Goal: Task Accomplishment & Management: Manage account settings

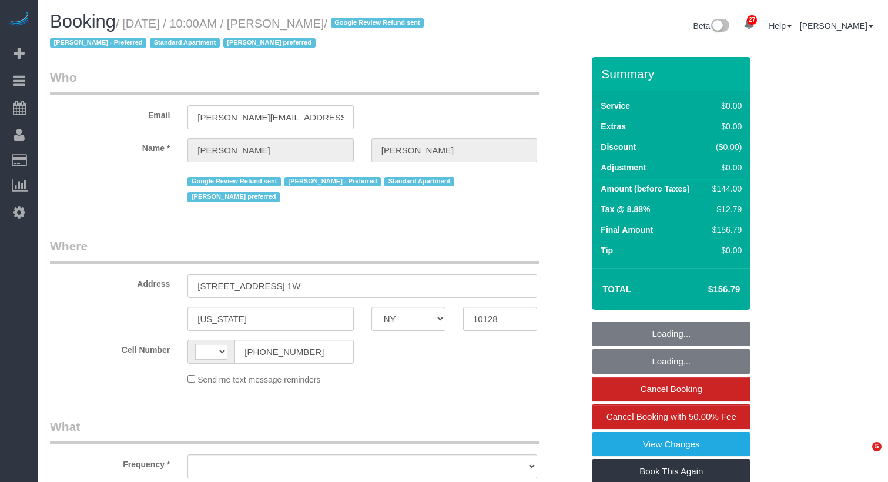
select select "NY"
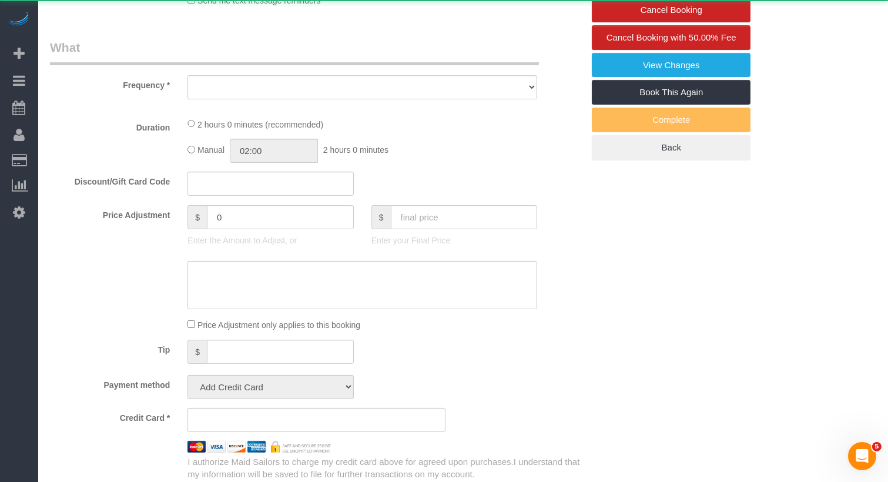
select select "string:[GEOGRAPHIC_DATA]"
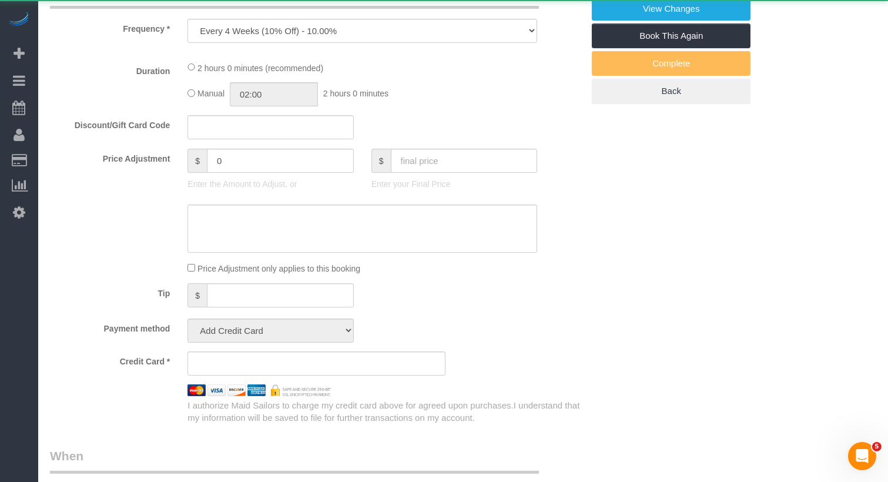
select select "object:858"
select select "spot1"
select select "number:57"
select select "number:70"
select select "number:15"
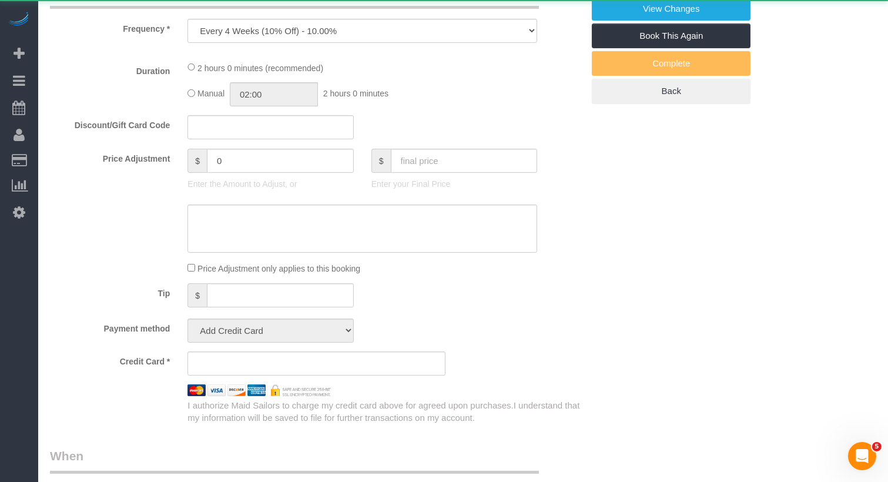
select select "number:5"
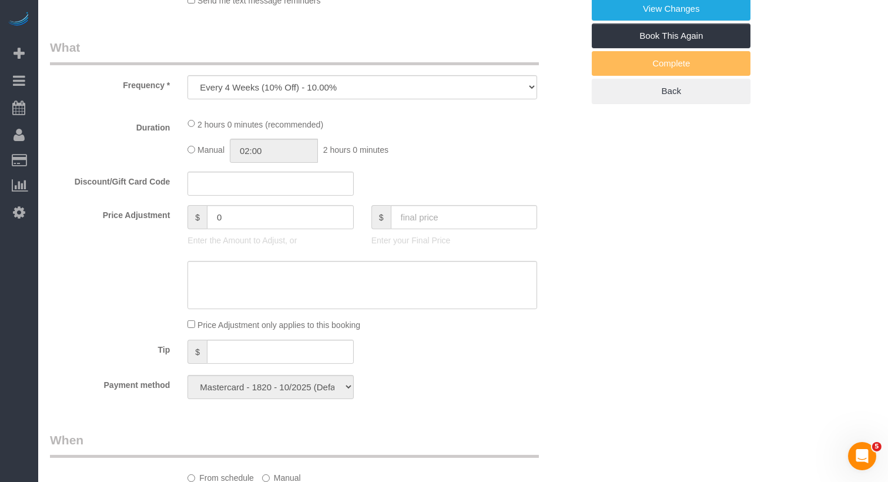
select select "string:stripe-pm_1Q692k4VGloSiKo7kvhJeVSG"
select select "1"
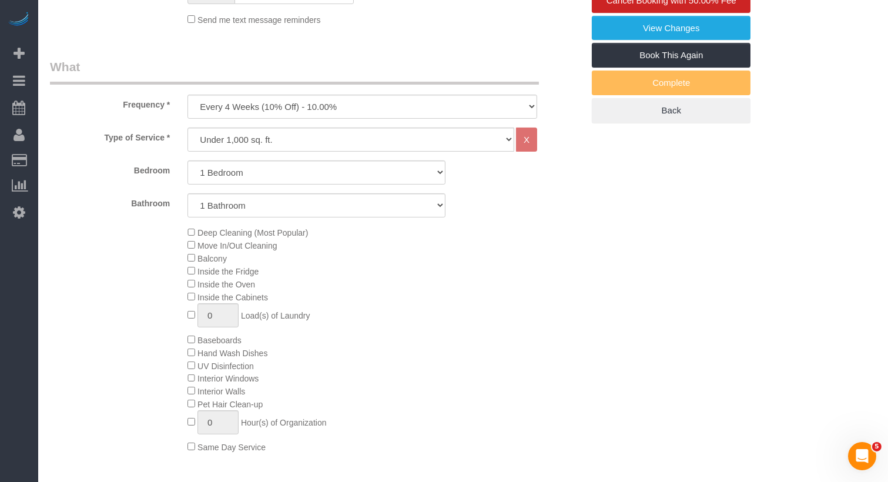
select select "1"
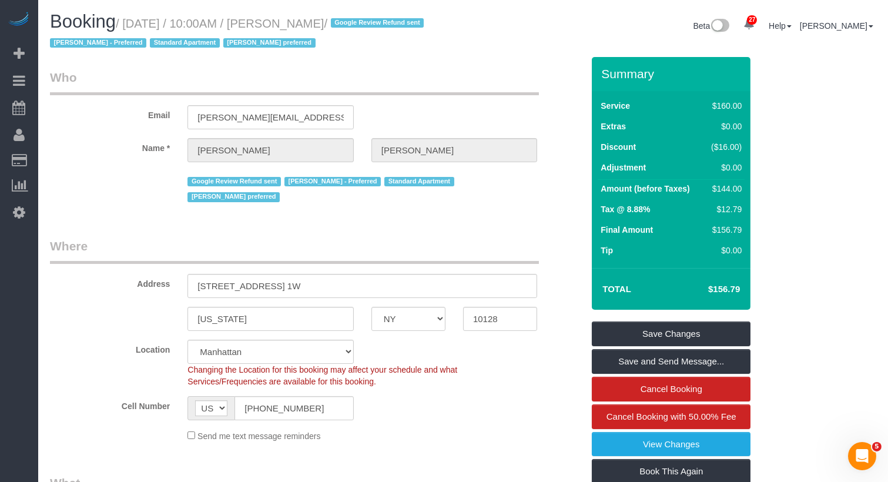
drag, startPoint x: 385, startPoint y: 25, endPoint x: 305, endPoint y: 28, distance: 80.0
click at [305, 28] on small "/ September 25, 2025 / 10:00AM / Sam Brotman / Google Review Refund sent John H…" at bounding box center [238, 33] width 377 height 33
copy small "Sam Brotman"
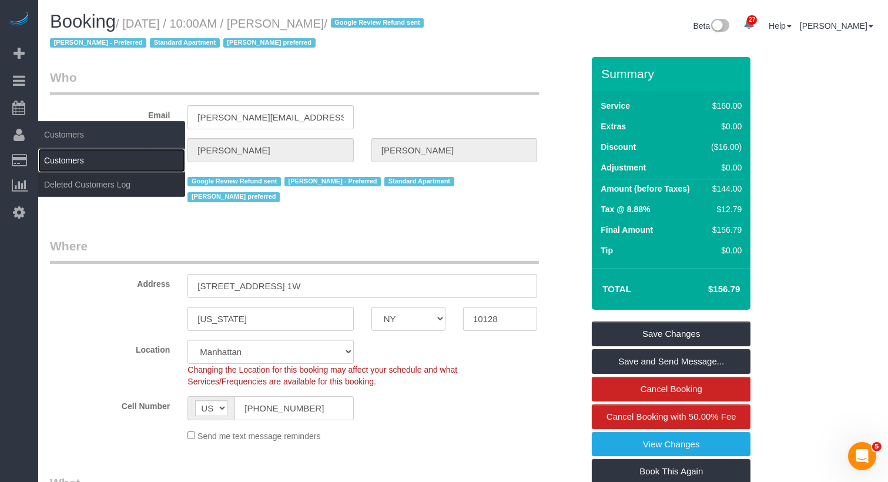
click at [71, 159] on link "Customers" at bounding box center [111, 161] width 147 height 24
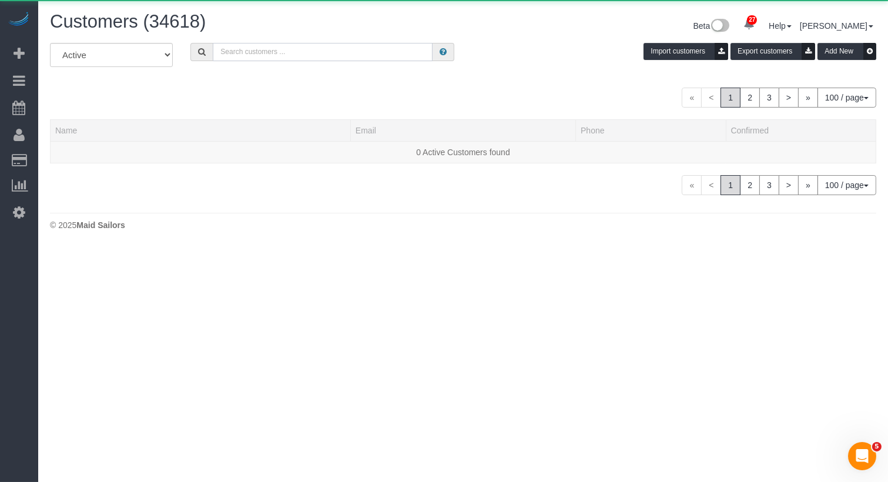
click at [284, 54] on input "text" at bounding box center [323, 52] width 220 height 18
paste input "Sam Brotman"
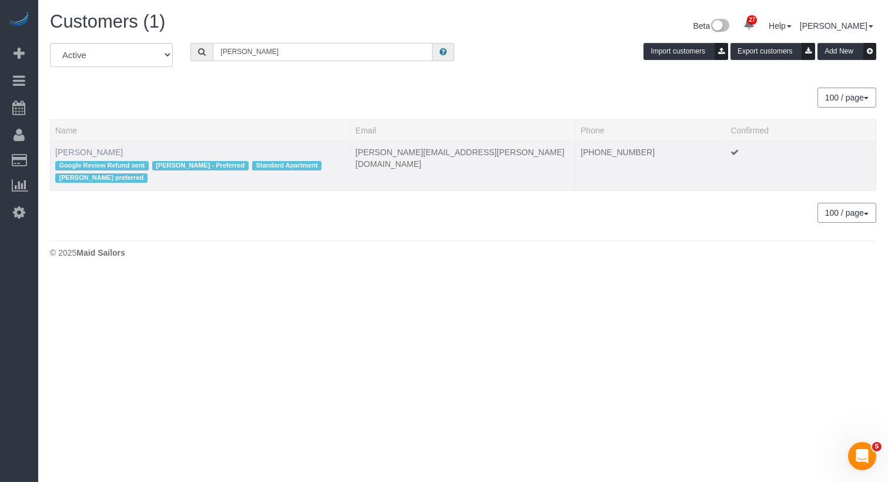
type input "Sam Brotman"
click at [93, 147] on link "Sam Brotman" at bounding box center [89, 151] width 68 height 9
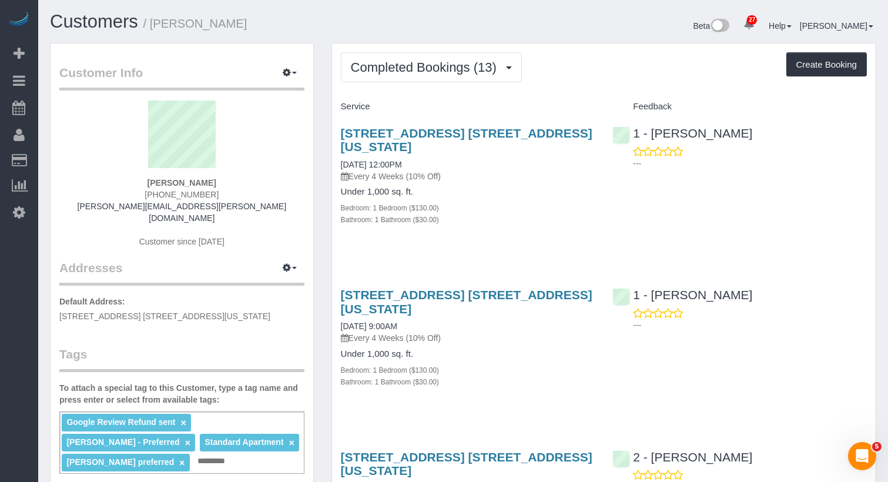
drag, startPoint x: 239, startPoint y: 26, endPoint x: 158, endPoint y: 26, distance: 80.5
click at [158, 26] on h1 "Customers / Sam Brotman" at bounding box center [252, 22] width 404 height 20
copy small "[PERSON_NAME]"
click at [425, 78] on button "Completed Bookings (13)" at bounding box center [431, 67] width 181 height 30
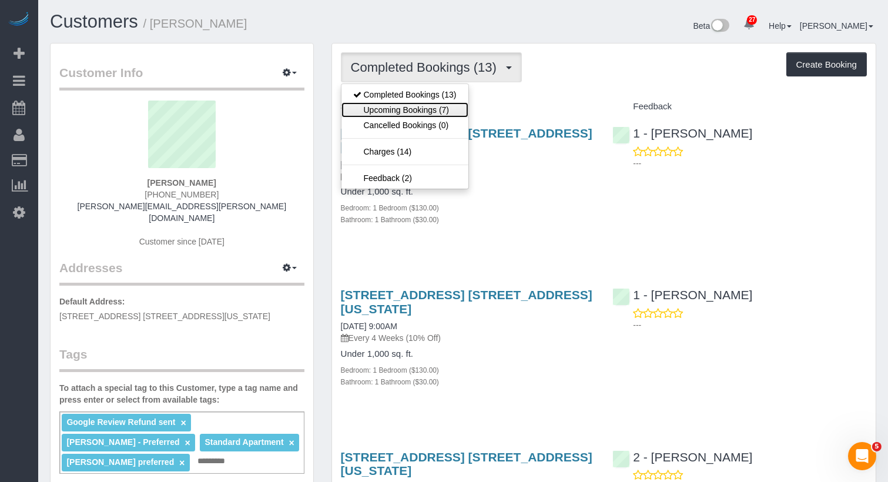
click at [427, 110] on link "Upcoming Bookings (7)" at bounding box center [404, 109] width 127 height 15
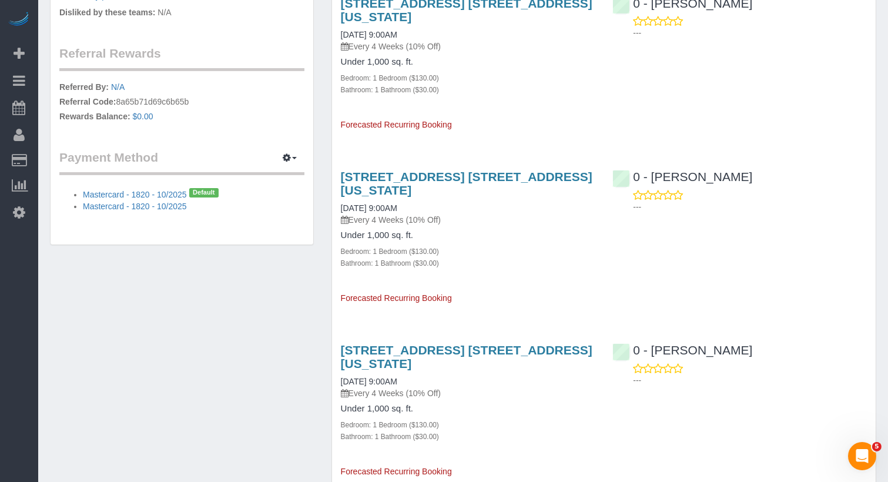
scroll to position [704, 0]
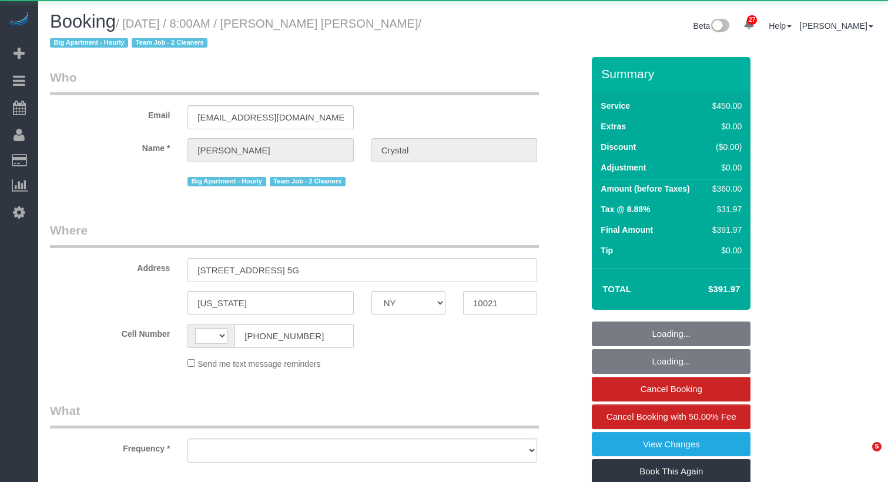
select select "NY"
select select "string:[GEOGRAPHIC_DATA]"
select select "object:2377"
select select "180"
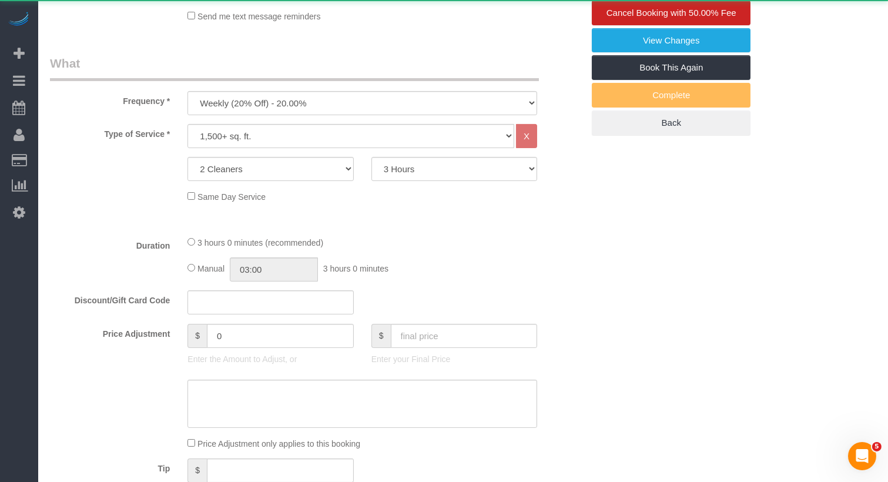
select select "object:2610"
select select "string:stripe-pm_1I8sg64VGloSiKo72kz7XJ9T"
select select "spot1"
select select "number:89"
select select "number:90"
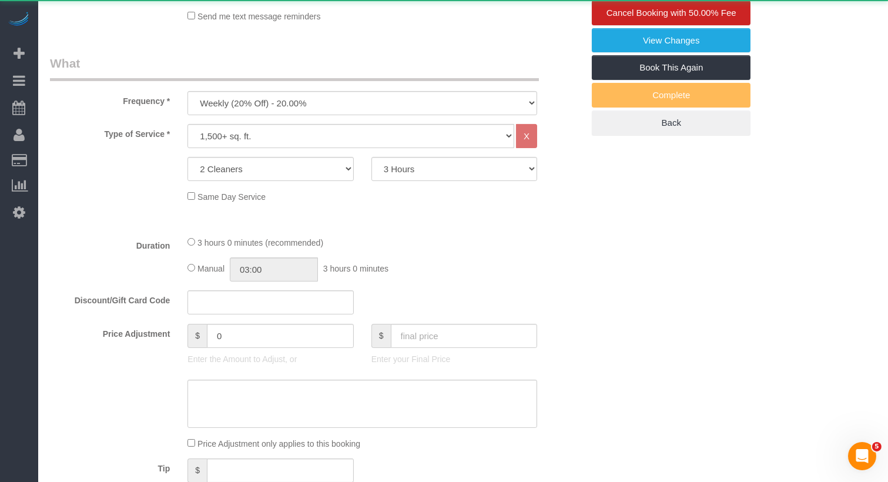
select select "number:15"
select select "number:6"
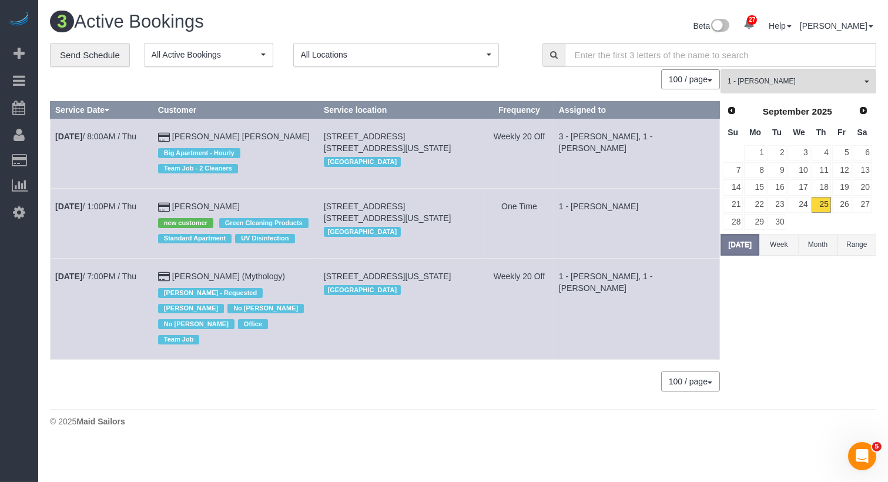
click at [65, 96] on div "0 Bookings found. We couldn't find any bookings that matched your search. Creat…" at bounding box center [385, 236] width 670 height 334
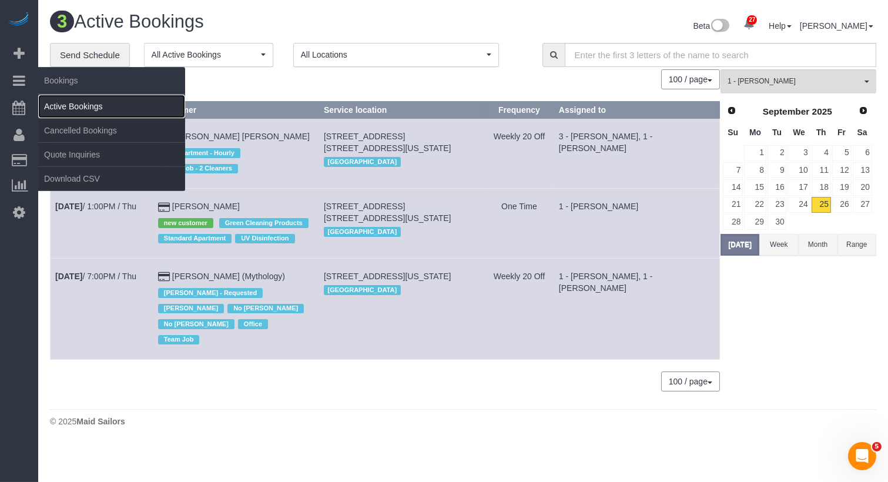
click at [71, 109] on link "Active Bookings" at bounding box center [111, 107] width 147 height 24
click at [58, 99] on link "Active Bookings" at bounding box center [111, 107] width 147 height 24
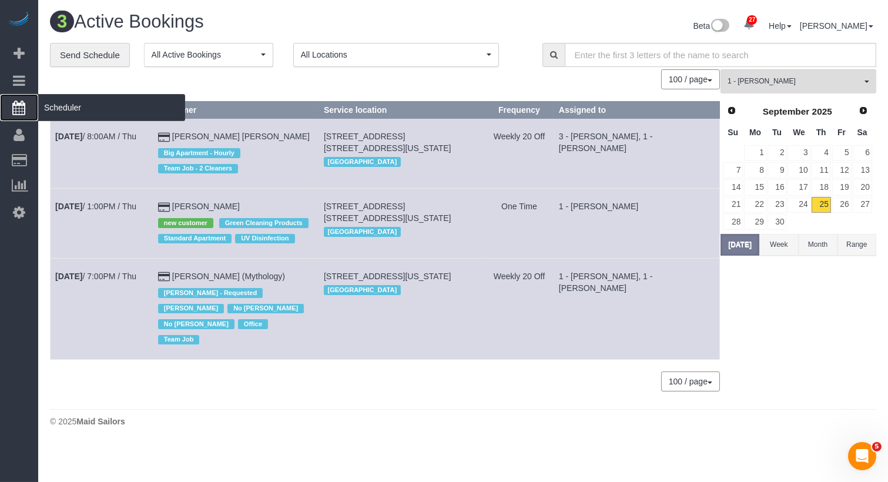
click at [56, 102] on span "Scheduler" at bounding box center [111, 107] width 147 height 27
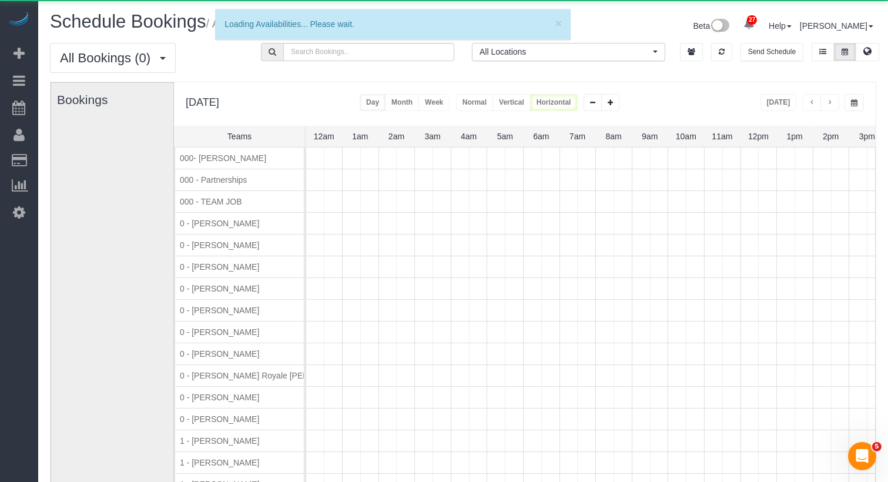
scroll to position [0, 217]
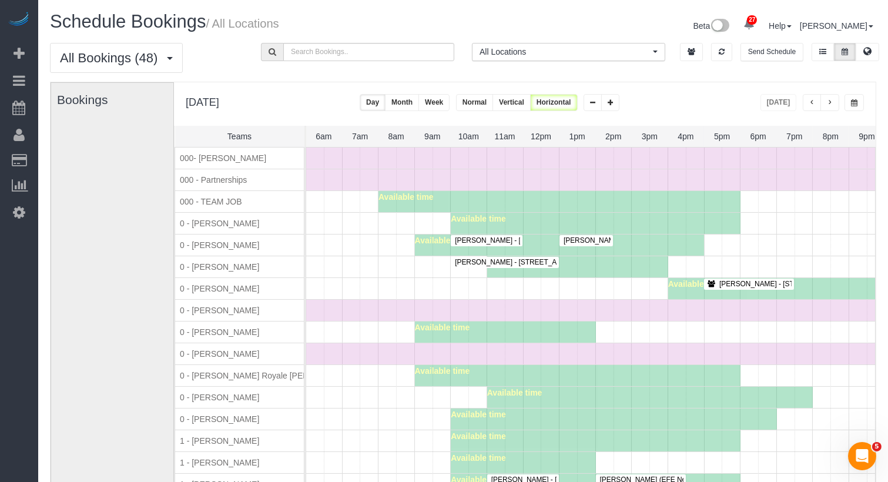
click at [836, 101] on button "button" at bounding box center [829, 102] width 19 height 17
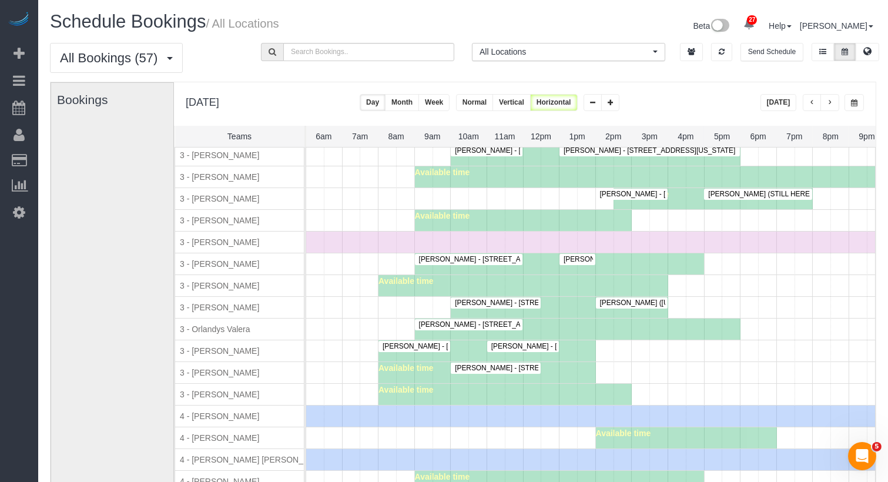
scroll to position [1499, 0]
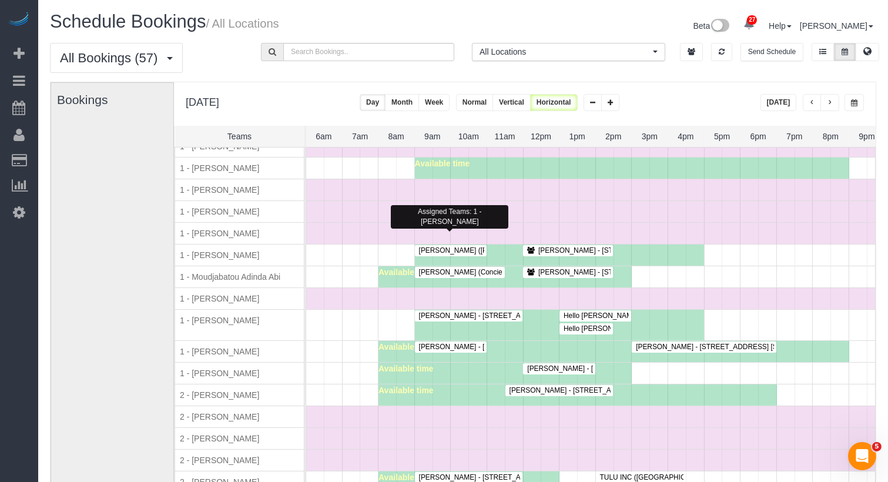
click at [461, 246] on span "Ruchika Mehta (Jacky Xu - Friend) - 436 East 58th Street, Apt. 2c, New York, NY…" at bounding box center [582, 250] width 339 height 8
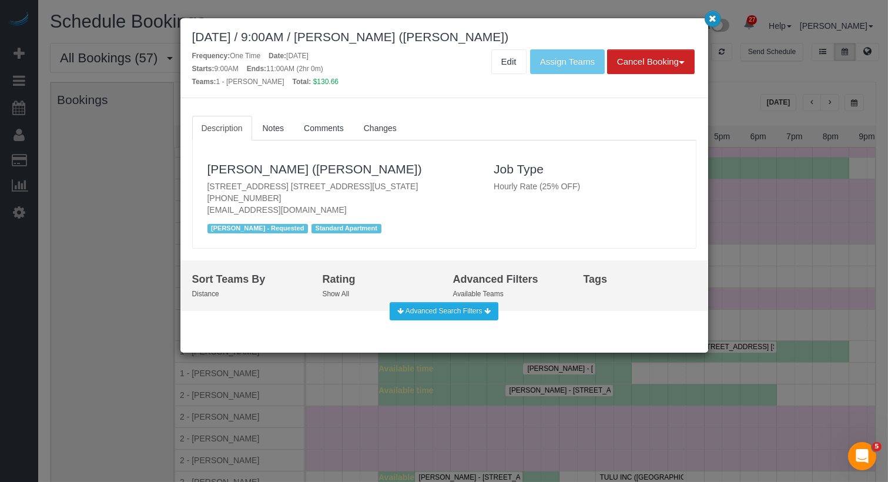
click at [707, 20] on button "button" at bounding box center [712, 19] width 16 height 16
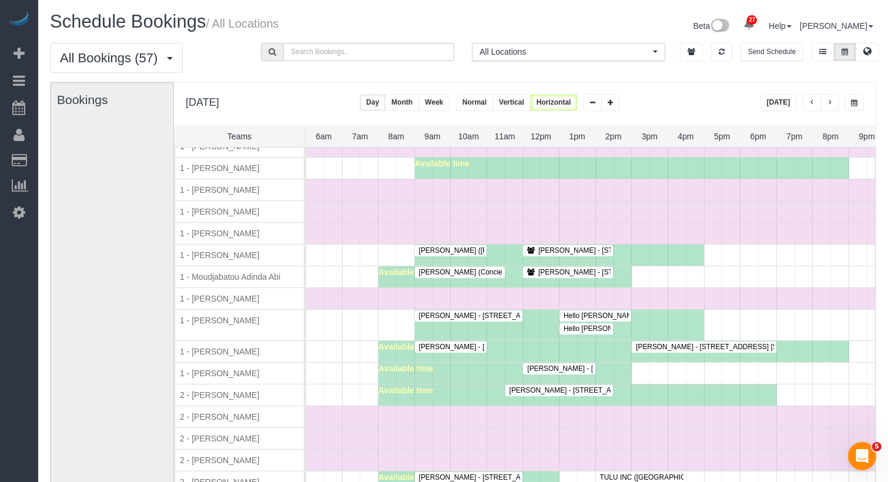
click at [595, 246] on span "Jackie Hobbs - 99 East 3rd Street, Apt. 4r, New York, NY 10003" at bounding box center [656, 250] width 249 height 8
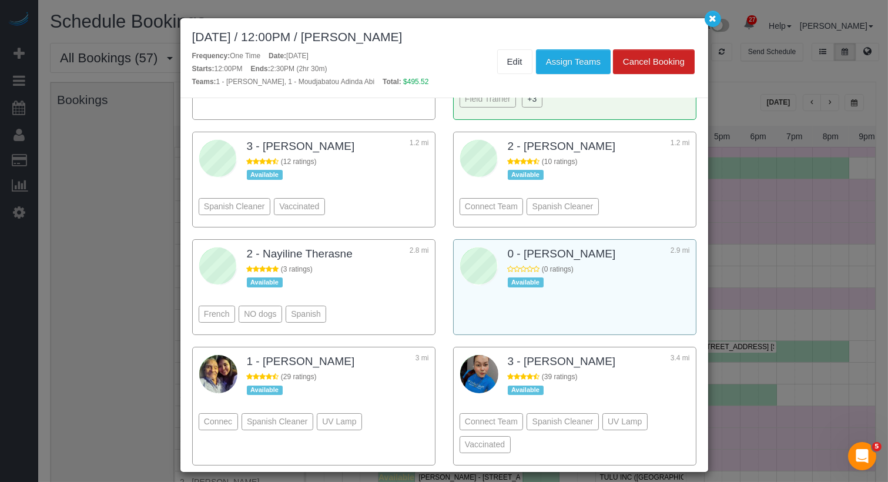
click at [549, 306] on div "0 - Portia Edwards 2.9 mi (0 ratings) Available" at bounding box center [574, 287] width 230 height 83
click at [573, 68] on button "Assign Teams" at bounding box center [573, 61] width 75 height 25
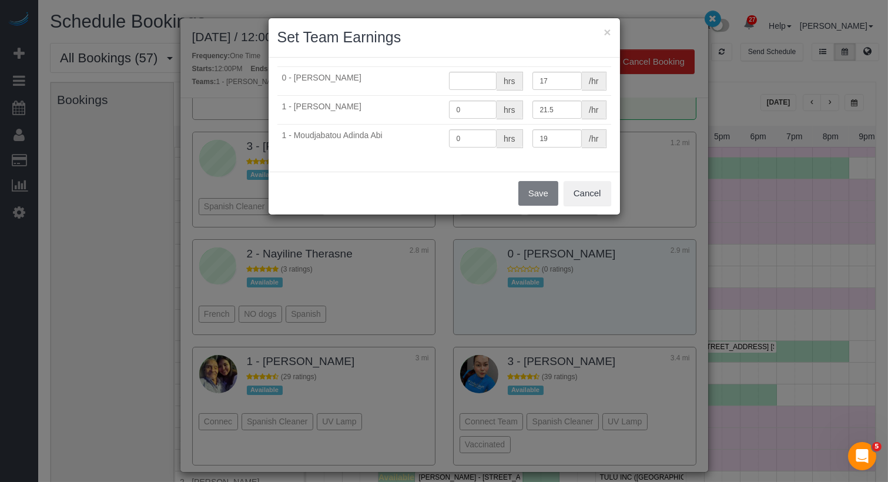
type input "0"
click at [541, 191] on button "Save" at bounding box center [538, 193] width 40 height 25
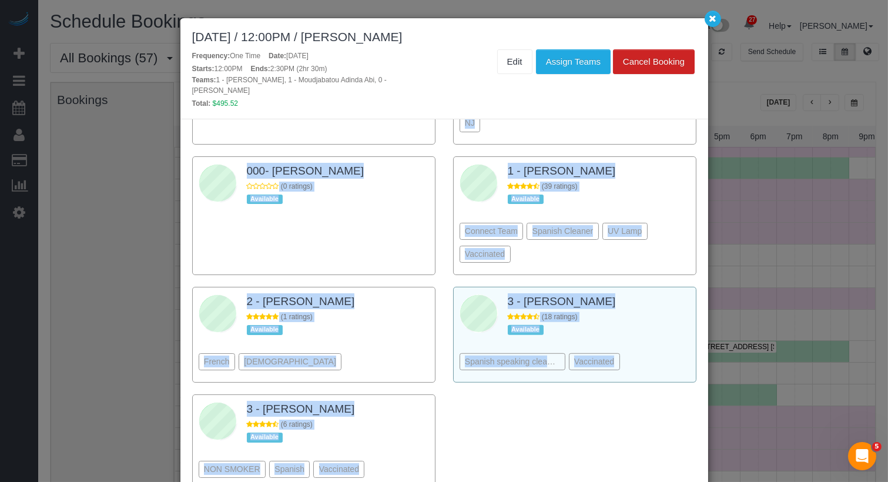
drag, startPoint x: 610, startPoint y: 273, endPoint x: 523, endPoint y: 272, distance: 87.0
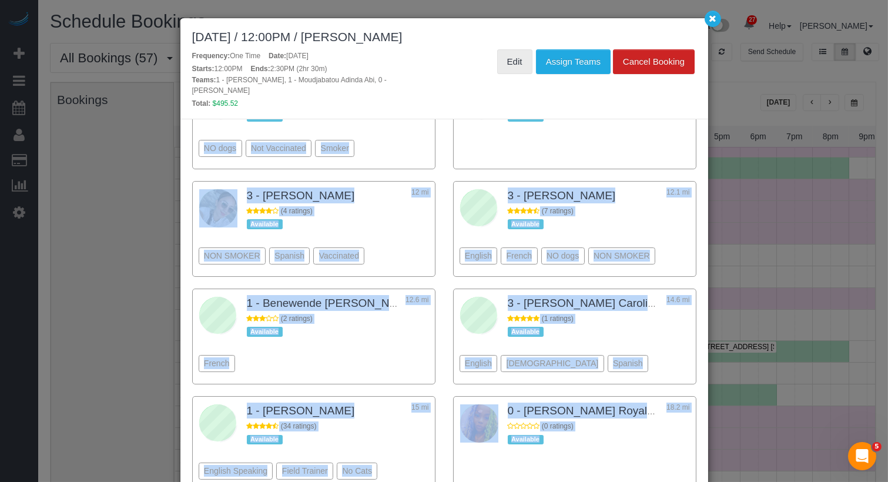
click at [520, 65] on link "Edit" at bounding box center [514, 61] width 35 height 25
click at [709, 20] on icon "button" at bounding box center [713, 18] width 8 height 7
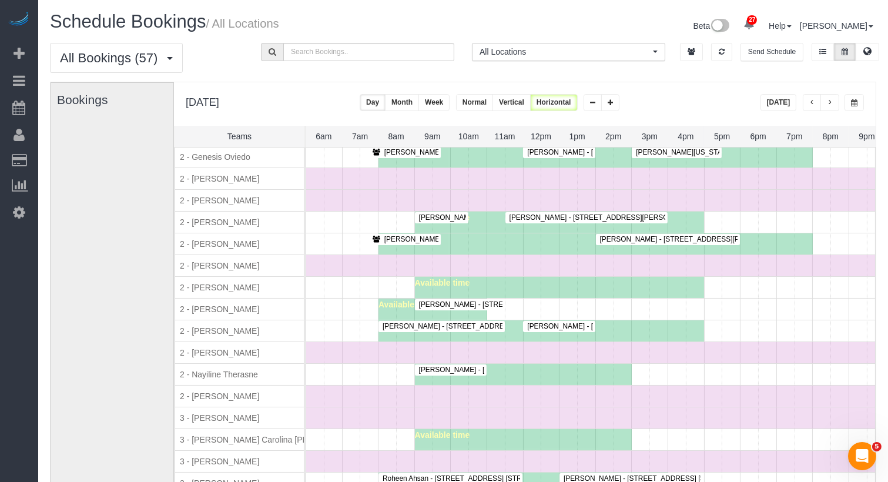
scroll to position [1112, 0]
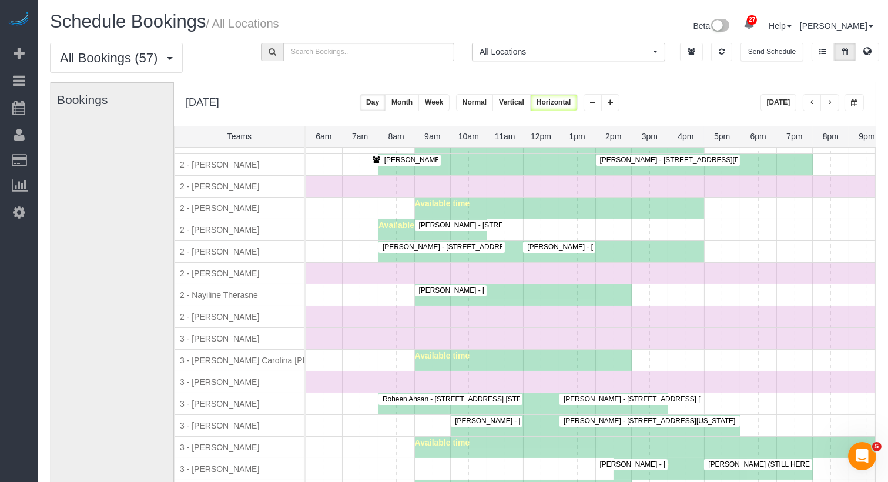
click at [511, 417] on span "Marybeth Carragher - 55 Liberty Street, 11d, New York, NY 10005" at bounding box center [538, 421] width 178 height 8
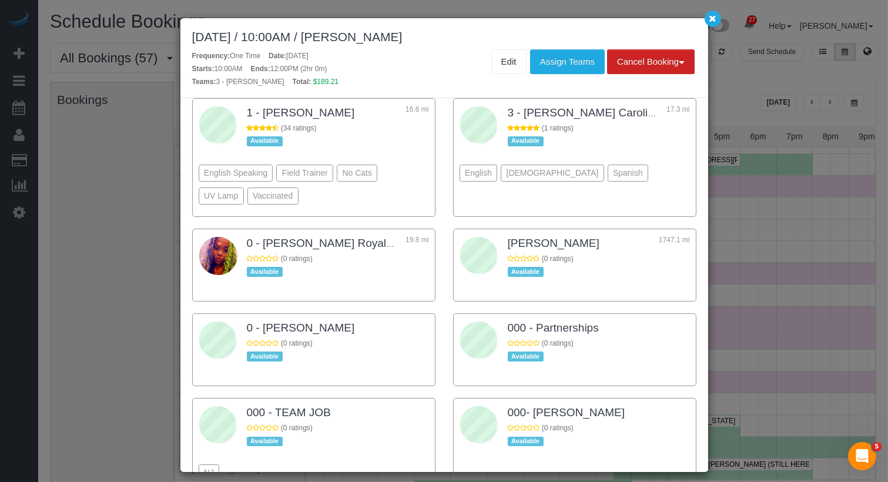
scroll to position [680, 0]
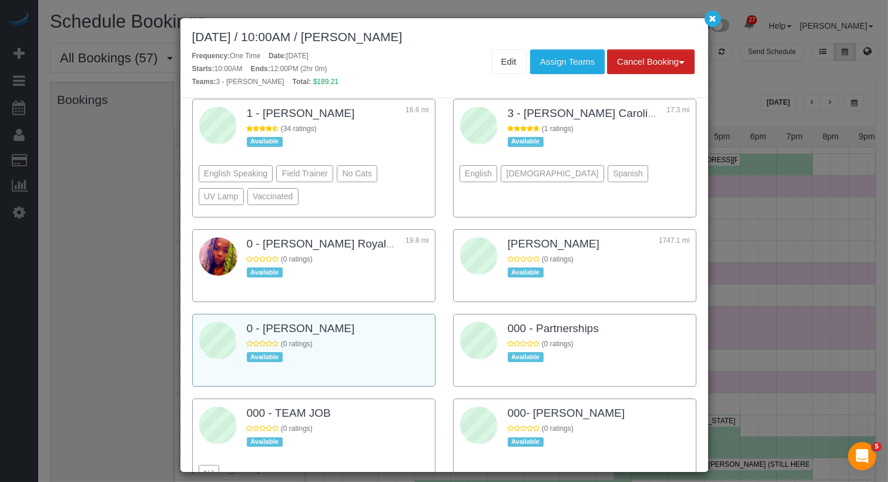
click at [398, 343] on div at bounding box center [314, 359] width 230 height 41
drag, startPoint x: 394, startPoint y: 318, endPoint x: 260, endPoint y: 317, distance: 133.4
click at [260, 320] on div "0 - [PERSON_NAME]" at bounding box center [338, 329] width 182 height 19
copy div "Kenia Cabanilla Rosado"
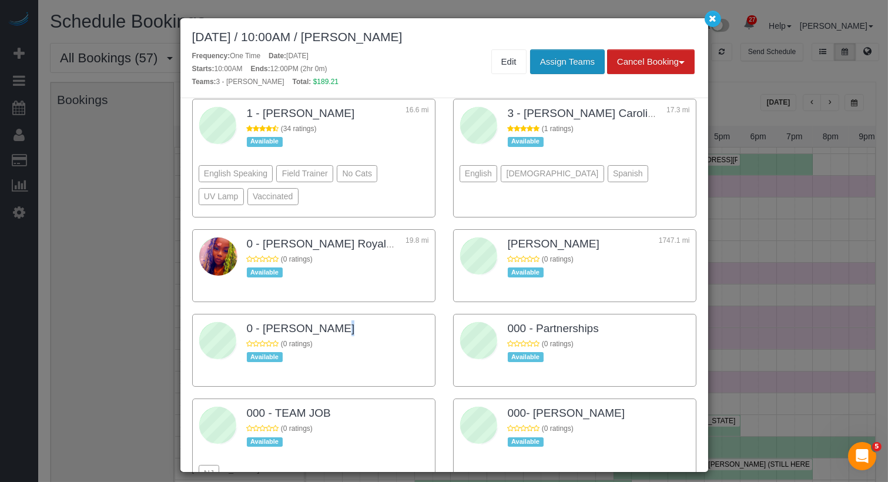
click at [568, 68] on button "Assign Teams" at bounding box center [567, 61] width 75 height 25
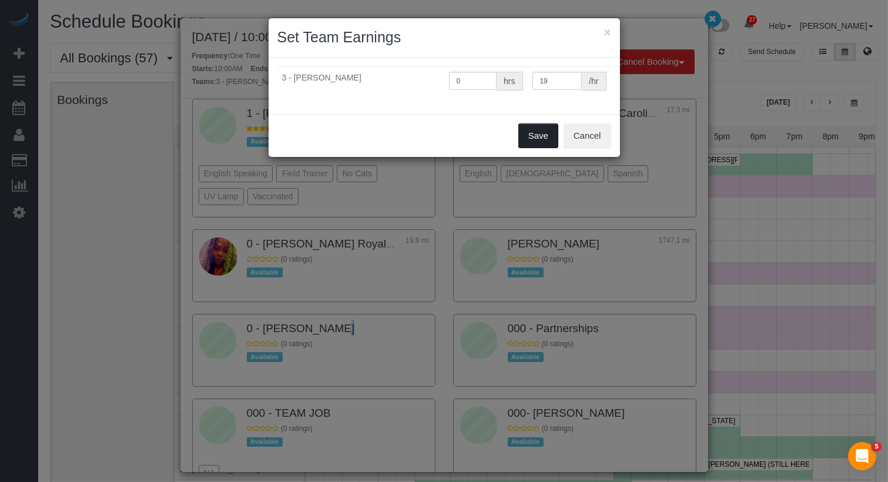
click at [545, 131] on button "Save" at bounding box center [538, 135] width 40 height 25
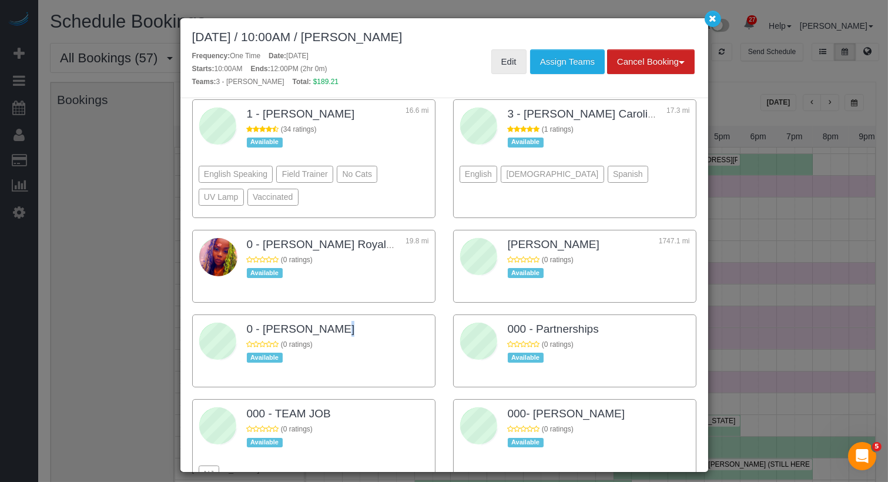
click at [504, 58] on link "Edit" at bounding box center [508, 61] width 35 height 25
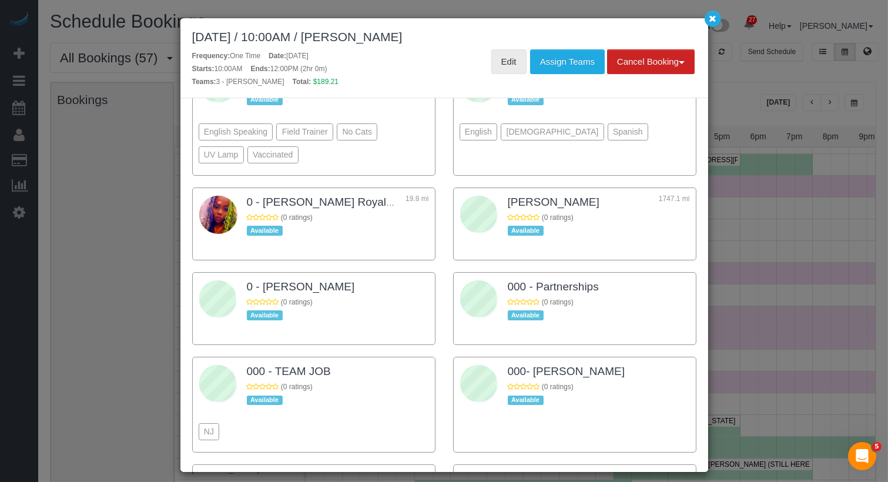
scroll to position [1187, 0]
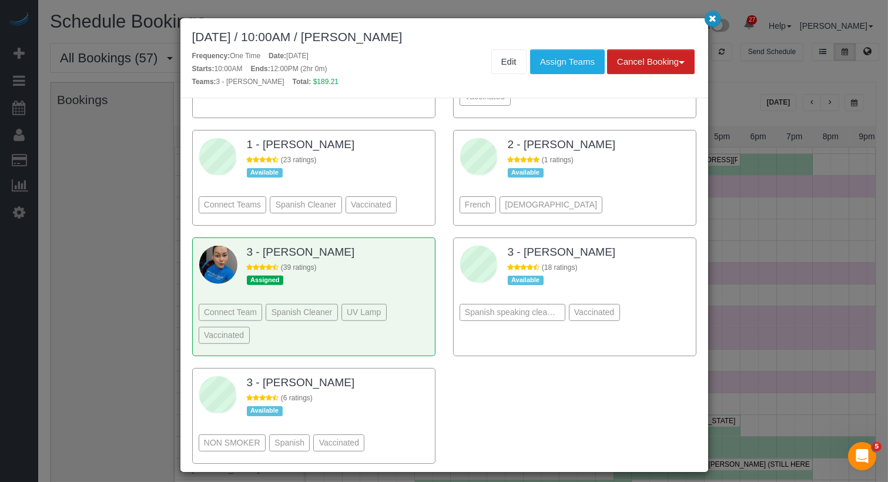
click at [708, 25] on button "button" at bounding box center [712, 19] width 16 height 16
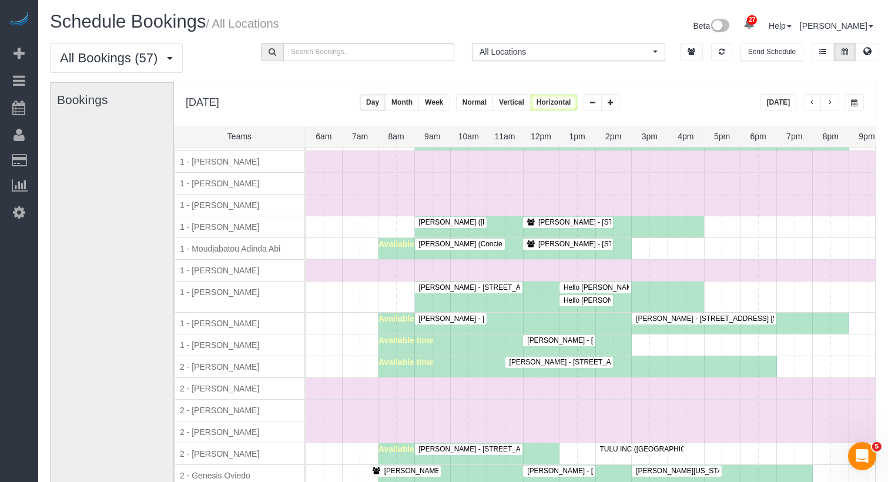
scroll to position [698, 0]
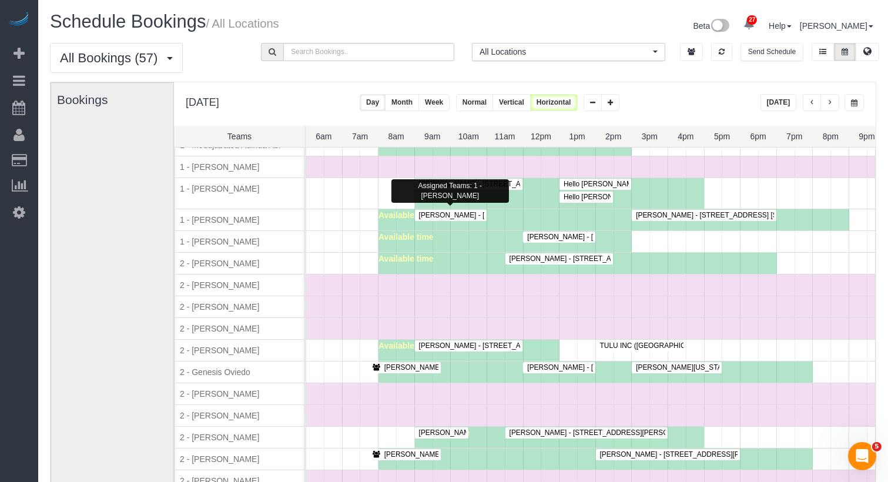
click at [461, 211] on span "Christopher Levin - 410 West 25th Street, Apt. Phb, New York, NY 10001" at bounding box center [547, 215] width 269 height 8
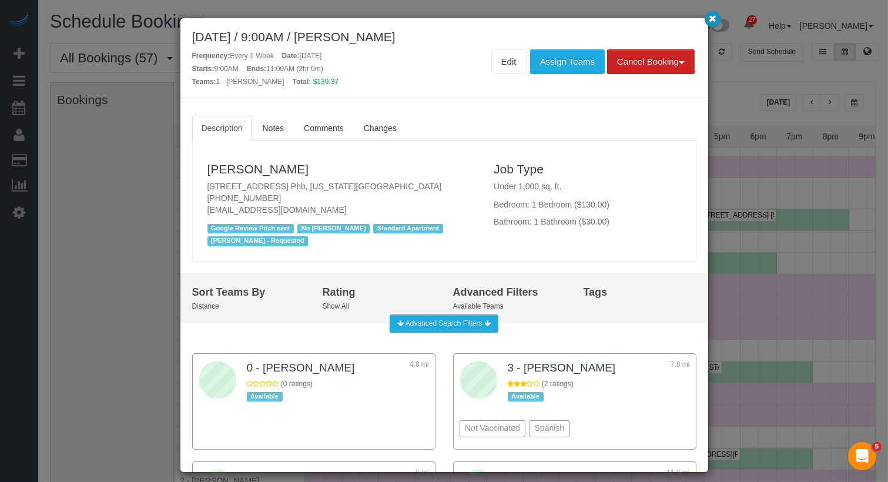
click at [713, 17] on icon "button" at bounding box center [713, 18] width 8 height 7
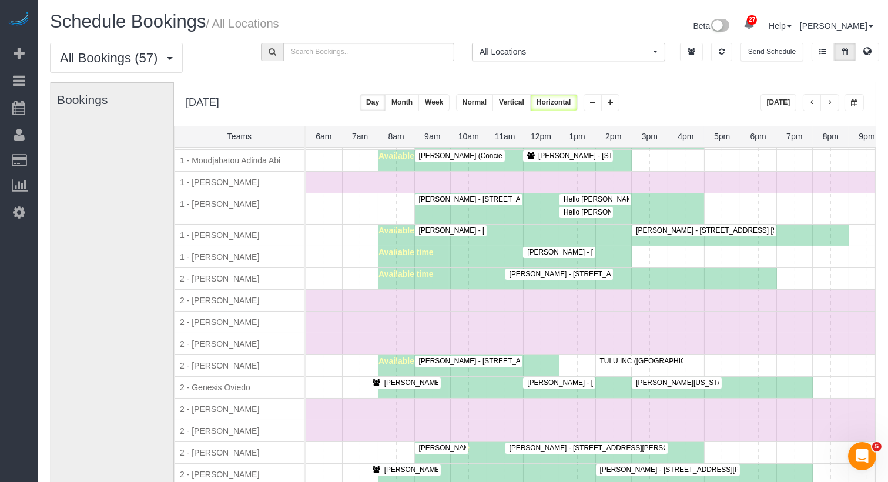
scroll to position [790, 0]
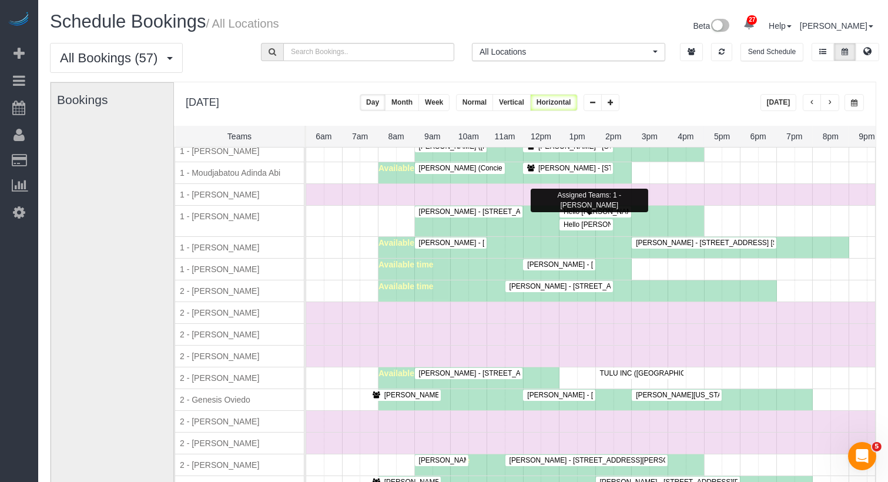
click at [592, 220] on span "Hello Alfred (NYC) - 19 Dutch Street, Apt. 12g, New York, NY 10038" at bounding box center [731, 224] width 347 height 8
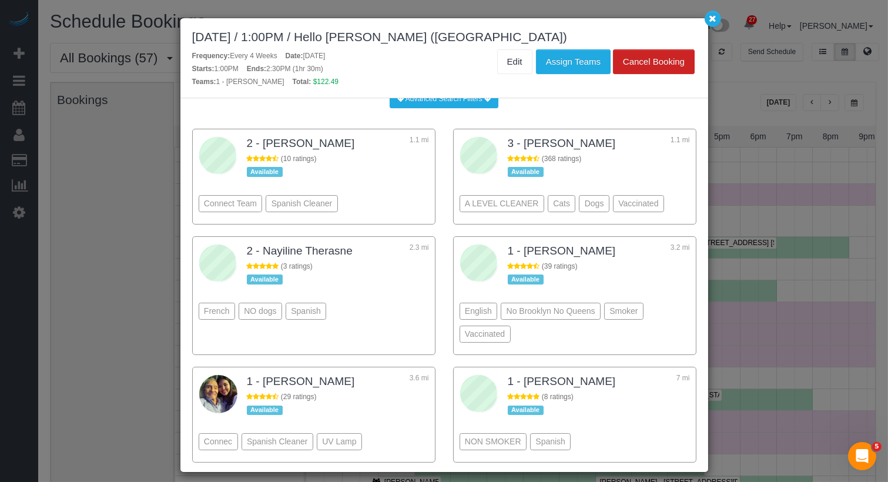
scroll to position [277, 0]
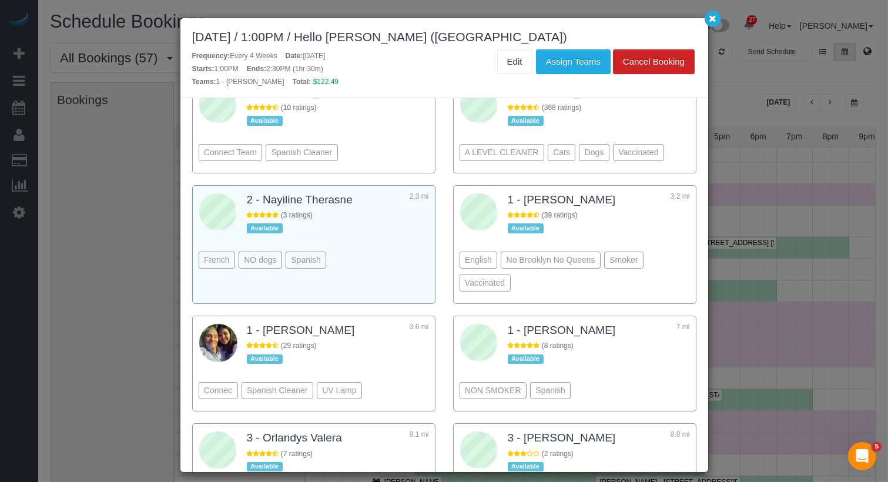
click at [393, 221] on div "French NO dogs Spanish" at bounding box center [314, 242] width 230 height 64
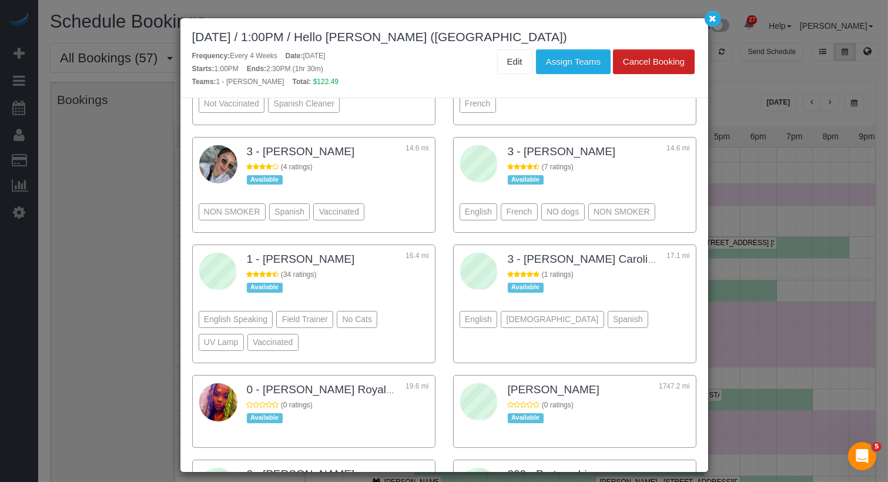
scroll to position [1180, 0]
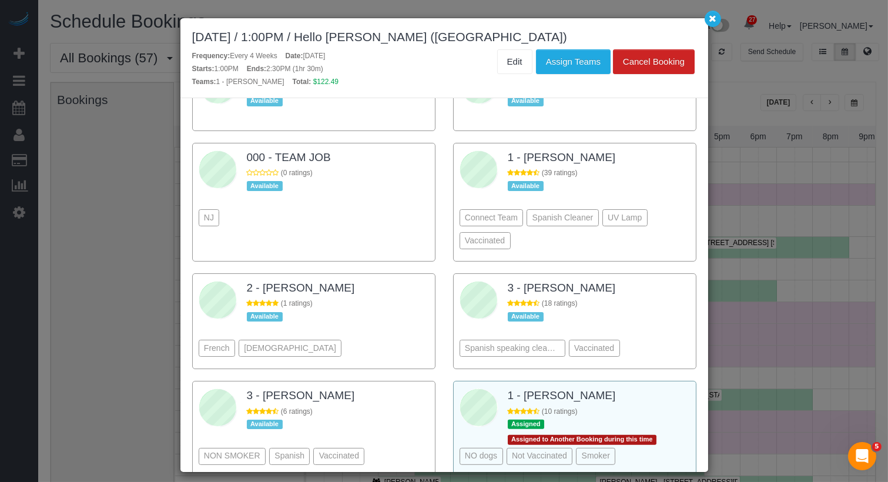
click at [616, 407] on div "(10 ratings)" at bounding box center [584, 412] width 153 height 10
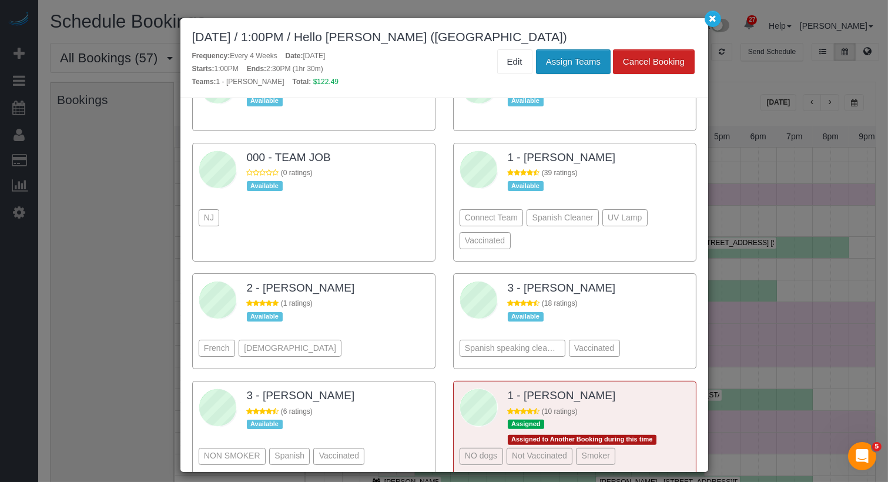
click at [578, 55] on button "Assign Teams" at bounding box center [573, 61] width 75 height 25
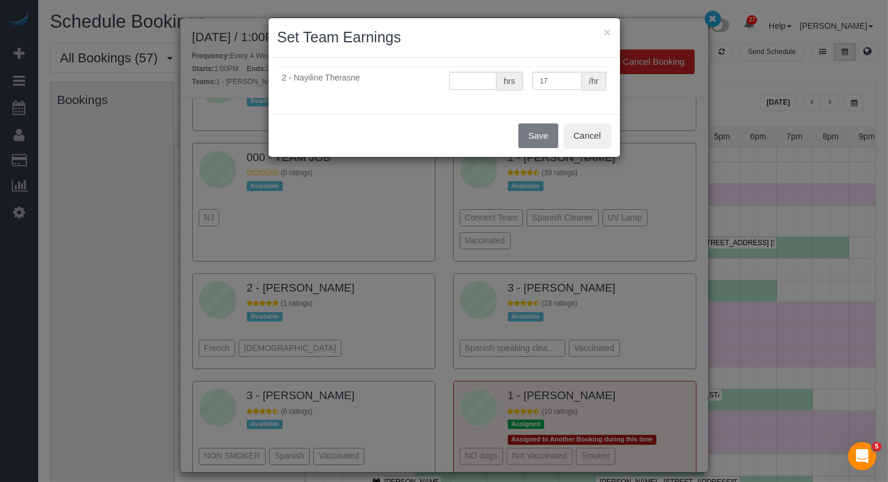
type input "0"
click at [709, 28] on div "× Set Team Earnings 2 - Nayiline Therasne 0 hrs 17 /hr Save Cancel" at bounding box center [444, 241] width 888 height 482
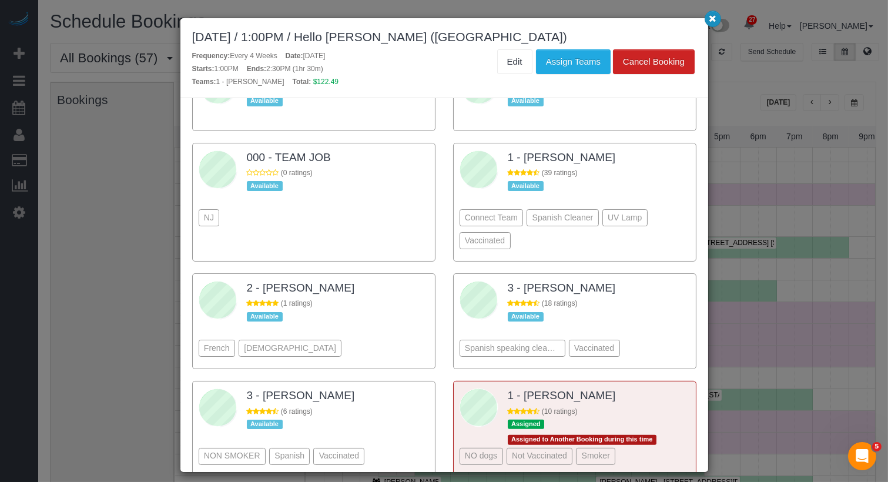
click at [714, 18] on icon "button" at bounding box center [713, 18] width 8 height 7
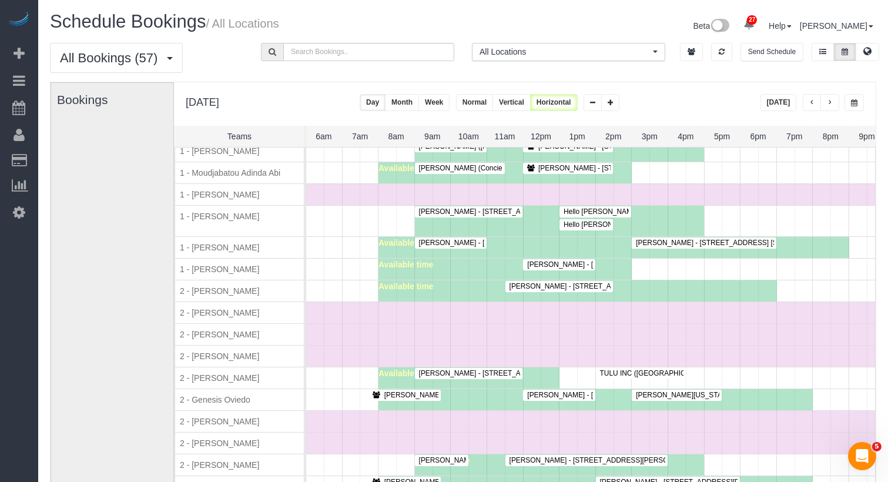
scroll to position [742, 0]
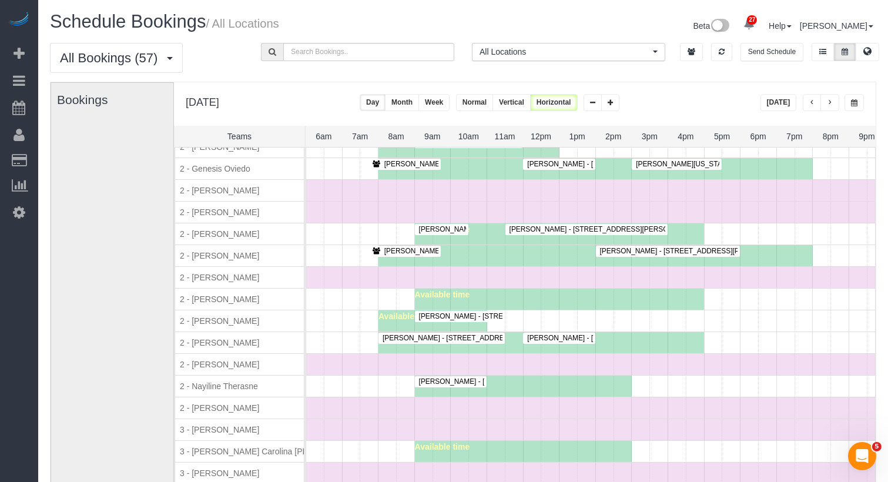
click at [535, 334] on span "Priya Matadar - 255 West 94th Street, Apt. 15c, New York, NY 10025" at bounding box center [645, 338] width 249 height 8
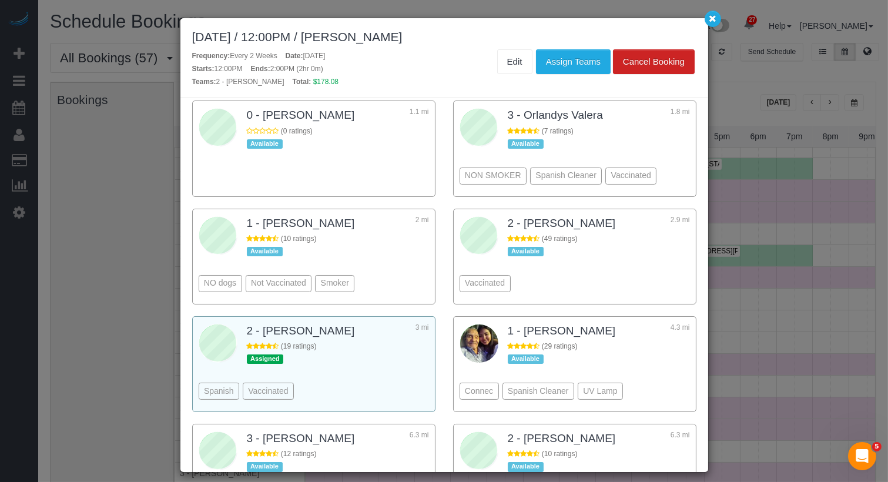
click at [412, 354] on div "Spanish Vaccinated" at bounding box center [314, 373] width 230 height 64
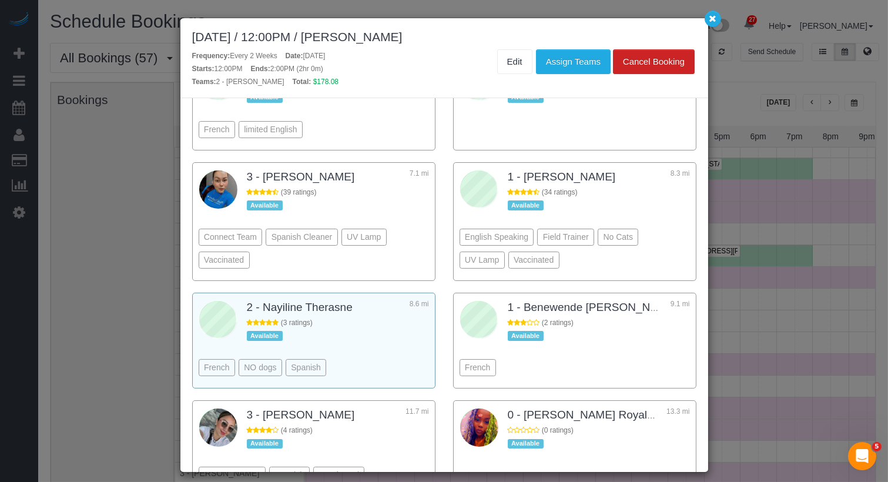
click at [407, 336] on div "French NO dogs Spanish" at bounding box center [314, 350] width 230 height 64
click at [573, 59] on button "Assign Teams" at bounding box center [573, 61] width 75 height 25
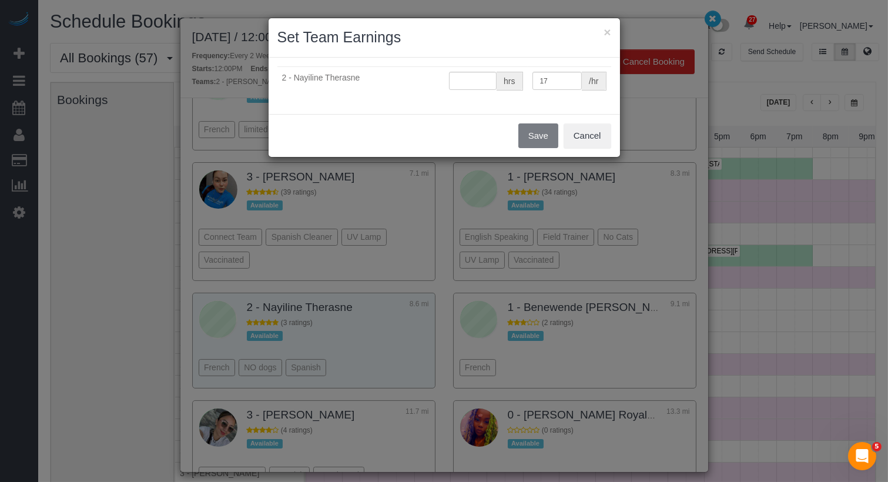
type input "0"
click at [546, 130] on button "Save" at bounding box center [538, 135] width 40 height 25
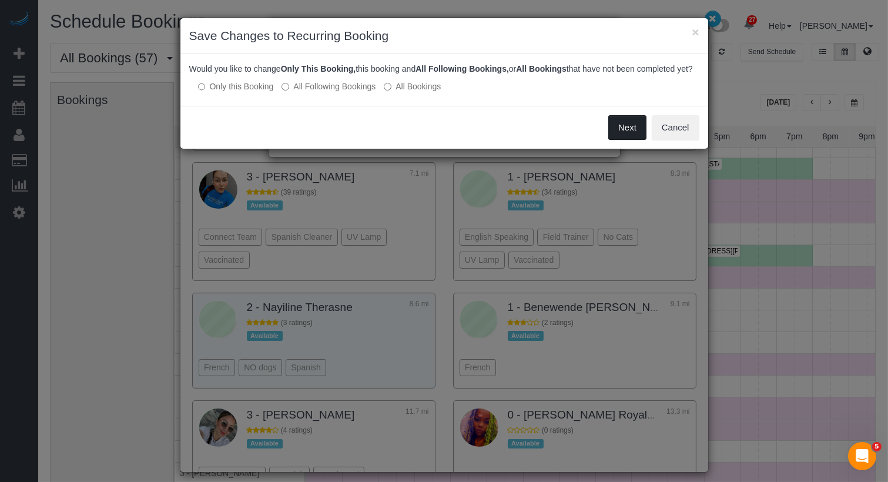
click at [645, 140] on button "Next" at bounding box center [627, 127] width 38 height 25
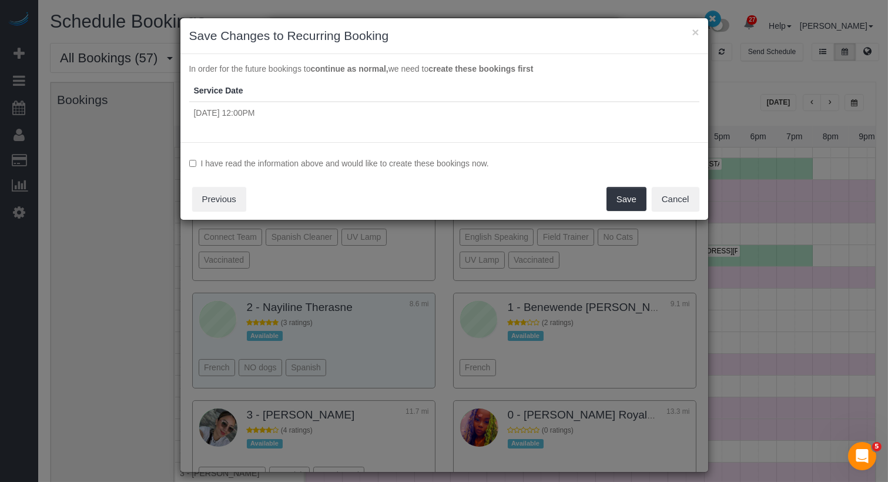
click at [532, 172] on div "I have read the information above and would like to create these bookings now. …" at bounding box center [444, 181] width 528 height 78
click at [478, 167] on label "I have read the information above and would like to create these bookings now." at bounding box center [444, 163] width 510 height 12
click at [612, 188] on button "Save" at bounding box center [626, 199] width 40 height 25
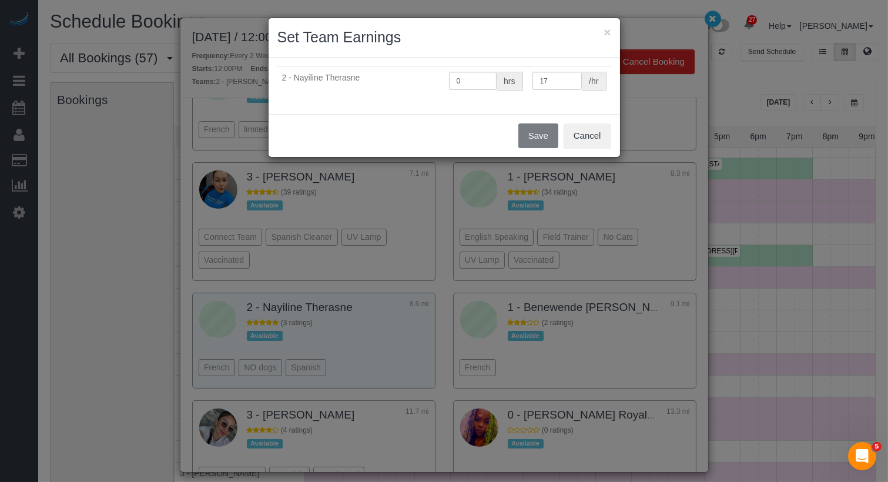
click at [703, 13] on div "× Set Team Earnings 2 - Nayiline Therasne 0 hrs 17 /hr Save Cancel" at bounding box center [444, 241] width 888 height 482
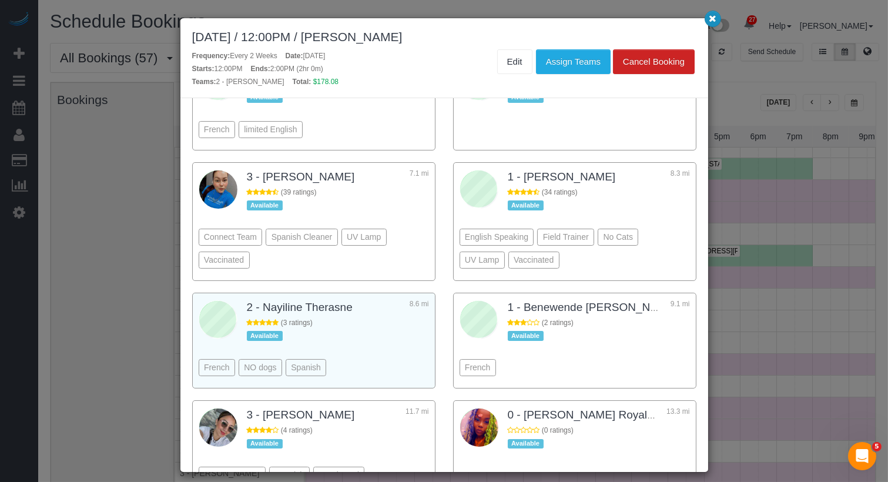
click at [709, 17] on icon "button" at bounding box center [713, 18] width 8 height 7
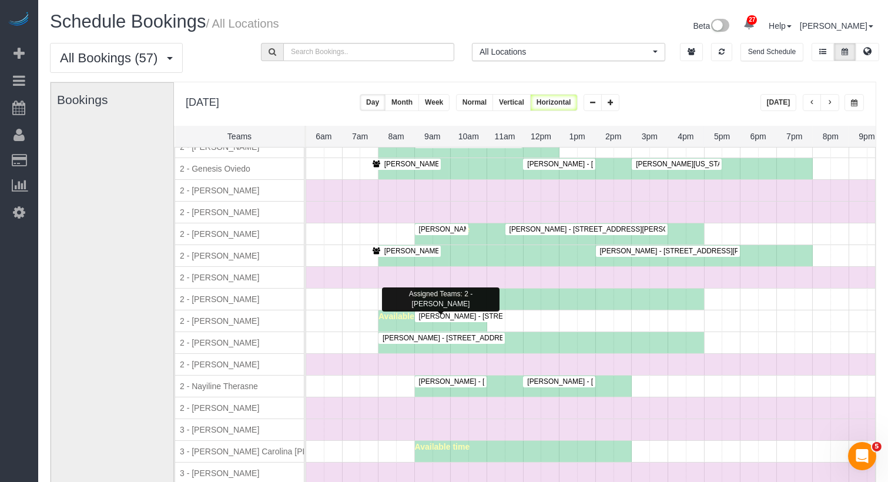
click at [492, 333] on div at bounding box center [441, 338] width 126 height 11
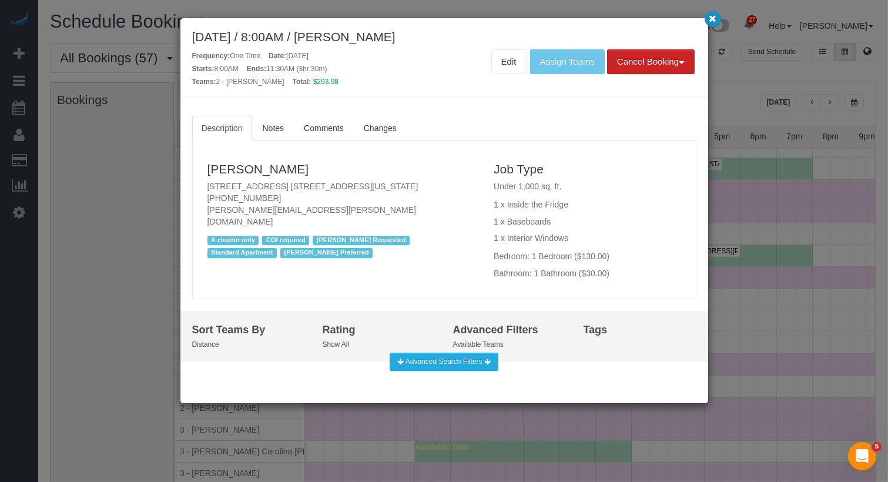
click at [714, 22] on icon "button" at bounding box center [713, 18] width 8 height 7
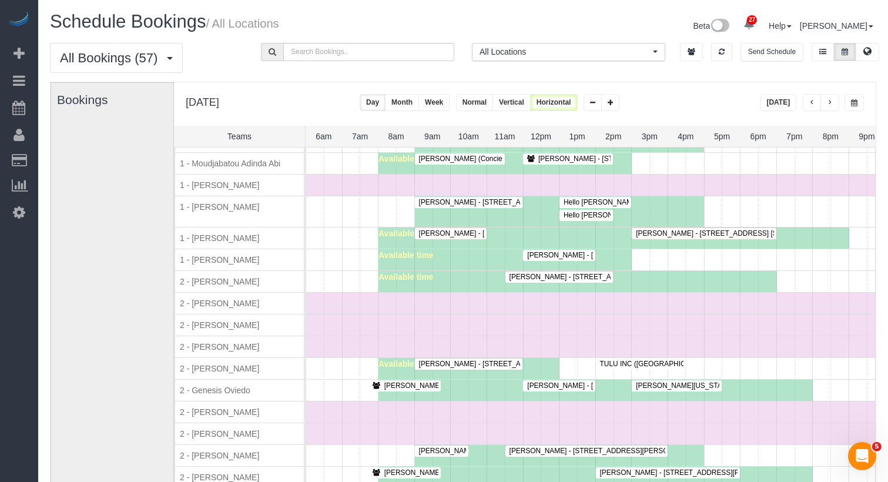
click at [581, 211] on span "Hello Alfred (NYC) - 19 Dutch Street, Apt. 12g, New York, NY 10038" at bounding box center [731, 215] width 347 height 8
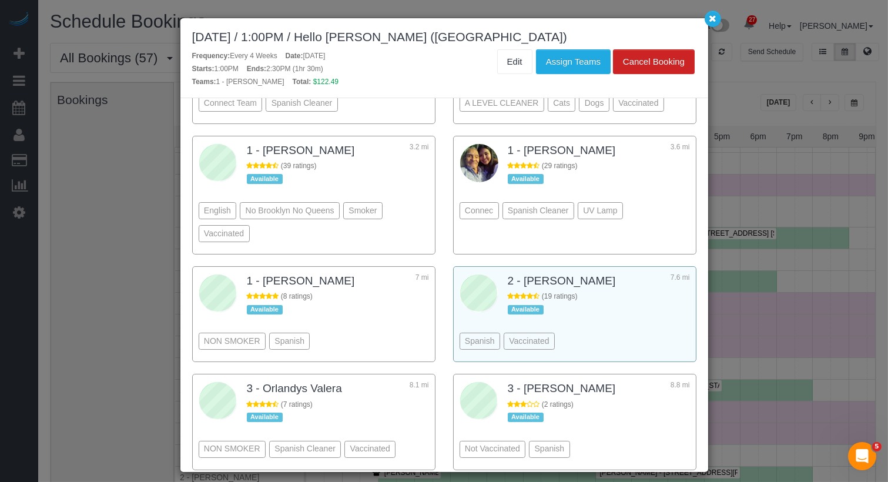
click at [632, 327] on div "Spanish Vaccinated" at bounding box center [574, 323] width 230 height 64
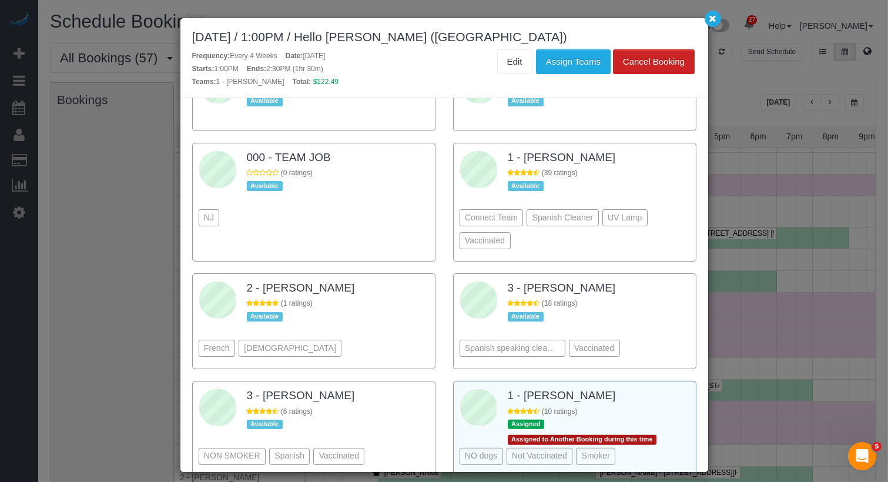
click at [628, 387] on div "1 - [PERSON_NAME]" at bounding box center [599, 396] width 182 height 19
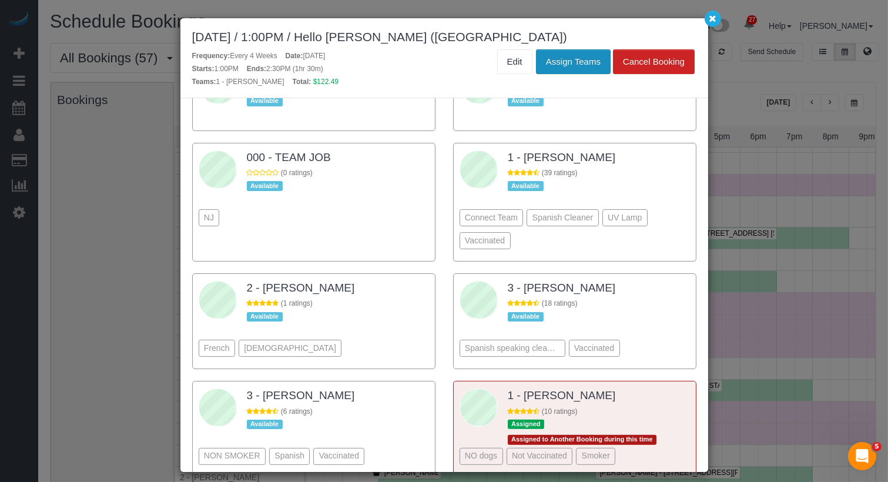
click at [584, 69] on button "Assign Teams" at bounding box center [573, 61] width 75 height 25
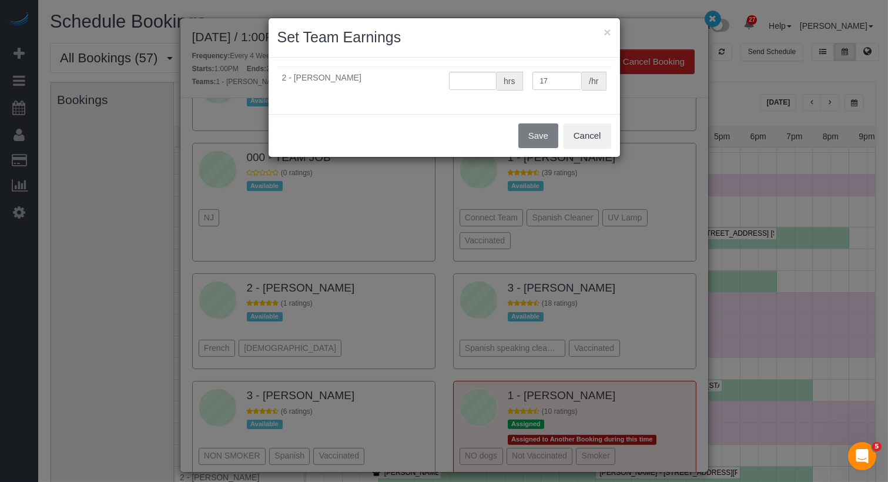
type input "0"
click at [545, 127] on button "Save" at bounding box center [538, 135] width 40 height 25
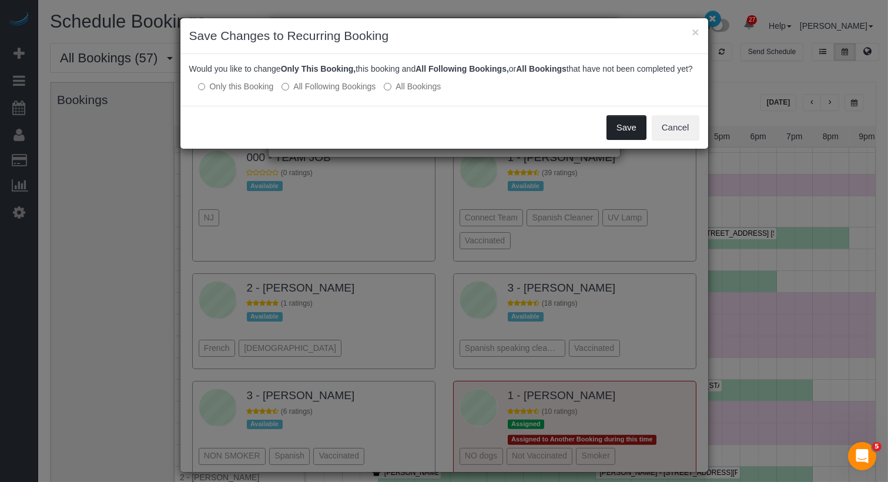
click at [636, 137] on button "Save" at bounding box center [626, 127] width 40 height 25
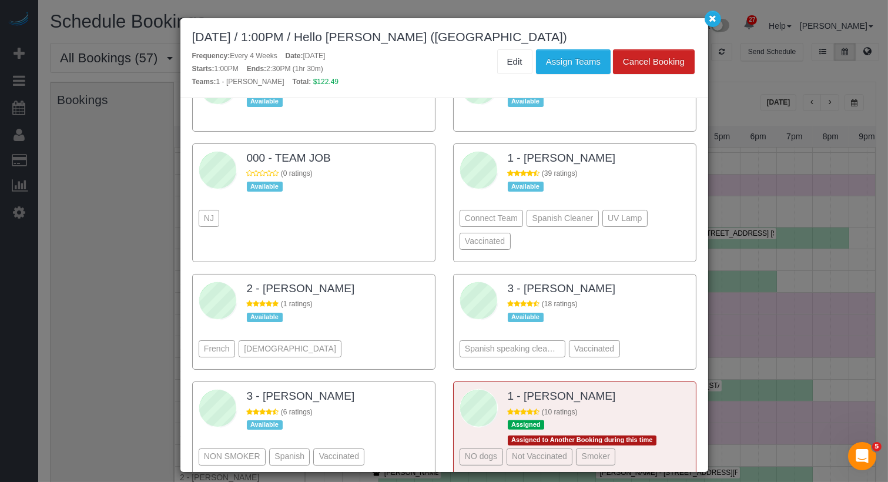
click at [706, 43] on div "September 26, 2025 / 1:00PM / Hello Alfred (NYC) Frequency: Every 4 Weeks Date:…" at bounding box center [444, 58] width 528 height 80
click at [706, 31] on div "September 26, 2025 / 1:00PM / Hello Alfred (NYC) Frequency: Every 4 Weeks Date:…" at bounding box center [444, 58] width 528 height 80
click at [710, 17] on icon "button" at bounding box center [713, 18] width 8 height 7
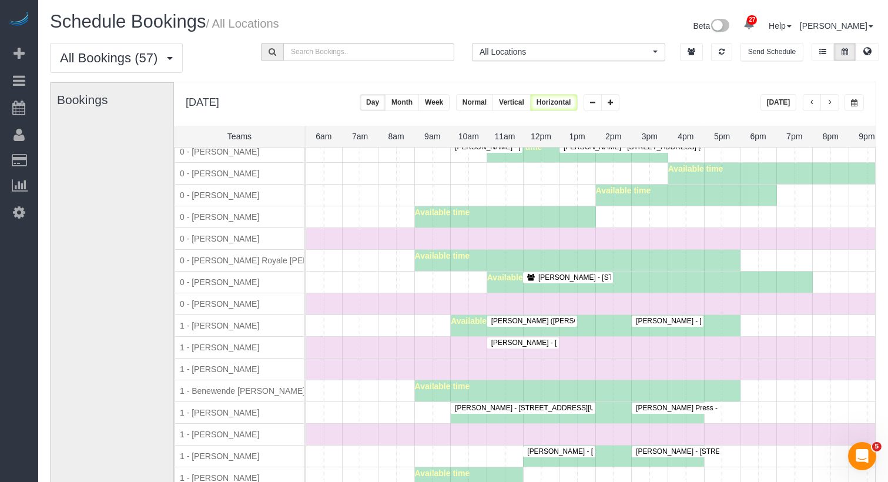
scroll to position [108, 0]
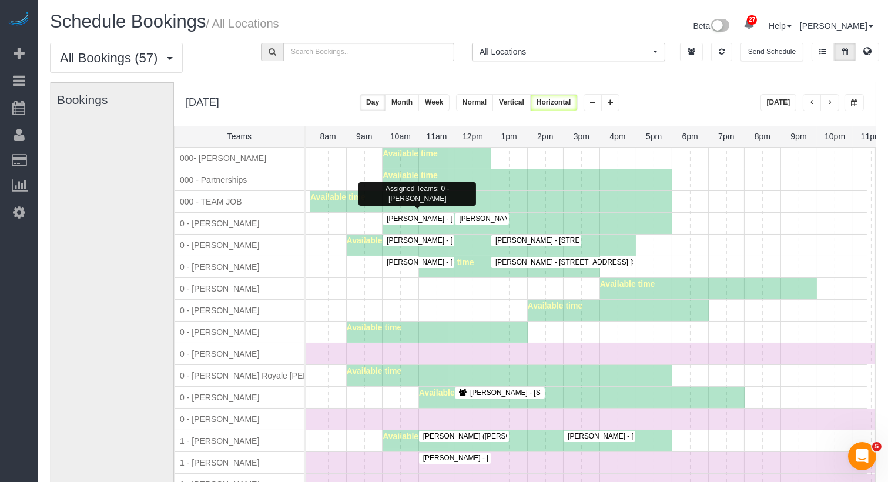
click at [439, 219] on span "Brianna Kovit - 333 East 34th Street, Apt. 10f, New York, NY 10016" at bounding box center [505, 218] width 249 height 8
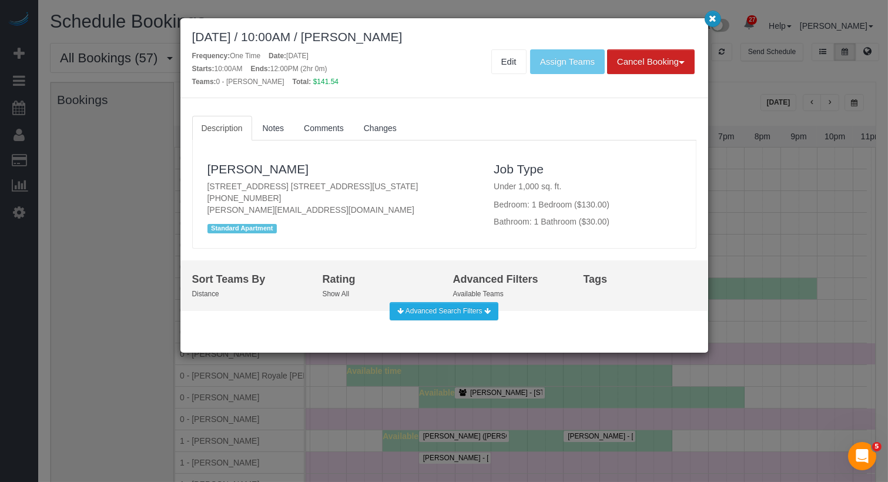
click at [713, 13] on button "button" at bounding box center [712, 19] width 16 height 16
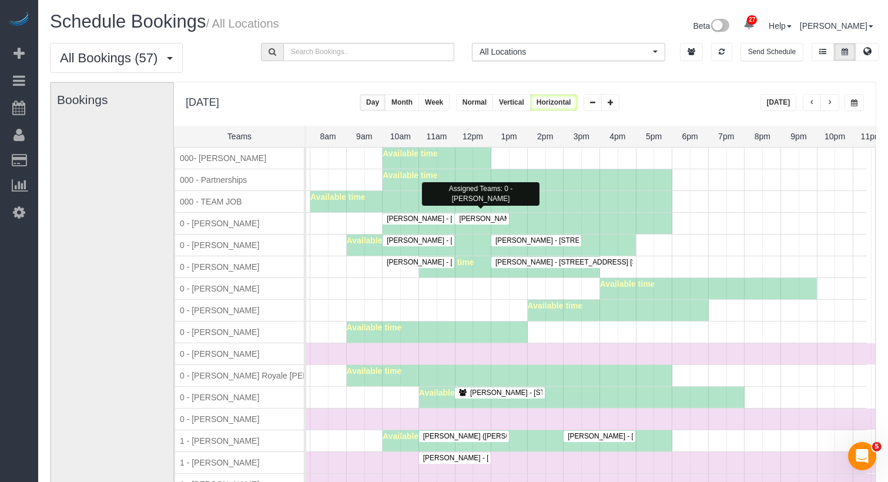
click at [485, 217] on span "Stephanie King - 303 East 37th Street, 2h, New York, NY 10016" at bounding box center [542, 218] width 178 height 8
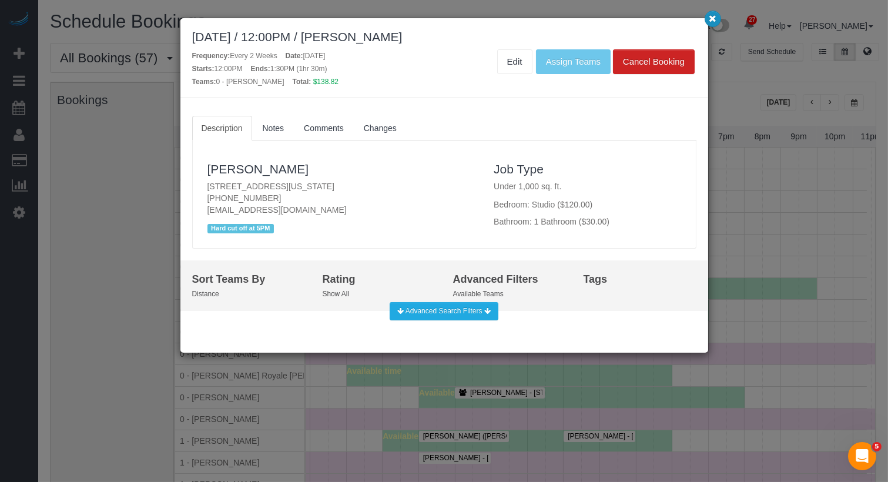
drag, startPoint x: 708, startPoint y: 21, endPoint x: 687, endPoint y: 17, distance: 21.4
click at [708, 21] on button "button" at bounding box center [712, 19] width 16 height 16
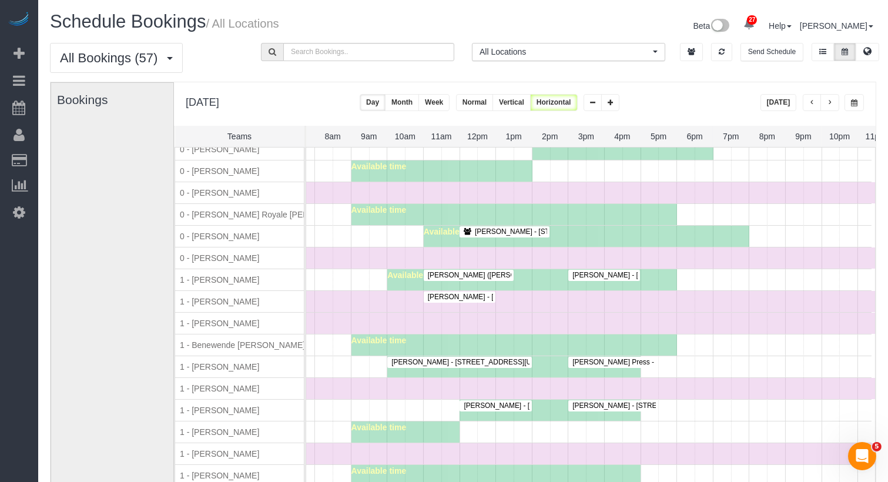
scroll to position [163, 281]
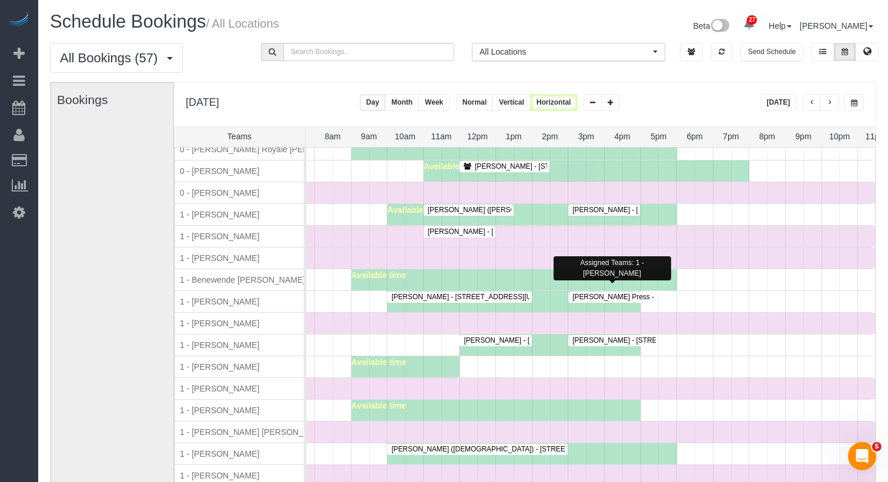
click at [614, 293] on span "Casey Press - 41 Avenue B Apt. 4b, New York, NY 10009" at bounding box center [700, 297] width 269 height 8
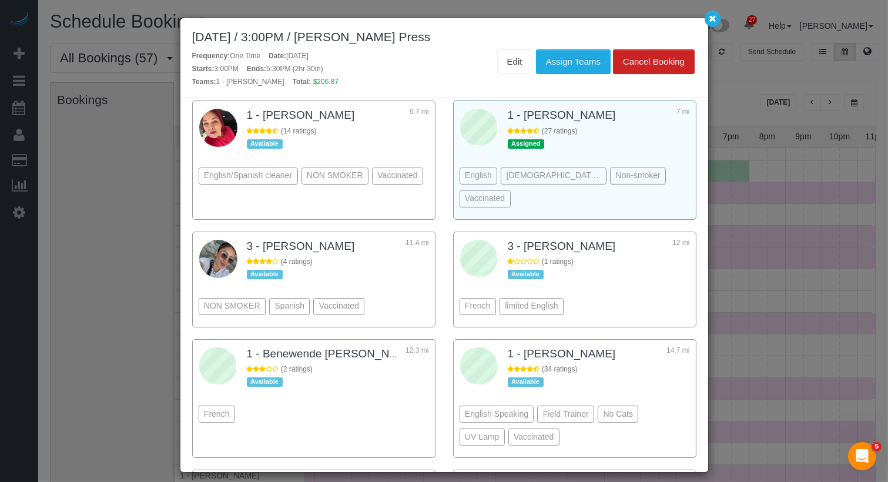
click at [625, 126] on div "English French Speaker Non-smoker Vaccinated" at bounding box center [574, 169] width 230 height 87
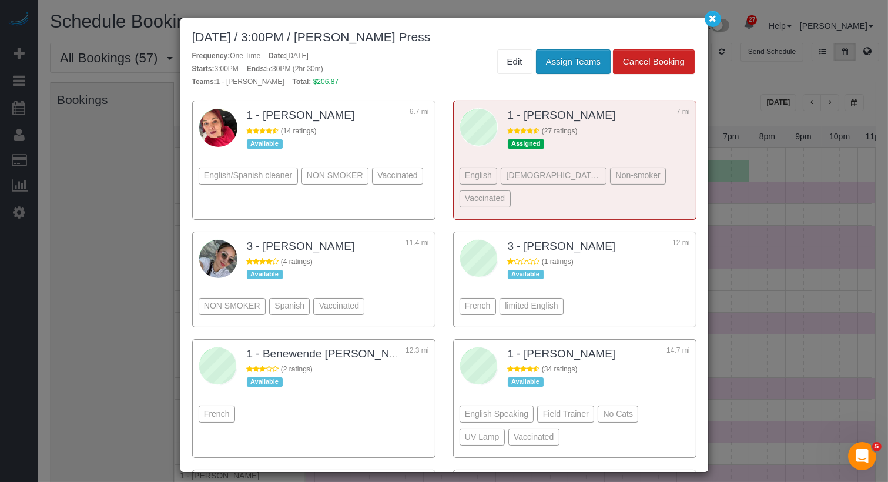
click at [584, 53] on button "Assign Teams" at bounding box center [573, 61] width 75 height 25
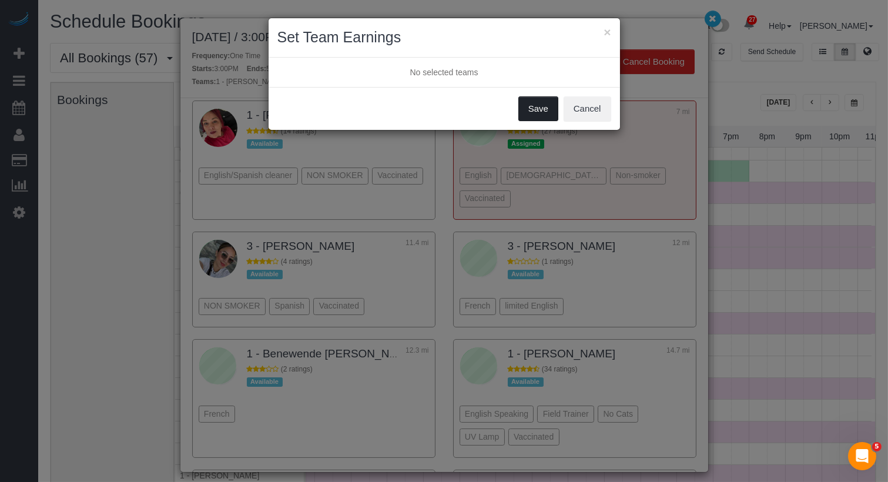
click at [529, 112] on button "Save" at bounding box center [538, 108] width 40 height 25
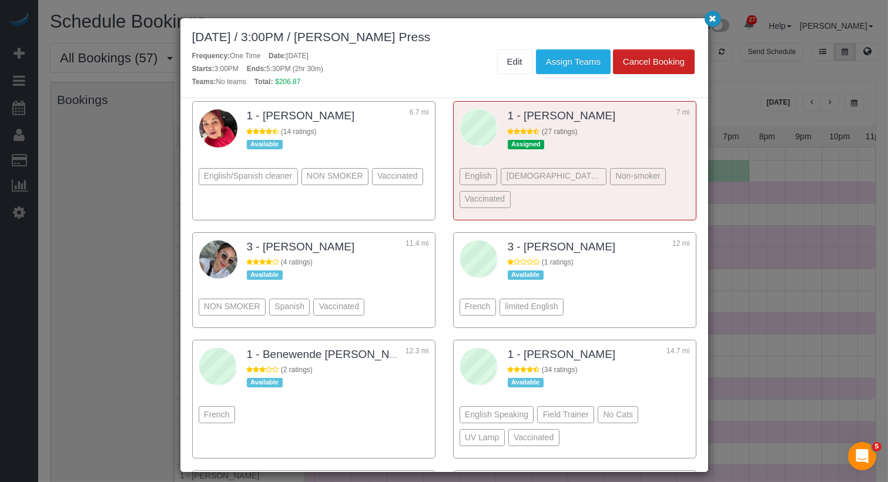
click at [713, 21] on icon "button" at bounding box center [713, 18] width 8 height 7
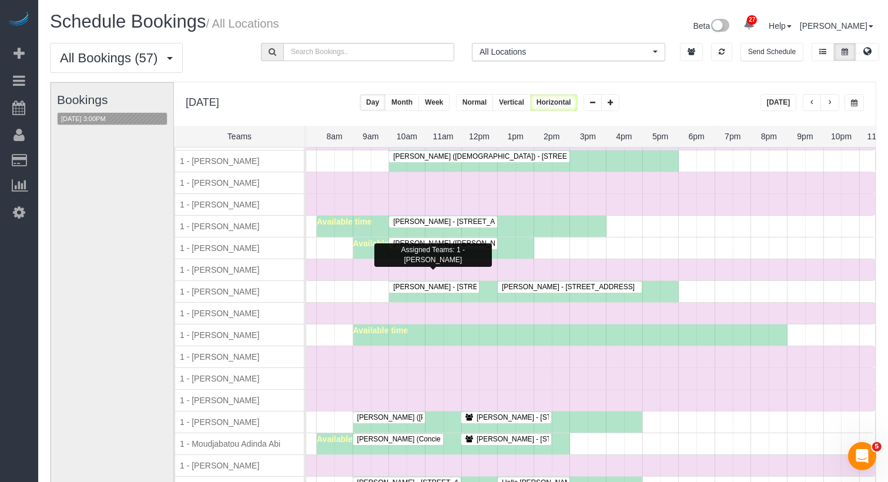
click at [428, 283] on span "Jordan Sobon - 60 Court Street, Apt. 2e, Brooklyn, NY 11201" at bounding box center [517, 287] width 260 height 8
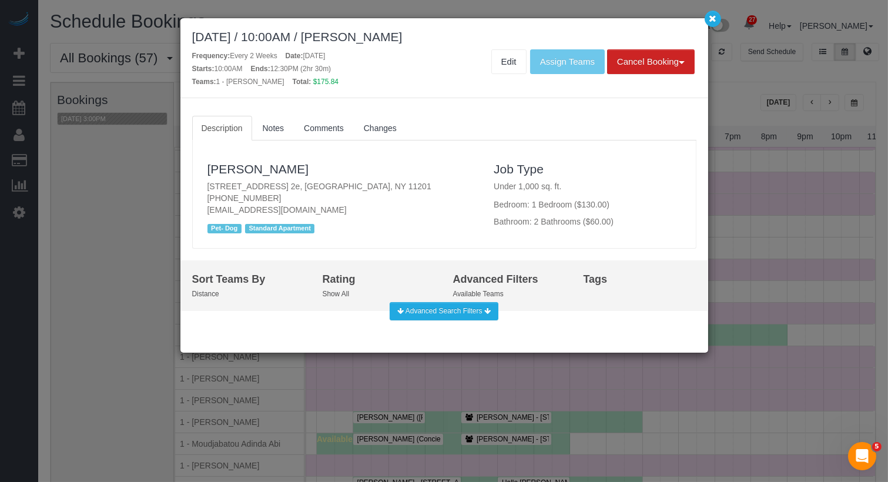
drag, startPoint x: 375, startPoint y: 184, endPoint x: 202, endPoint y: 183, distance: 173.3
click at [202, 183] on div "Jordan Sobon 60 Court Street, Apt. 2e, Brooklyn, NY 11201 (716) 352-7257 jordan…" at bounding box center [342, 194] width 287 height 85
copy p "60 Court Street, Apt. 2e, Brooklyn, NY 11201"
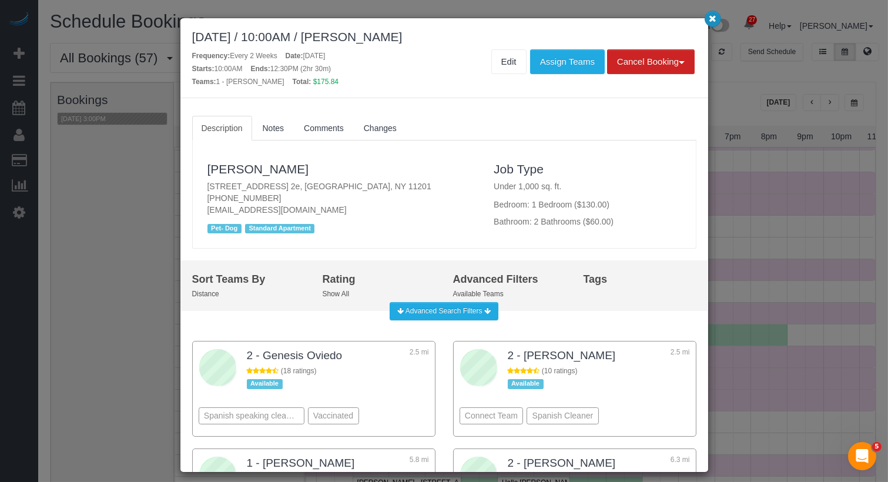
click at [710, 20] on icon "button" at bounding box center [713, 18] width 8 height 7
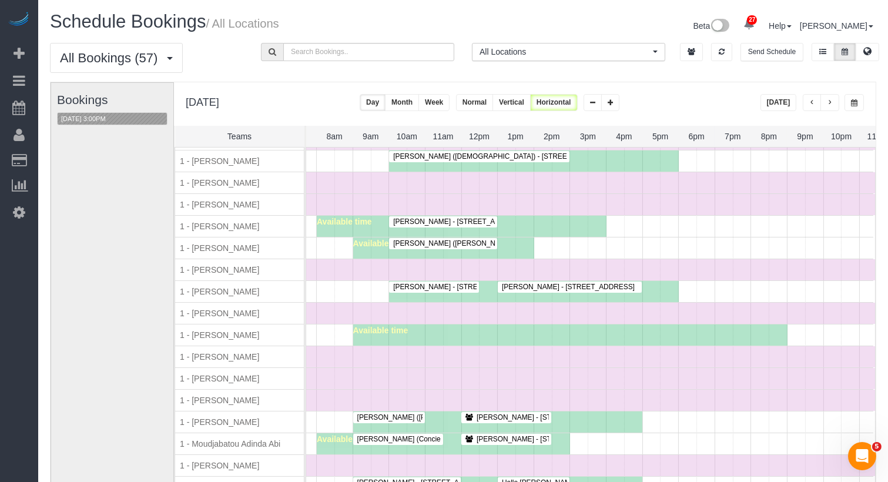
click at [536, 283] on span "Michelle Morrisey - 408 8th Avenue, Apt 2c, Brooklyn, NY 11215" at bounding box center [565, 287] width 139 height 8
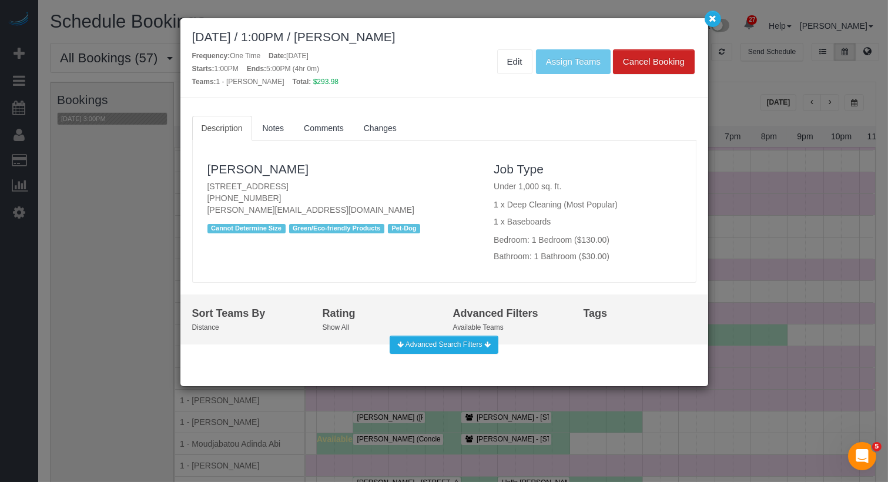
drag, startPoint x: 368, startPoint y: 186, endPoint x: 199, endPoint y: 183, distance: 168.7
click at [199, 183] on div "Michelle Morrisey 408 8th Avenue, Apt 2c, Brooklyn, NY 11215 (703) 772-8218 mic…" at bounding box center [342, 194] width 287 height 85
copy p "408 8th Avenue, Apt 2c, Brooklyn, NY 11215"
click at [713, 15] on icon "button" at bounding box center [713, 18] width 8 height 7
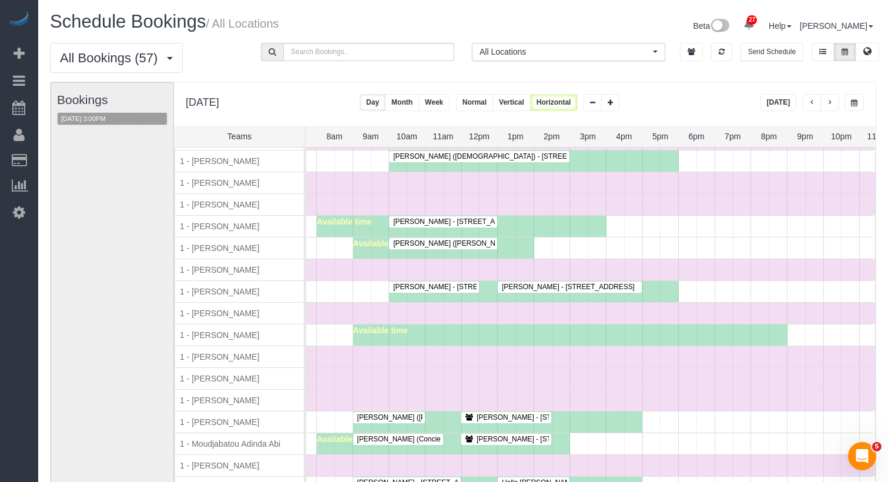
click at [533, 283] on span "Michelle Morrisey - 408 8th Avenue, Apt 2c, Brooklyn, NY 11215" at bounding box center [565, 287] width 139 height 8
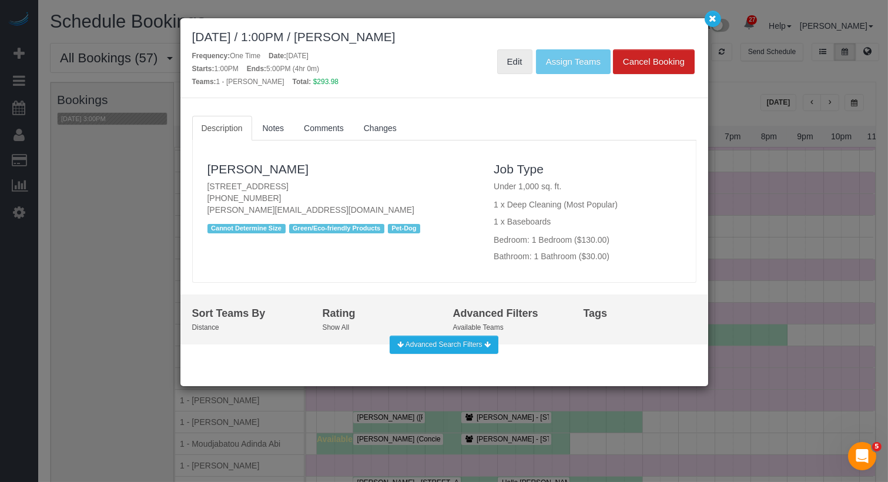
click at [509, 61] on link "Edit" at bounding box center [514, 61] width 35 height 25
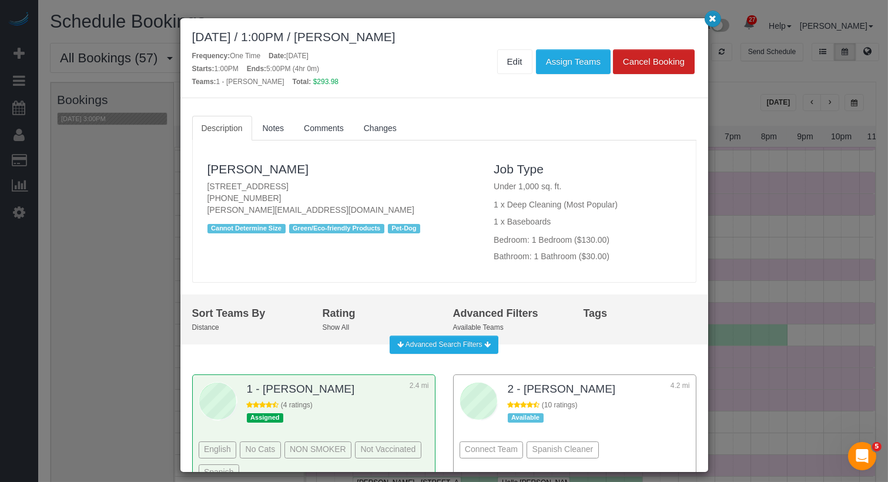
click at [714, 19] on icon "button" at bounding box center [713, 18] width 8 height 7
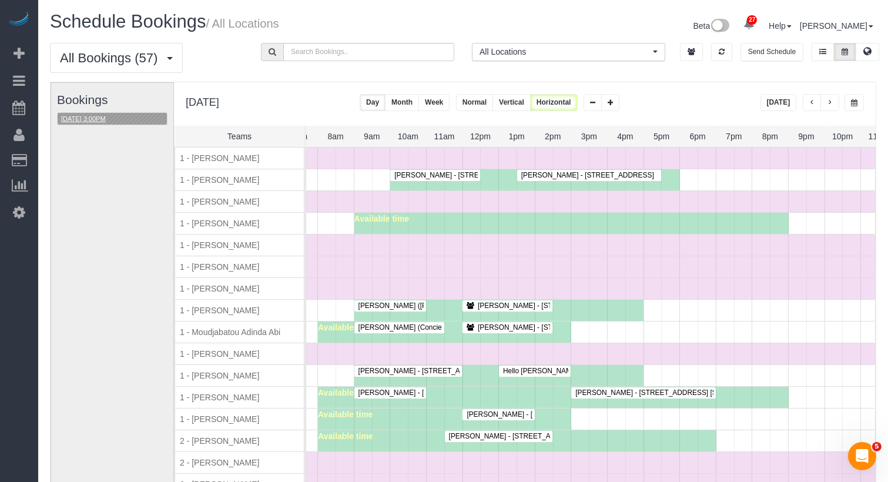
click at [100, 118] on button "09/26/2025 3:00PM" at bounding box center [84, 119] width 52 height 12
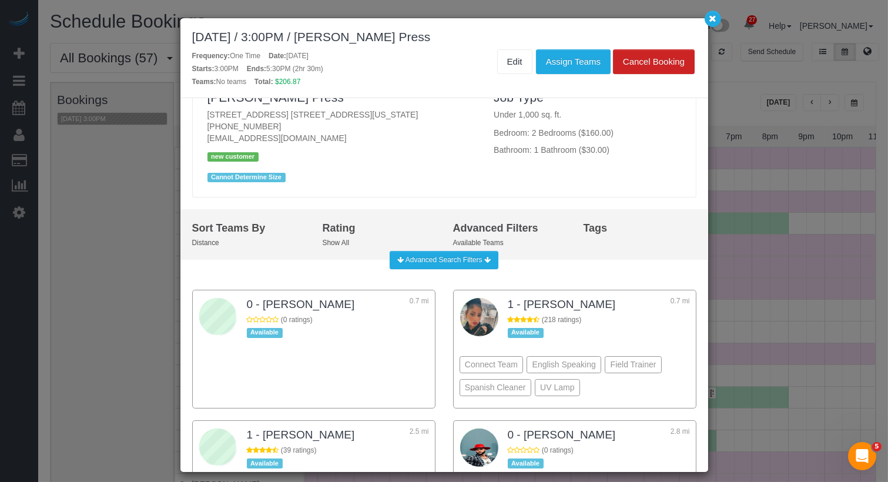
scroll to position [90, 0]
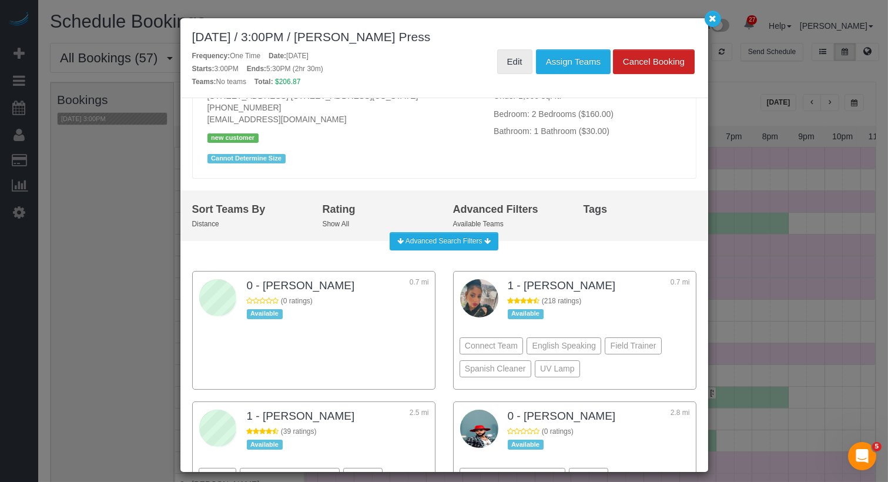
click at [519, 66] on link "Edit" at bounding box center [514, 61] width 35 height 25
click at [719, 18] on button "button" at bounding box center [712, 19] width 16 height 16
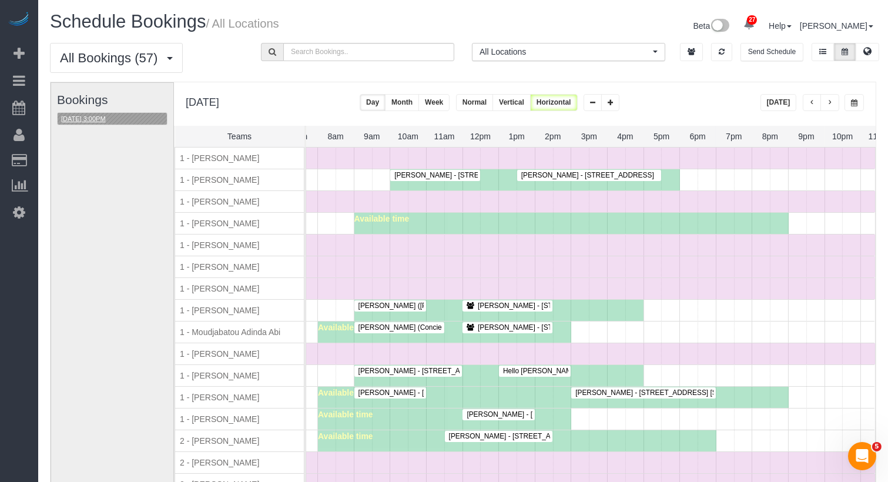
click at [90, 115] on button "09/26/2025 3:00PM" at bounding box center [84, 119] width 52 height 12
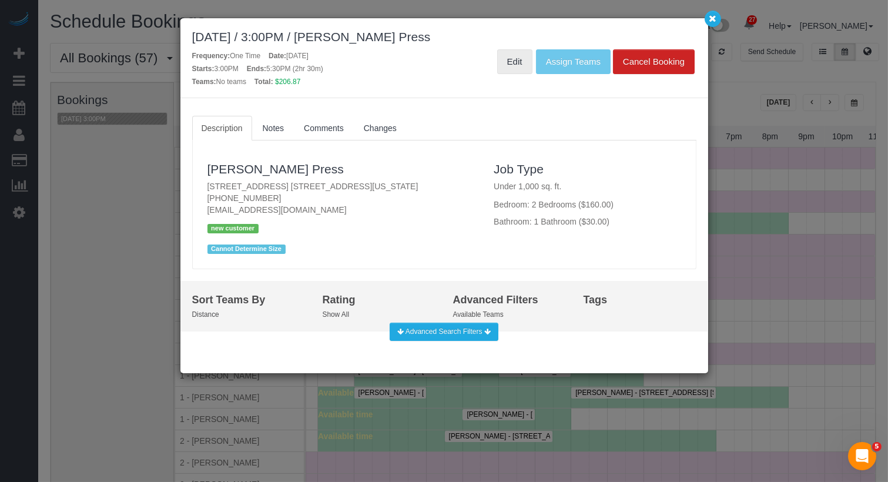
click at [503, 61] on link "Edit" at bounding box center [514, 61] width 35 height 25
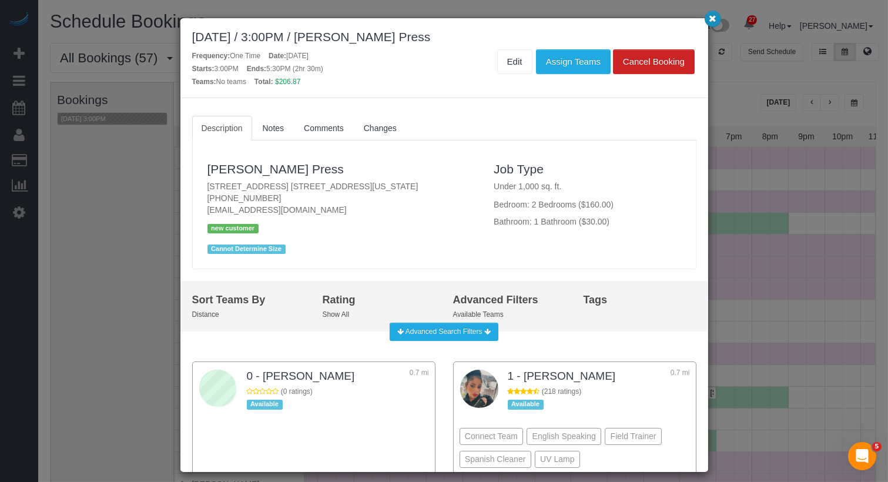
click at [716, 18] on button "button" at bounding box center [712, 19] width 16 height 16
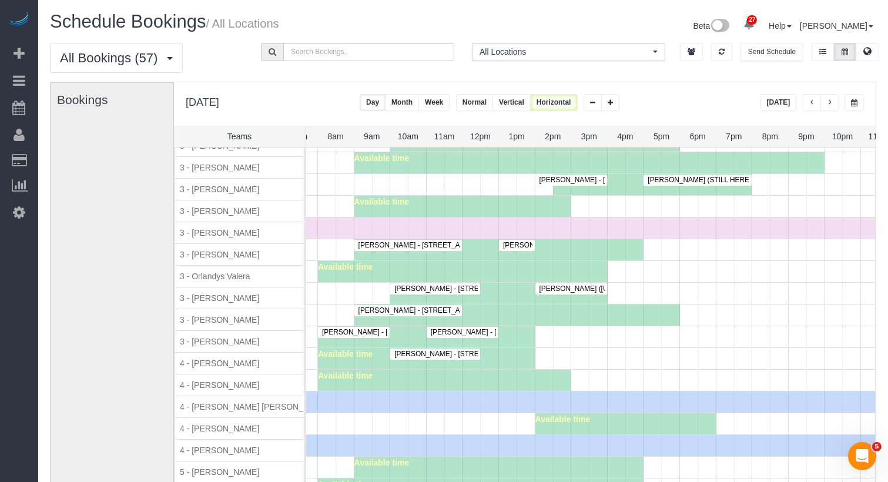
scroll to position [1361, 0]
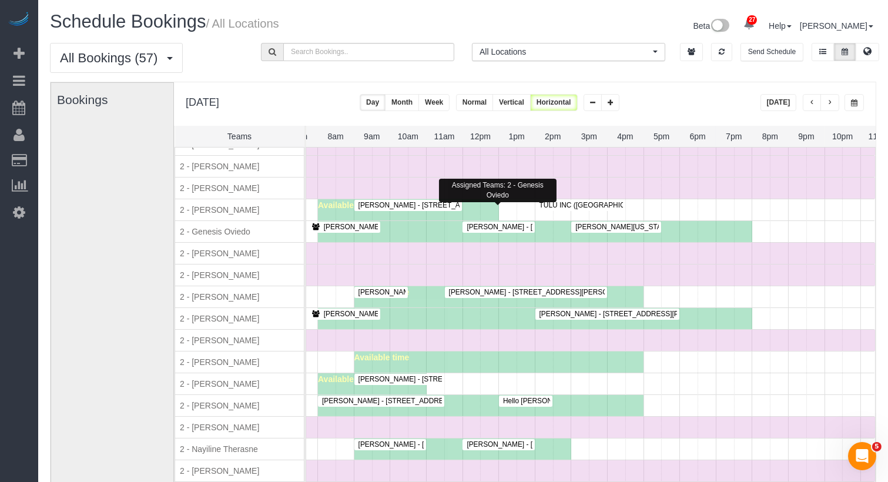
click at [515, 223] on span "Dave Loveland - 84 White Street, Apt. 4b, New York, NY 10013" at bounding box center [585, 227] width 249 height 8
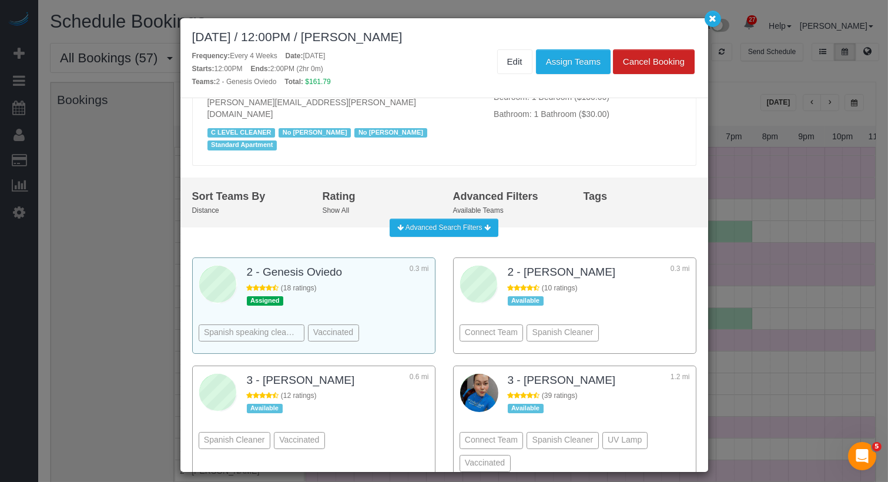
click at [388, 283] on div "Spanish speaking cleaners Vaccinated" at bounding box center [314, 315] width 230 height 64
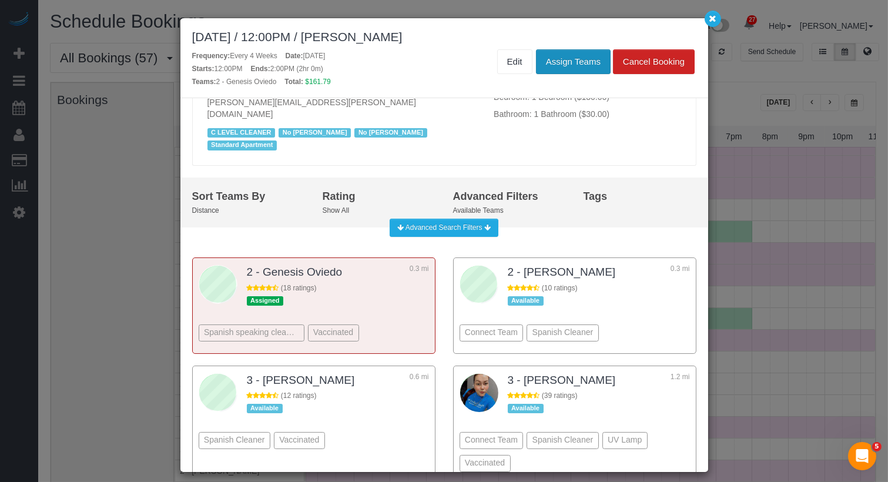
click at [544, 65] on button "Assign Teams" at bounding box center [573, 61] width 75 height 25
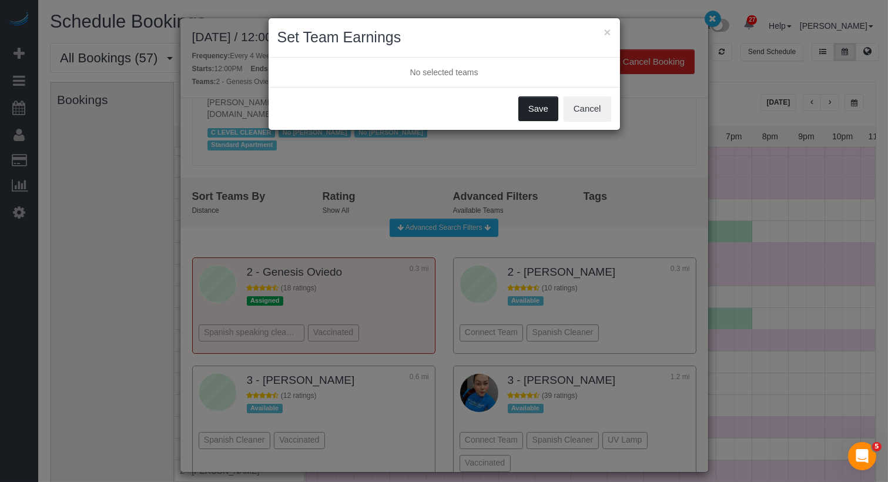
click at [537, 110] on button "Save" at bounding box center [538, 108] width 40 height 25
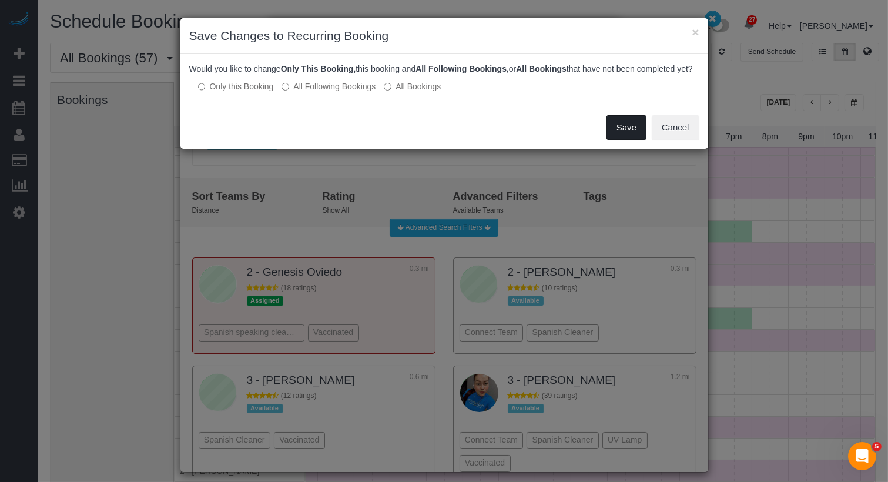
click at [629, 139] on button "Save" at bounding box center [626, 127] width 40 height 25
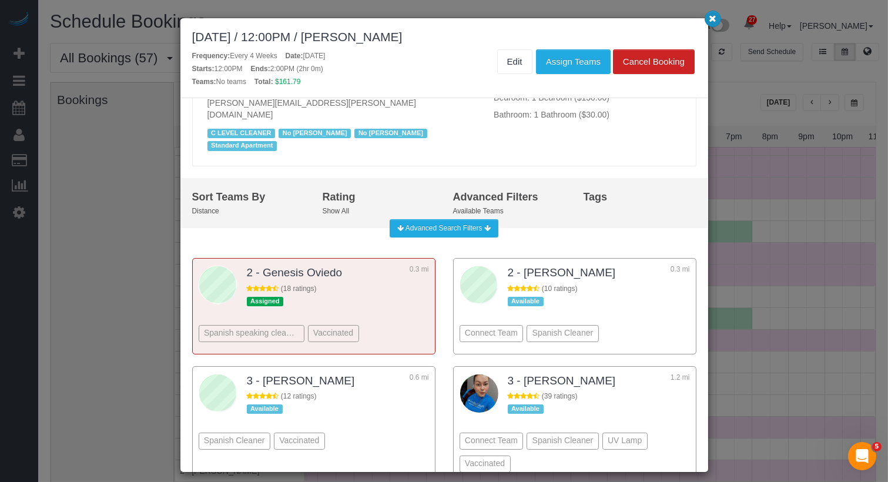
click at [715, 15] on icon "button" at bounding box center [713, 18] width 8 height 7
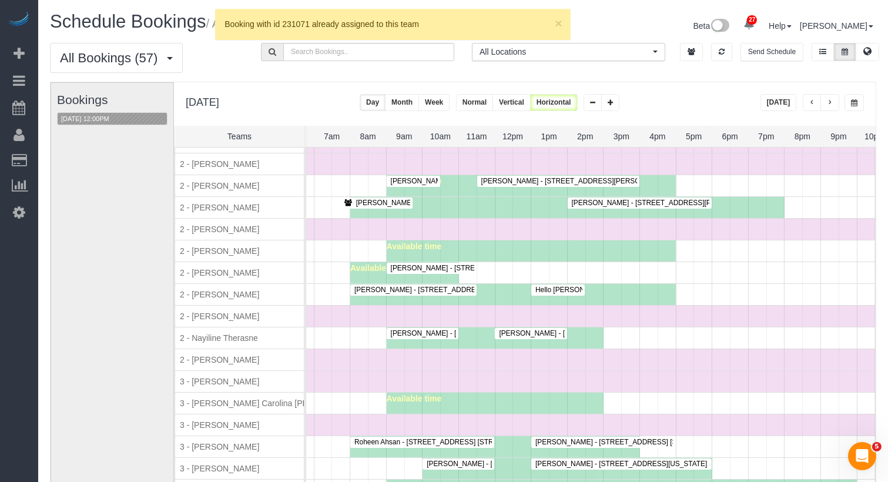
click at [538, 329] on span "Priya Matadar - 255 West 94th Street, Apt. 15c, New York, NY 10025" at bounding box center [617, 333] width 249 height 8
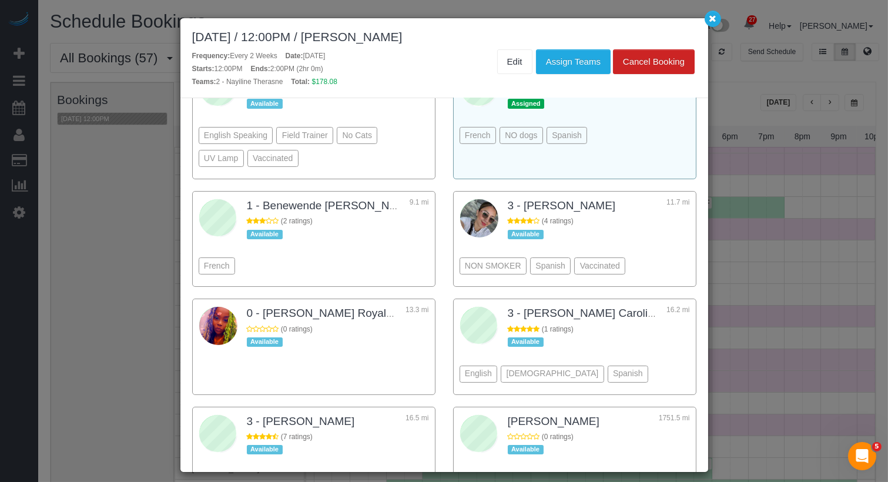
click at [592, 165] on sui-smart-scheduler-team-card "2 - Nayiline Therasne 8.6 mi (3 ratings) Assigned French NO dogs Spanish" at bounding box center [574, 120] width 243 height 119
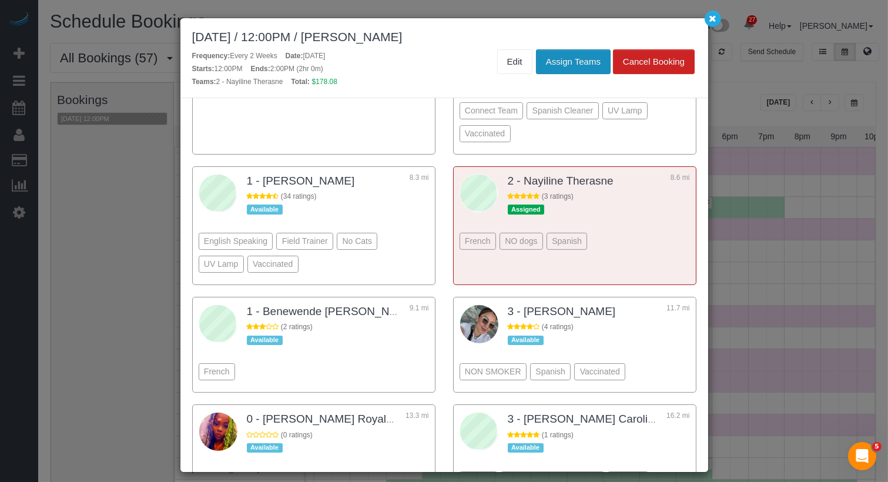
click at [578, 61] on button "Assign Teams" at bounding box center [573, 61] width 75 height 25
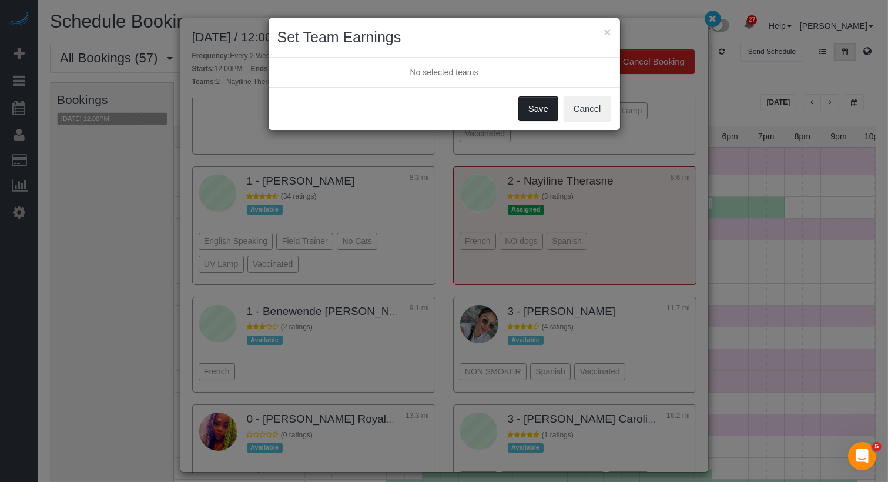
click at [538, 111] on button "Save" at bounding box center [538, 108] width 40 height 25
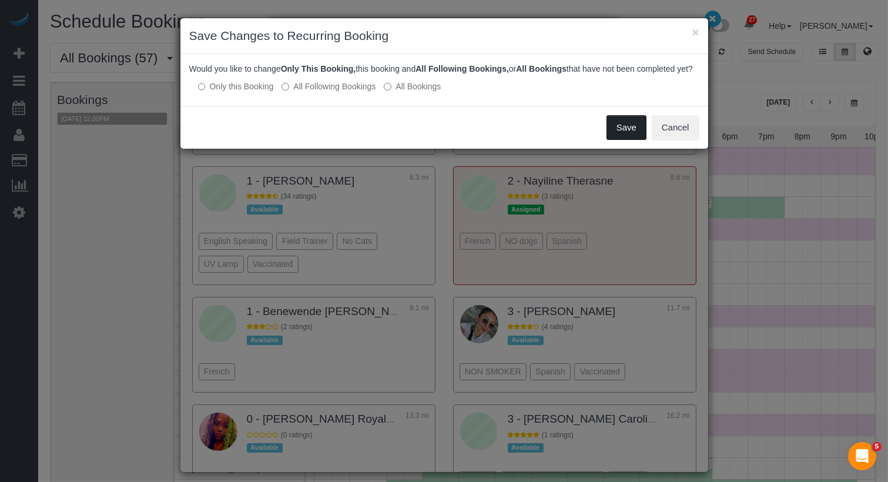
click at [622, 137] on button "Save" at bounding box center [626, 127] width 40 height 25
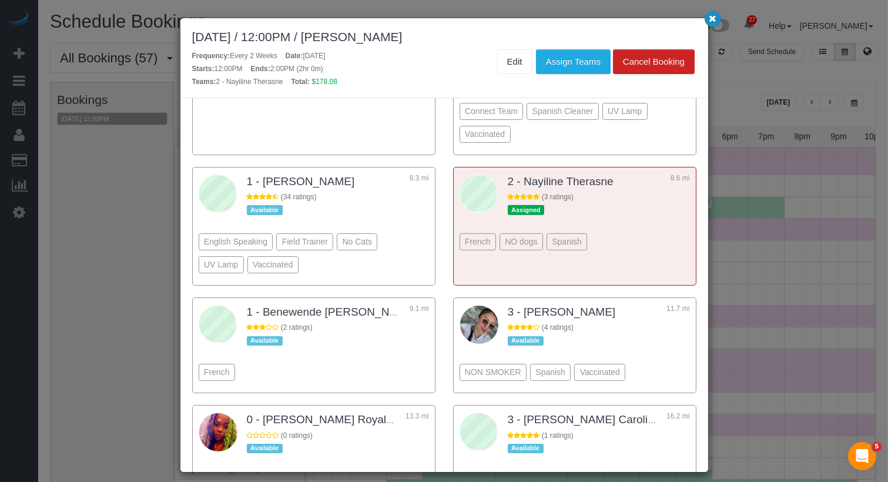
click at [710, 15] on icon "button" at bounding box center [713, 18] width 8 height 7
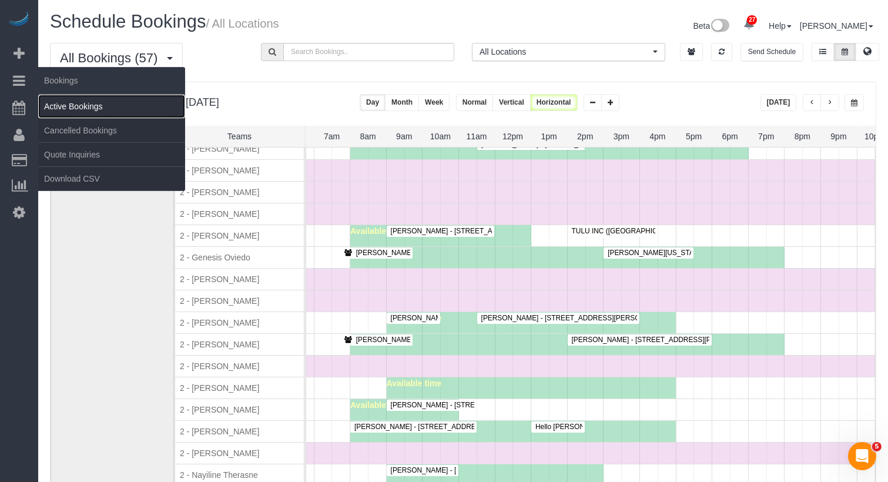
click at [84, 110] on link "Active Bookings" at bounding box center [111, 107] width 147 height 24
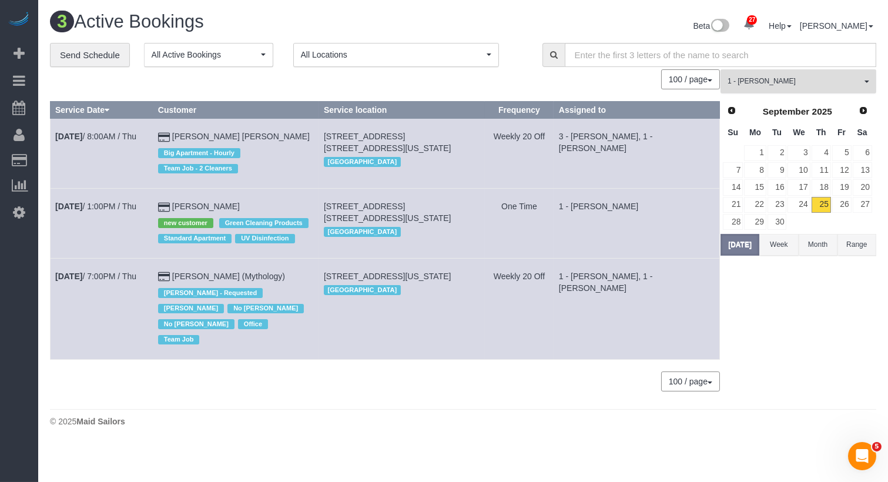
click at [738, 85] on span "1 - [PERSON_NAME]" at bounding box center [794, 81] width 134 height 10
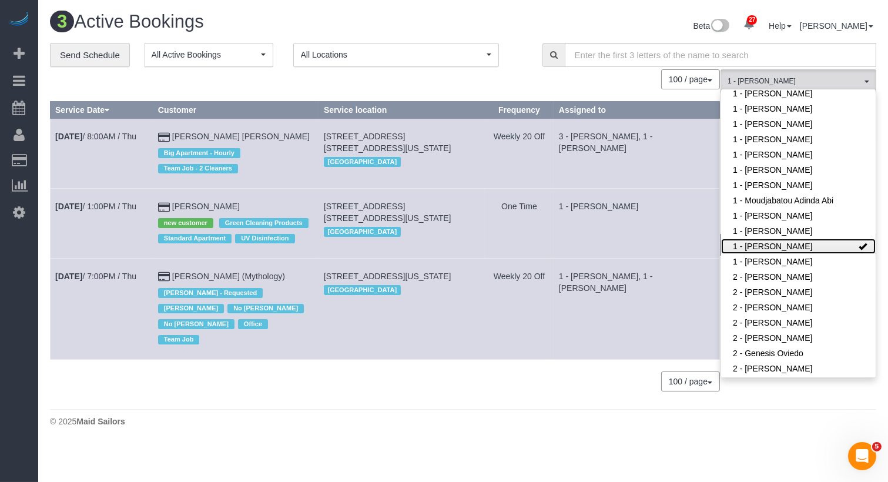
click at [771, 239] on link "1 - [PERSON_NAME]" at bounding box center [798, 246] width 155 height 15
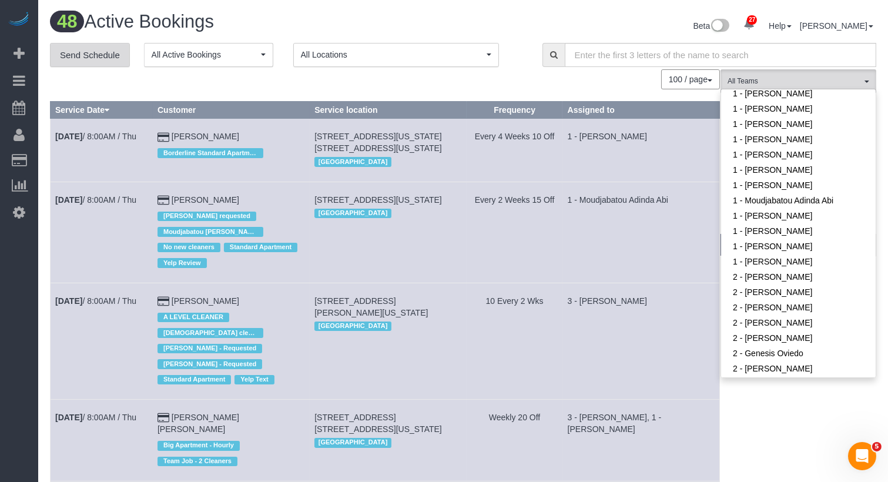
click at [106, 53] on link "Send Schedule" at bounding box center [90, 55] width 80 height 25
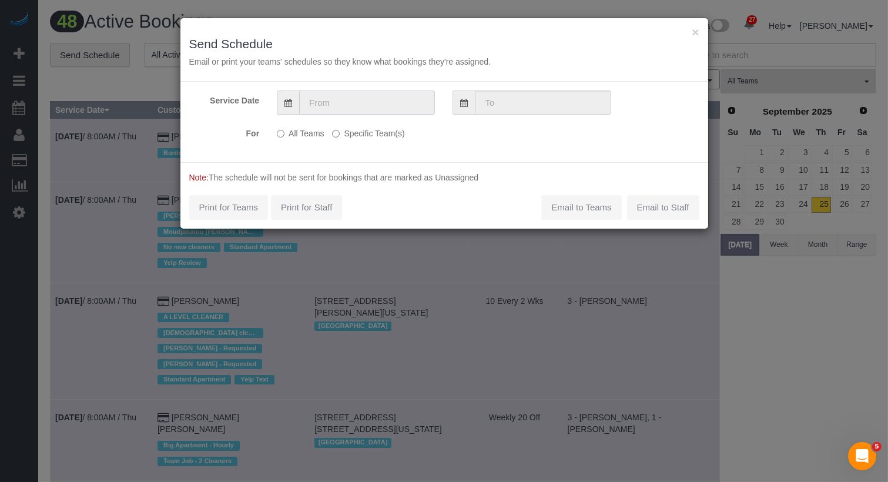
click at [407, 100] on input "text" at bounding box center [367, 102] width 136 height 24
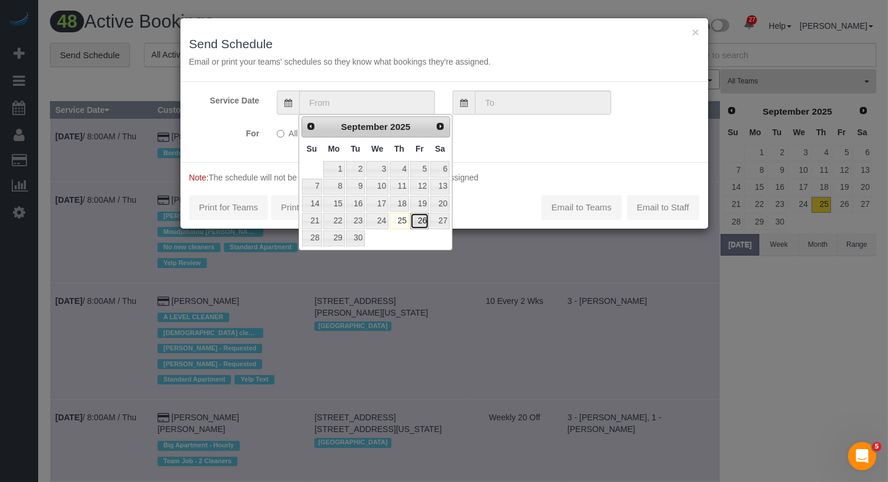
click at [417, 219] on link "26" at bounding box center [419, 221] width 19 height 16
type input "09/26/2025"
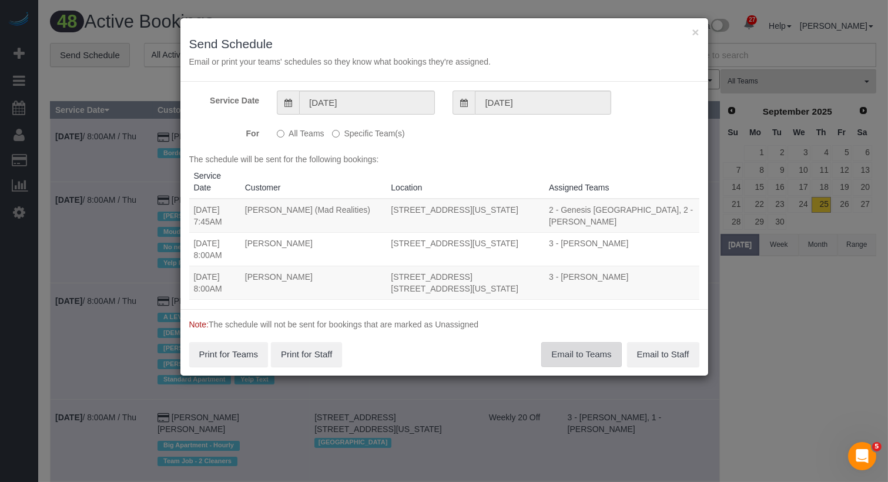
click at [566, 345] on button "Email to Teams" at bounding box center [581, 354] width 80 height 25
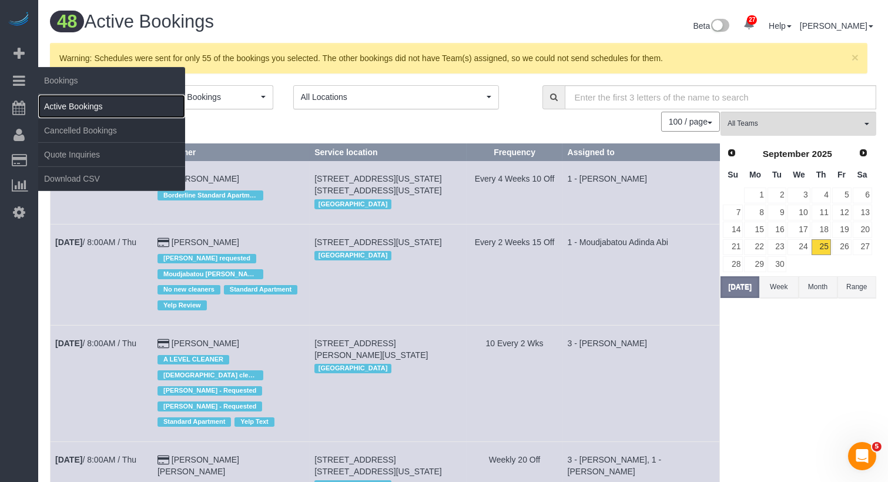
click at [72, 109] on link "Active Bookings" at bounding box center [111, 107] width 147 height 24
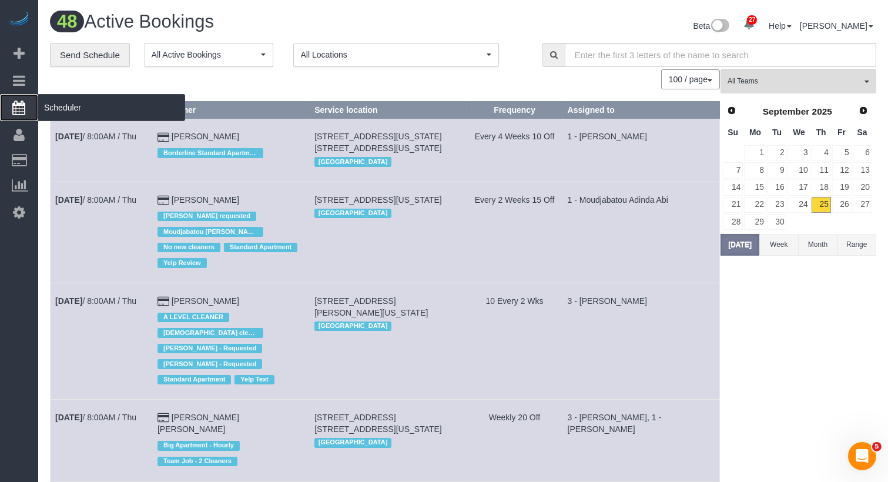
click at [62, 109] on span "Scheduler" at bounding box center [111, 107] width 147 height 27
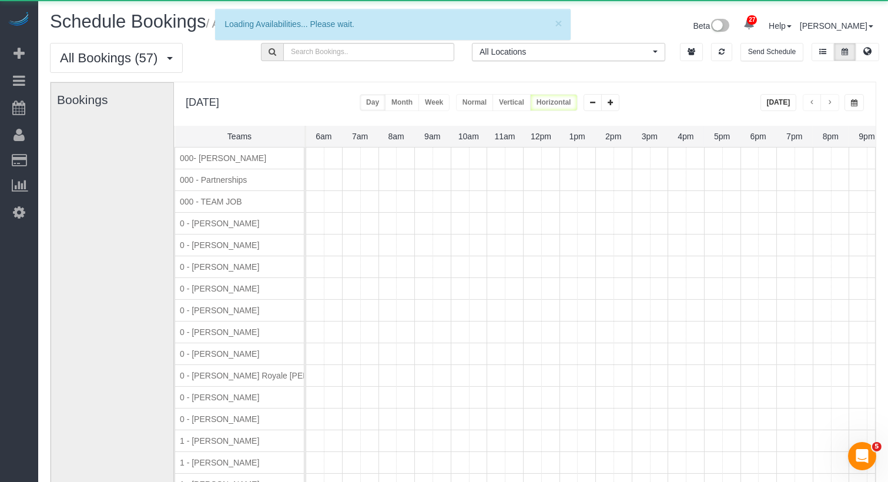
scroll to position [0, 217]
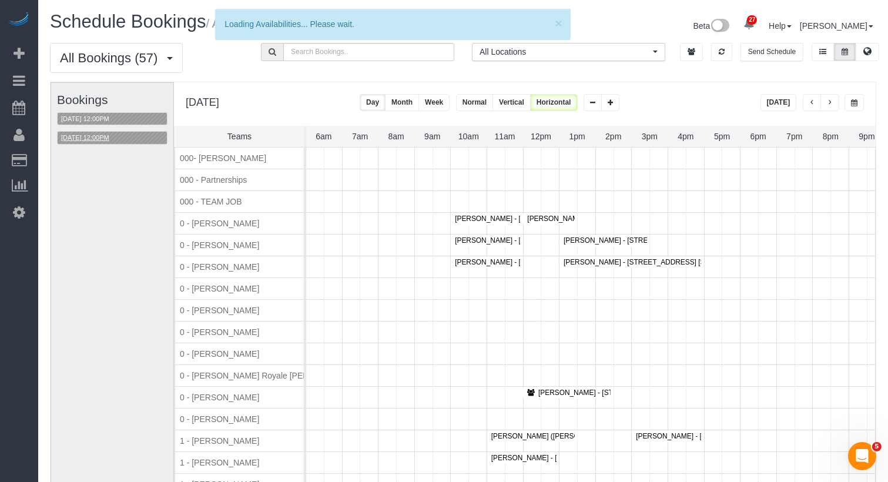
click at [99, 136] on button "09/26/2025 12:00PM" at bounding box center [85, 138] width 55 height 12
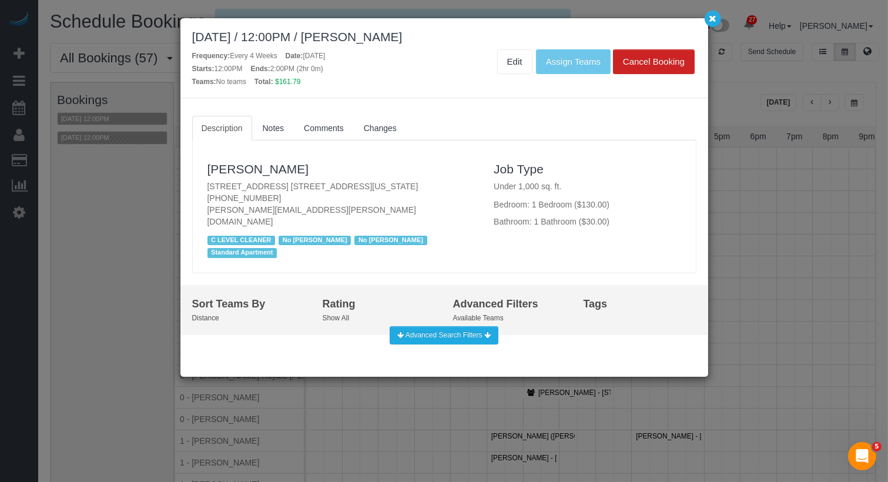
drag, startPoint x: 392, startPoint y: 182, endPoint x: 202, endPoint y: 182, distance: 190.4
click at [202, 182] on div "Dave Loveland 84 White Street, Apt. 4b, New York, NY 10013 (516) 388-7404 dave.…" at bounding box center [342, 206] width 287 height 109
copy p "84 White Street, Apt. 4b, New York, NY 10013"
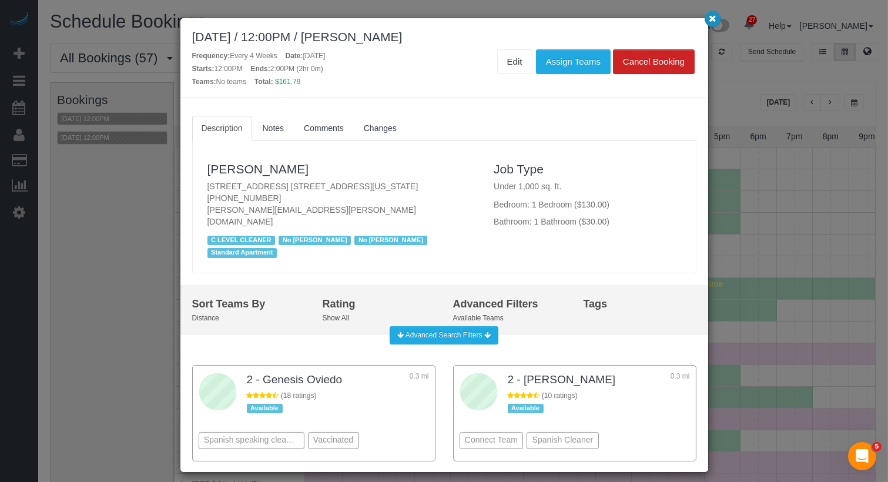
click at [707, 19] on button "button" at bounding box center [712, 19] width 16 height 16
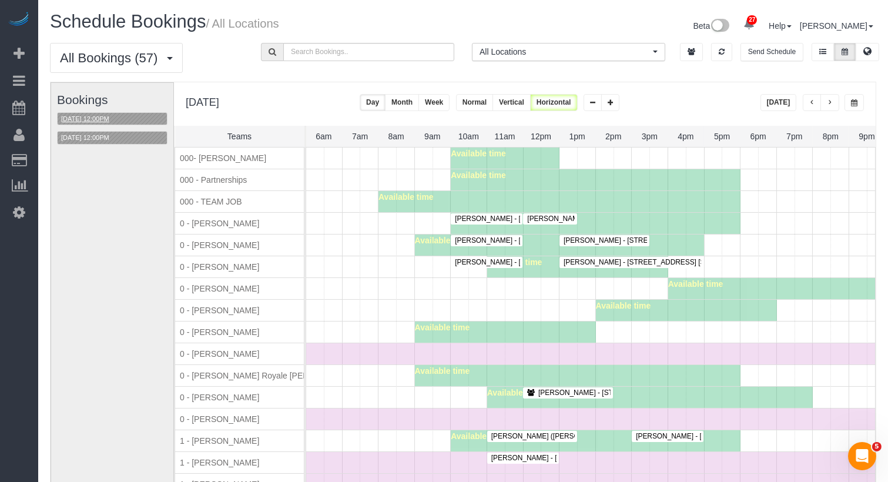
click at [105, 117] on button "09/26/2025 12:00PM" at bounding box center [85, 119] width 55 height 12
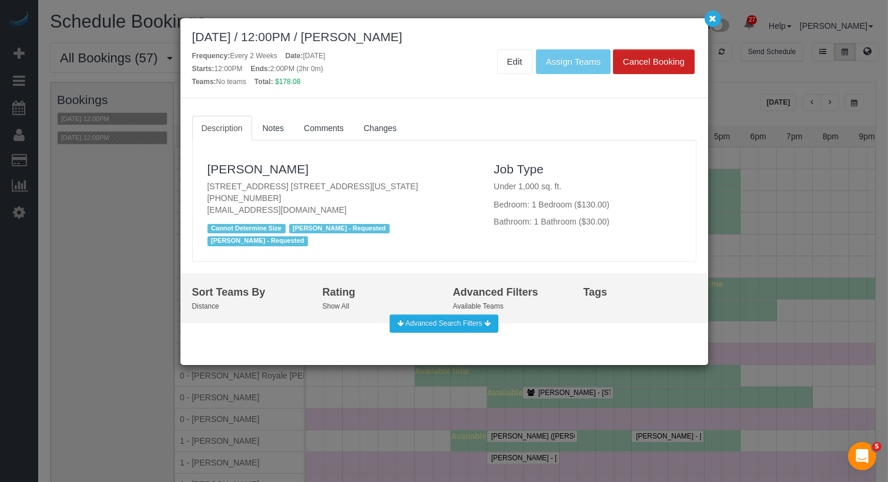
drag, startPoint x: 385, startPoint y: 184, endPoint x: 189, endPoint y: 183, distance: 196.2
click at [189, 183] on div "Description Notes Comments Changes Priya Matadar 255 West 94th Street, Apt. 15c…" at bounding box center [444, 232] width 528 height 250
copy p "255 West 94th Street, Apt. 15c, New York, NY 10025"
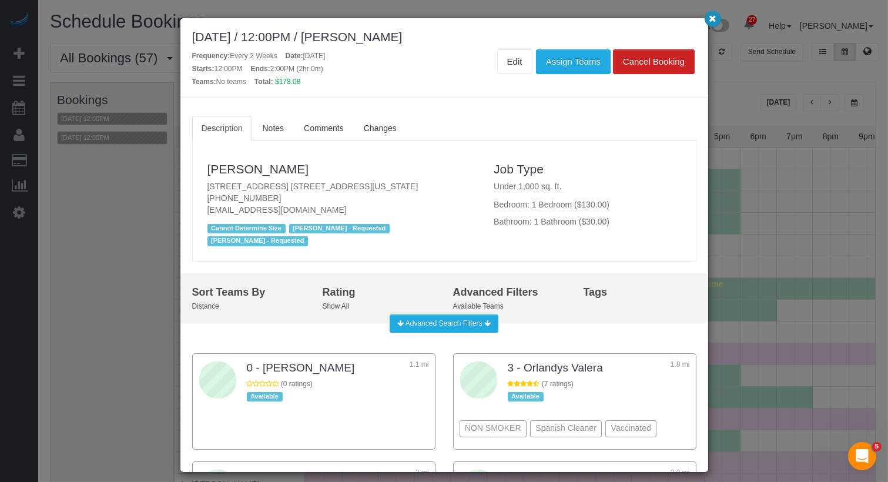
click at [710, 17] on icon "button" at bounding box center [713, 18] width 8 height 7
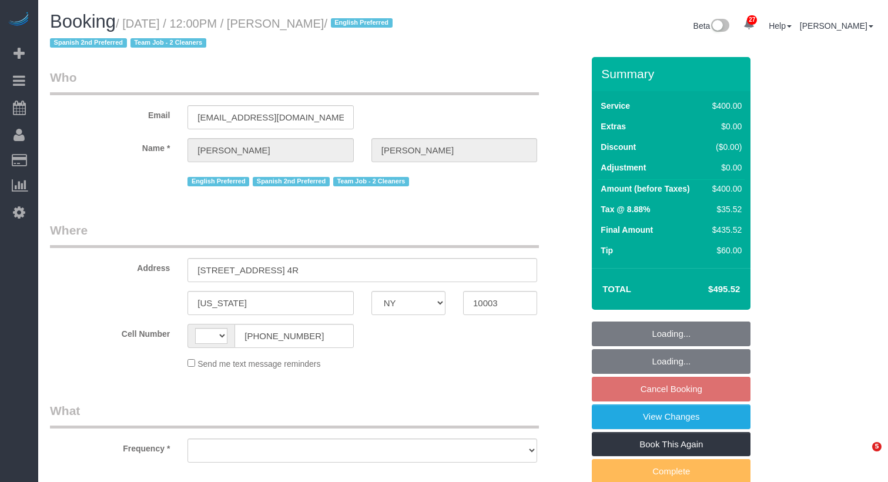
select select "NY"
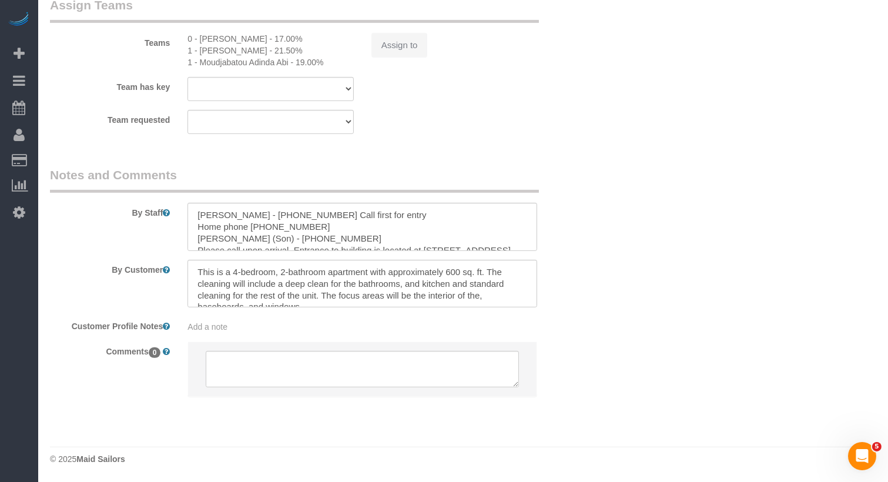
select select "string:[GEOGRAPHIC_DATA]"
select select "object:838"
select select "spot1"
select select "number:89"
select select "number:74"
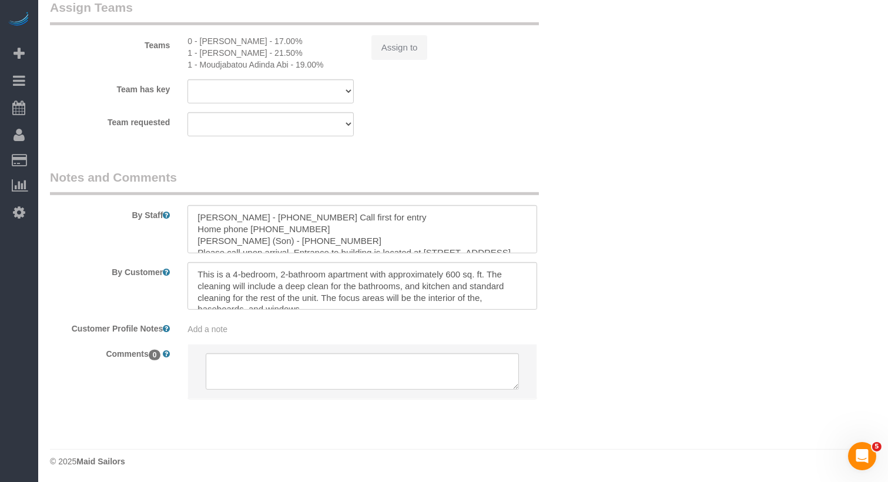
select select "number:15"
select select "number:7"
select select "2"
select select "150"
select select "object:1553"
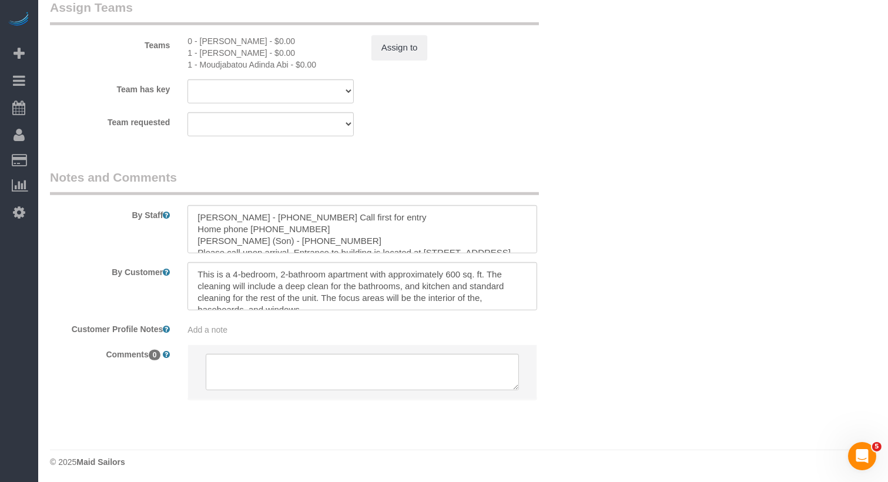
scroll to position [1384, 0]
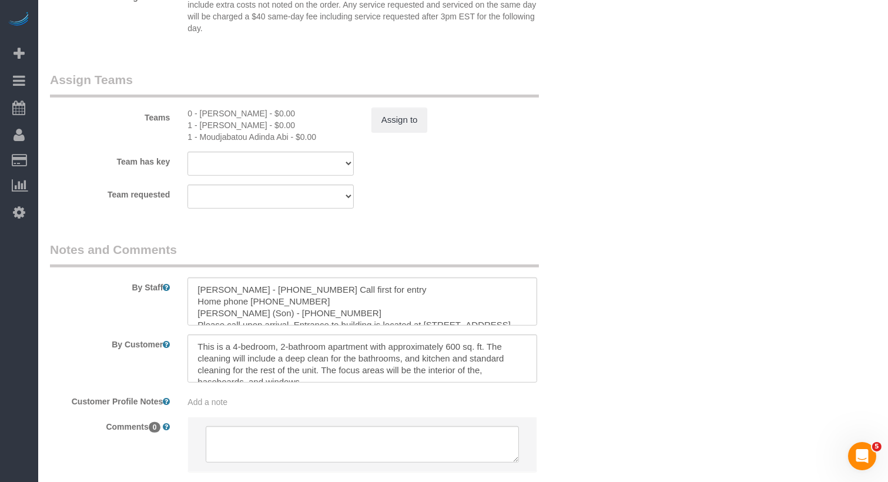
select select "string:stripe-pm_1RXQ5M4VGloSiKo7OnvxrPDv"
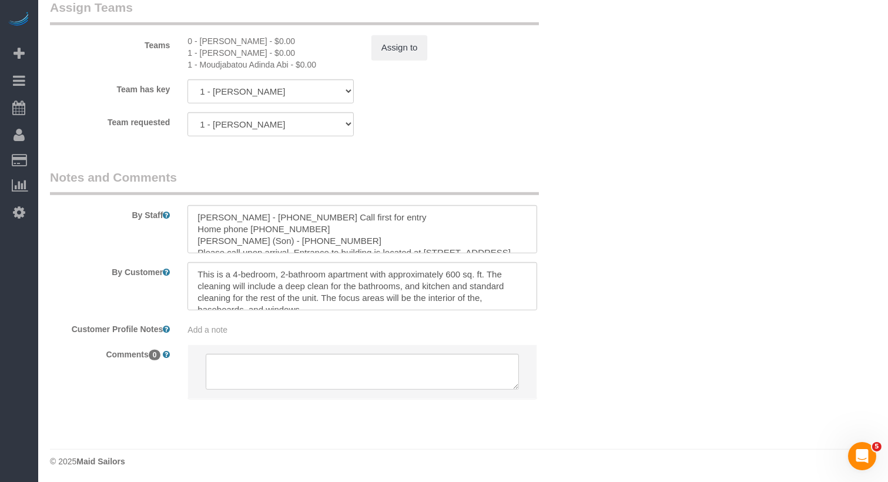
copy div "[PERSON_NAME]"
drag, startPoint x: 257, startPoint y: 41, endPoint x: 200, endPoint y: 39, distance: 57.0
click at [200, 39] on div "0 - [PERSON_NAME] - $0.00" at bounding box center [270, 41] width 166 height 12
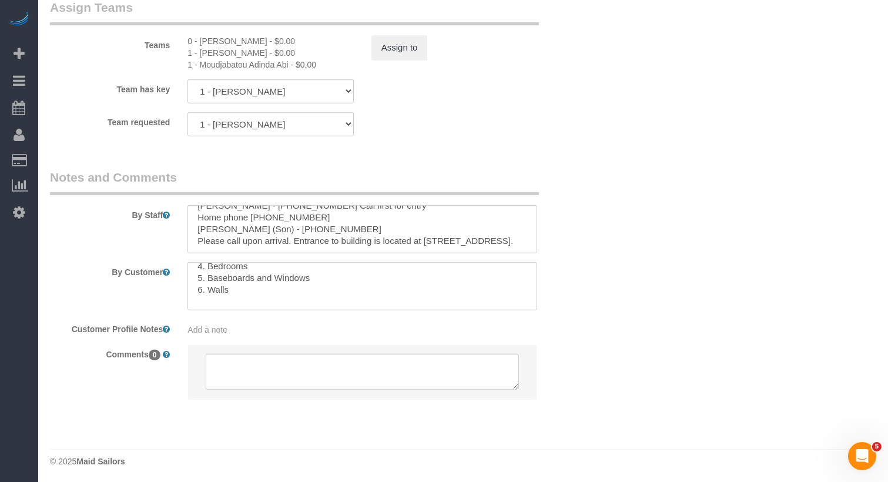
scroll to position [0, 0]
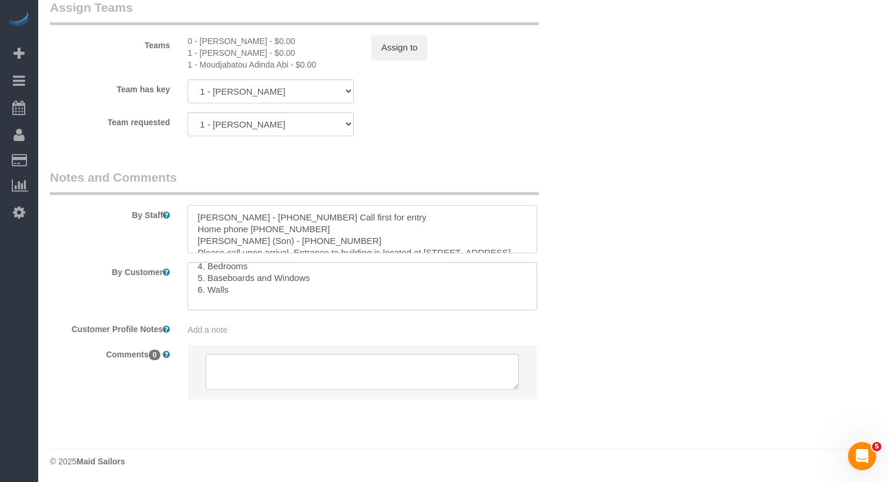
click at [193, 216] on textarea at bounding box center [362, 229] width 350 height 48
click at [212, 214] on textarea "To enrich screen reader interactions, please activate Accessibility in Grammarl…" at bounding box center [362, 229] width 350 height 48
paste textarea "Portia Edwards"
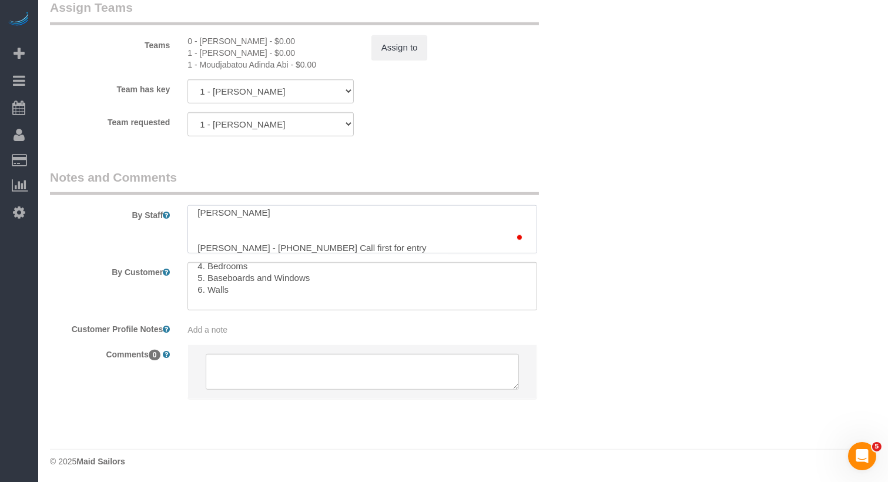
click at [193, 213] on textarea "To enrich screen reader interactions, please activate Accessibility in Grammarl…" at bounding box center [362, 229] width 350 height 48
click at [264, 211] on textarea "To enrich screen reader interactions, please activate Accessibility in Grammarl…" at bounding box center [362, 229] width 350 height 48
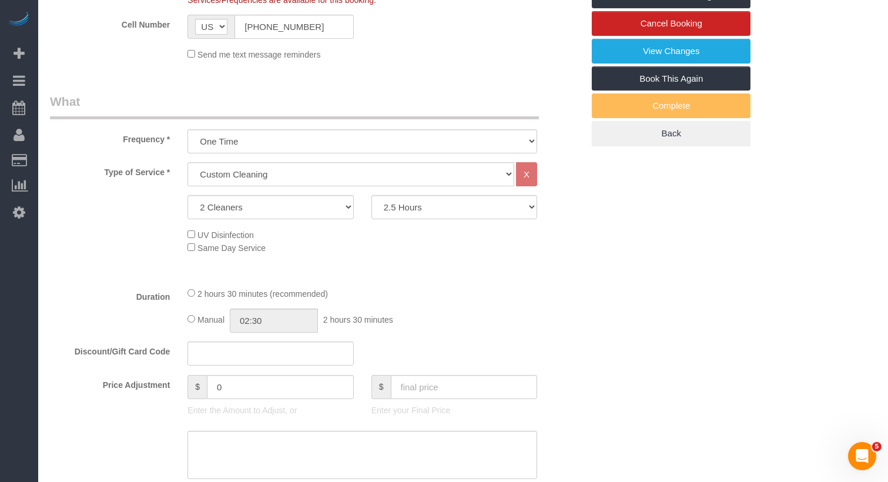
scroll to position [0, 0]
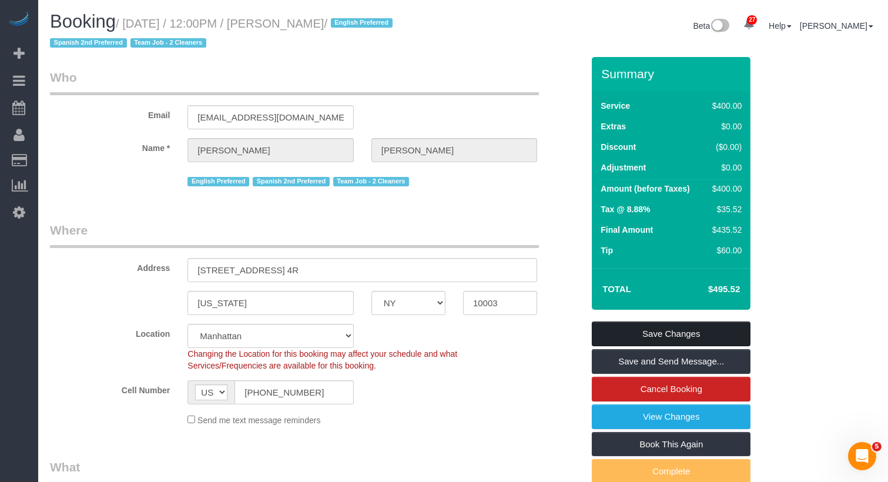
type textarea "Portia Edwards - training- Do NOT enter clients home without trainers Emre Andi…"
click at [624, 331] on link "Save Changes" at bounding box center [671, 333] width 159 height 25
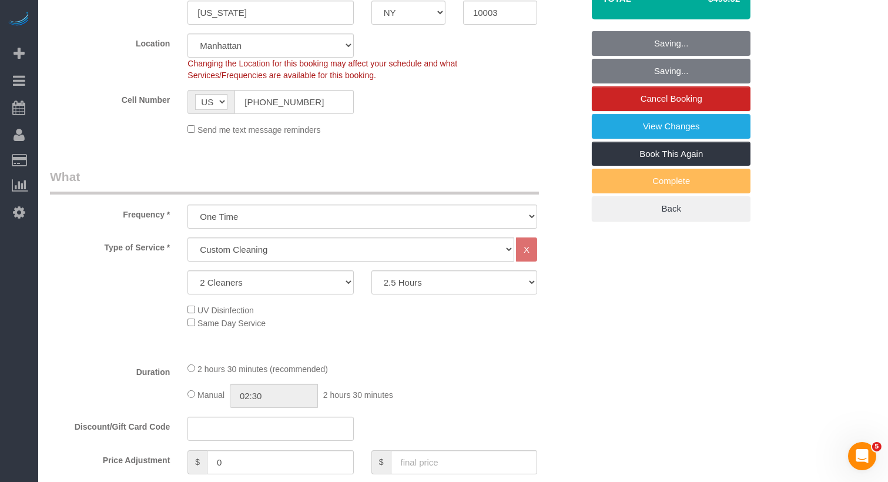
scroll to position [367, 0]
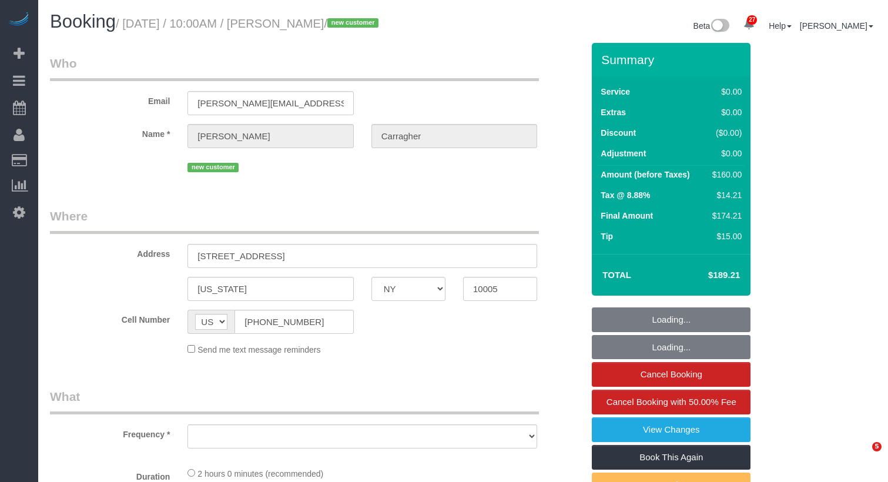
select select "NY"
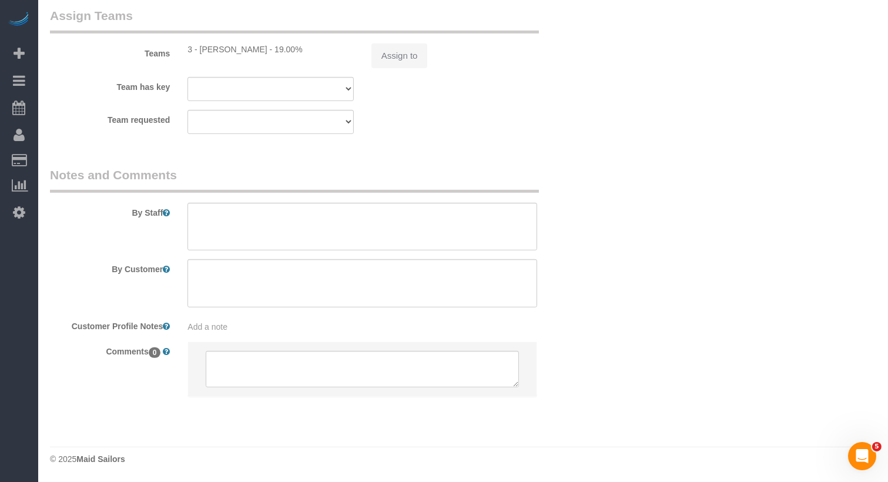
select select "object:928"
select select "string:stripe-pm_1SAuv04VGloSiKo7KvYXev1w"
select select "1"
select select "spot1"
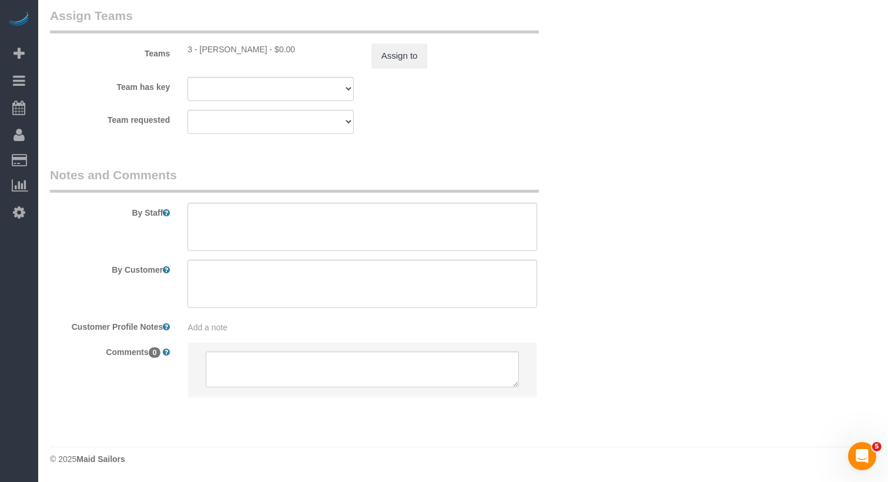
select select "number:57"
select select "number:71"
select select "number:15"
select select "number:6"
click at [256, 230] on textarea at bounding box center [362, 226] width 350 height 48
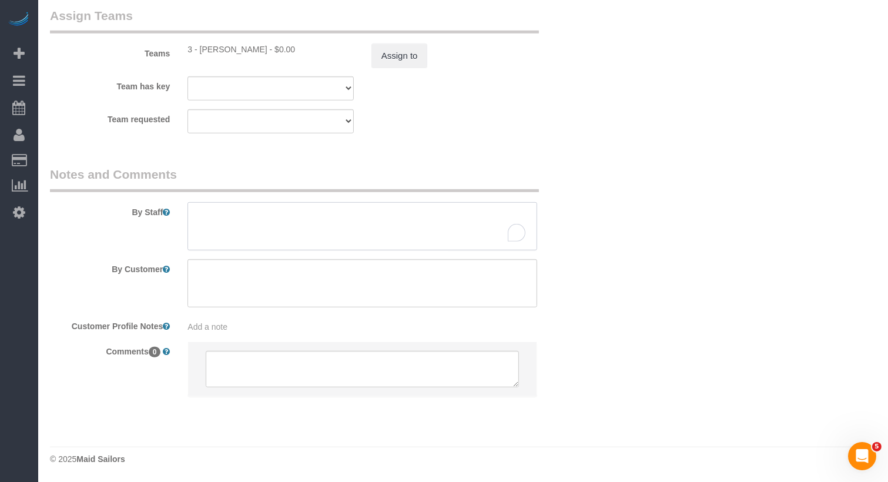
paste textarea "Kenia Cabanilla Rosado"
click at [296, 220] on textarea "To enrich screen reader interactions, please activate Accessibility in Grammarl…" at bounding box center [362, 226] width 350 height 48
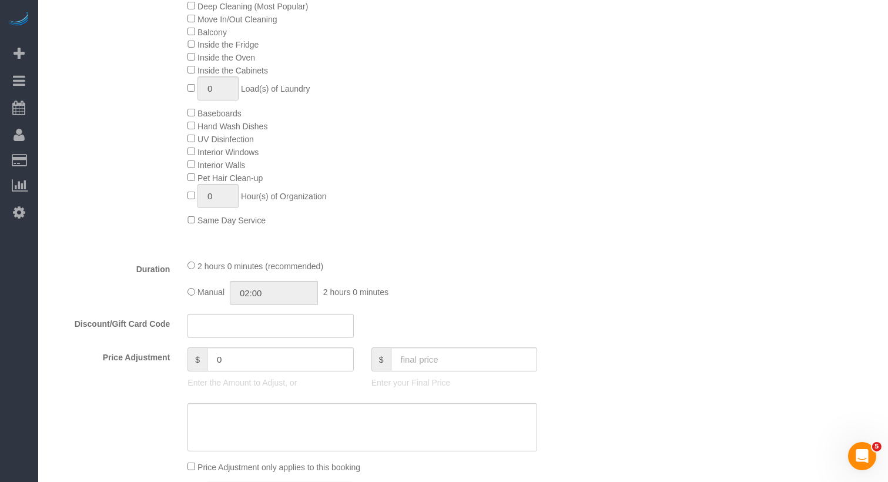
scroll to position [0, 0]
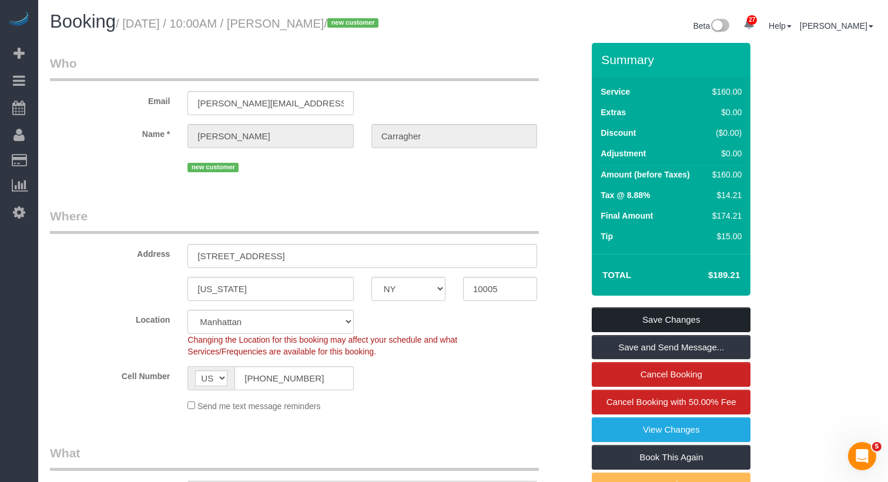
type textarea "Kenia Cabanilla Rosado training do not enter clients home without trainer"
click at [689, 332] on link "Save Changes" at bounding box center [671, 319] width 159 height 25
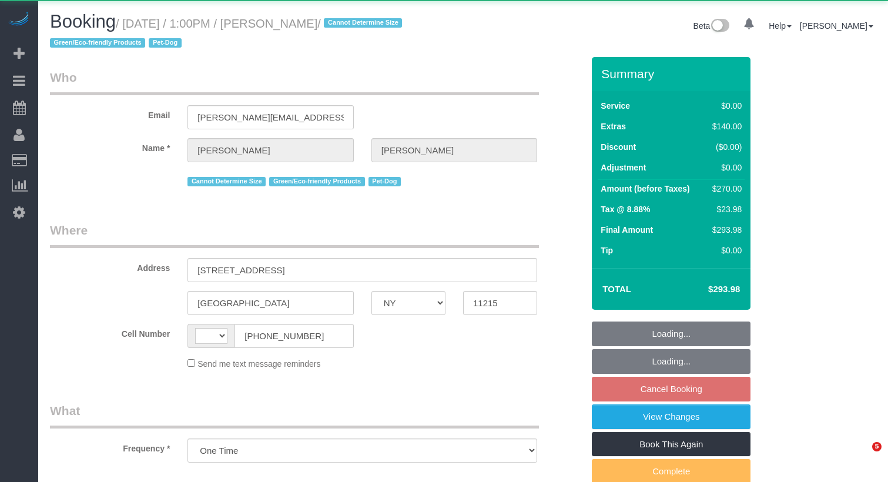
select select "NY"
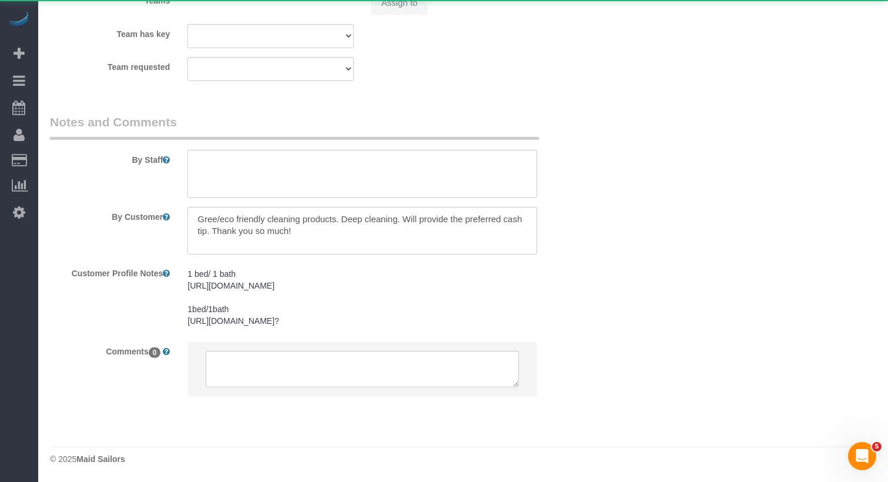
select select "object:1082"
select select "string:[GEOGRAPHIC_DATA]"
select select "1"
select select "number:60"
select select "number:74"
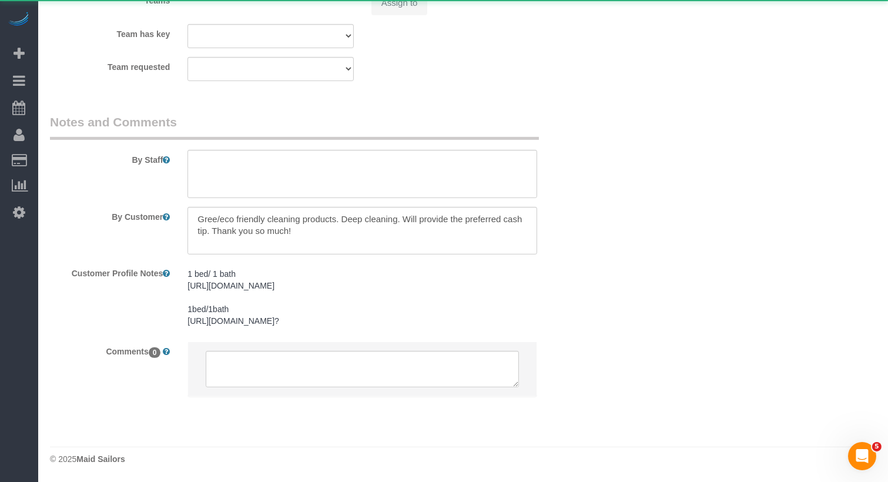
select select "number:13"
select select "number:5"
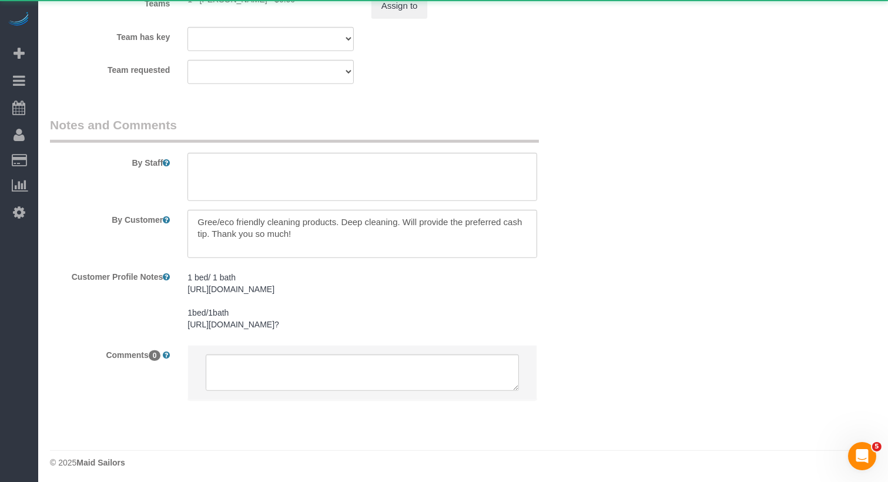
select select "spot58"
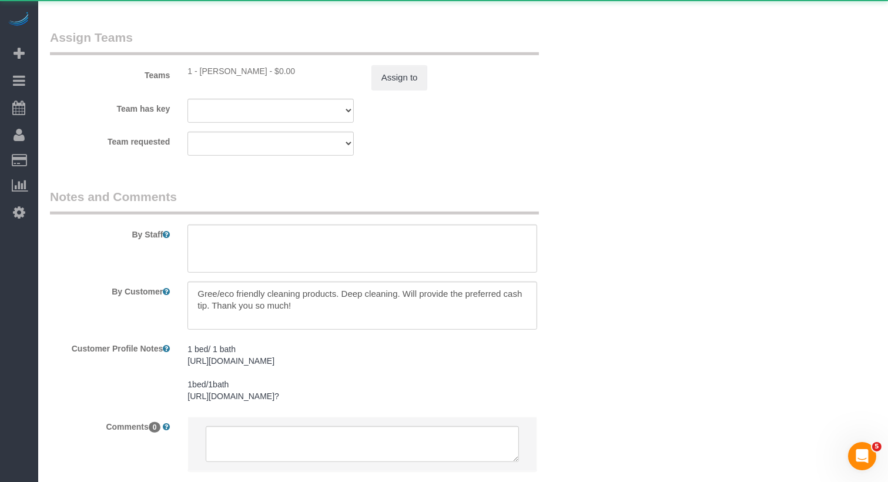
select select "string:stripe-pm_1QWOL84VGloSiKo7qjqhUyLr"
select select "1"
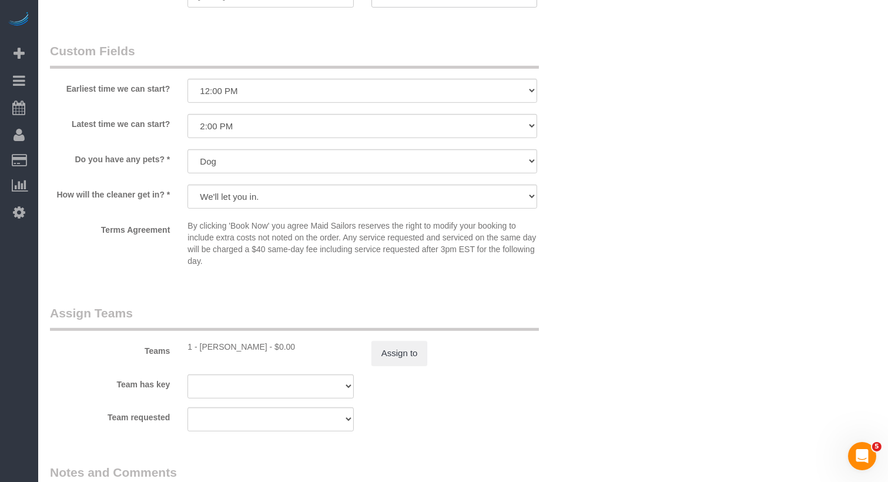
scroll to position [1189, 0]
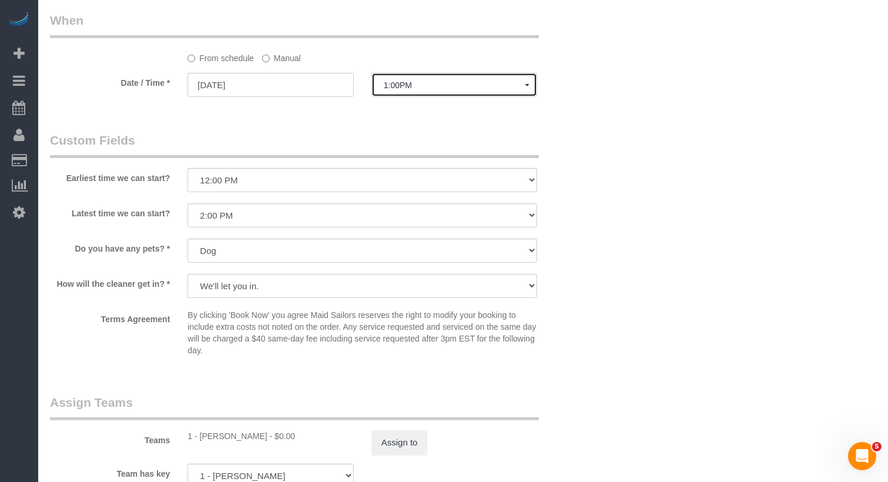
click at [407, 80] on span "1:00PM" at bounding box center [454, 84] width 141 height 9
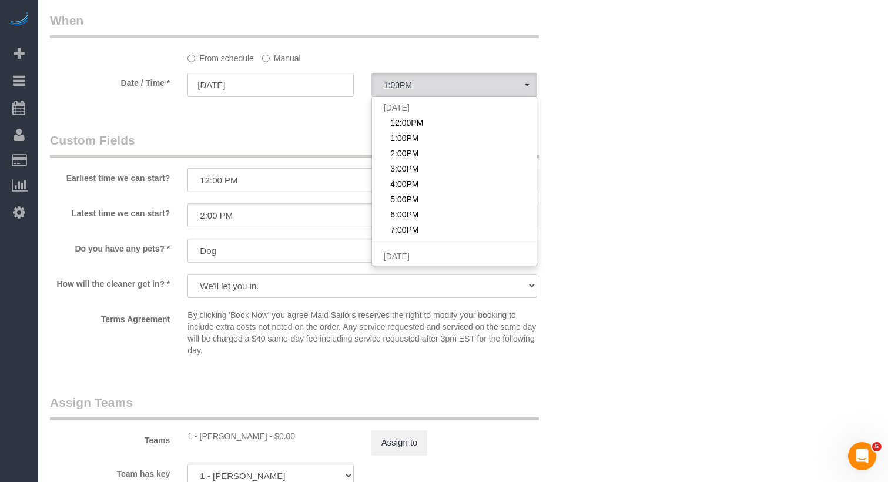
click at [290, 61] on label "Manual" at bounding box center [281, 56] width 39 height 16
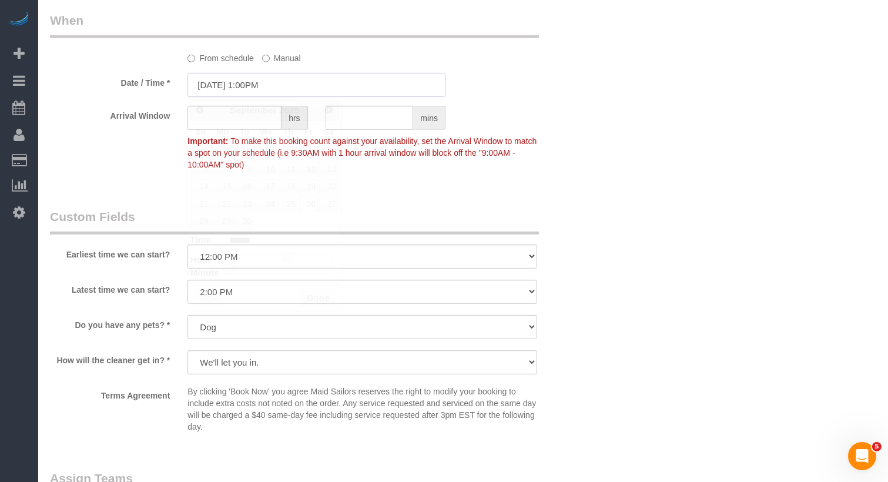
click at [266, 88] on input "09/26/2025 1:00PM" at bounding box center [316, 85] width 258 height 24
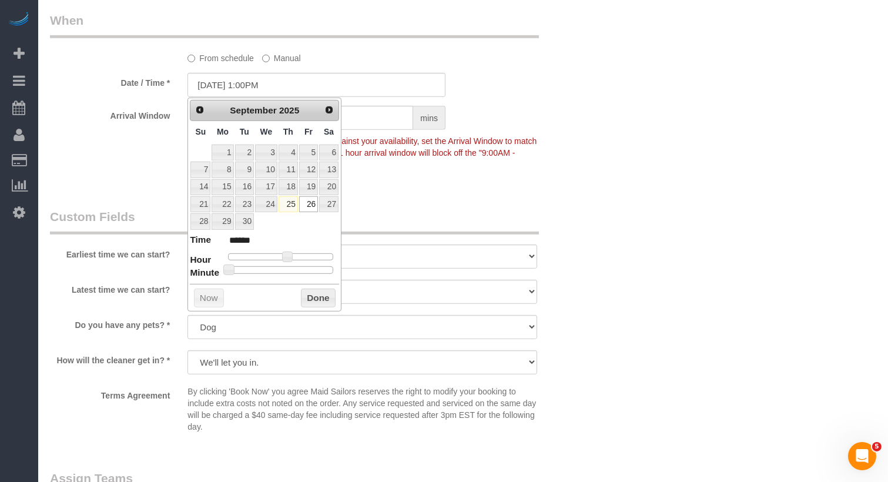
type input "09/26/2025 1:30PM"
type input "******"
click at [284, 268] on div at bounding box center [280, 269] width 105 height 7
click at [321, 294] on button "Done" at bounding box center [318, 297] width 35 height 19
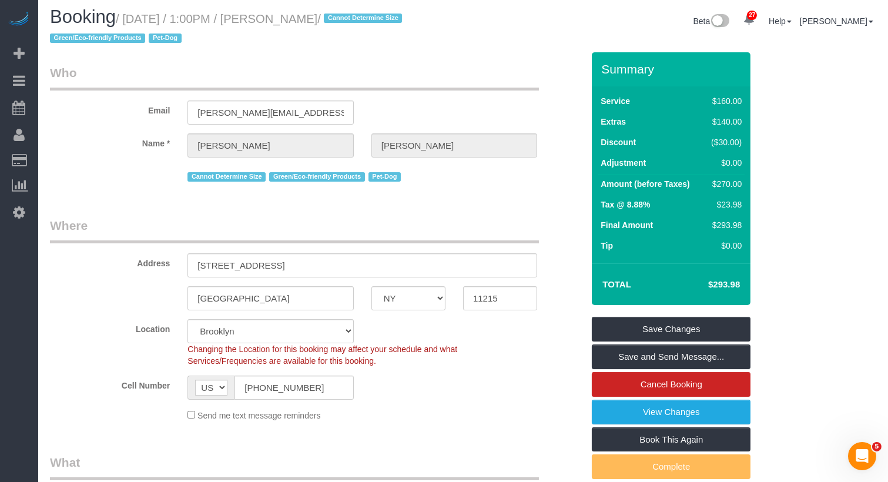
scroll to position [0, 0]
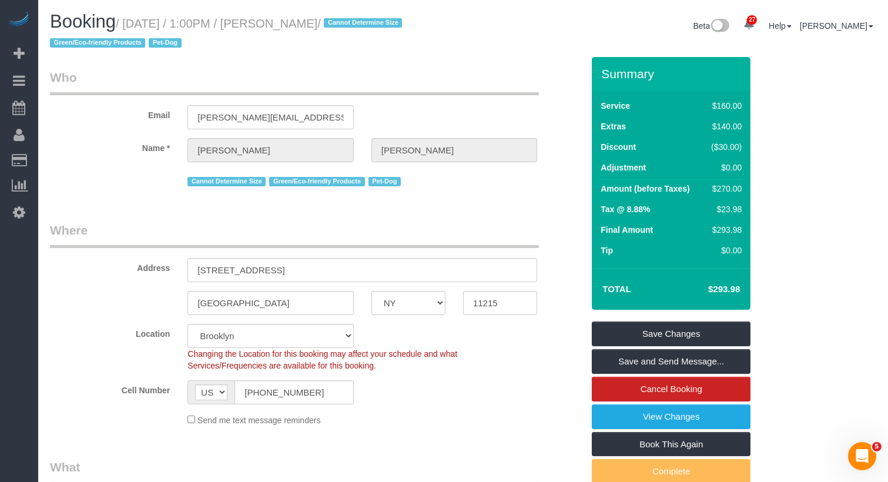
copy small "September 26, 2025 / 1:00PM / Michelle Morrisey"
drag, startPoint x: 397, startPoint y: 24, endPoint x: 132, endPoint y: 25, distance: 265.6
click at [132, 25] on small "/ September 26, 2025 / 1:00PM / Michelle Morrisey / Cannot Determine Size Green…" at bounding box center [227, 33] width 355 height 33
click at [655, 332] on link "Save Changes" at bounding box center [671, 333] width 159 height 25
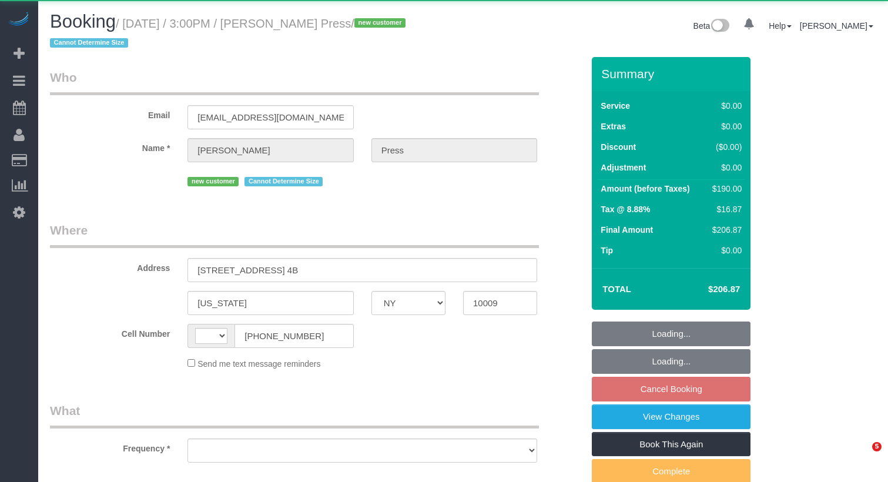
select select "NY"
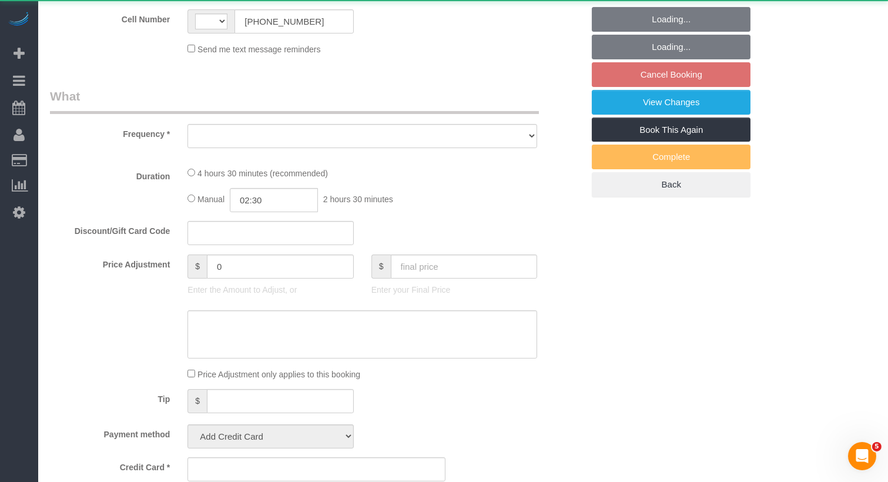
select select "string:[GEOGRAPHIC_DATA]"
select select "object:918"
select select "2"
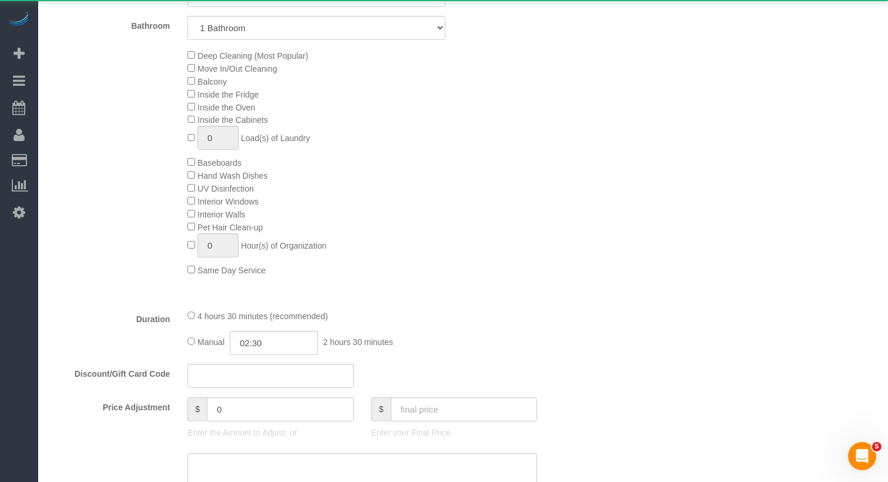
select select "object:1103"
select select "string:stripe-pm_1S6YfM4VGloSiKo7PXEYptiZ"
select select "spot4"
select select "number:58"
select select "number:75"
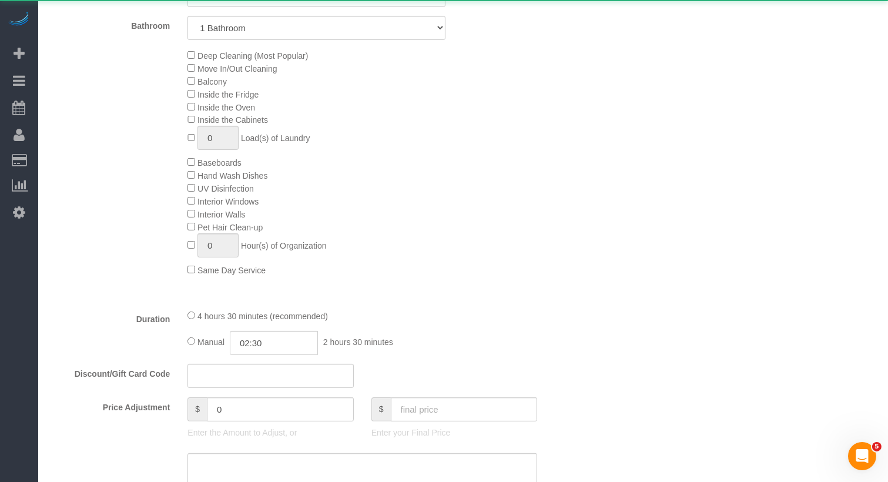
select select "number:15"
select select "number:5"
select select "2"
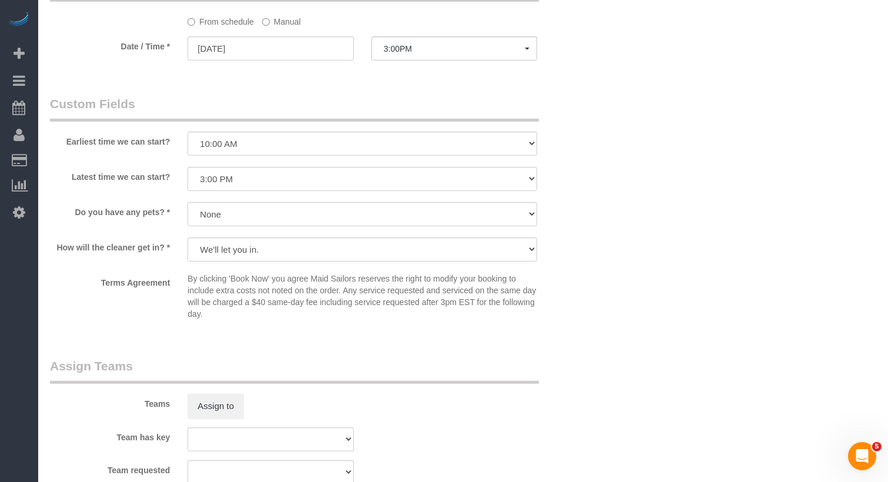
scroll to position [1378, 0]
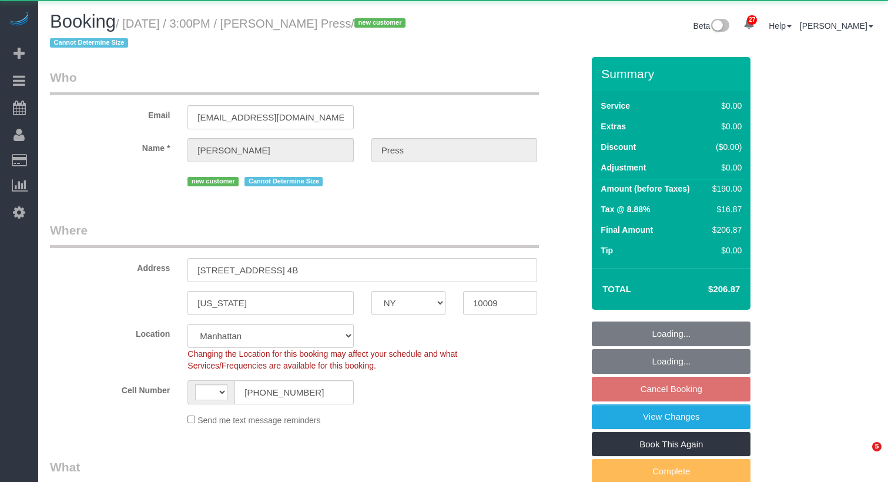
select select "NY"
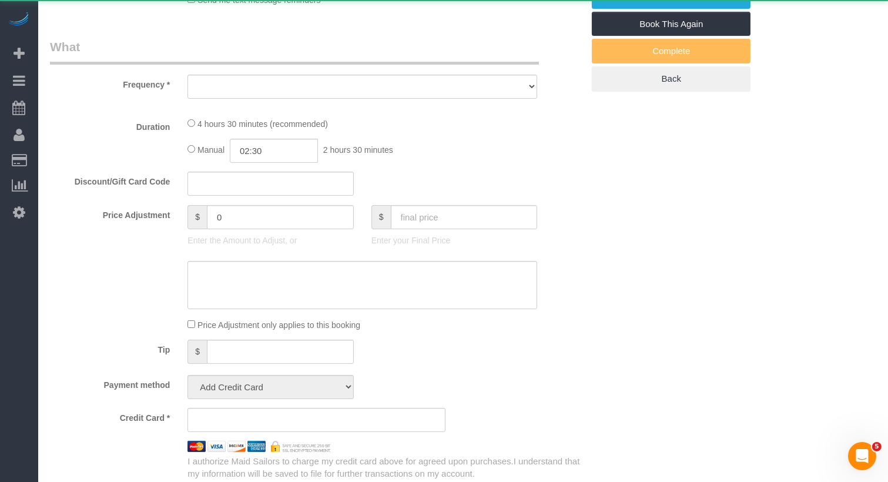
select select "string:[GEOGRAPHIC_DATA]"
select select "object:815"
select select "string:stripe-pm_1S6YfM4VGloSiKo7PXEYptiZ"
select select "2"
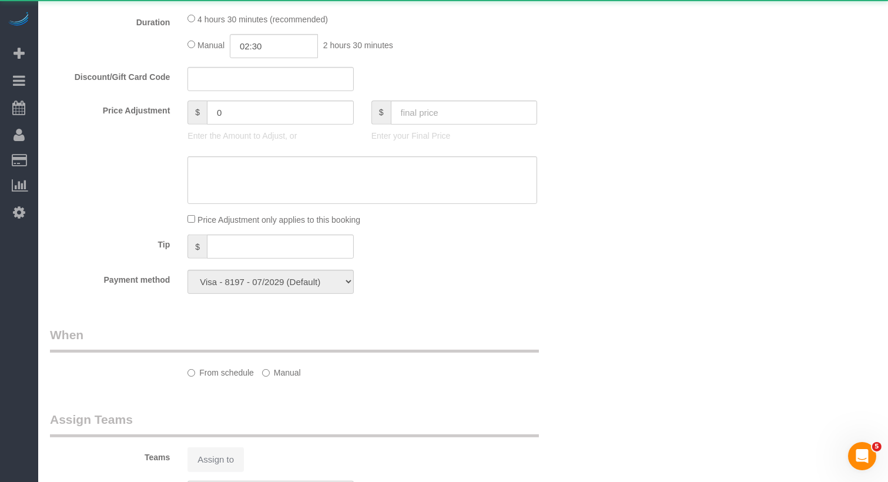
select select "object:927"
select select "spot4"
select select "number:58"
select select "number:75"
select select "number:15"
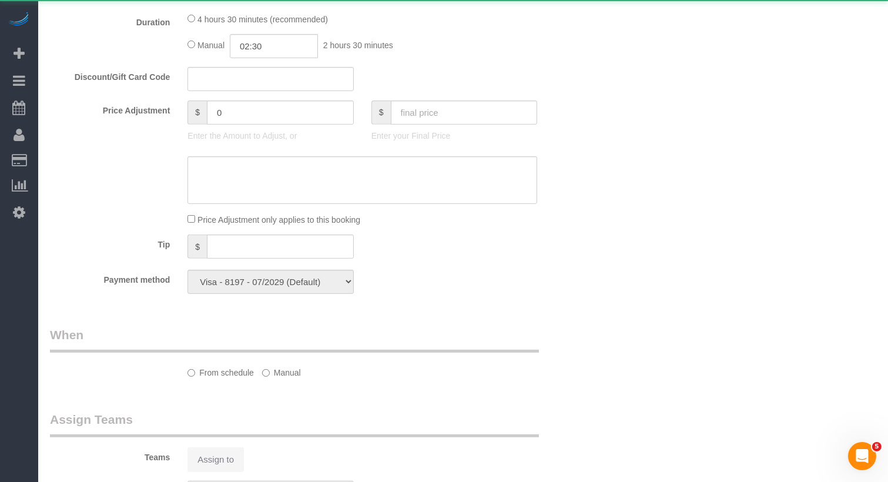
select select "number:5"
select select "2"
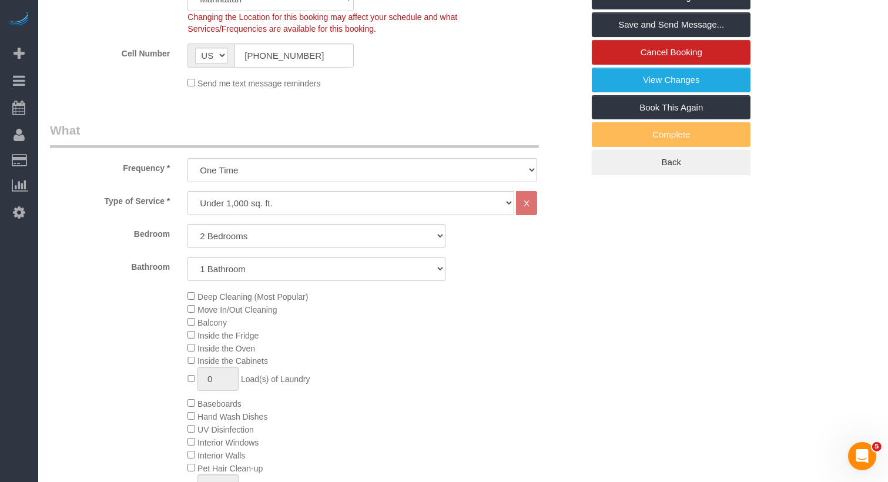
scroll to position [256, 0]
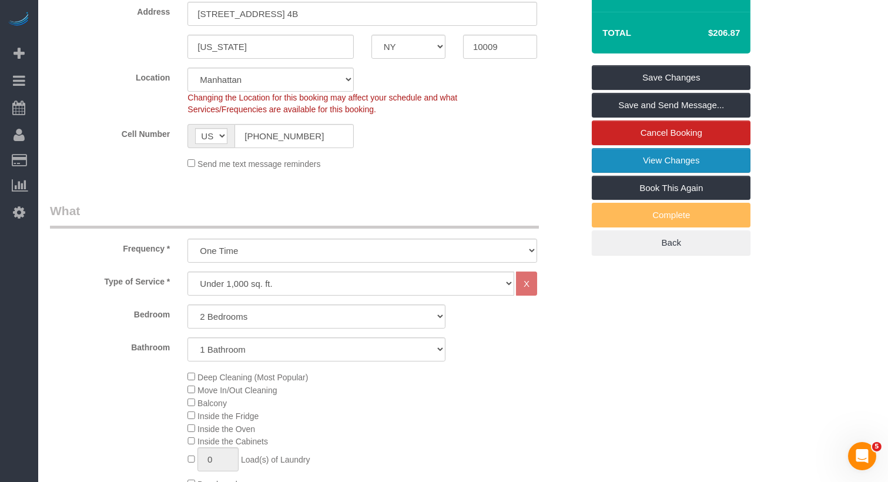
click at [661, 153] on link "View Changes" at bounding box center [671, 160] width 159 height 25
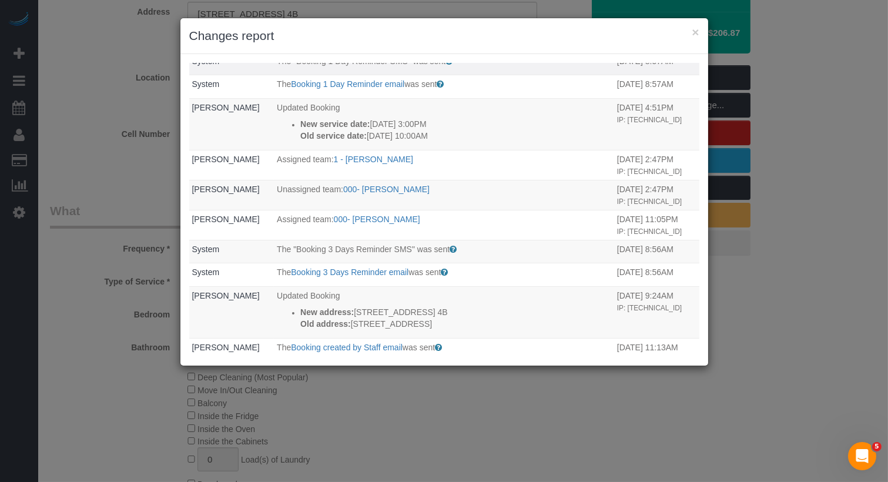
scroll to position [67, 0]
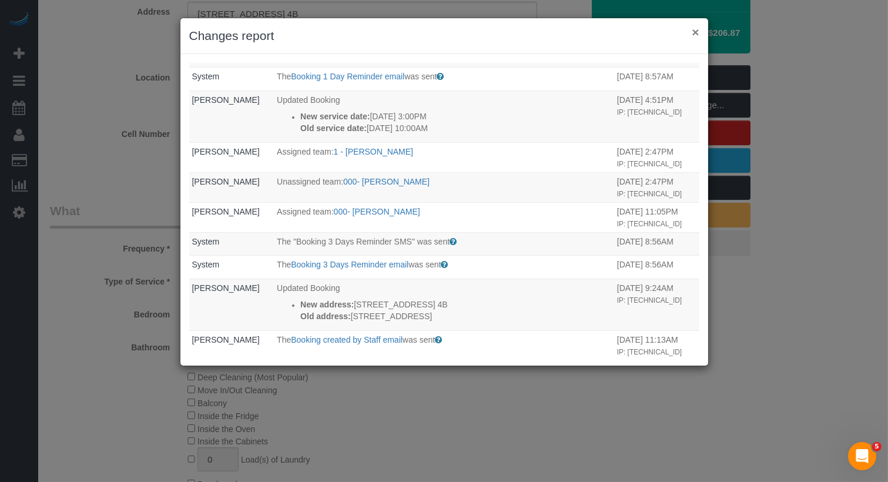
click at [692, 32] on button "×" at bounding box center [695, 32] width 7 height 12
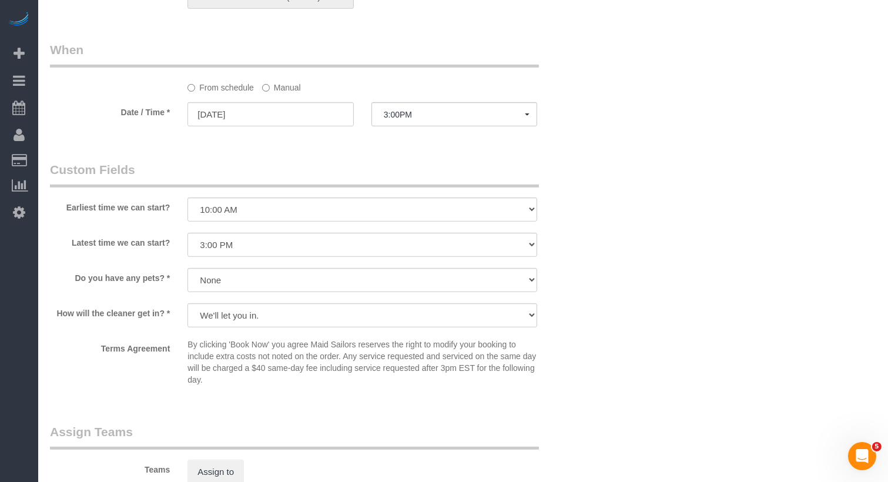
scroll to position [1201, 0]
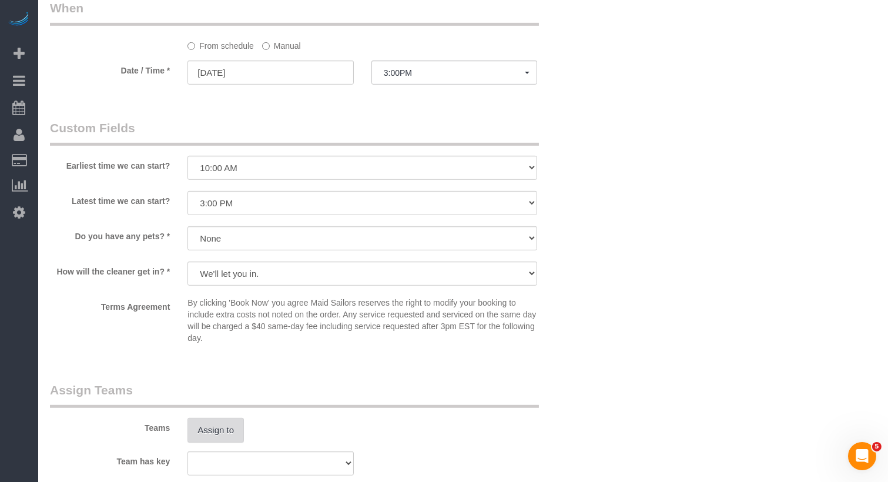
click at [228, 428] on button "Assign to" at bounding box center [215, 430] width 56 height 25
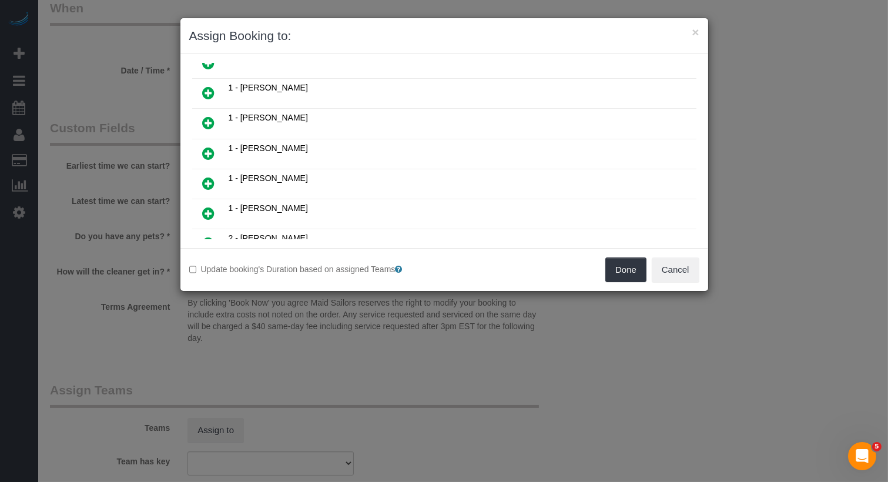
click at [211, 146] on icon at bounding box center [209, 153] width 12 height 14
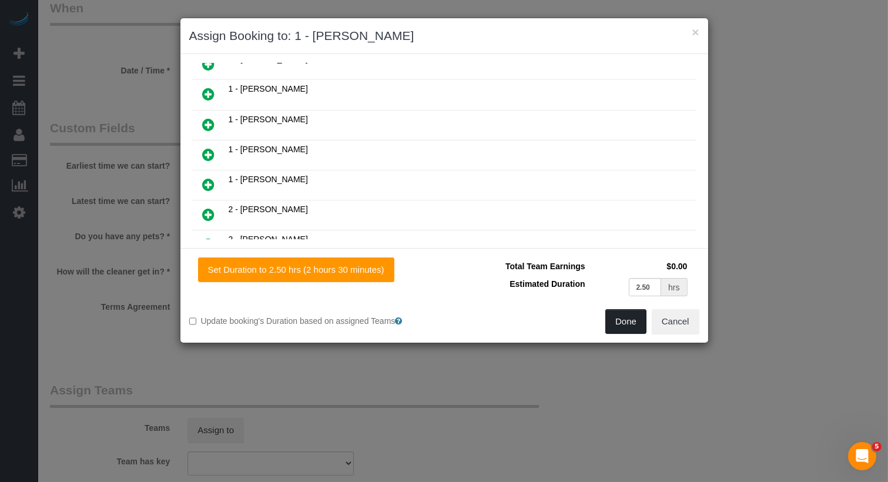
click at [626, 321] on button "Done" at bounding box center [625, 321] width 41 height 25
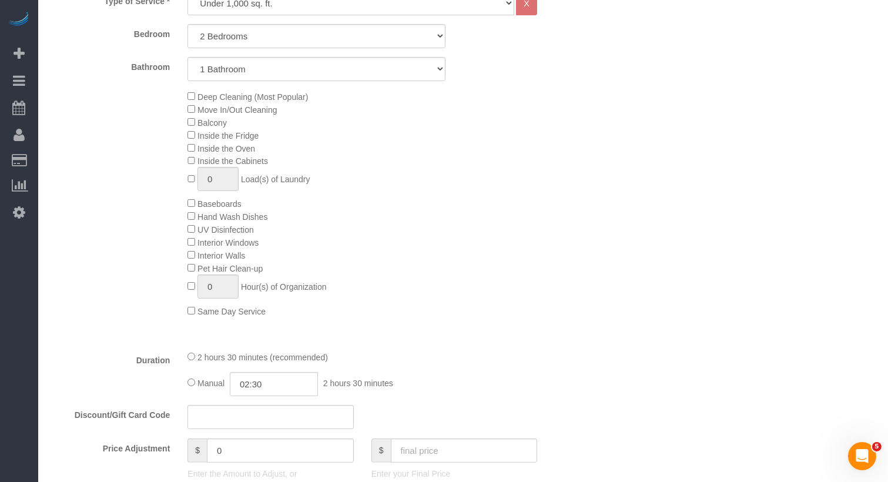
scroll to position [0, 0]
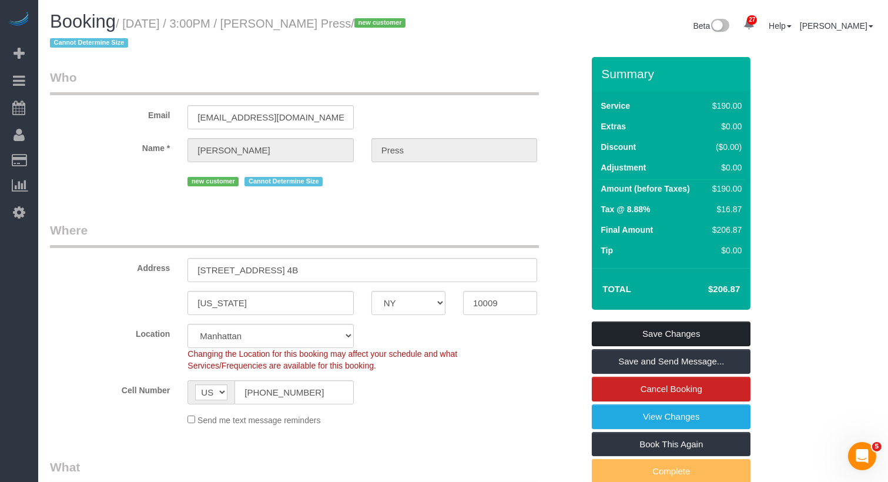
click at [651, 333] on link "Save Changes" at bounding box center [671, 333] width 159 height 25
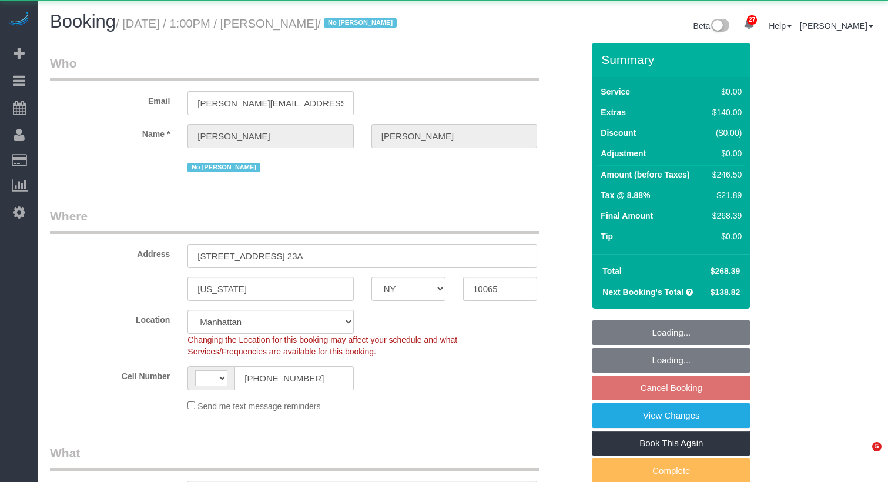
select select "NY"
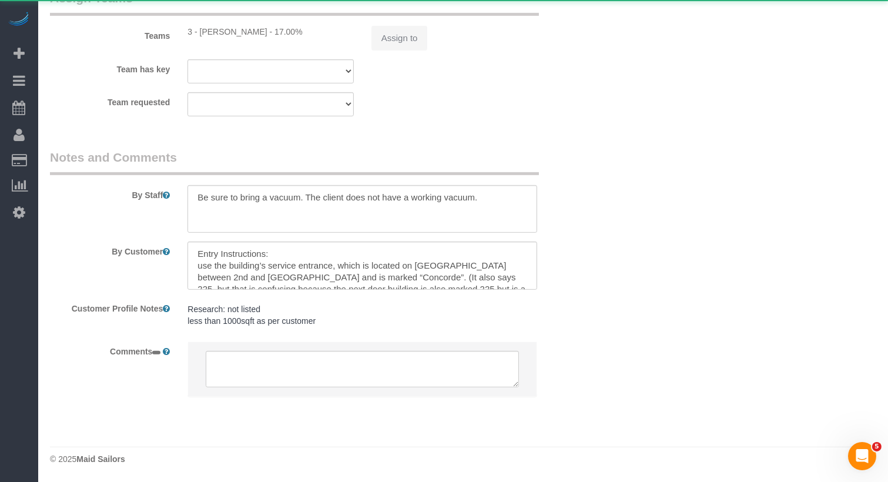
select select "string:[GEOGRAPHIC_DATA]"
select select "object:2342"
select select "1"
select select "spot1"
select select "number:58"
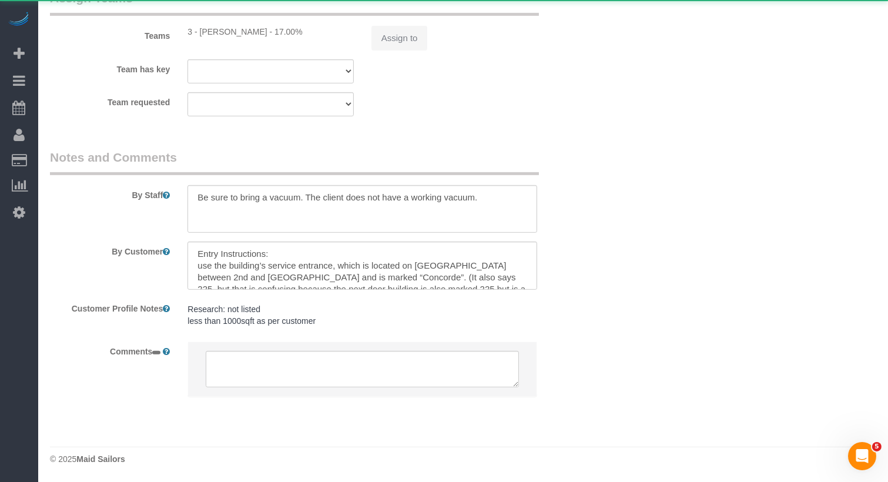
select select "number:73"
select select "number:15"
select select "number:5"
select select "number:21"
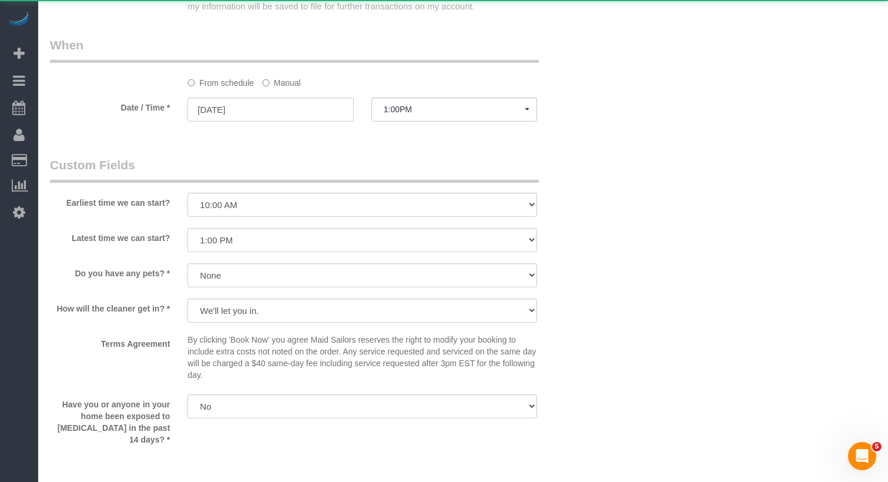
select select "string:stripe-pm_1NcSb54VGloSiKo7Oh2RJNSW"
select select "1"
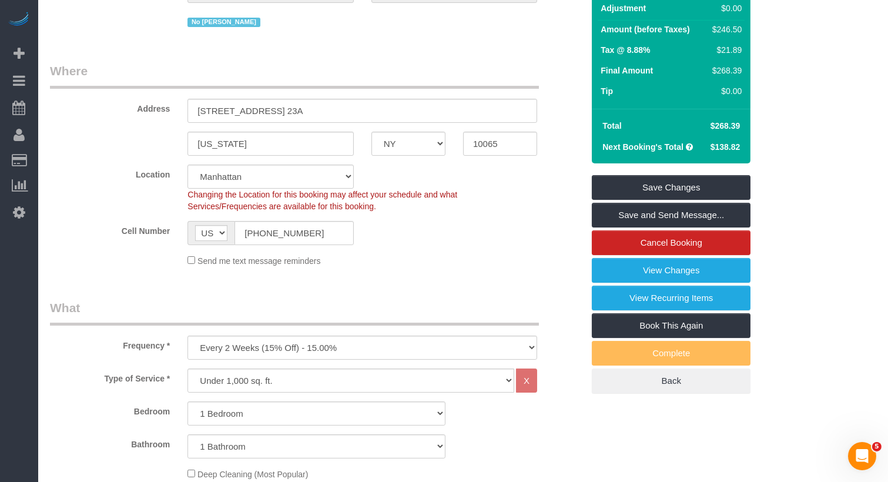
scroll to position [45, 0]
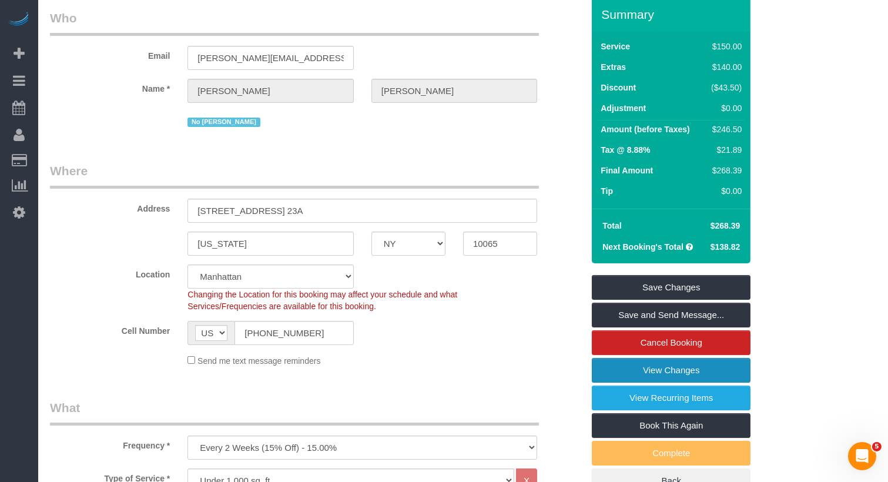
click at [633, 381] on link "View Changes" at bounding box center [671, 370] width 159 height 25
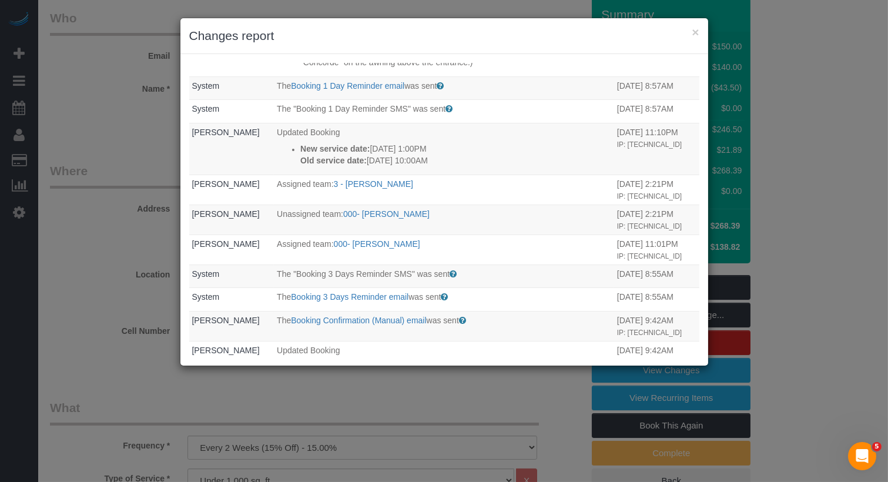
scroll to position [0, 0]
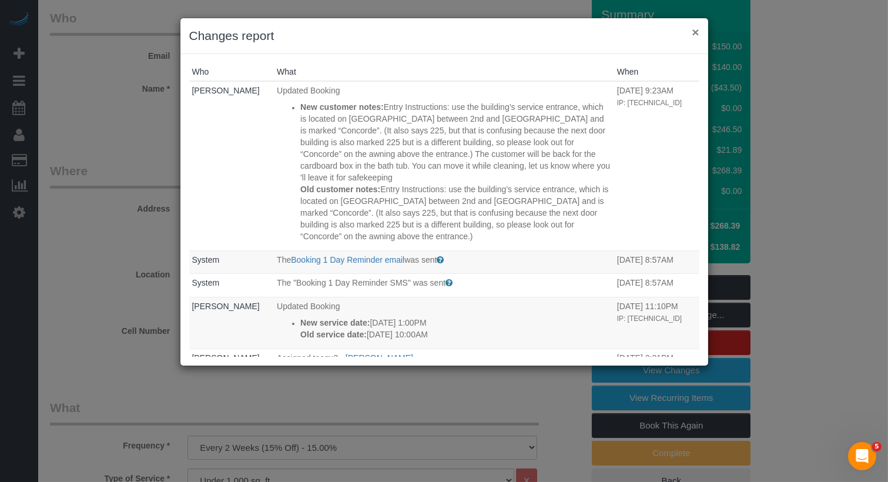
click at [696, 30] on button "×" at bounding box center [695, 32] width 7 height 12
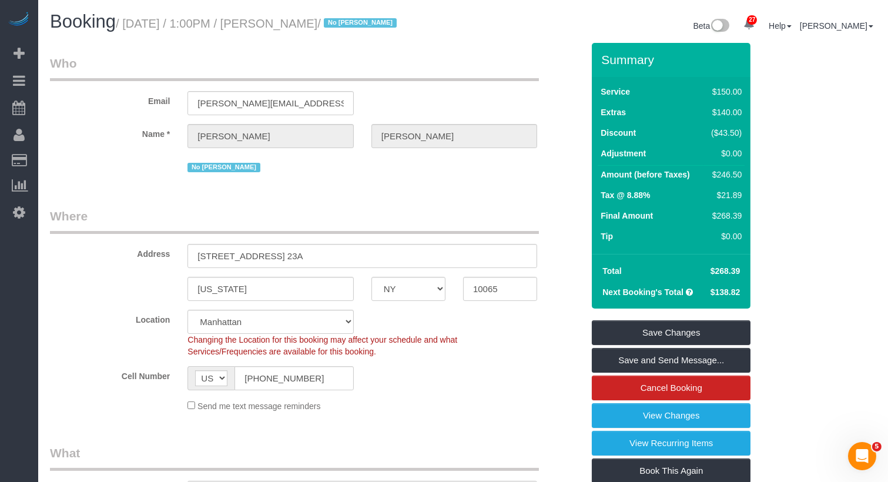
drag, startPoint x: 420, startPoint y: 26, endPoint x: 304, endPoint y: 26, distance: 115.8
click at [304, 26] on small "/ September 26, 2025 / 1:00PM / Roger Hewer-Candee / No Dequan Lowe" at bounding box center [258, 23] width 284 height 13
copy small "Roger Hewer-Candee"
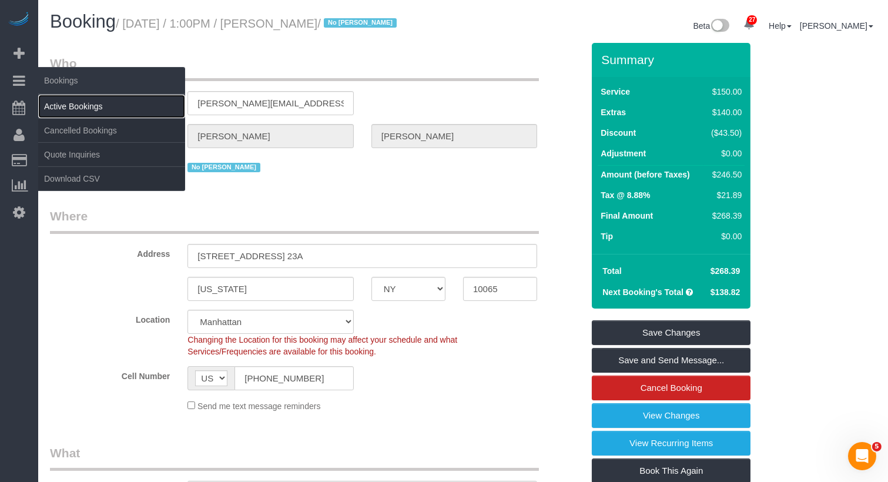
click at [62, 103] on link "Active Bookings" at bounding box center [111, 107] width 147 height 24
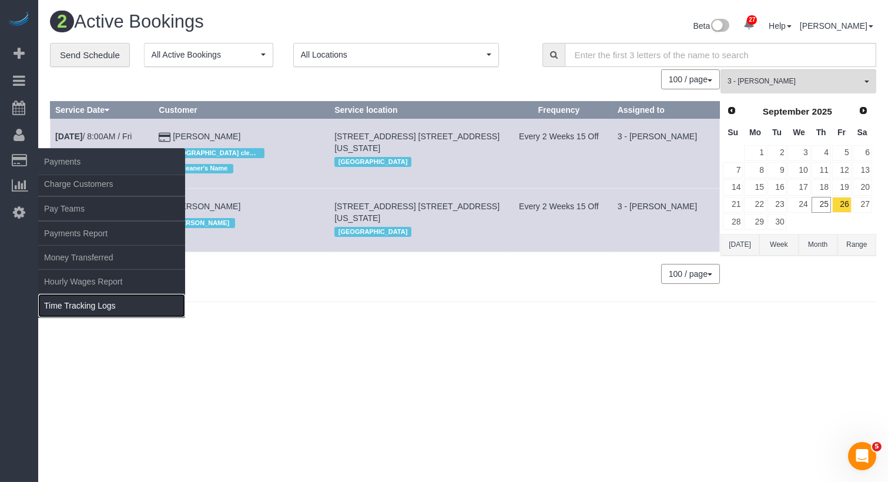
click at [95, 301] on link "Time Tracking Logs" at bounding box center [111, 306] width 147 height 24
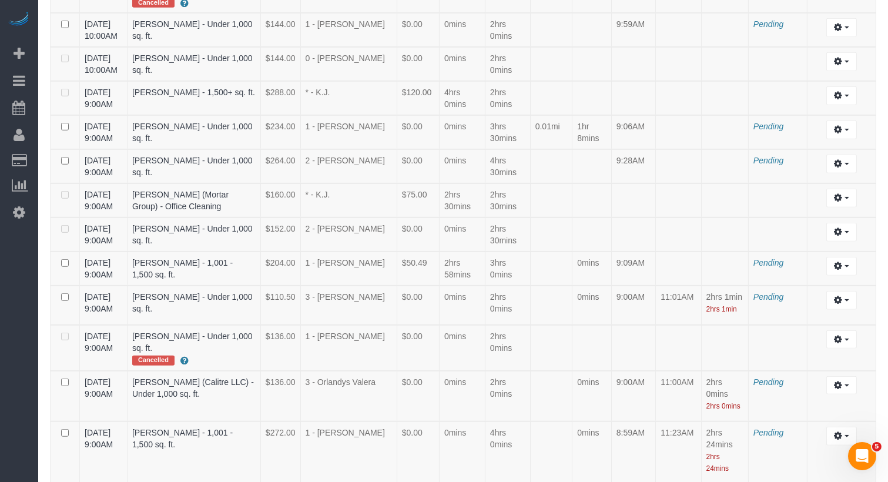
scroll to position [1518, 0]
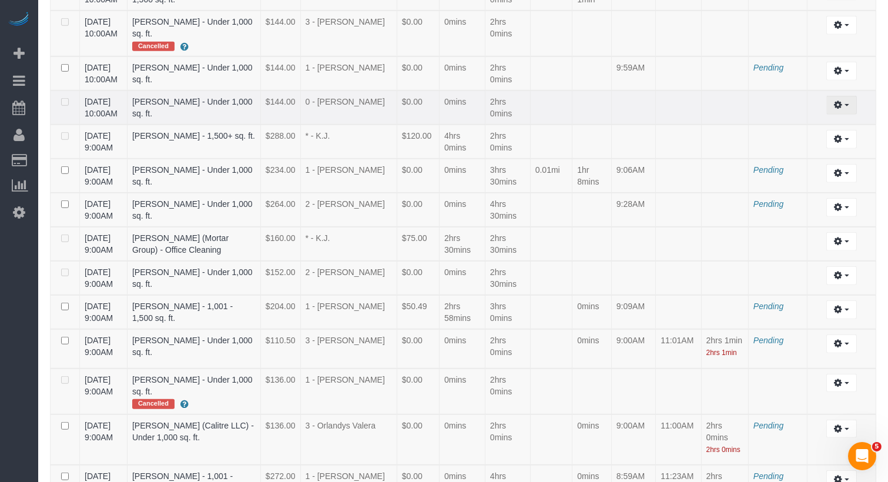
click at [848, 114] on button "button" at bounding box center [841, 105] width 30 height 18
click at [815, 135] on link "Edit" at bounding box center [809, 126] width 93 height 15
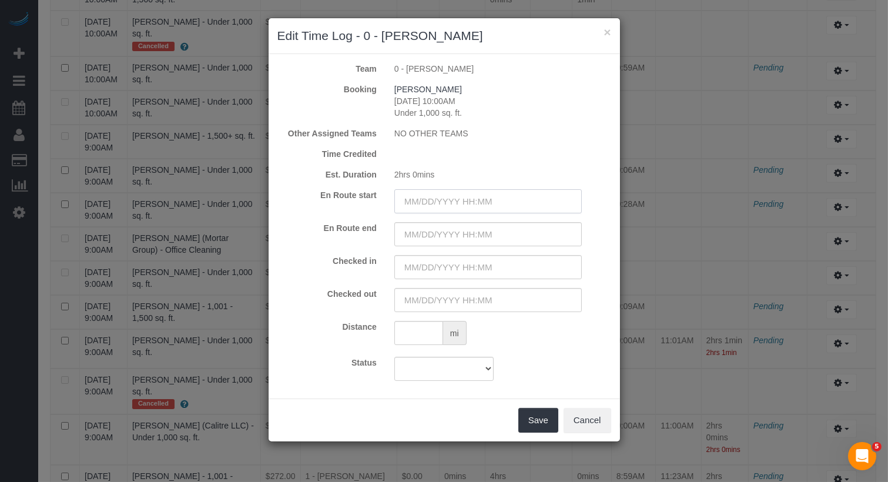
click at [483, 203] on input "text" at bounding box center [487, 201] width 187 height 24
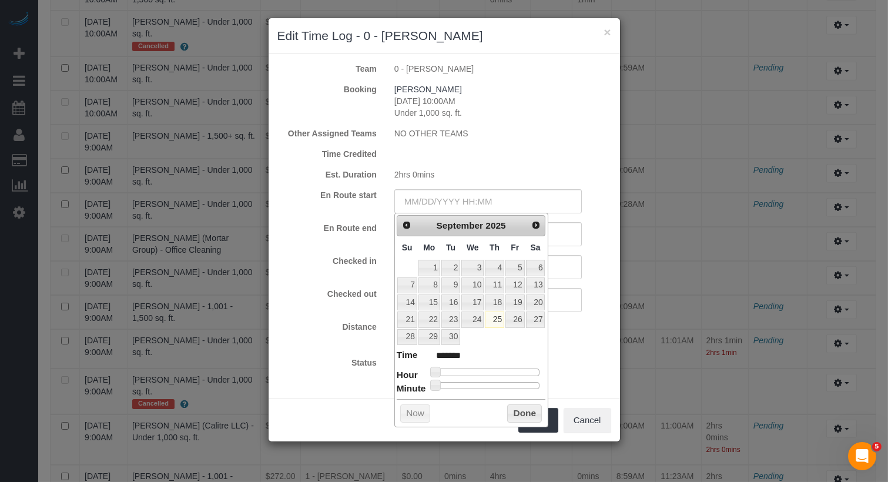
type input "09/25/2025 8:00AM"
type input "******"
click at [472, 368] on div at bounding box center [487, 371] width 105 height 7
type input "09/25/2025 9:00AM"
type input "******"
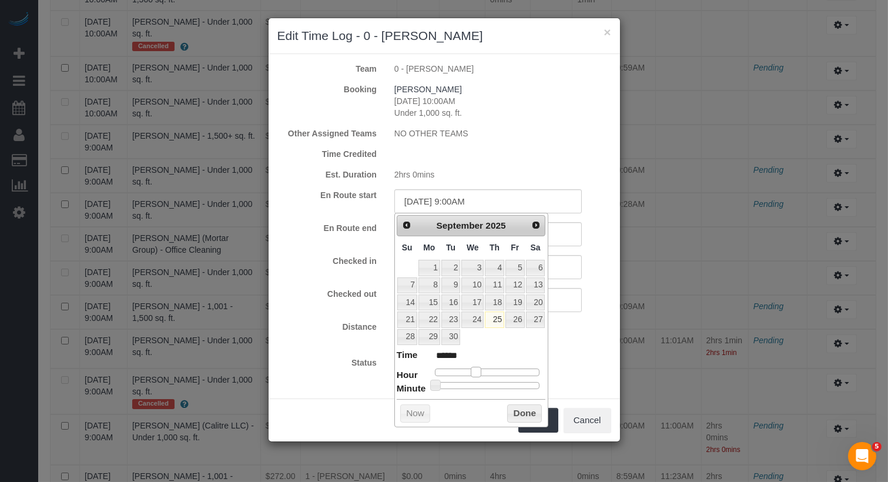
type input "09/25/2025 10:00AM"
type input "*******"
drag, startPoint x: 472, startPoint y: 368, endPoint x: 481, endPoint y: 369, distance: 8.8
click at [481, 369] on span at bounding box center [480, 372] width 11 height 11
click at [558, 272] on input "text" at bounding box center [487, 267] width 187 height 24
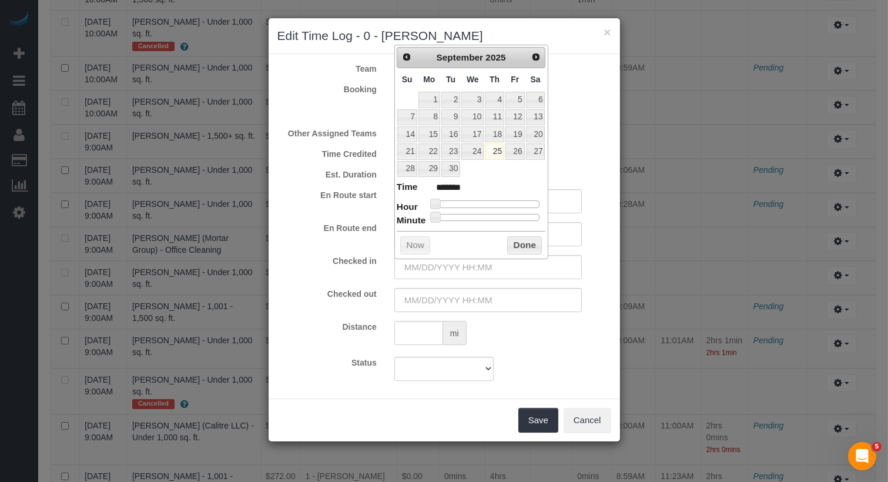
type input "09/25/2025 8:00AM"
type input "******"
click at [472, 201] on div at bounding box center [487, 203] width 105 height 7
type input "09/25/2025 9:00AM"
type input "******"
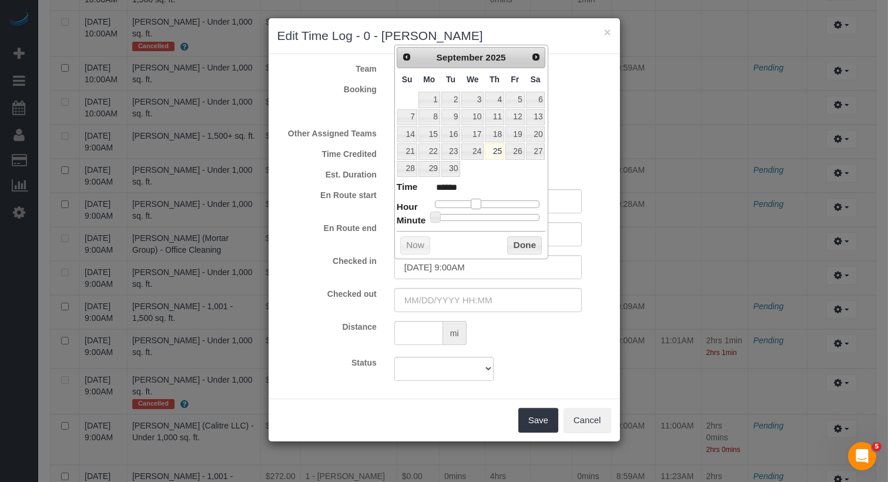
type input "09/25/2025 10:00AM"
type input "*******"
drag, startPoint x: 472, startPoint y: 201, endPoint x: 484, endPoint y: 201, distance: 11.2
click at [484, 201] on span at bounding box center [480, 204] width 11 height 11
click at [479, 310] on input "text" at bounding box center [487, 300] width 187 height 24
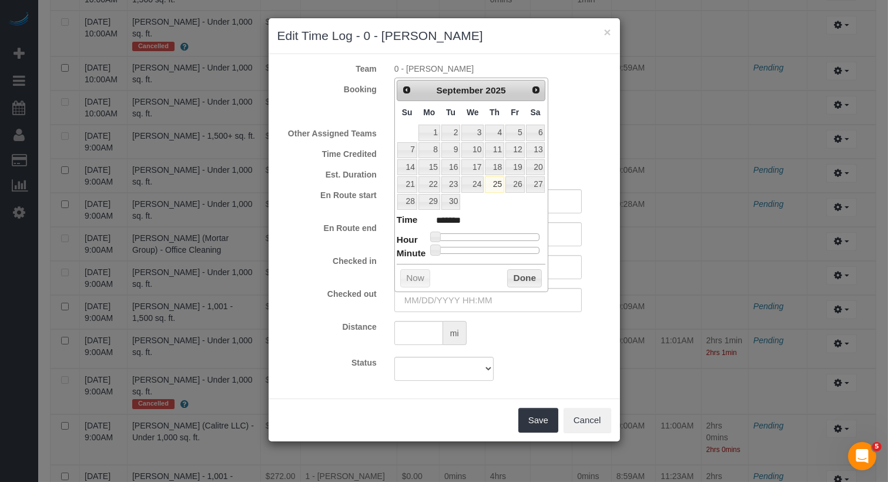
type input "09/25/2025 12:00PM"
type input "*******"
click at [488, 233] on div at bounding box center [487, 236] width 105 height 7
type input "09/25/2025 12:14PM"
type input "*******"
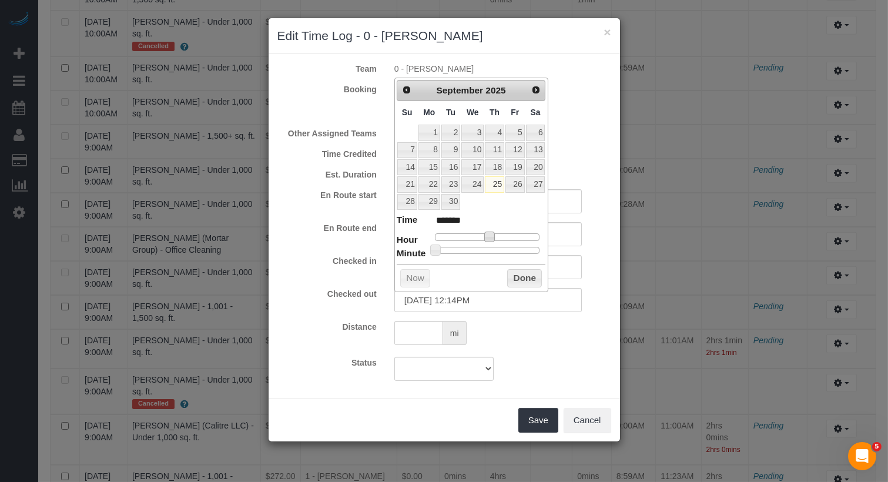
click at [460, 247] on div at bounding box center [487, 250] width 105 height 7
type input "09/25/2025 12:13PM"
type input "*******"
type input "09/25/2025 12:12PM"
type input "*******"
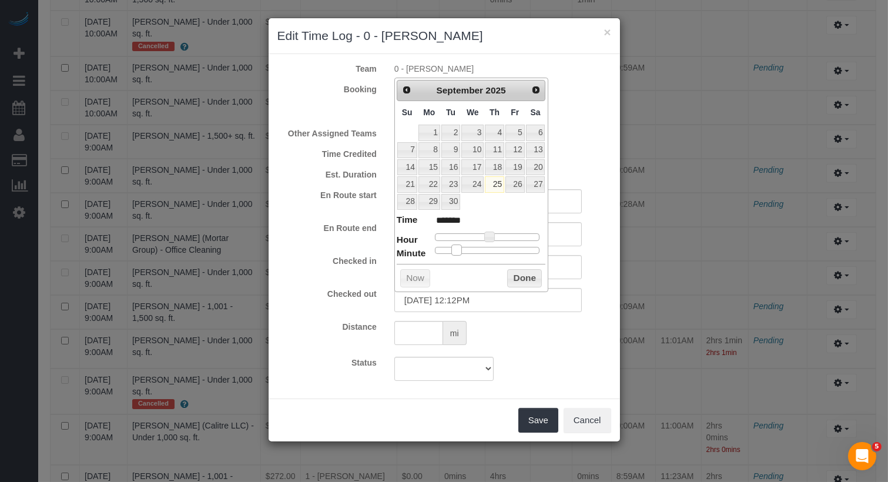
click at [458, 244] on span at bounding box center [456, 249] width 11 height 11
click at [518, 277] on button "Done" at bounding box center [524, 278] width 35 height 19
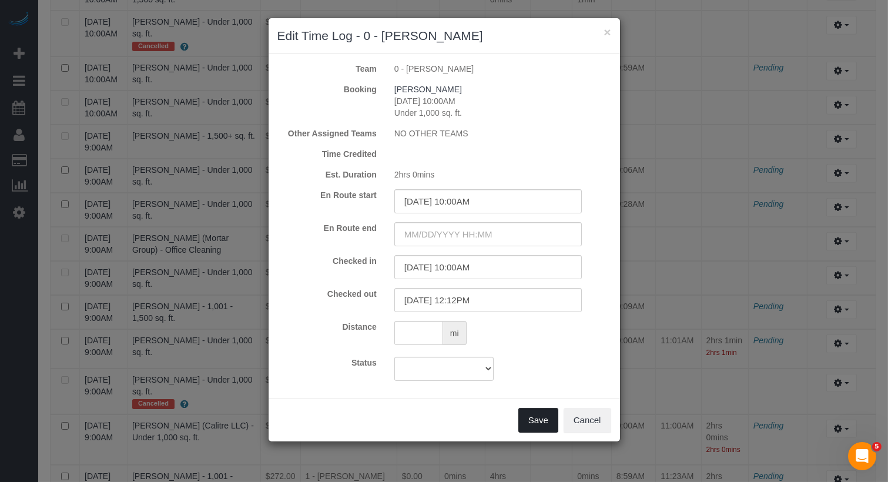
click at [534, 426] on button "Save" at bounding box center [538, 420] width 40 height 25
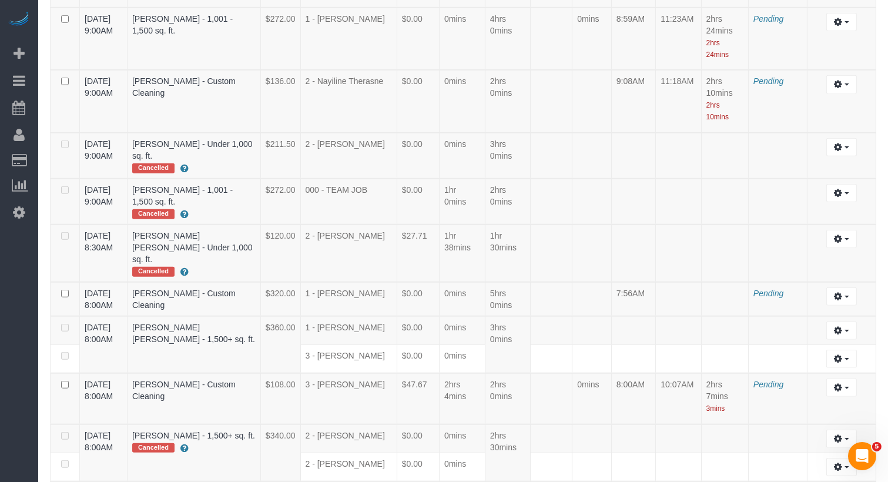
scroll to position [2207, 0]
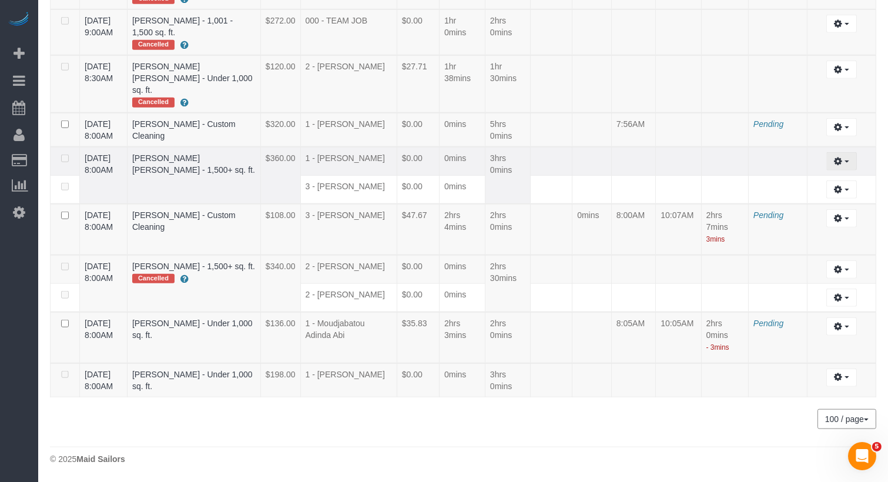
click at [838, 157] on icon "button" at bounding box center [838, 160] width 8 height 7
click at [821, 175] on link "Edit" at bounding box center [809, 182] width 93 height 15
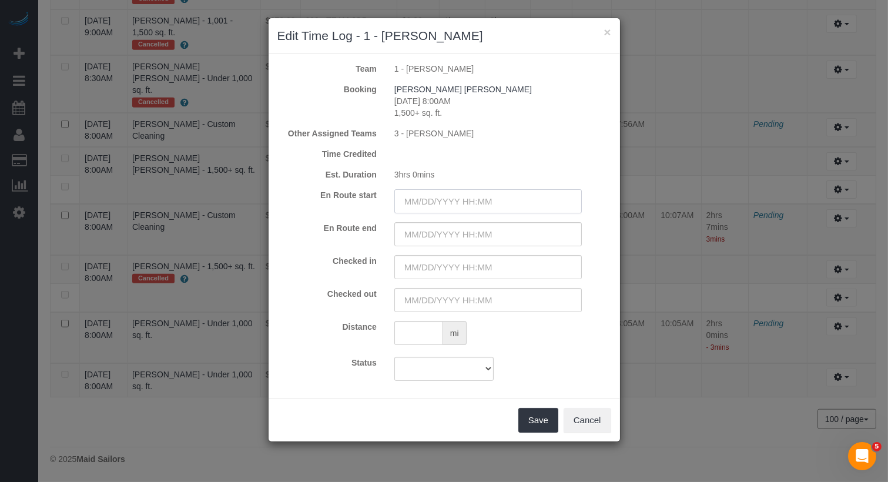
click at [479, 204] on input "text" at bounding box center [487, 201] width 187 height 24
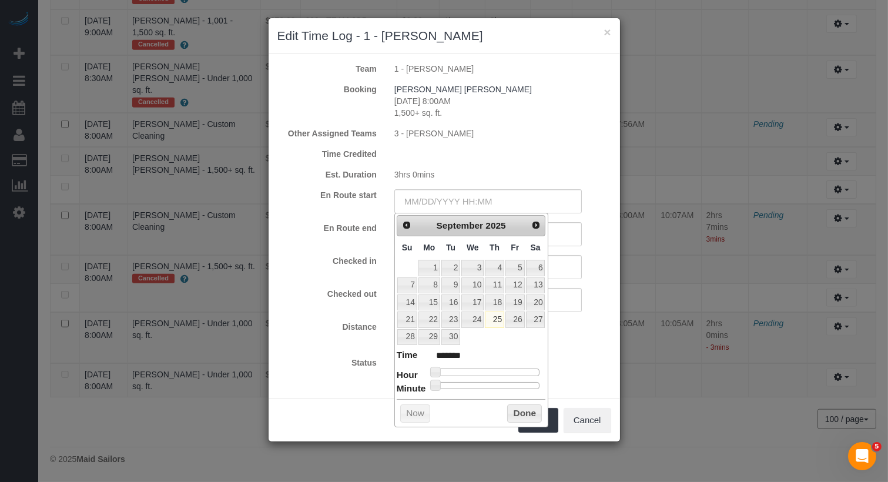
type input "09/25/2025 10:00AM"
type input "*******"
click at [481, 370] on div at bounding box center [487, 371] width 105 height 7
type input "09/25/2025 9:00AM"
type input "******"
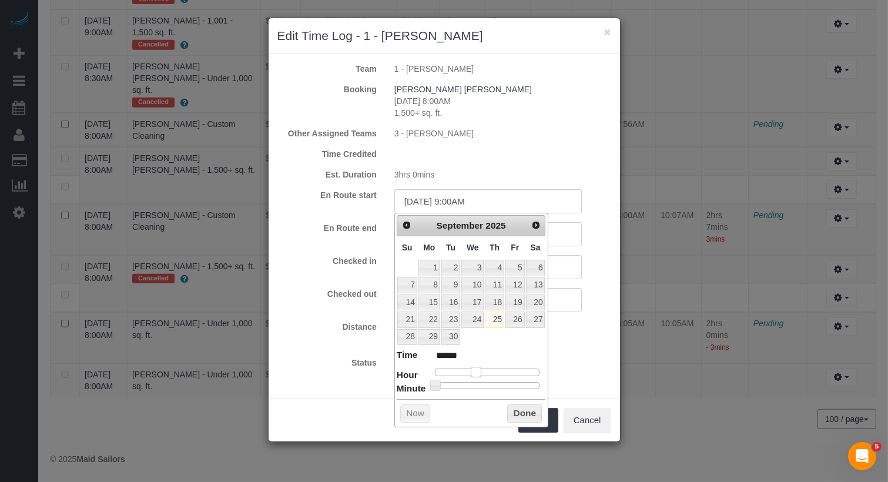
type input "09/25/2025 8:00AM"
type input "******"
drag, startPoint x: 481, startPoint y: 370, endPoint x: 474, endPoint y: 370, distance: 7.6
click at [474, 370] on span at bounding box center [471, 372] width 11 height 11
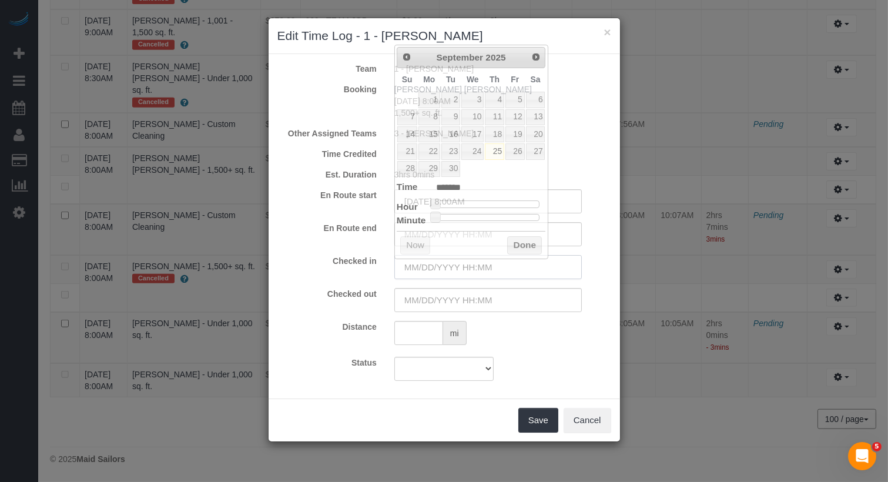
click at [558, 270] on input "text" at bounding box center [487, 267] width 187 height 24
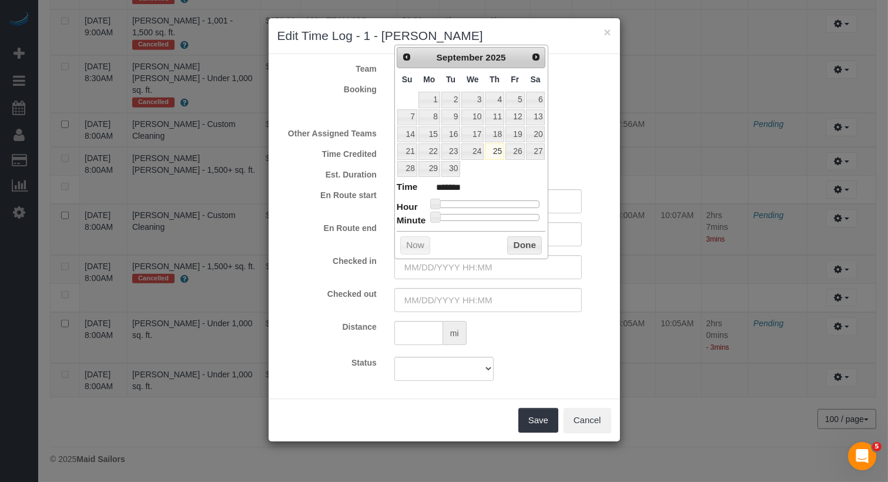
click at [472, 196] on dl "Time ******* Hour Minute Second Millisecond Microsecond Time Zone ***** ***** *…" at bounding box center [471, 200] width 149 height 41
type input "09/25/2025 9:00AM"
type input "******"
click at [474, 200] on div at bounding box center [487, 203] width 105 height 7
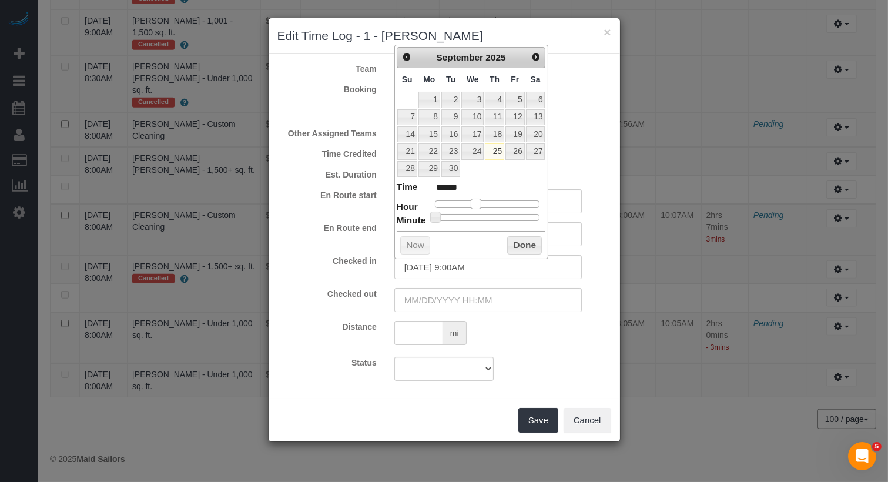
type input "09/25/2025 8:00AM"
type input "******"
type input "09/25/2025 7:00AM"
type input "******"
drag, startPoint x: 474, startPoint y: 198, endPoint x: 465, endPoint y: 198, distance: 8.8
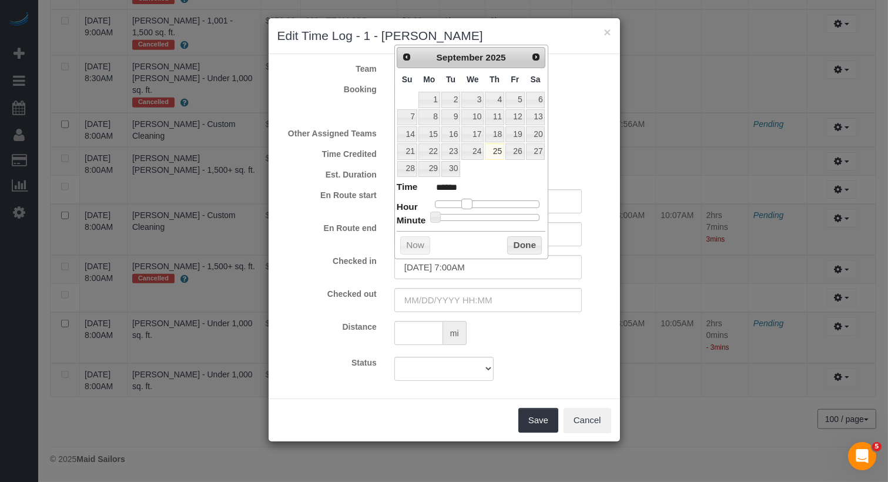
click at [465, 199] on span at bounding box center [466, 204] width 11 height 11
type input "09/25/2025 8:00AM"
type input "******"
click at [470, 200] on span at bounding box center [471, 204] width 11 height 11
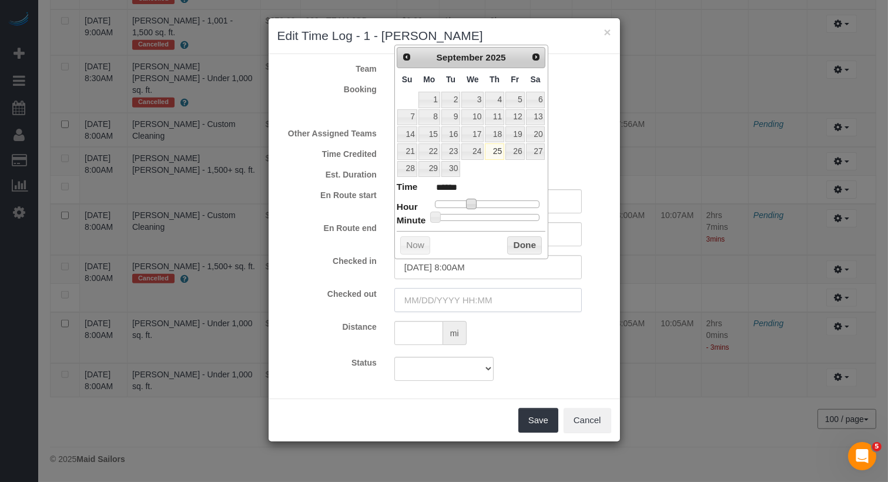
click at [472, 310] on input "text" at bounding box center [487, 300] width 187 height 24
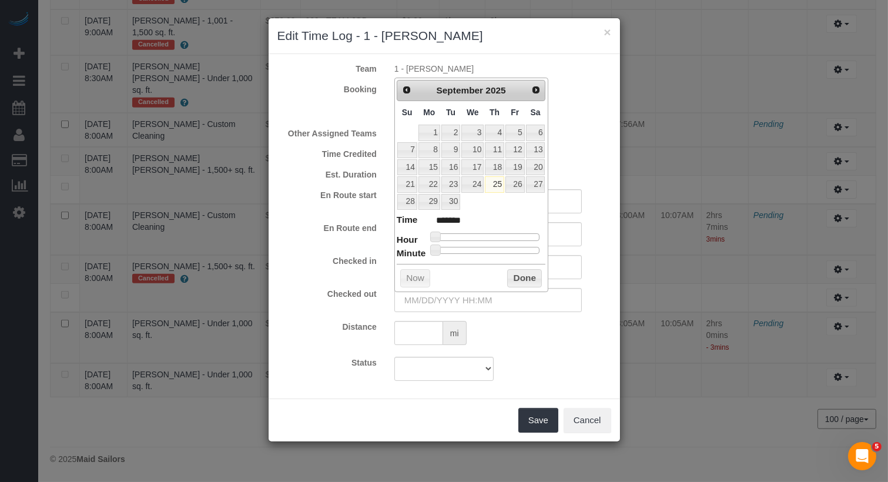
type input "09/25/2025 11:00AM"
type input "*******"
click at [484, 233] on div at bounding box center [487, 236] width 105 height 7
click at [532, 278] on button "Done" at bounding box center [524, 278] width 35 height 19
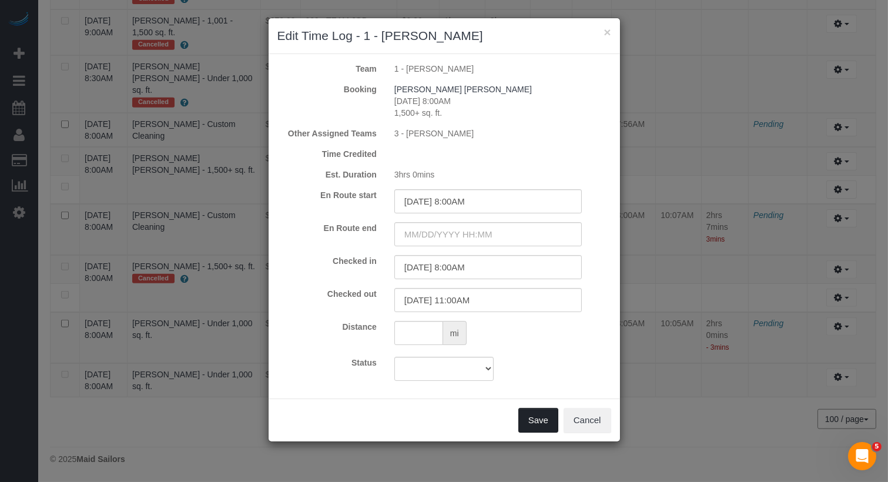
click at [552, 412] on button "Save" at bounding box center [538, 420] width 40 height 25
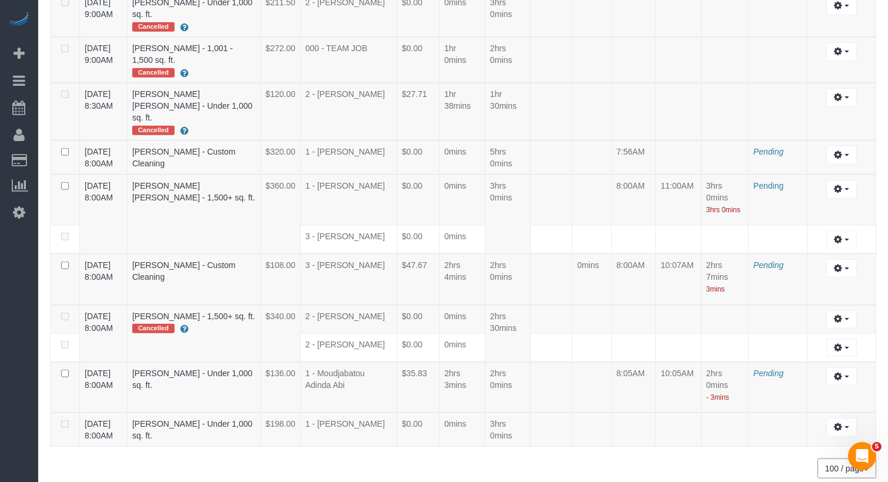
scroll to position [2224, 0]
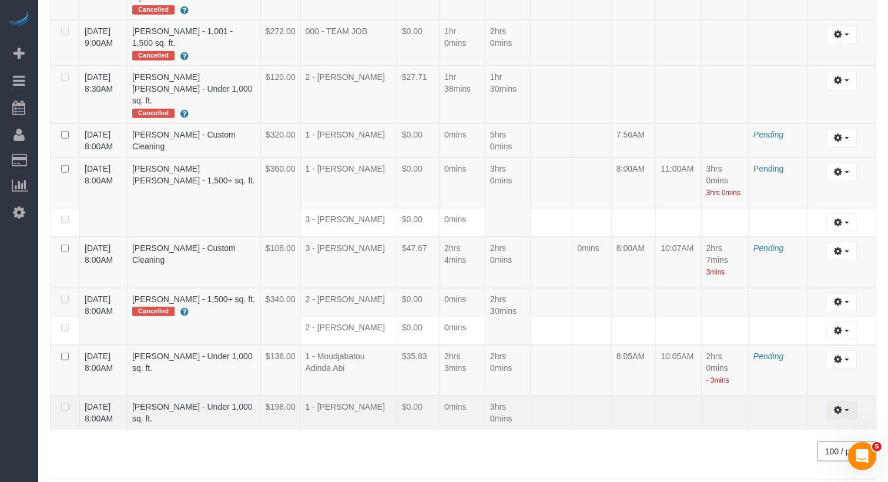
click at [835, 406] on button "button" at bounding box center [841, 410] width 30 height 18
click at [810, 424] on link "Edit" at bounding box center [809, 431] width 93 height 15
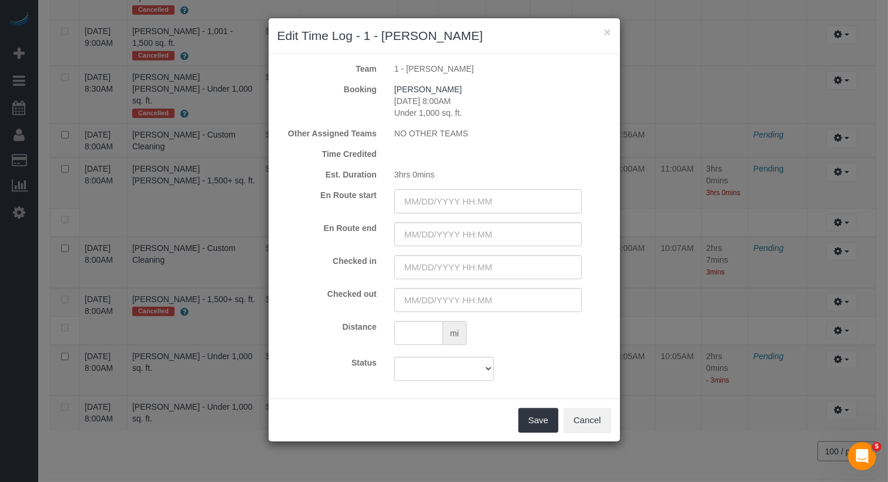
click at [471, 206] on input "text" at bounding box center [487, 201] width 187 height 24
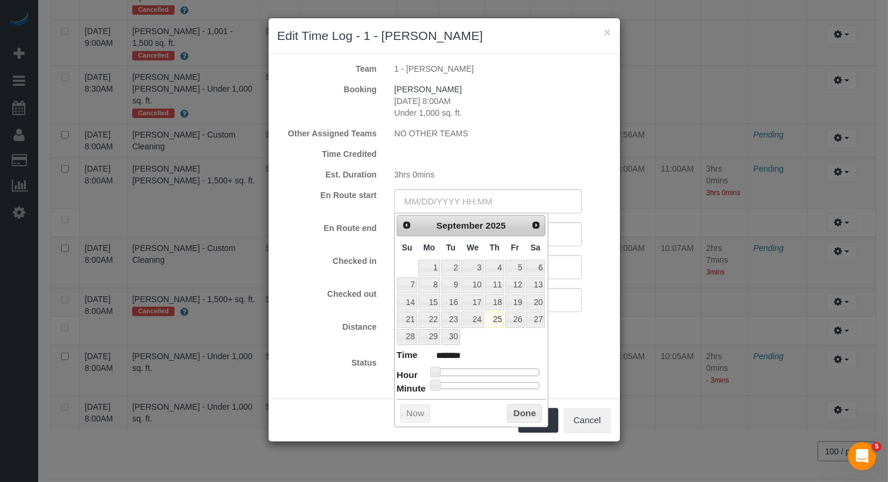
type input "09/25/2025 8:00AM"
type input "******"
click at [473, 368] on div at bounding box center [487, 371] width 105 height 7
click at [563, 269] on input "text" at bounding box center [487, 267] width 187 height 24
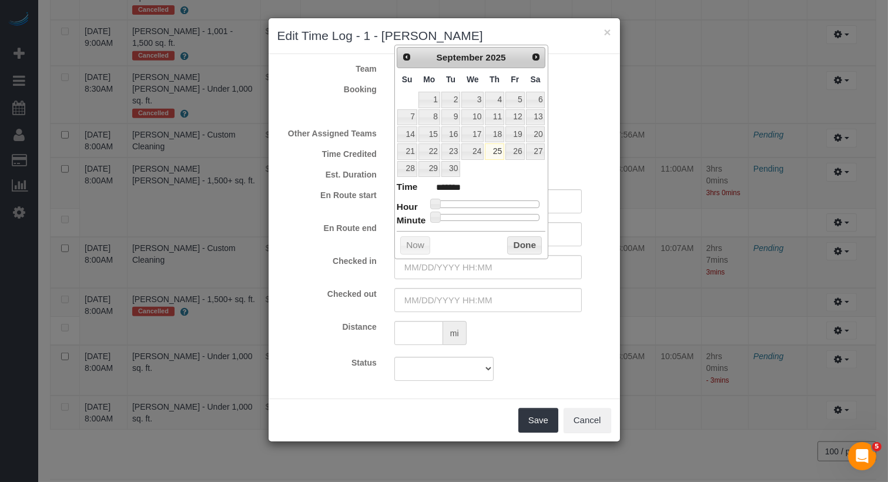
type input "09/25/2025 9:00AM"
type input "******"
click at [474, 200] on div at bounding box center [487, 203] width 105 height 7
type input "09/25/2025 8:00AM"
type input "******"
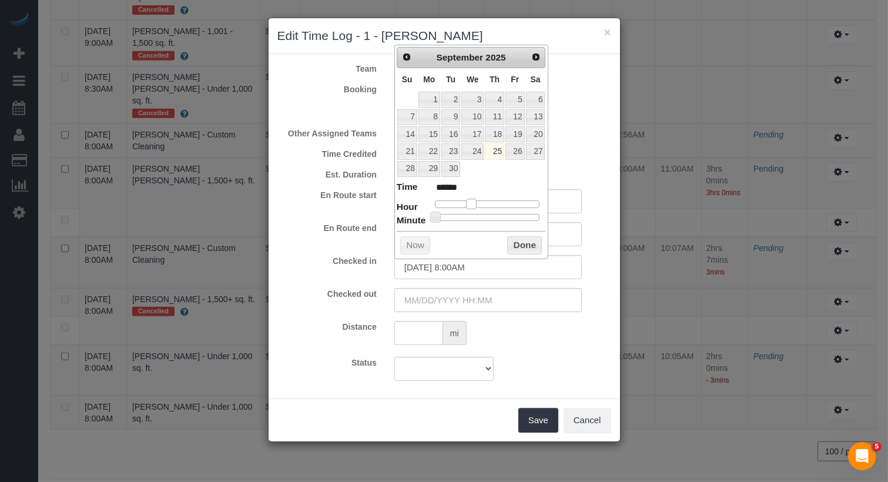
click at [470, 199] on span at bounding box center [471, 204] width 11 height 11
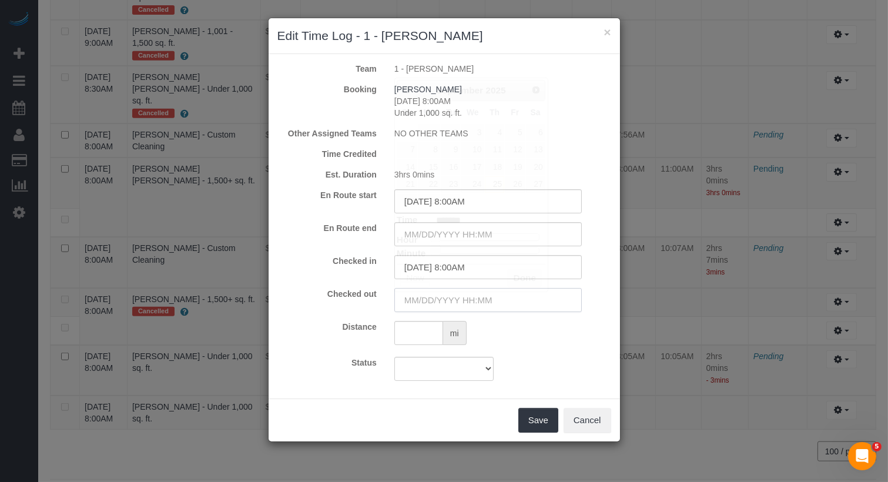
click at [472, 308] on input "text" at bounding box center [487, 300] width 187 height 24
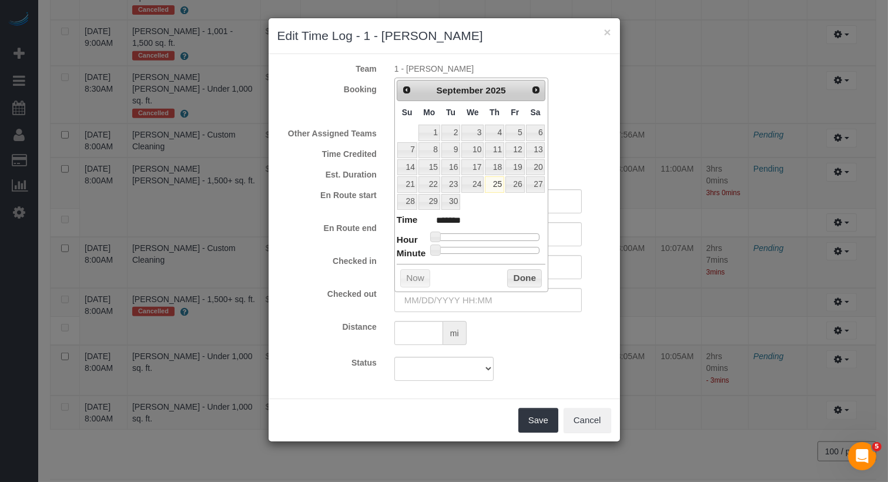
type input "09/25/2025 9:00AM"
type input "******"
click at [477, 234] on div at bounding box center [487, 236] width 105 height 7
type input "09/25/2025 8:00AM"
type input "******"
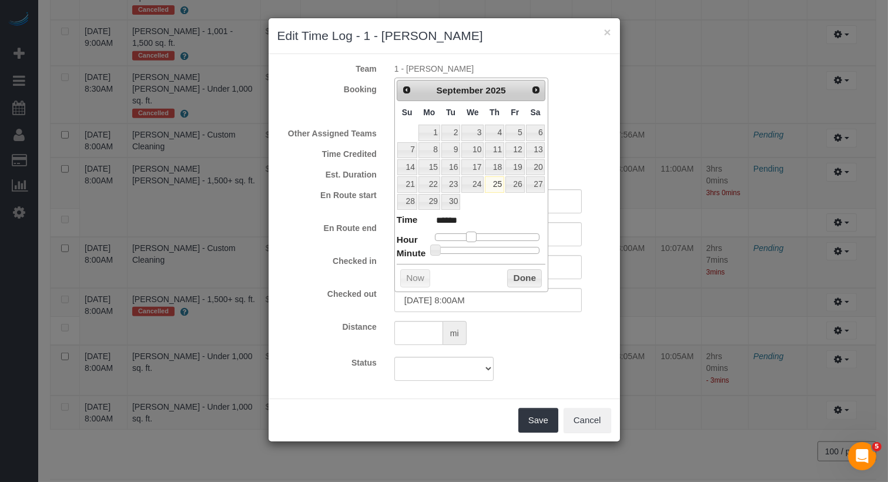
type input "09/25/2025 9:00AM"
type input "******"
type input "09/25/2025 10:00AM"
type input "*******"
type input "09/25/2025 11:00AM"
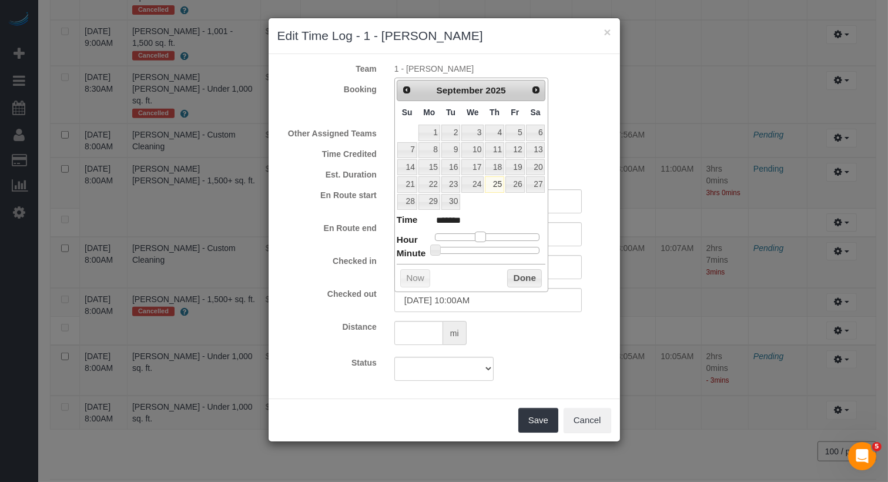
type input "*******"
drag, startPoint x: 477, startPoint y: 234, endPoint x: 485, endPoint y: 238, distance: 9.7
click at [485, 238] on span at bounding box center [484, 237] width 11 height 11
click at [516, 273] on button "Done" at bounding box center [524, 278] width 35 height 19
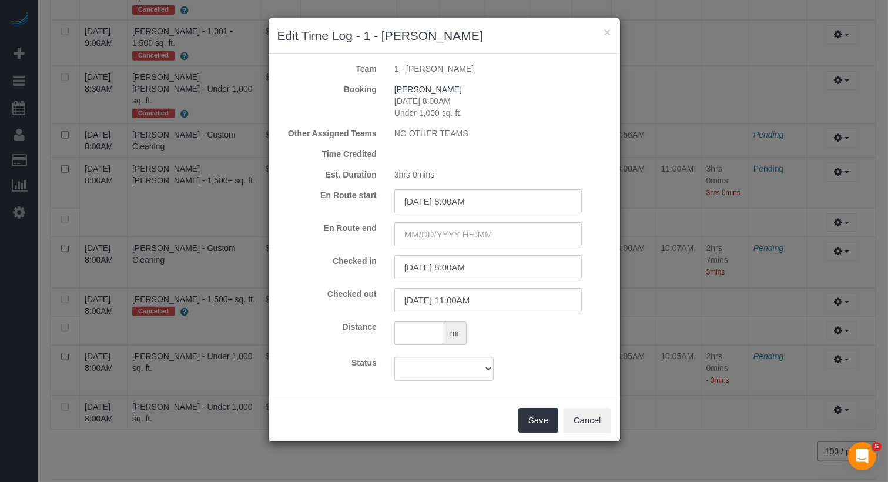
click at [545, 341] on div "mi" at bounding box center [502, 334] width 234 height 27
click at [537, 417] on button "Save" at bounding box center [538, 420] width 40 height 25
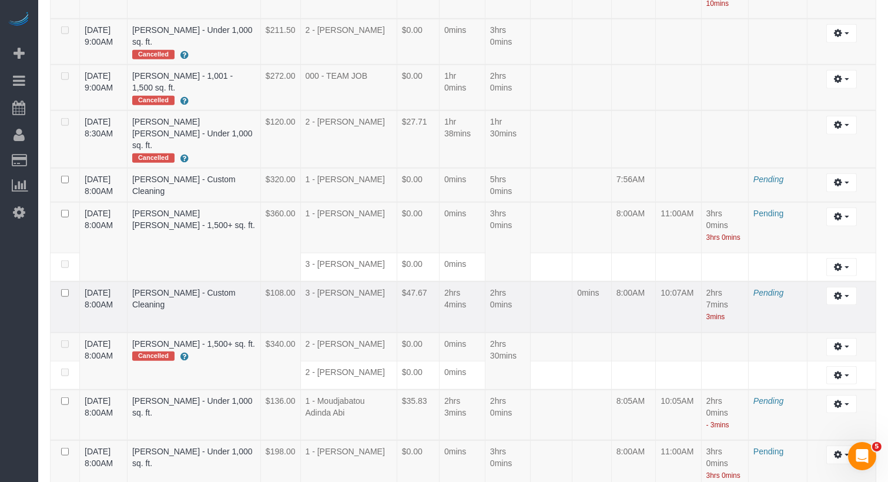
scroll to position [2179, 0]
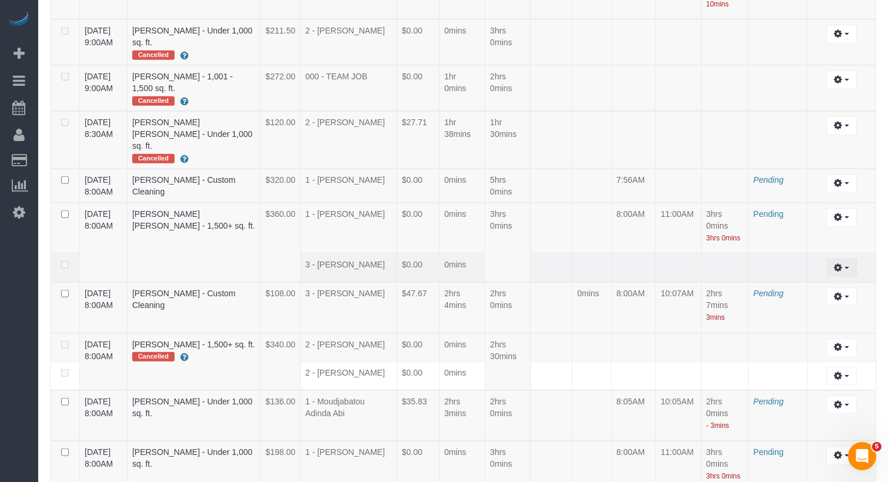
click at [837, 264] on icon "button" at bounding box center [838, 267] width 8 height 7
click at [813, 281] on link "Edit" at bounding box center [809, 288] width 93 height 15
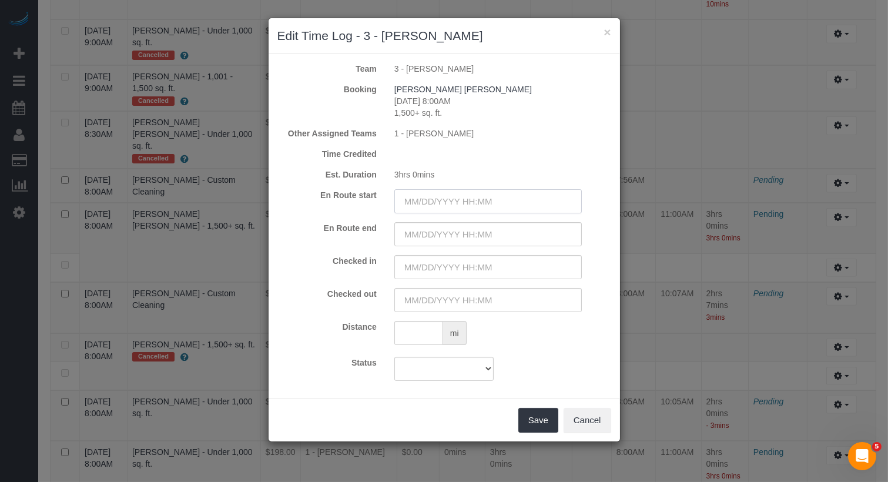
click at [484, 193] on input "text" at bounding box center [487, 201] width 187 height 24
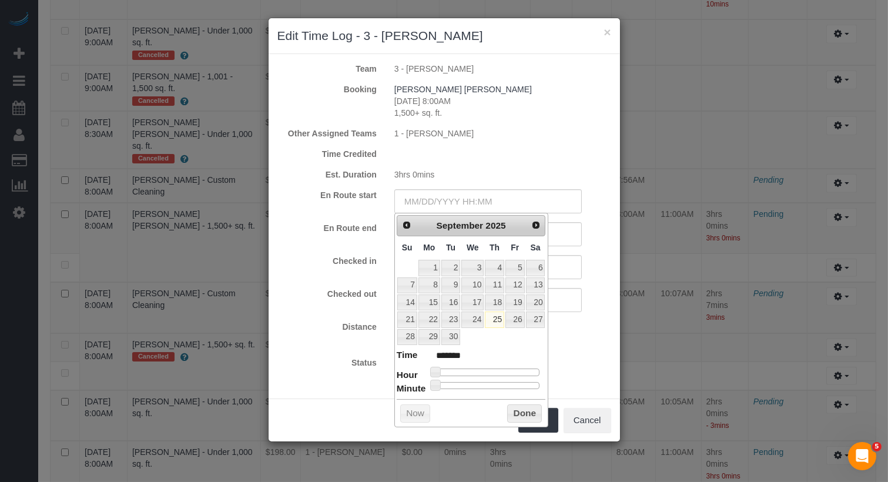
type input "09/25/2025 9:00AM"
type input "******"
click at [475, 368] on div at bounding box center [487, 371] width 105 height 7
type input "09/25/2025 8:00AM"
type input "******"
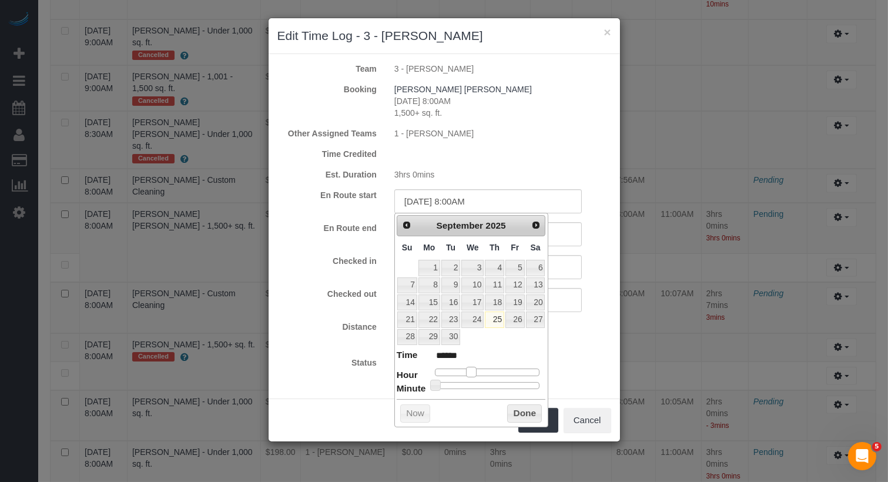
click at [471, 367] on span at bounding box center [471, 372] width 11 height 11
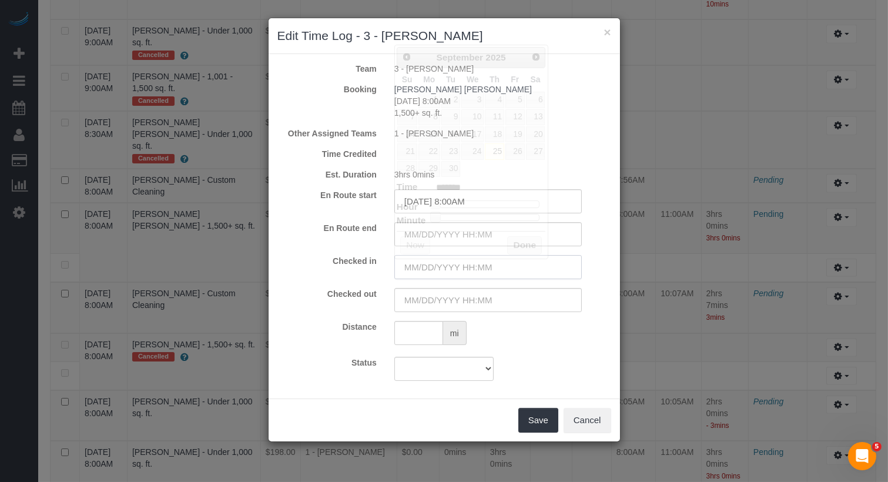
click at [561, 265] on input "text" at bounding box center [487, 267] width 187 height 24
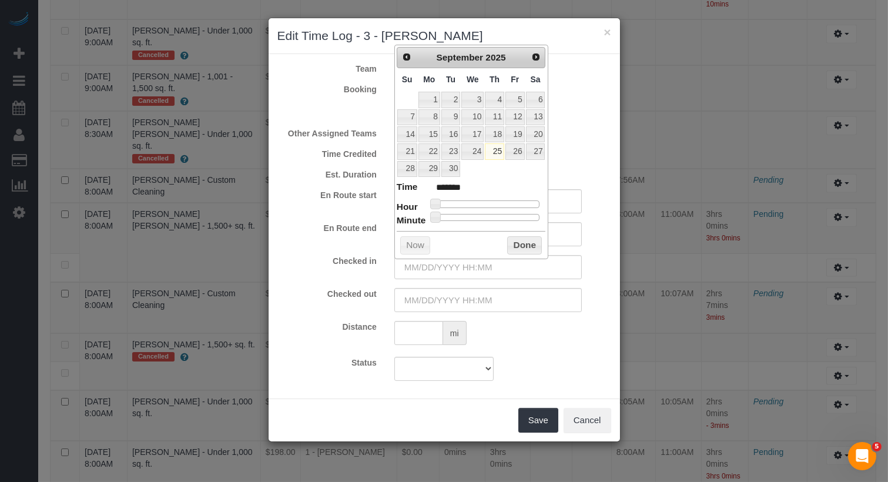
type input "09/25/2025 10:00AM"
type input "*******"
click at [482, 201] on div at bounding box center [487, 203] width 105 height 7
type input "09/25/2025 9:00AM"
type input "******"
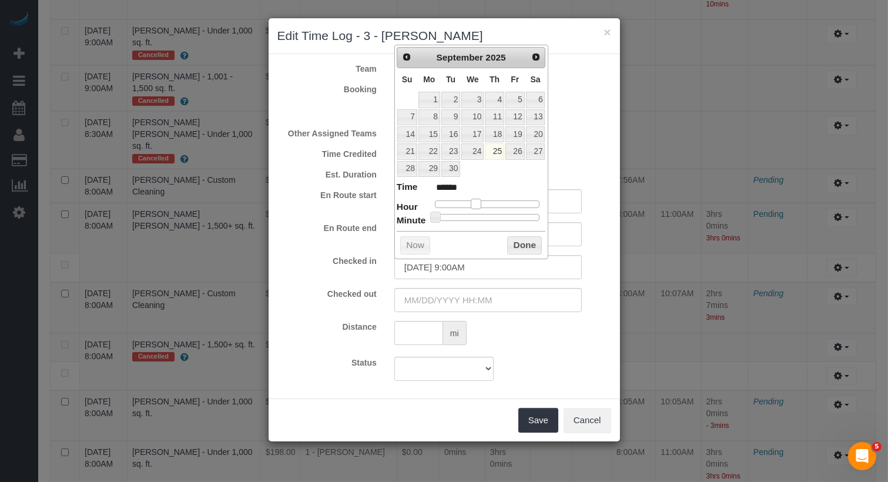
type input "09/25/2025 8:00AM"
type input "******"
drag, startPoint x: 482, startPoint y: 201, endPoint x: 475, endPoint y: 201, distance: 7.1
click at [475, 201] on span at bounding box center [471, 204] width 11 height 11
click at [483, 306] on input "text" at bounding box center [487, 300] width 187 height 24
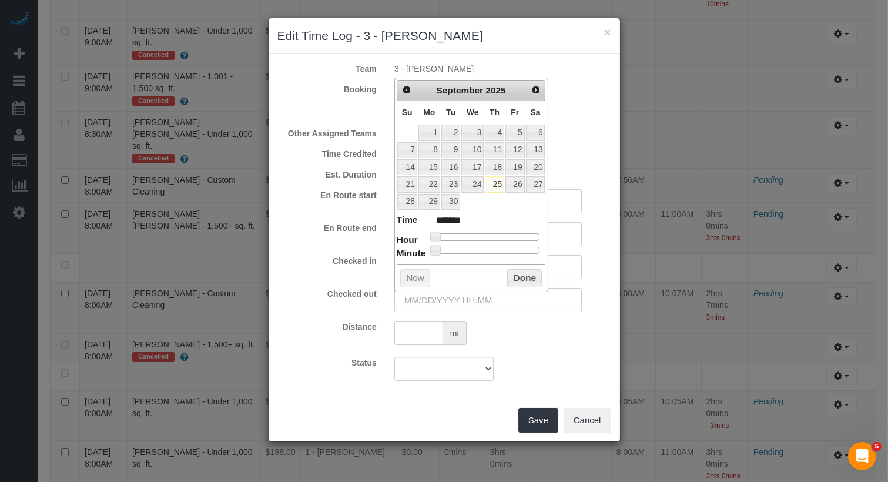
type input "09/25/2025 10:00AM"
type input "*******"
click at [481, 233] on div at bounding box center [487, 236] width 105 height 7
type input "09/25/2025 11:00AM"
type input "*******"
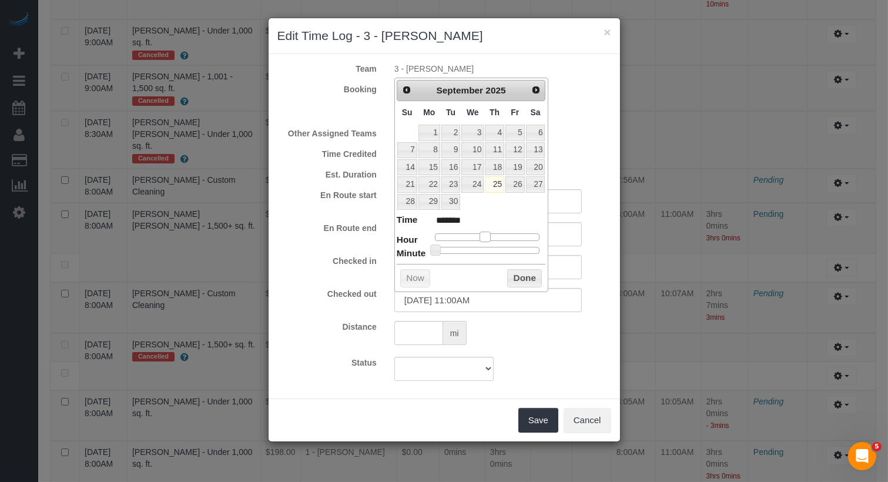
click at [485, 232] on span at bounding box center [484, 237] width 11 height 11
type input "09/25/2025 11:08AM"
type input "*******"
click at [449, 247] on div at bounding box center [487, 250] width 105 height 7
type input "09/25/2025 11:09AM"
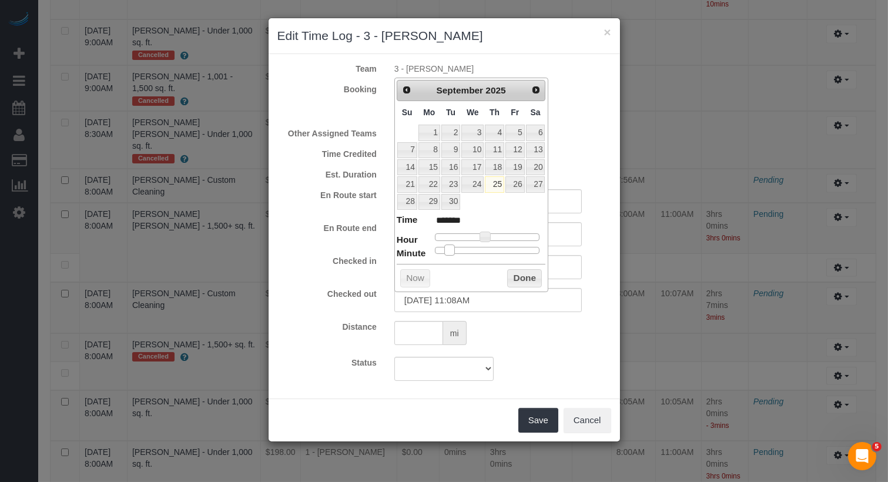
type input "*******"
type input "09/25/2025 11:10AM"
type input "*******"
type input "09/25/2025 11:11AM"
type input "*******"
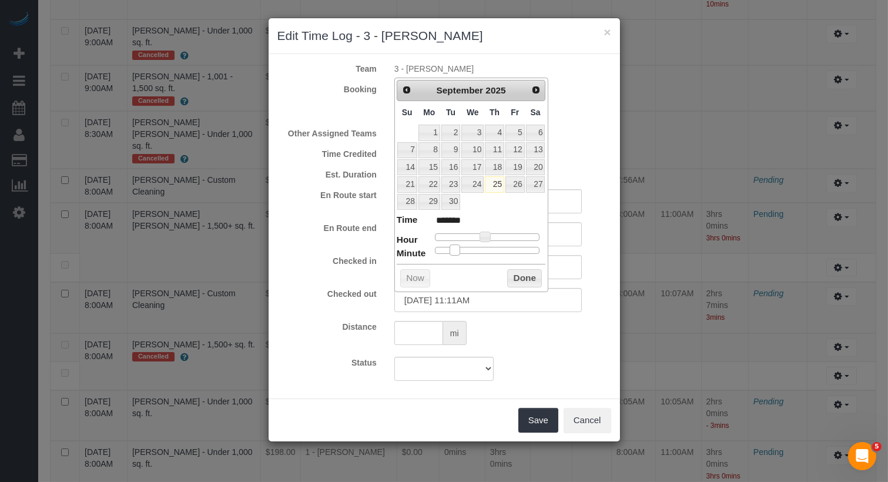
type input "09/25/2025 11:10AM"
type input "*******"
click at [454, 246] on span at bounding box center [453, 249] width 11 height 11
click at [548, 271] on div "Prev Next September 2025 Su Mo Tu We Th Fr Sa 1 2 3 4 5 6 7 8 9 10 11 12 13 14 …" at bounding box center [471, 185] width 154 height 214
click at [536, 271] on button "Done" at bounding box center [524, 278] width 35 height 19
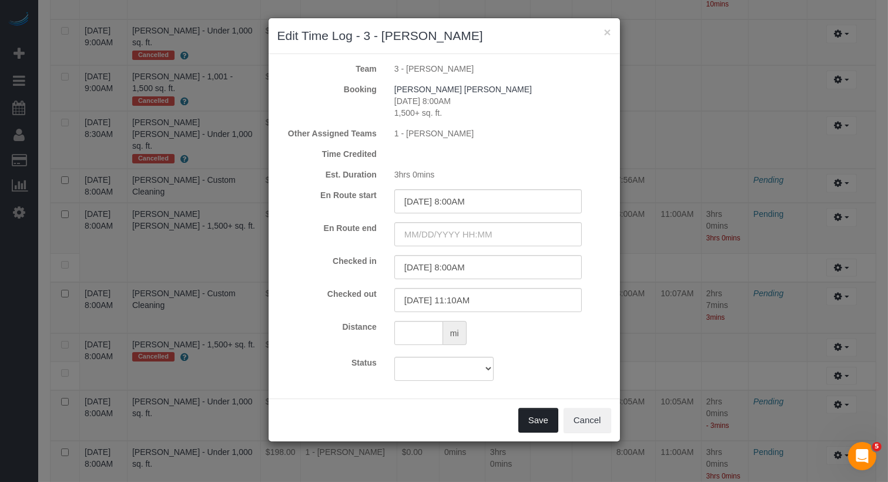
click at [548, 424] on button "Save" at bounding box center [538, 420] width 40 height 25
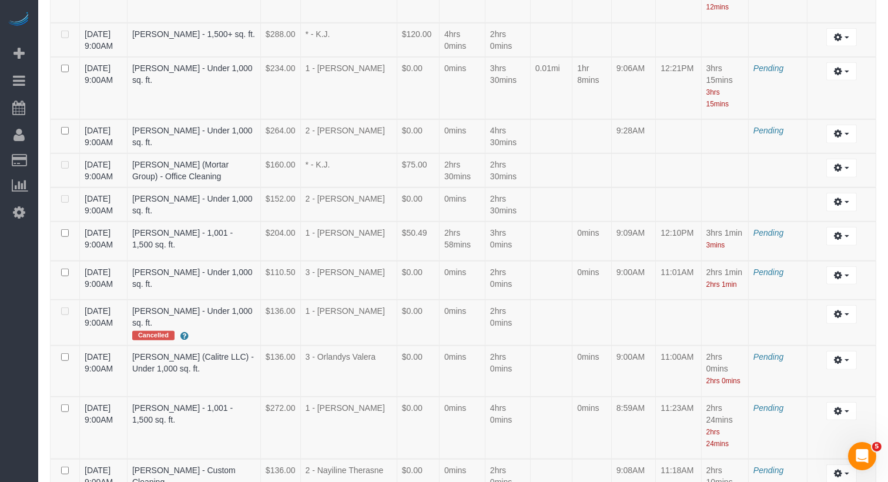
scroll to position [1690, 0]
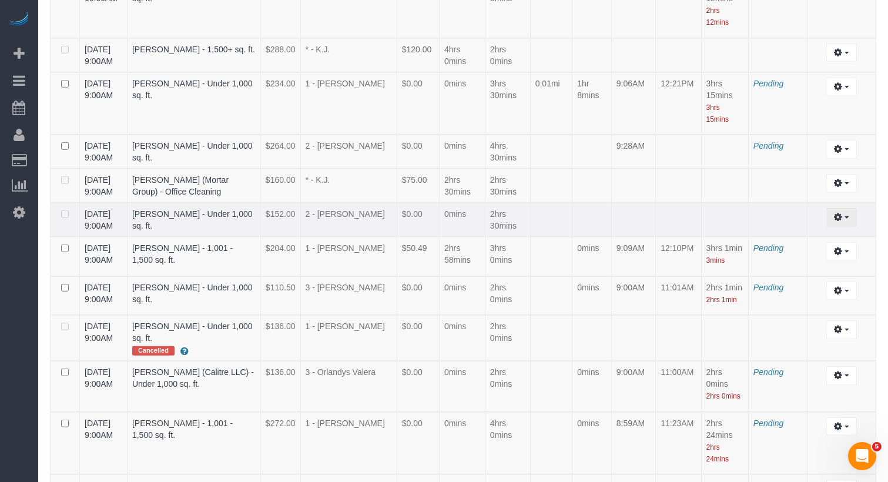
click at [834, 217] on icon "button" at bounding box center [838, 216] width 8 height 7
click at [828, 232] on link "Edit" at bounding box center [809, 239] width 93 height 15
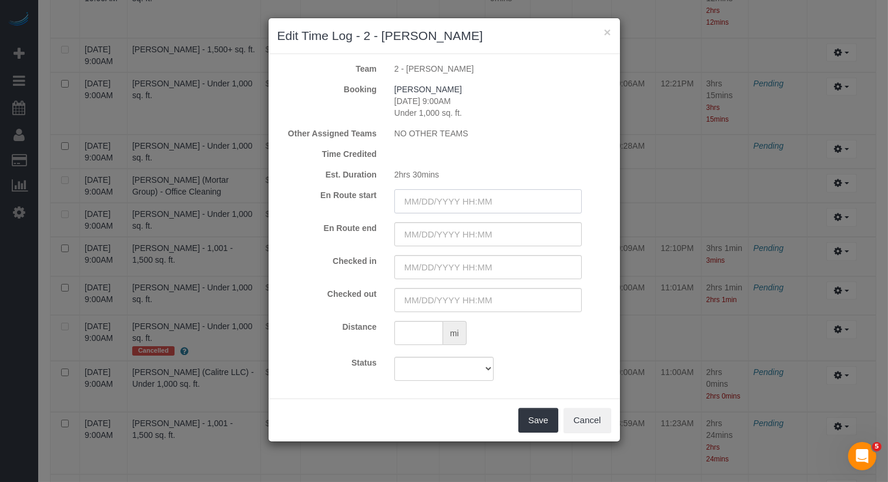
click at [484, 198] on input "text" at bounding box center [487, 201] width 187 height 24
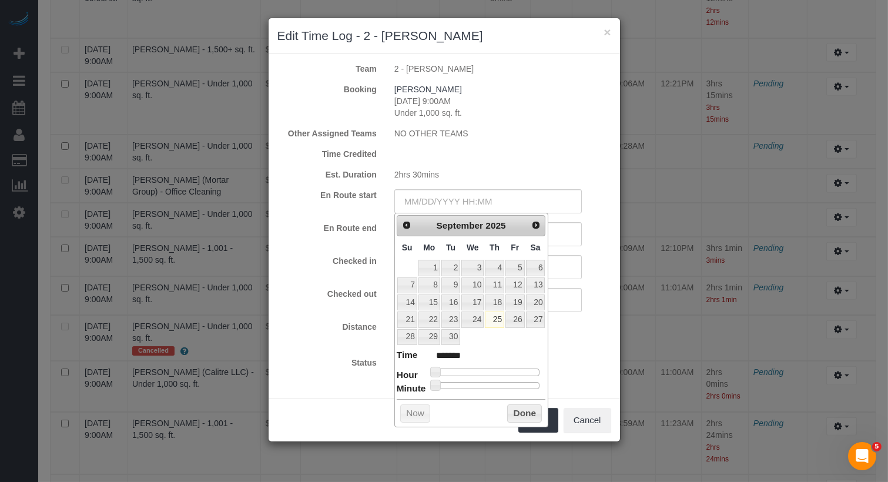
type input "09/25/2025 10:00AM"
type input "*******"
click at [479, 368] on div at bounding box center [487, 371] width 105 height 7
type input "09/25/2025 9:00AM"
type input "******"
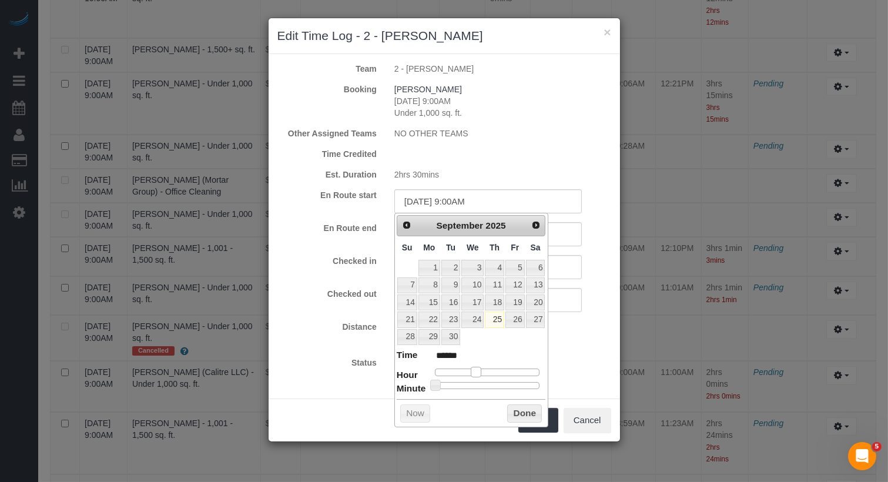
click at [476, 368] on span at bounding box center [476, 372] width 11 height 11
click at [553, 269] on input "text" at bounding box center [487, 267] width 187 height 24
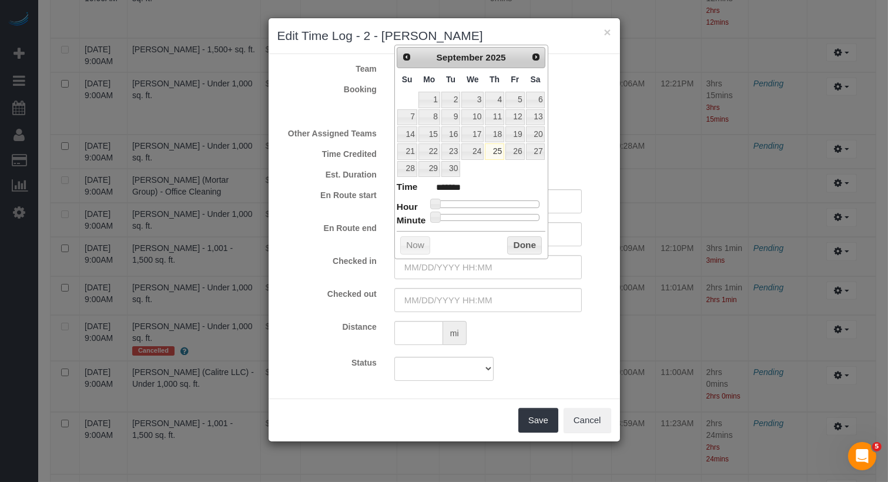
type input "09/25/2025 10:00AM"
type input "*******"
click at [479, 202] on div at bounding box center [487, 203] width 105 height 7
type input "09/25/2025 9:00AM"
type input "******"
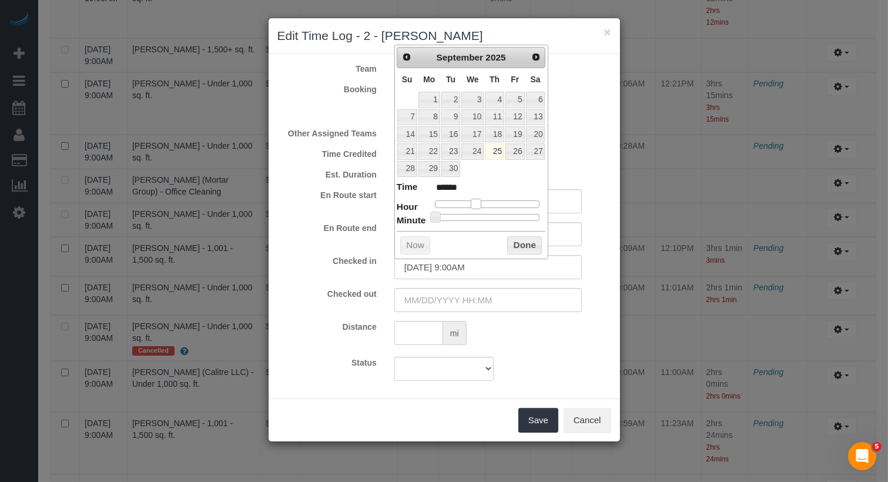
click at [477, 201] on span at bounding box center [476, 204] width 11 height 11
click at [486, 301] on input "text" at bounding box center [487, 300] width 187 height 24
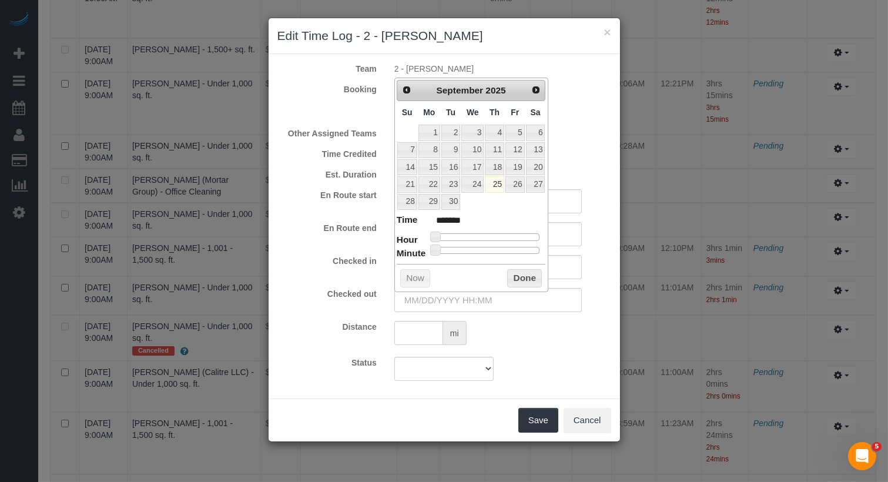
type input "09/25/2025 12:00PM"
type input "*******"
click at [489, 233] on div at bounding box center [487, 236] width 105 height 7
type input "09/25/2025 11:00AM"
type input "*******"
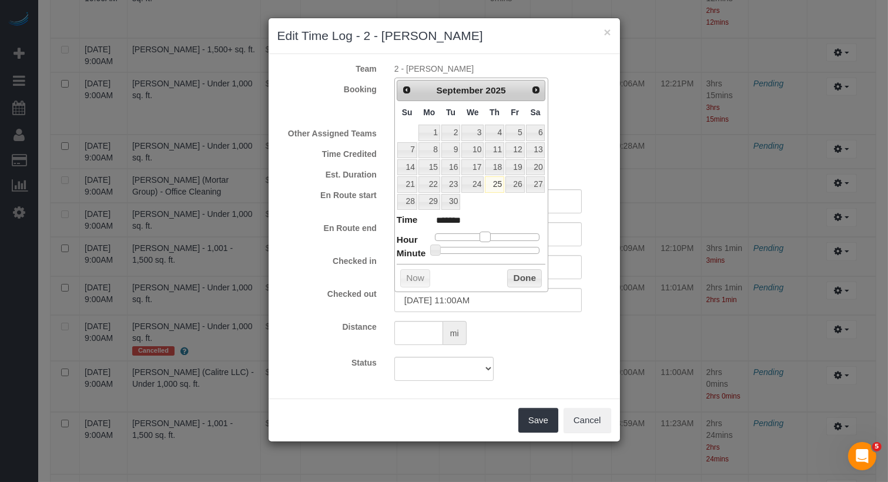
click at [485, 232] on span at bounding box center [484, 237] width 11 height 11
type input "09/25/2025 11:47AM"
type input "*******"
click at [518, 247] on div at bounding box center [487, 250] width 105 height 7
type input "09/25/2025 11:46AM"
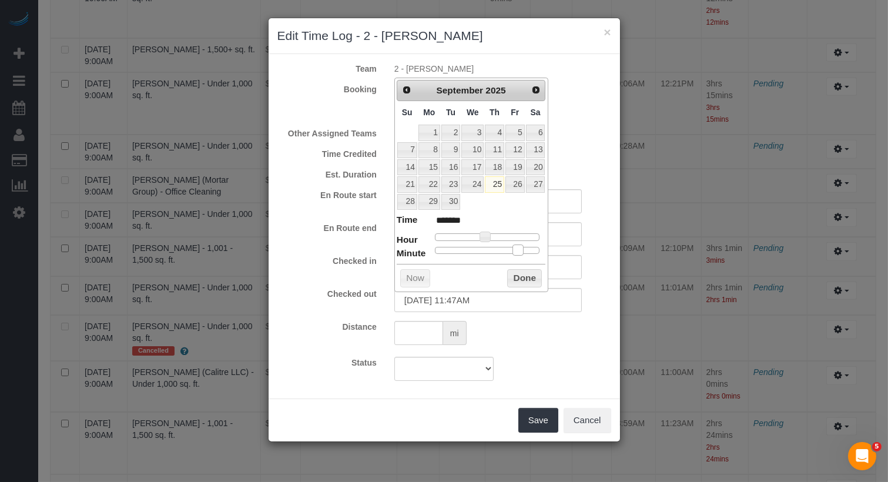
type input "*******"
type input "09/25/2025 11:45AM"
type input "*******"
type input "09/25/2025 11:44AM"
type input "*******"
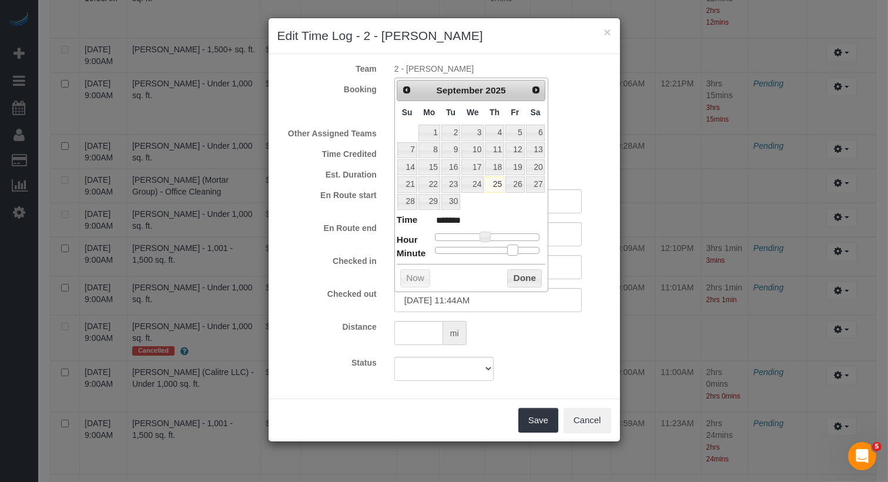
type input "09/25/2025 11:43AM"
type input "*******"
type input "09/25/2025 11:42AM"
type input "*******"
type input "09/25/2025 11:41AM"
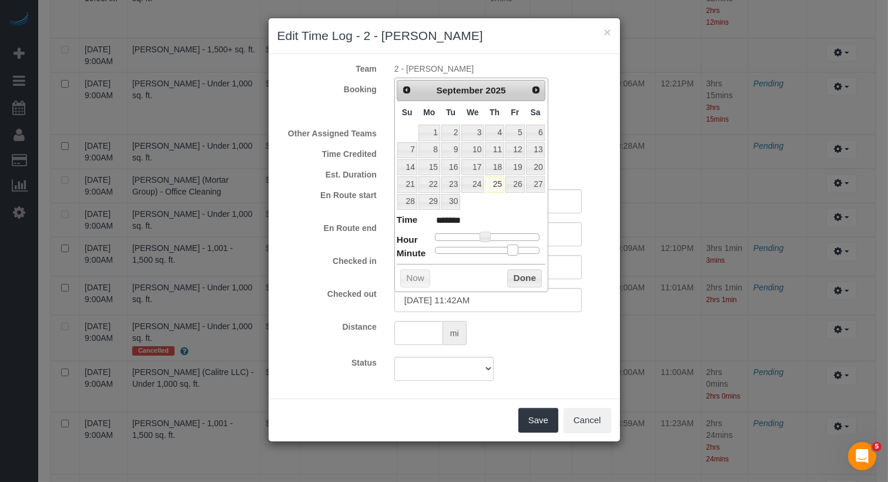
type input "*******"
type input "09/25/2025 11:40AM"
type input "*******"
drag, startPoint x: 518, startPoint y: 246, endPoint x: 506, endPoint y: 247, distance: 11.8
click at [506, 247] on span at bounding box center [505, 249] width 11 height 11
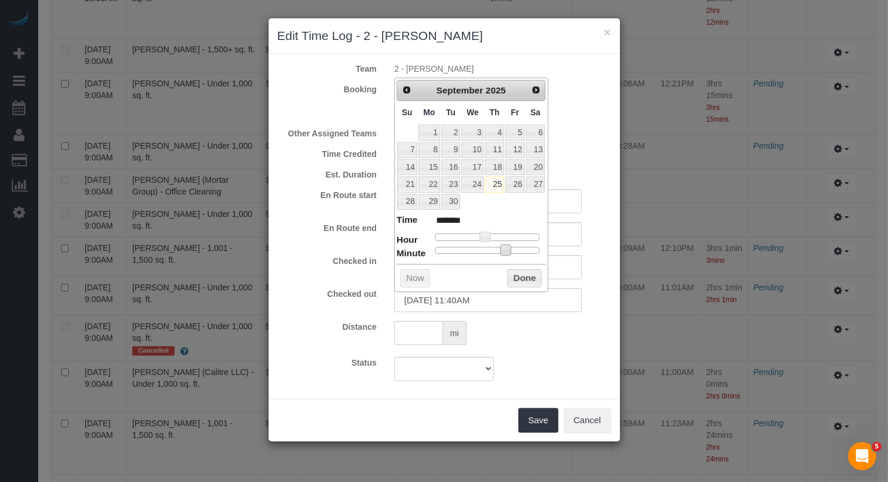
click at [515, 274] on button "Done" at bounding box center [524, 278] width 35 height 19
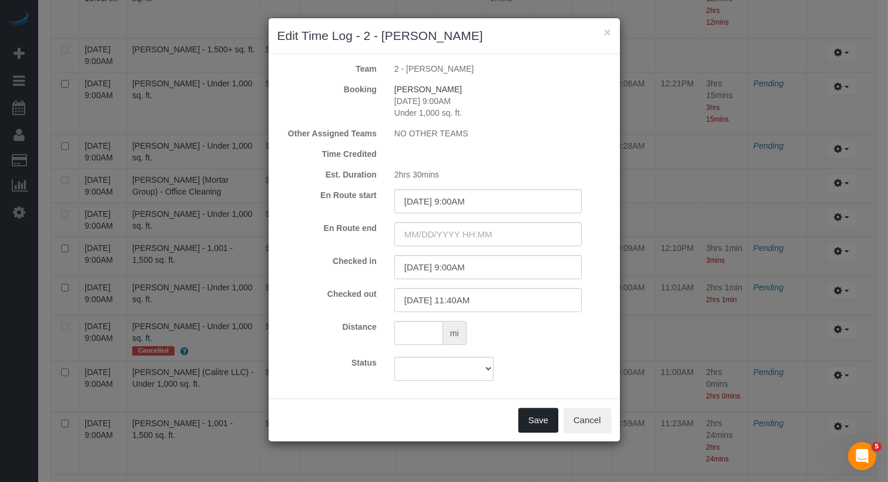
click at [536, 416] on button "Save" at bounding box center [538, 420] width 40 height 25
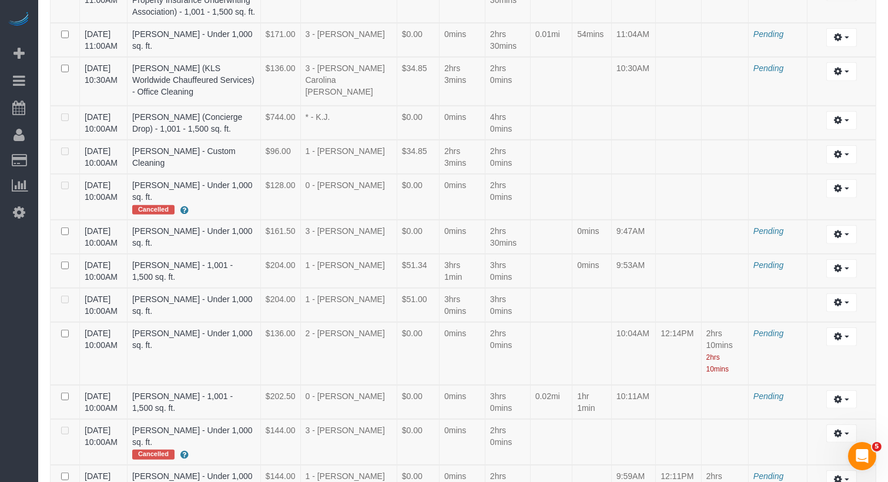
scroll to position [1125, 0]
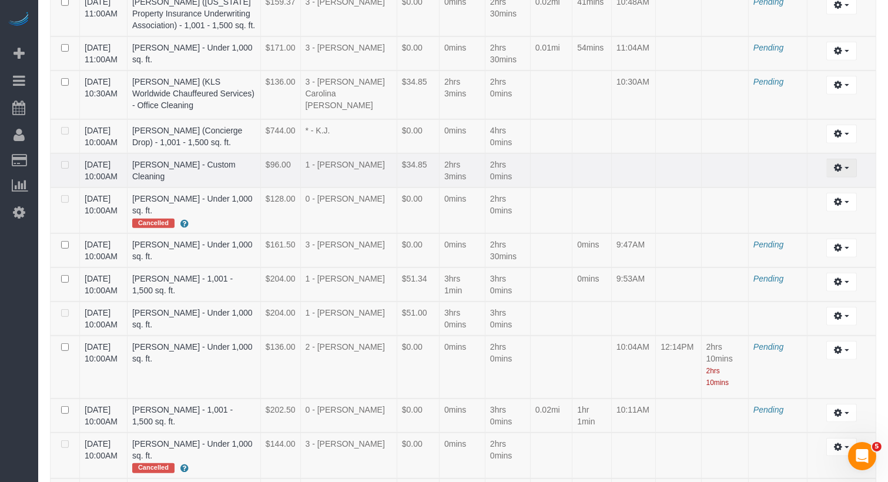
click at [840, 171] on icon "button" at bounding box center [838, 167] width 8 height 7
click at [815, 197] on link "Edit" at bounding box center [809, 189] width 93 height 15
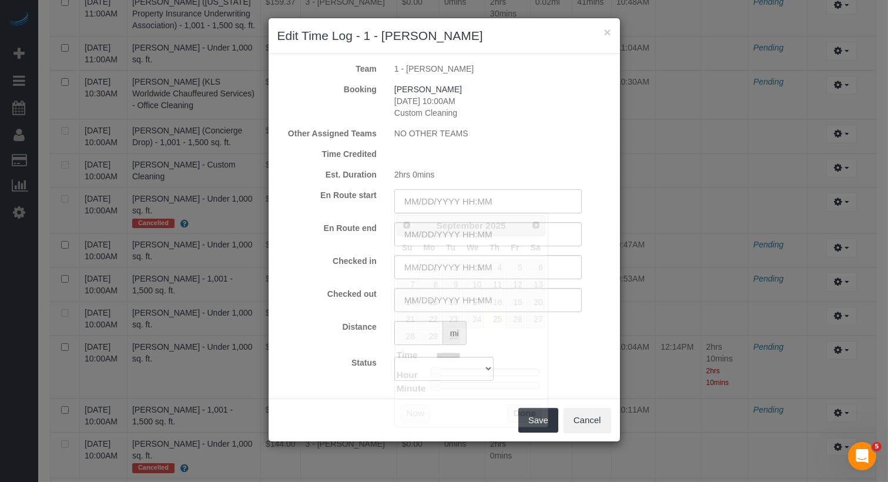
click at [469, 207] on input "text" at bounding box center [487, 201] width 187 height 24
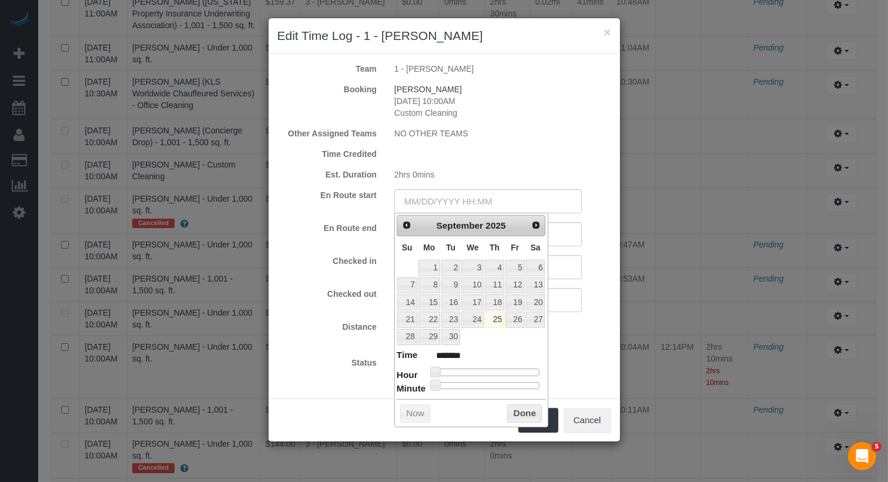
type input "09/25/2025 11:00AM"
type input "*******"
click at [484, 368] on div at bounding box center [487, 371] width 105 height 7
type input "09/25/2025 10:00AM"
type input "*******"
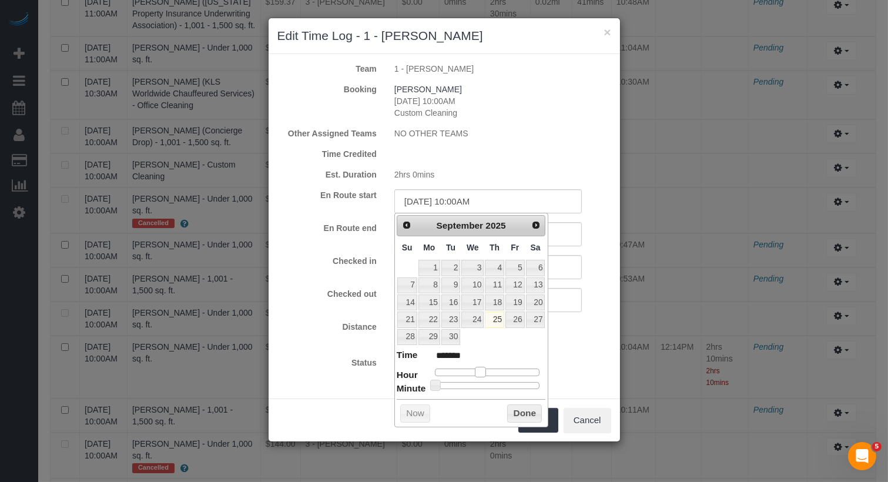
click at [482, 368] on span at bounding box center [480, 372] width 11 height 11
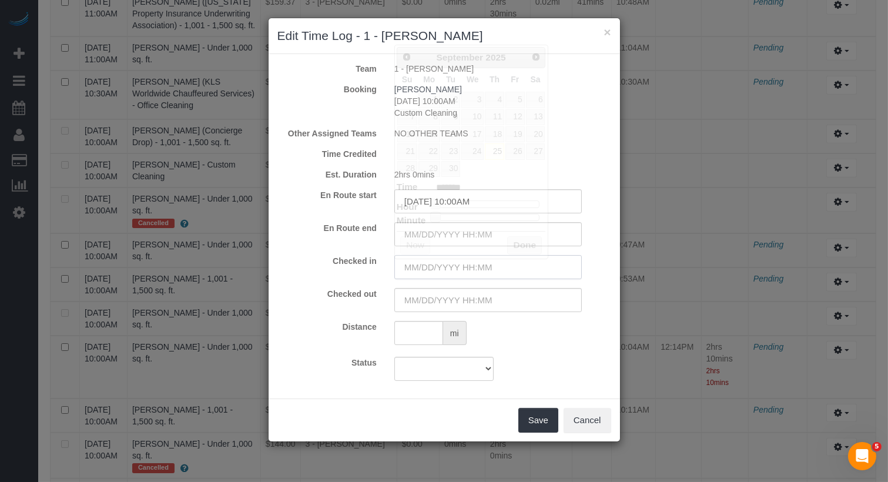
click at [562, 266] on input "text" at bounding box center [487, 267] width 187 height 24
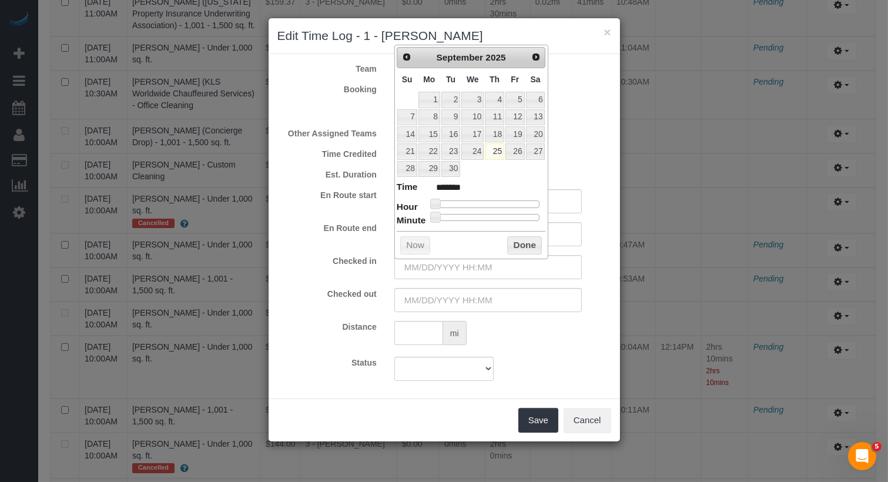
type input "09/25/2025 9:00AM"
type input "******"
click at [478, 200] on div at bounding box center [487, 203] width 105 height 7
type input "09/25/2025 10:00AM"
type input "*******"
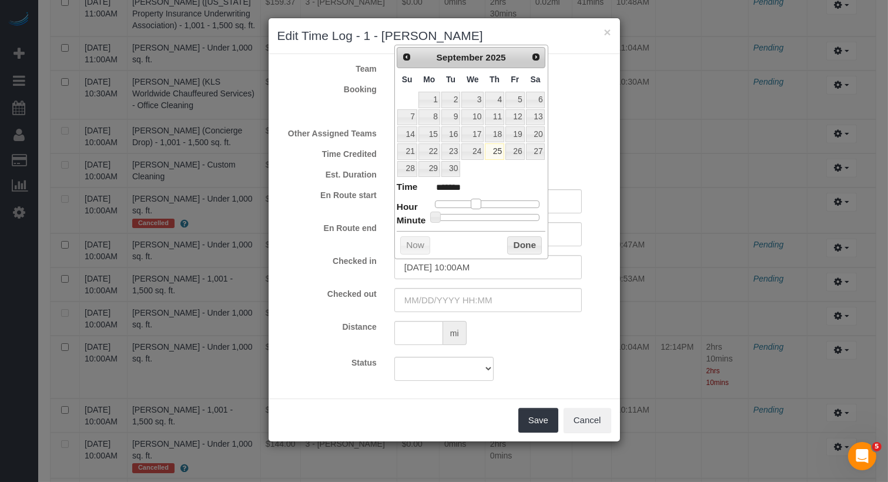
type input "09/25/2025 11:00AM"
type input "*******"
drag, startPoint x: 478, startPoint y: 200, endPoint x: 486, endPoint y: 201, distance: 8.3
click at [486, 201] on span at bounding box center [484, 204] width 11 height 11
type input "09/25/2025 10:00AM"
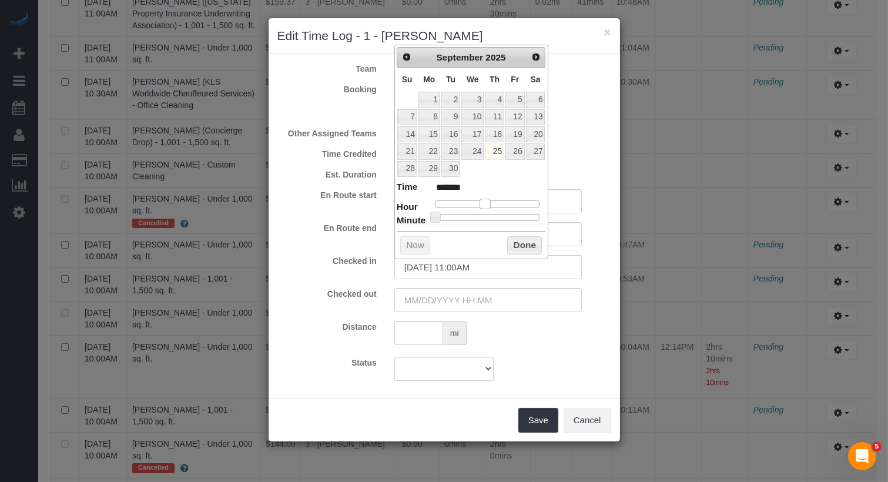
type input "*******"
click at [484, 201] on span at bounding box center [480, 204] width 11 height 11
click at [491, 302] on input "text" at bounding box center [487, 300] width 187 height 24
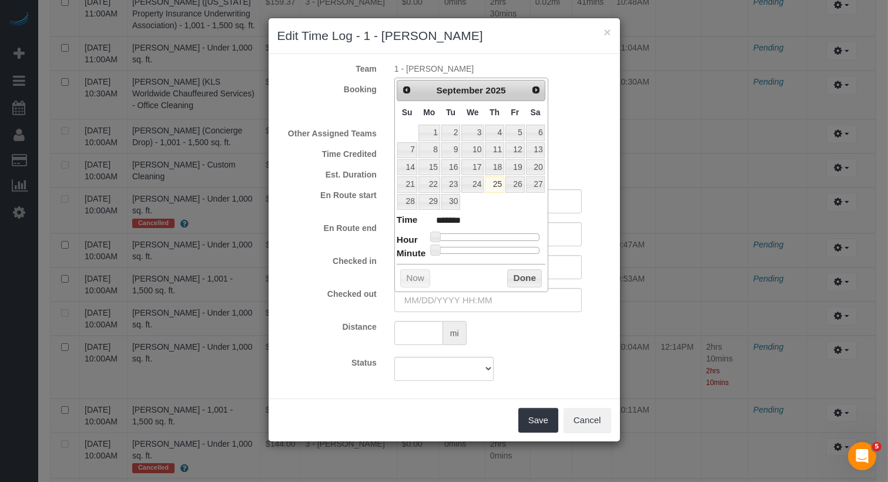
type input "09/25/2025 11:00AM"
type input "*******"
click at [485, 233] on div at bounding box center [487, 236] width 105 height 7
type input "09/25/2025 12:00PM"
type input "*******"
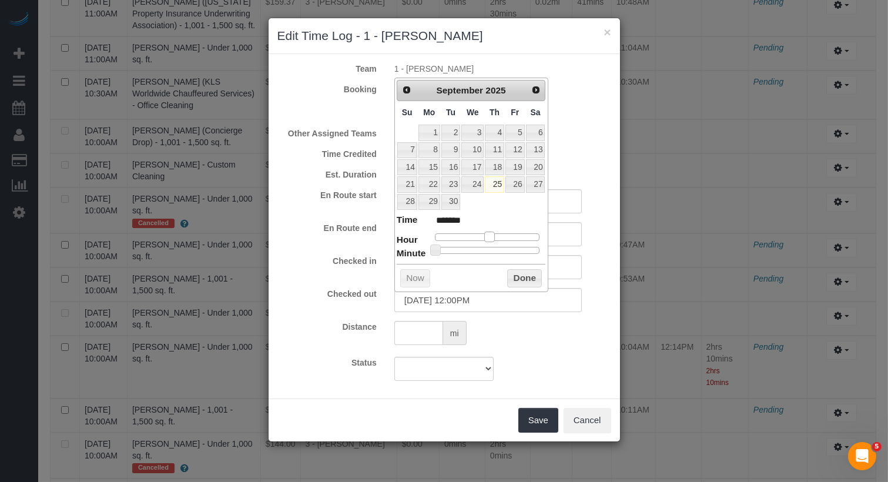
click at [490, 234] on span at bounding box center [489, 237] width 11 height 11
click at [523, 269] on button "Done" at bounding box center [524, 278] width 35 height 19
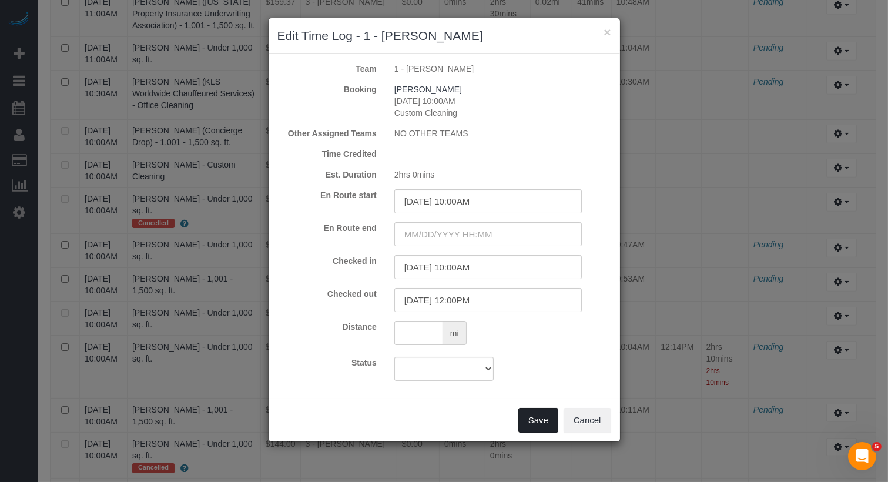
click at [544, 420] on button "Save" at bounding box center [538, 420] width 40 height 25
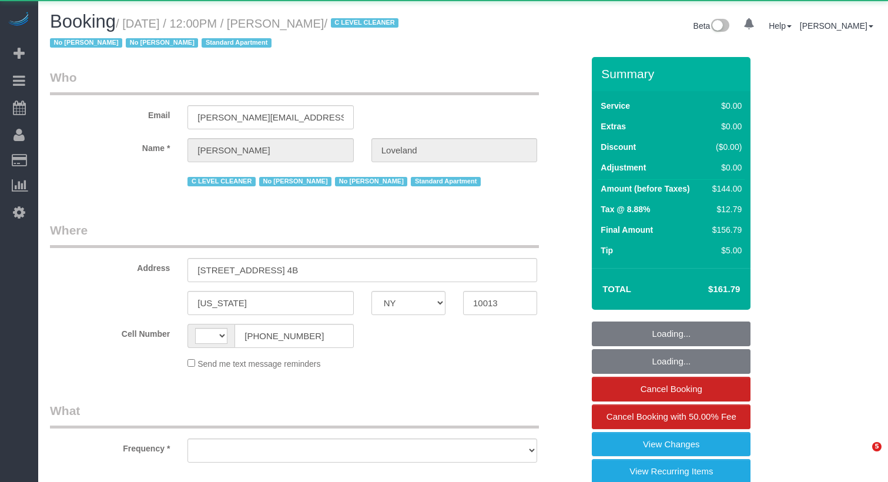
select select "NY"
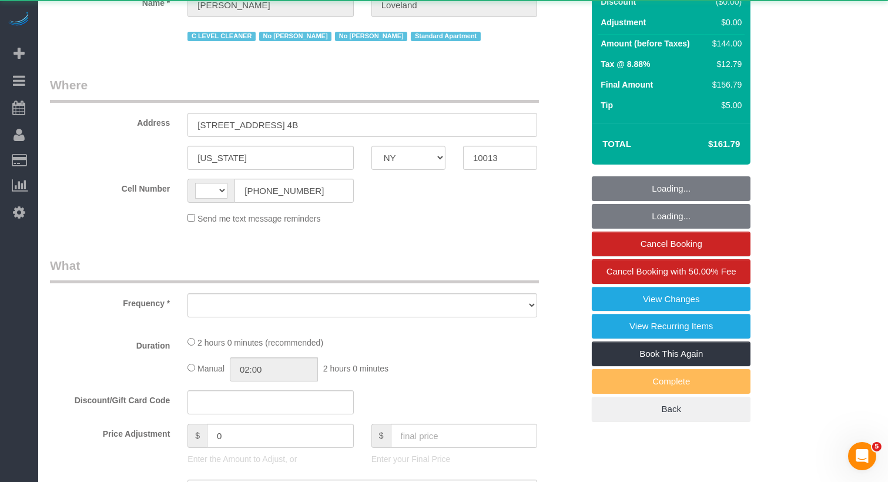
select select "string:stripe-pm_1I3l7J4VGloSiKo7u5a91gzw"
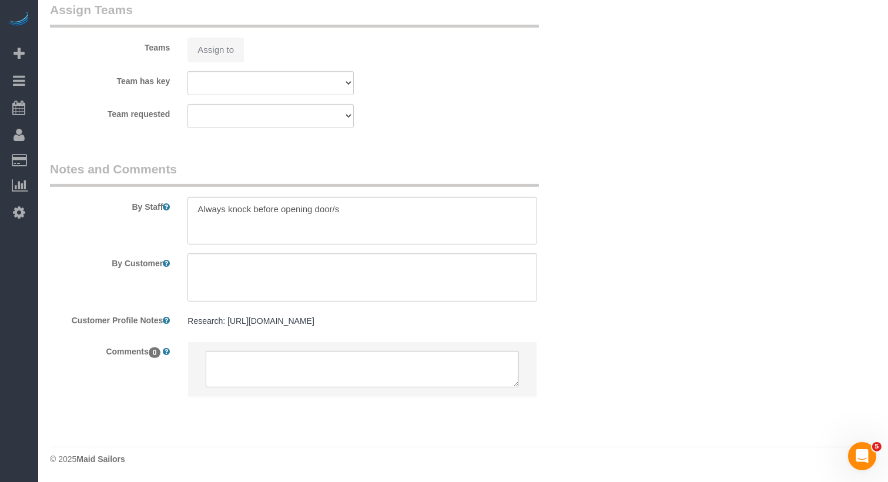
select select "string:[GEOGRAPHIC_DATA]"
select select "object:930"
select select "1"
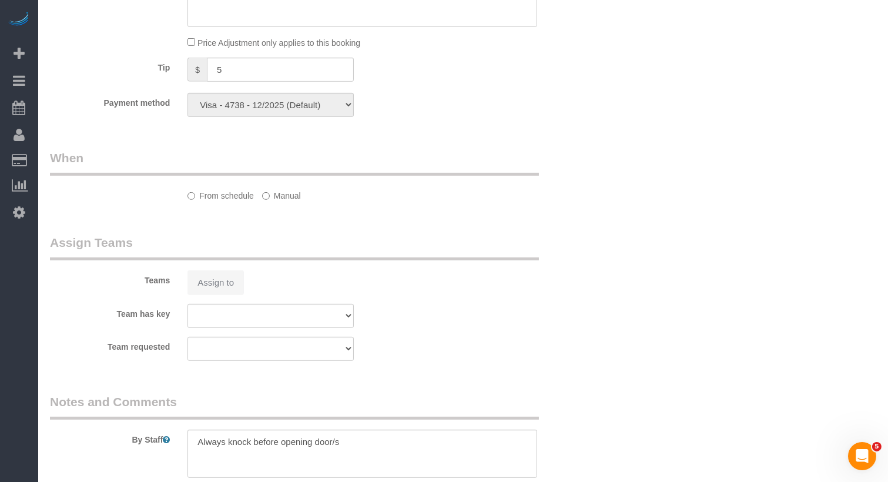
select select "object:940"
select select "number:89"
select select "number:90"
select select "number:15"
select select "number:5"
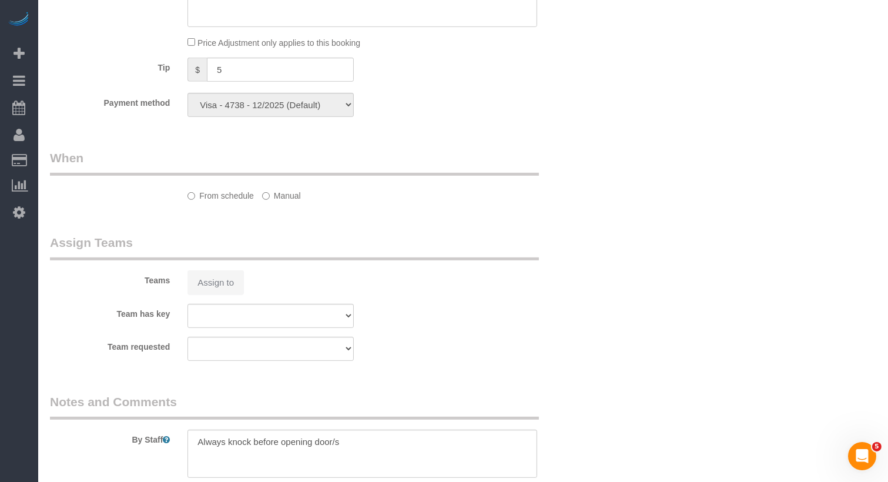
select select "1"
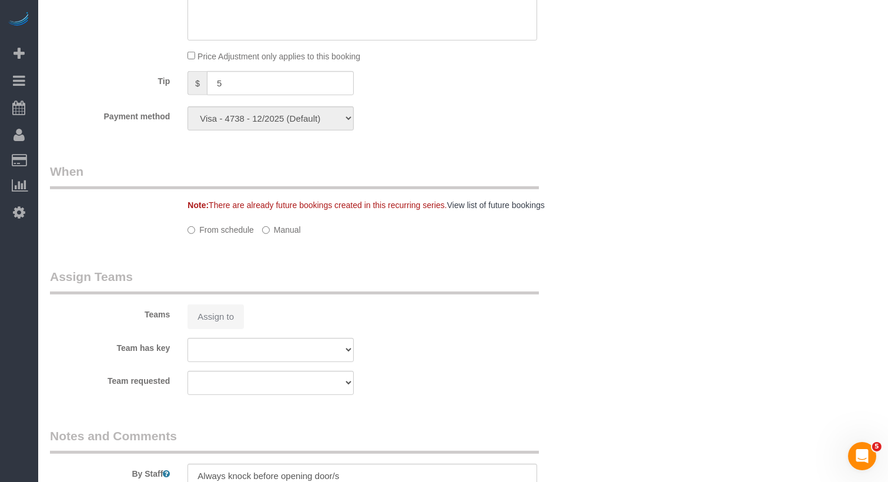
select select "spot1"
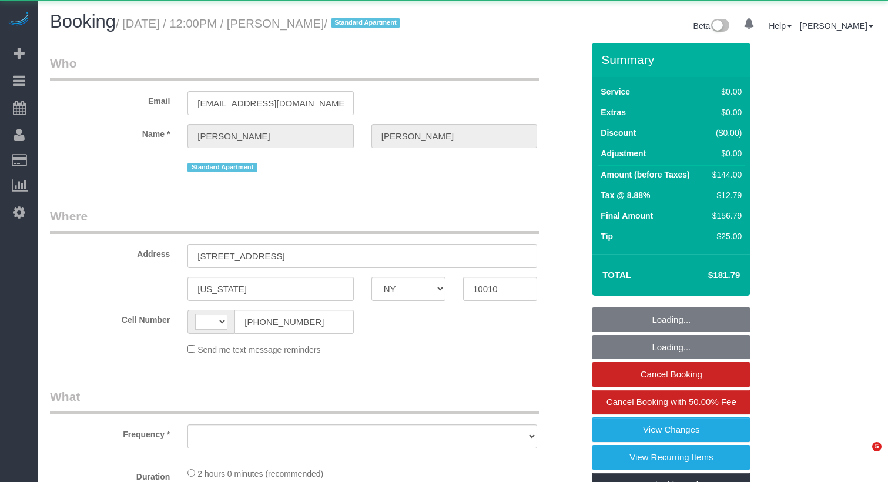
select select "NY"
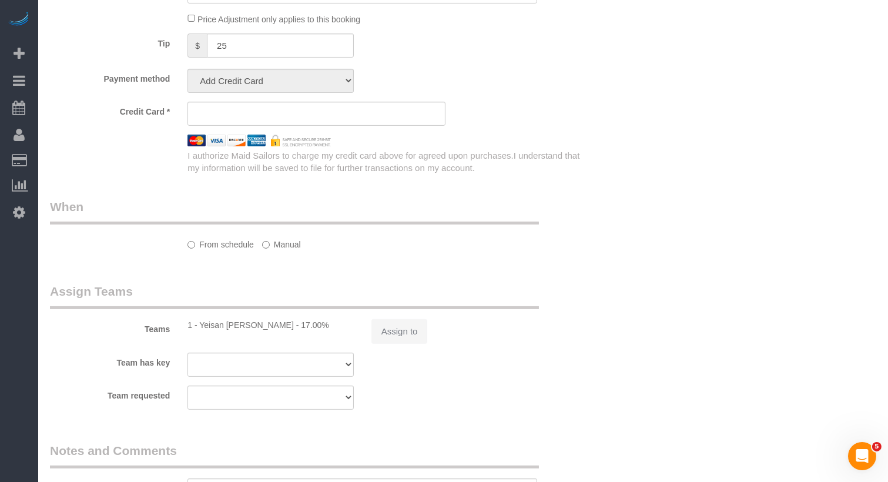
scroll to position [649, 0]
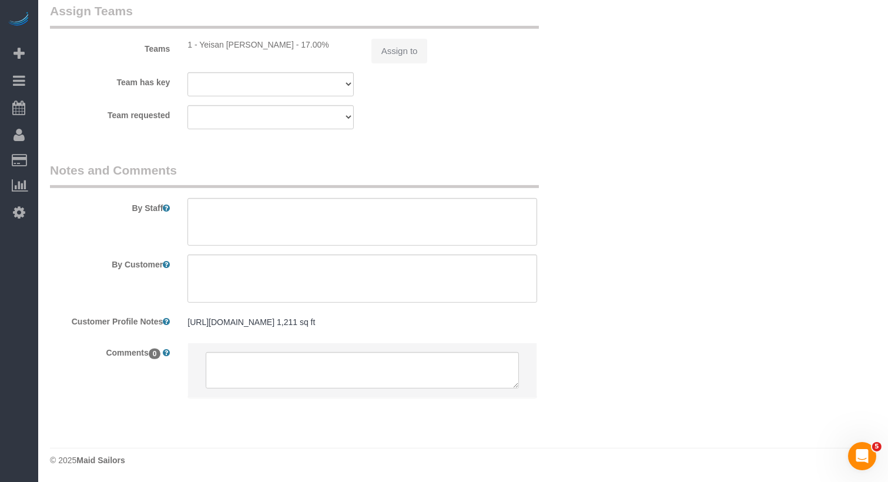
select select "string:[GEOGRAPHIC_DATA]"
select select "object:831"
select select "string:stripe-pm_1PvJ0Y4VGloSiKo7dhGKNkSD"
select select "number:89"
select select "number:90"
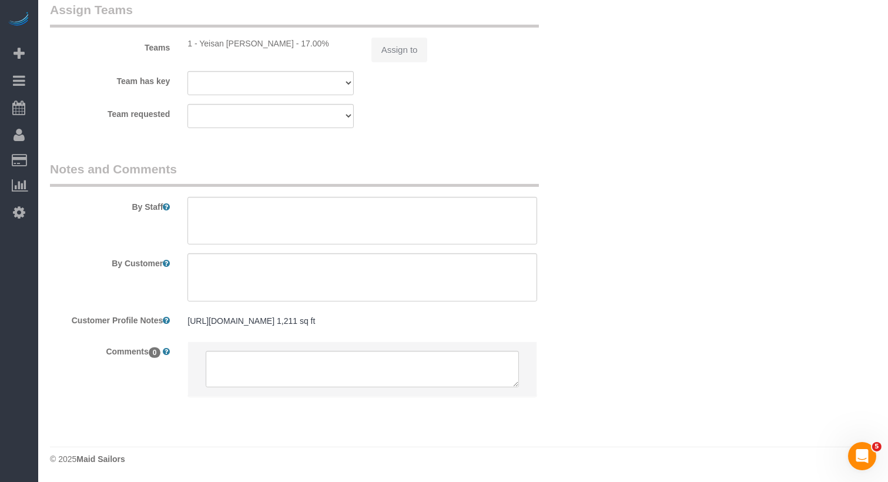
select select "number:15"
select select "number:5"
select select "spot1"
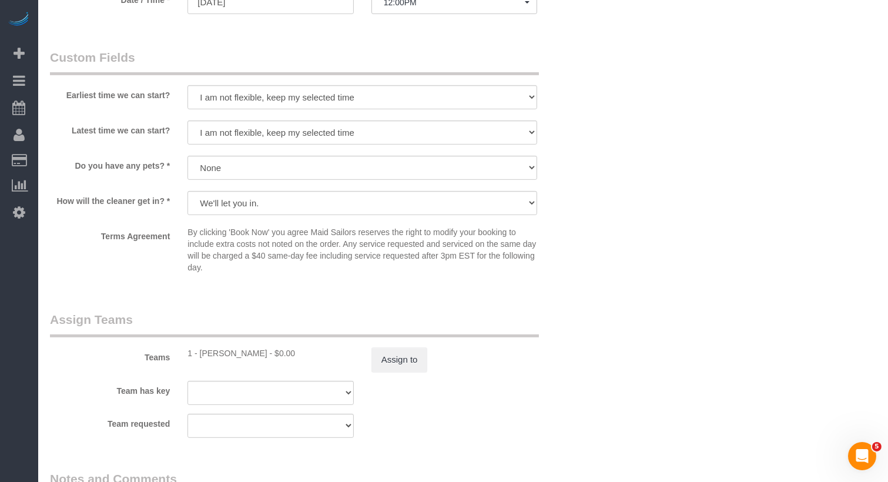
scroll to position [920, 0]
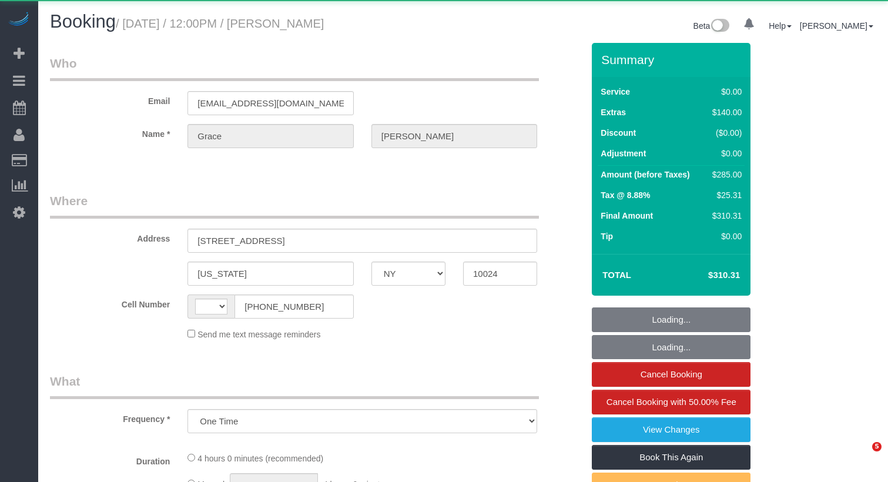
select select "NY"
select select "string:stripe-pm_1SBIJ24VGloSiKo75LeeNviW"
select select "number:57"
select select "number:76"
select select "number:15"
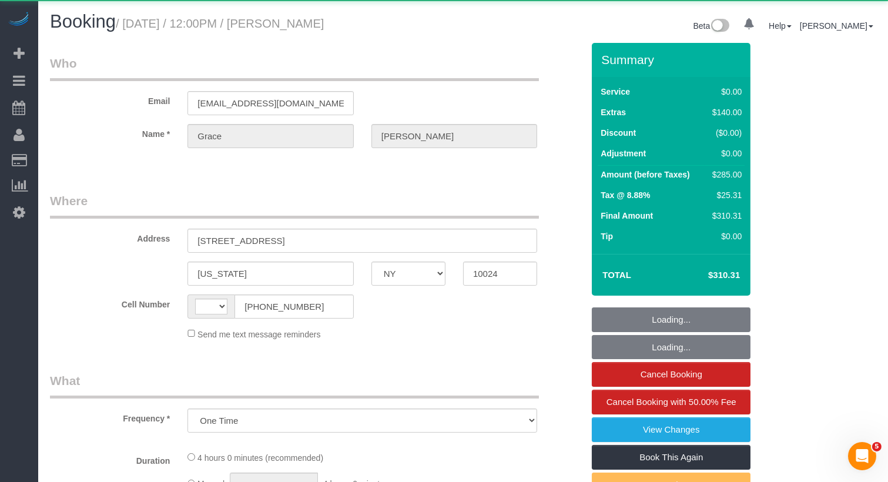
select select "number:5"
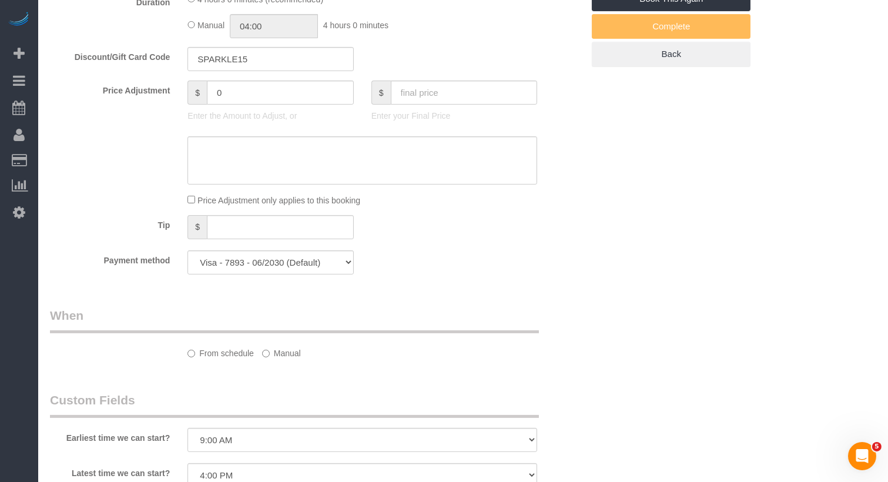
select select "string:[GEOGRAPHIC_DATA]"
select select "1"
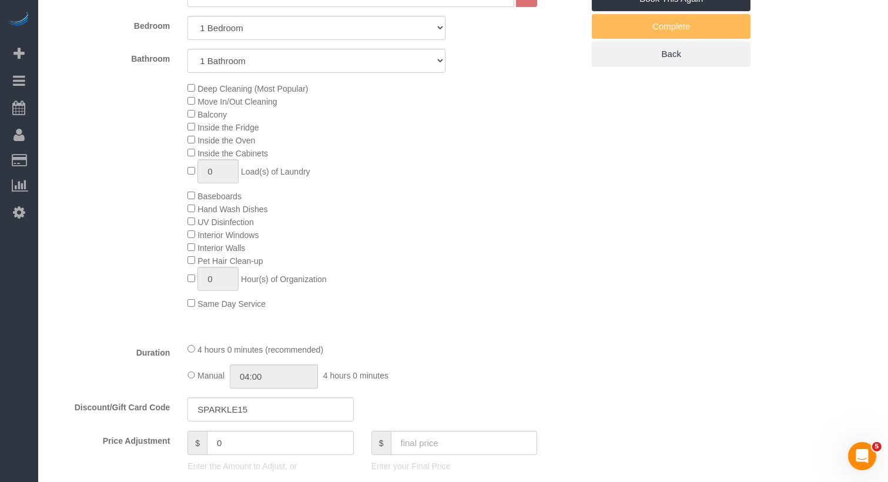
scroll to position [864, 0]
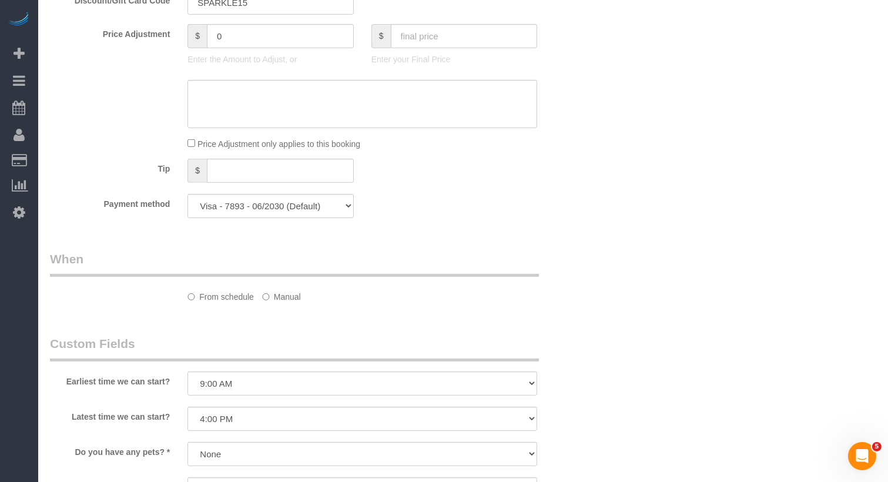
select select "spot1"
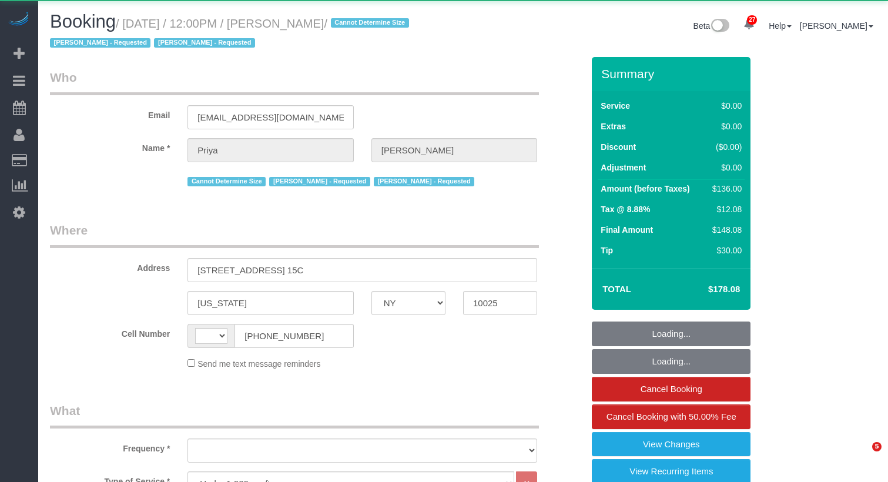
select select "NY"
select select "1"
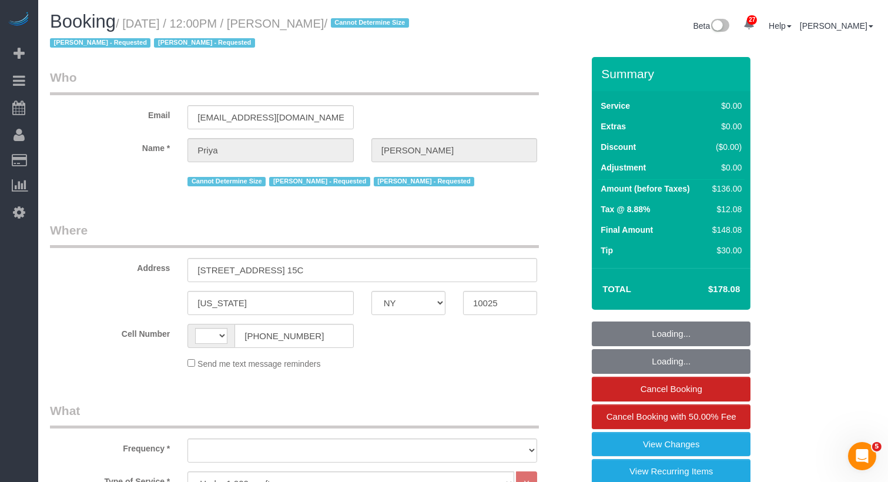
select select "string:[GEOGRAPHIC_DATA]"
select select "object:681"
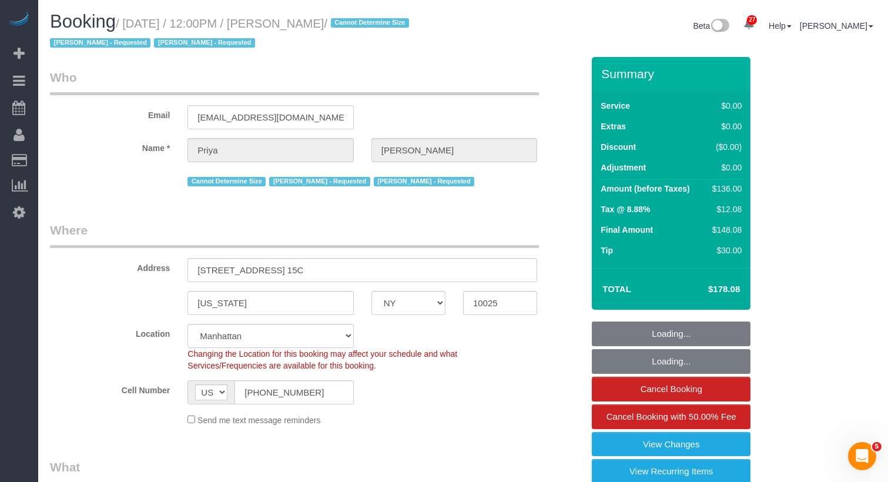
select select "1"
select select "string:stripe-pm_1REs6u4VGloSiKo70lTggjRu"
select select "spot1"
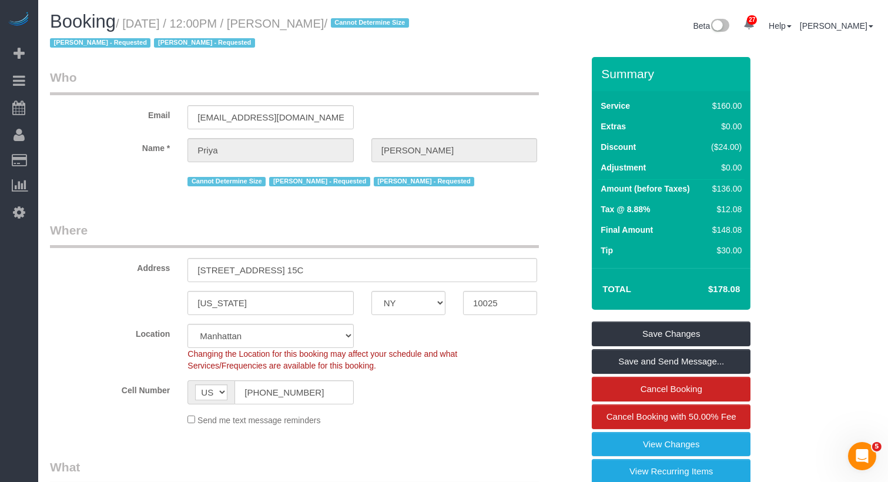
select select "number:58"
select select "number:73"
select select "number:15"
select select "number:5"
select select "object:1554"
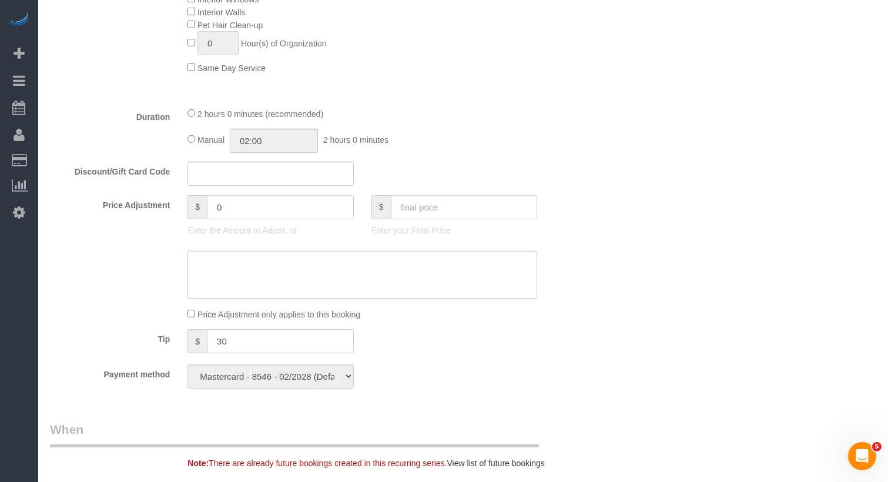
scroll to position [1103, 0]
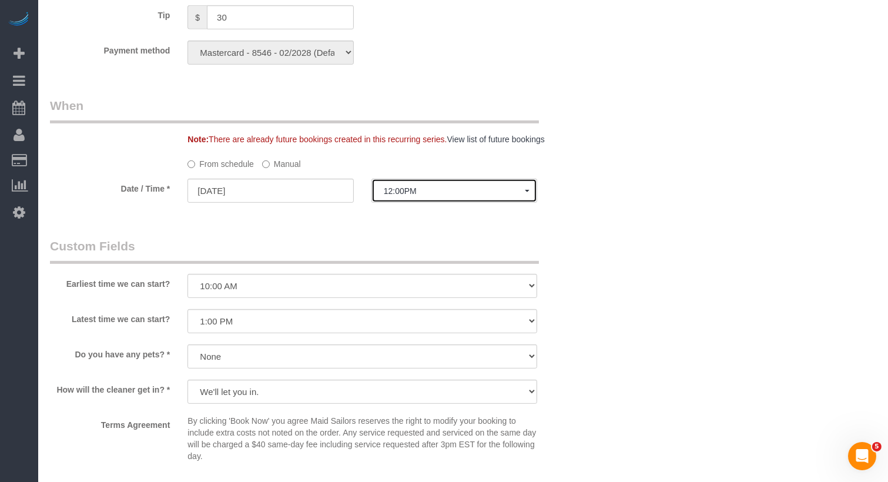
click at [412, 192] on span "12:00PM" at bounding box center [454, 190] width 141 height 9
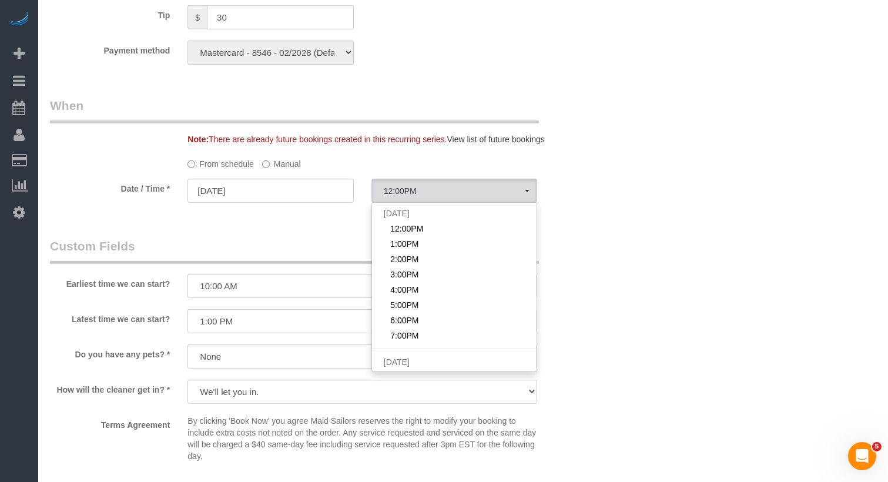
click at [266, 160] on label "Manual" at bounding box center [281, 162] width 39 height 16
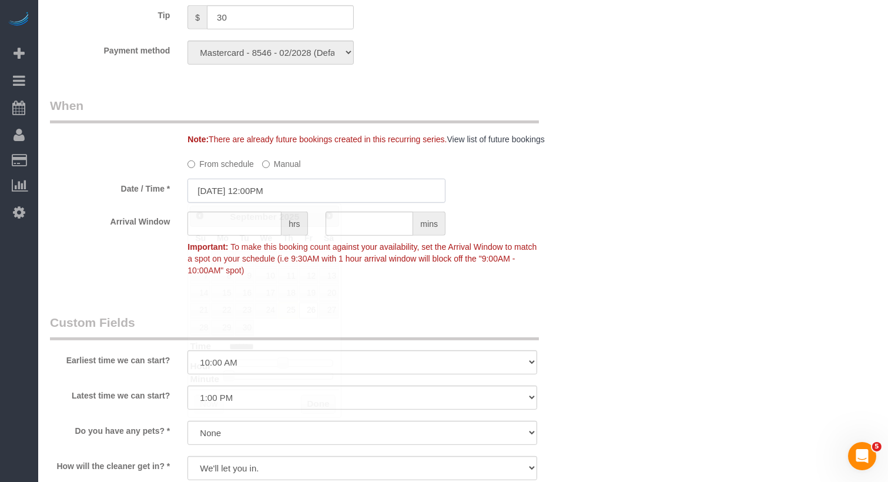
click at [274, 186] on input "09/26/2025 12:00PM" at bounding box center [316, 191] width 258 height 24
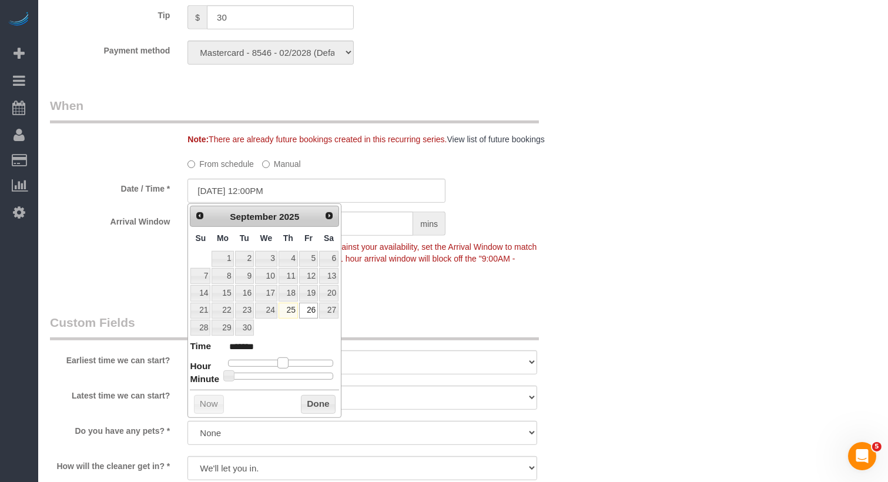
type input "09/26/2025 11:00AM"
type input "*******"
type input "09/26/2025 10:00AM"
type input "*******"
drag, startPoint x: 281, startPoint y: 359, endPoint x: 274, endPoint y: 358, distance: 7.1
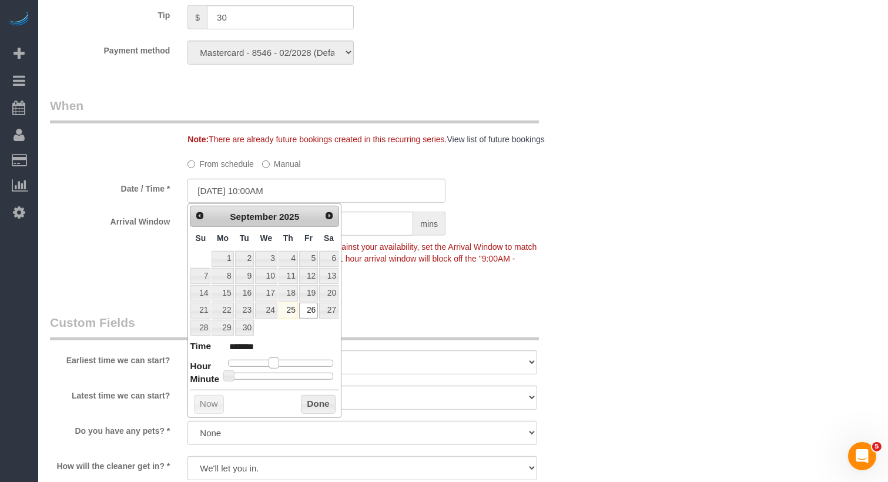
click at [274, 358] on span at bounding box center [274, 362] width 11 height 11
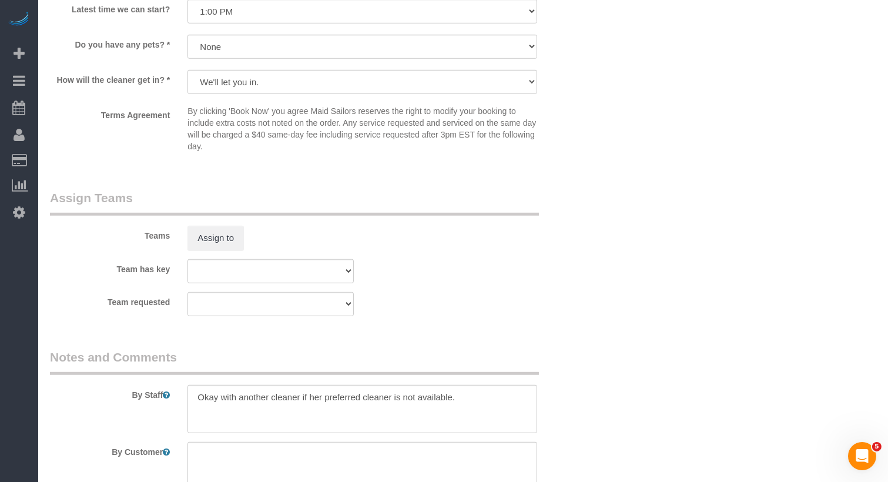
scroll to position [1547, 0]
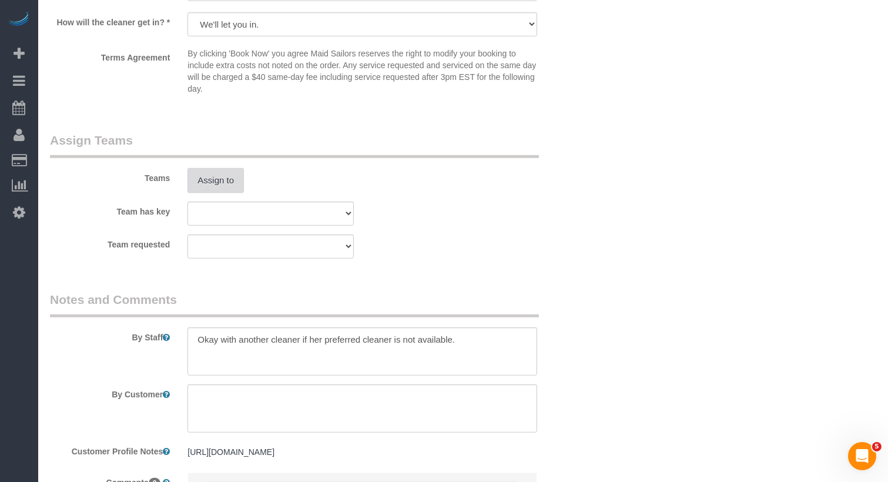
click at [207, 183] on button "Assign to" at bounding box center [215, 180] width 56 height 25
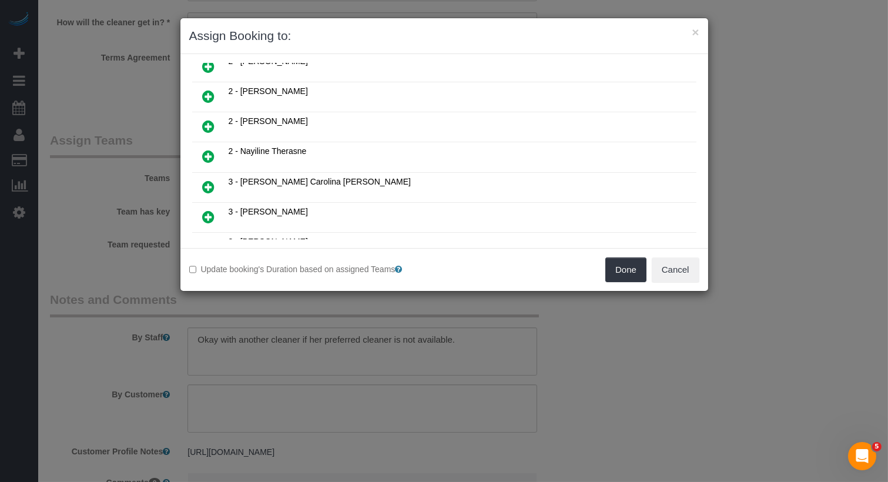
scroll to position [518, 0]
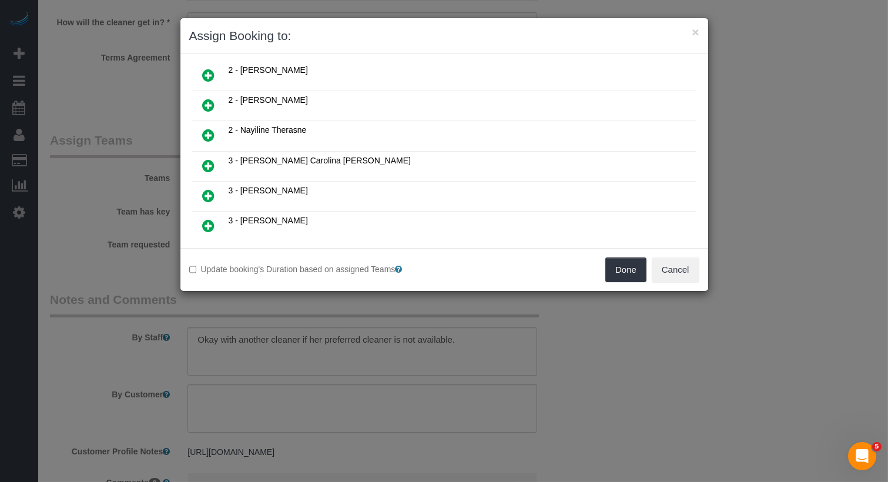
click at [196, 184] on link at bounding box center [209, 196] width 28 height 24
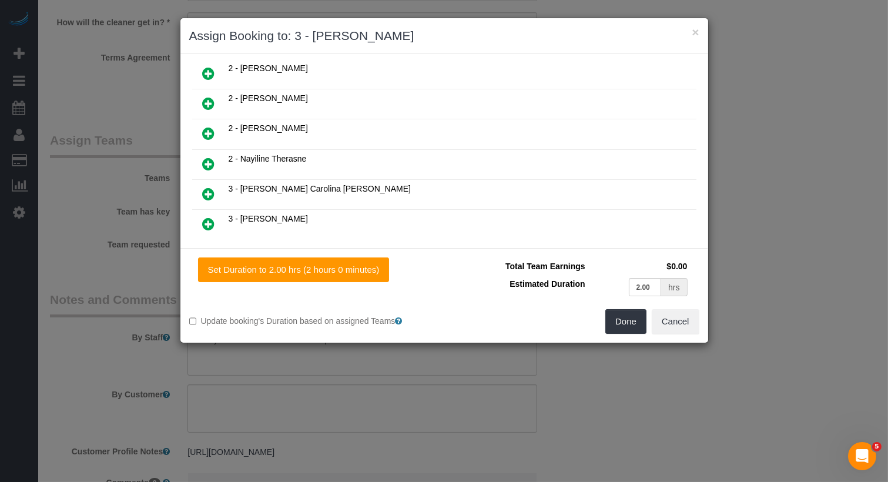
scroll to position [544, 0]
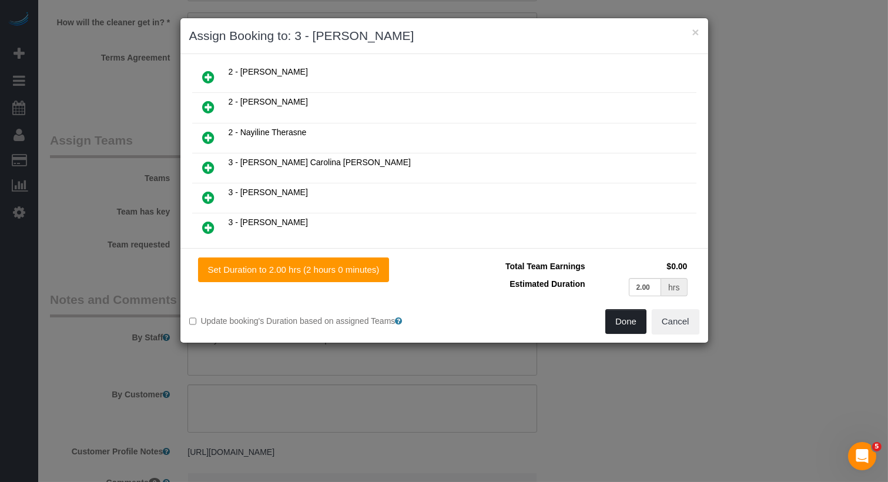
click at [633, 316] on button "Done" at bounding box center [625, 321] width 41 height 25
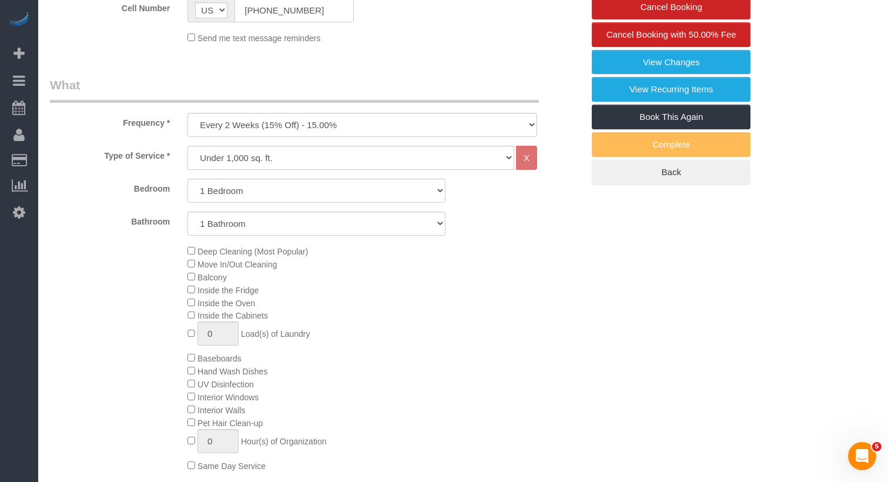
scroll to position [0, 0]
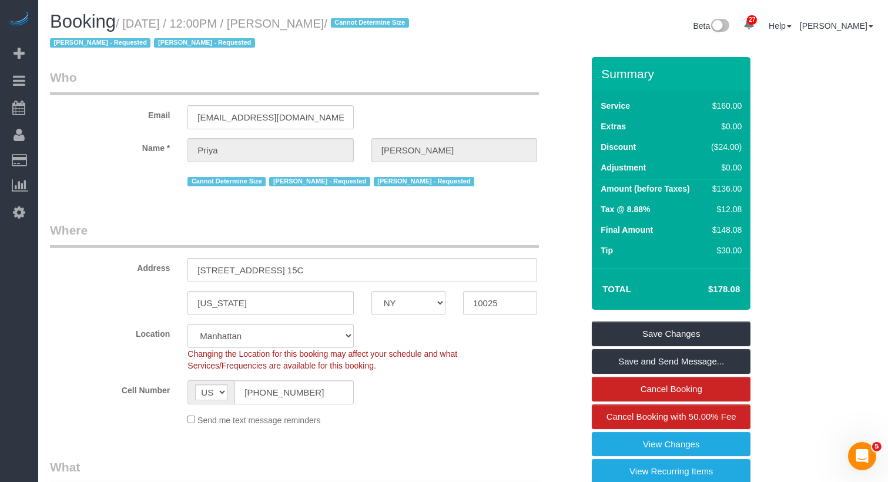
copy small "12:00PM / Priya Matadar"
drag, startPoint x: 387, startPoint y: 23, endPoint x: 249, endPoint y: 24, distance: 137.5
click at [249, 24] on small "/ September 26, 2025 / 12:00PM / Priya Matadar / Cannot Determine Size Veronica…" at bounding box center [231, 33] width 363 height 33
click at [710, 336] on link "Save Changes" at bounding box center [671, 333] width 159 height 25
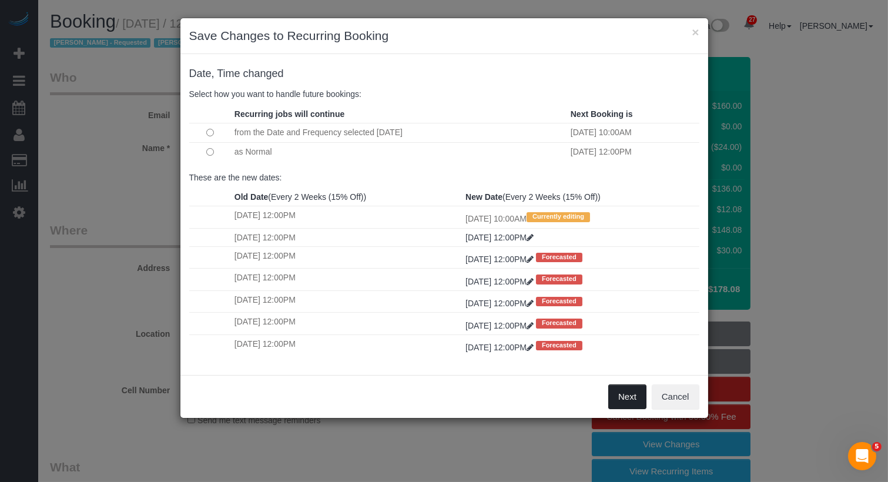
click at [632, 395] on button "Next" at bounding box center [627, 396] width 38 height 25
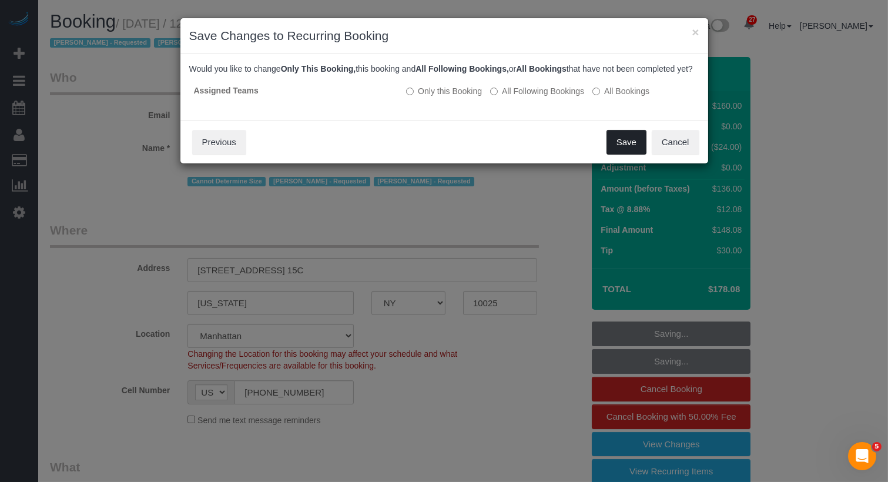
click at [638, 155] on button "Save" at bounding box center [626, 142] width 40 height 25
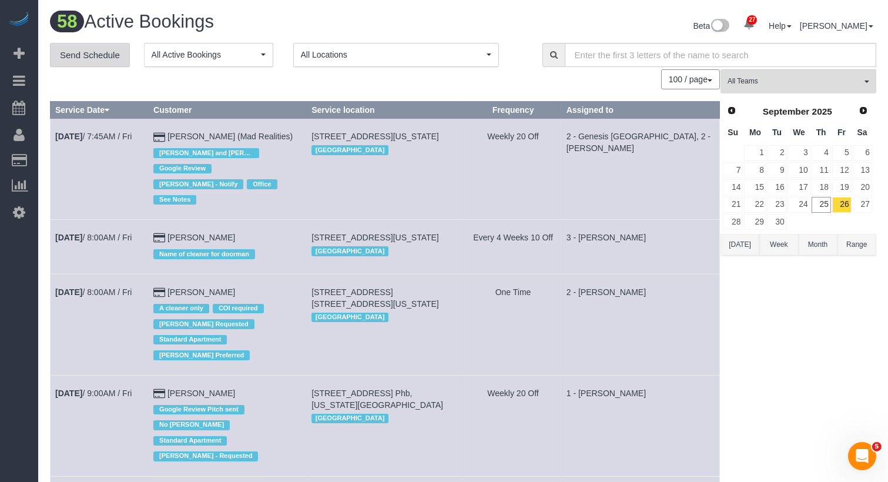
click at [110, 62] on link "Send Schedule" at bounding box center [90, 55] width 80 height 25
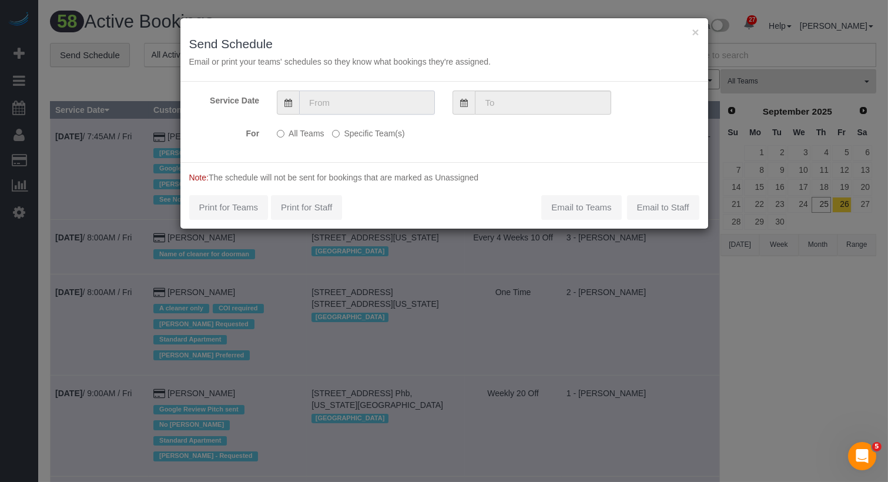
click at [368, 112] on input "text" at bounding box center [367, 102] width 136 height 24
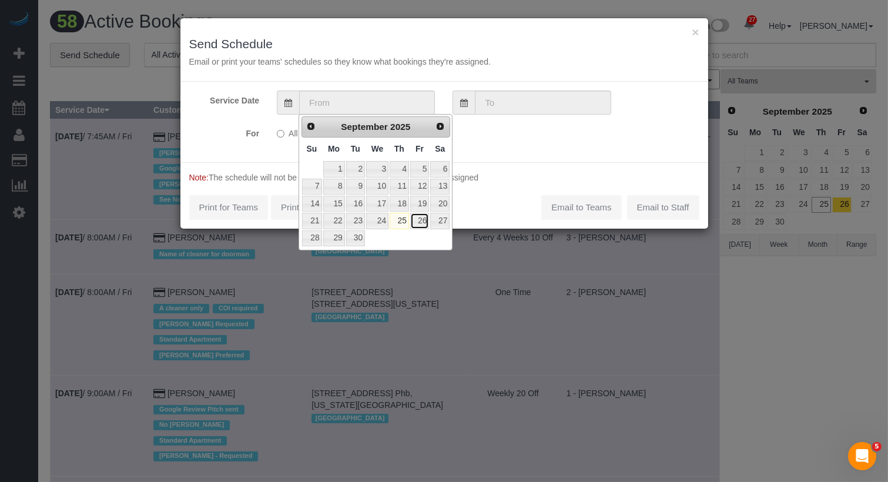
click at [421, 222] on link "26" at bounding box center [419, 221] width 19 height 16
type input "09/26/2025"
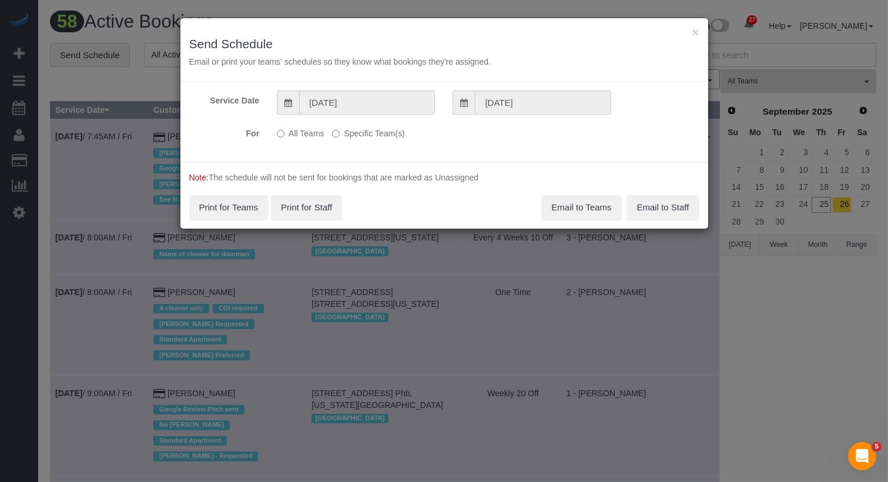
click at [391, 132] on label "Specific Team(s)" at bounding box center [368, 131] width 72 height 16
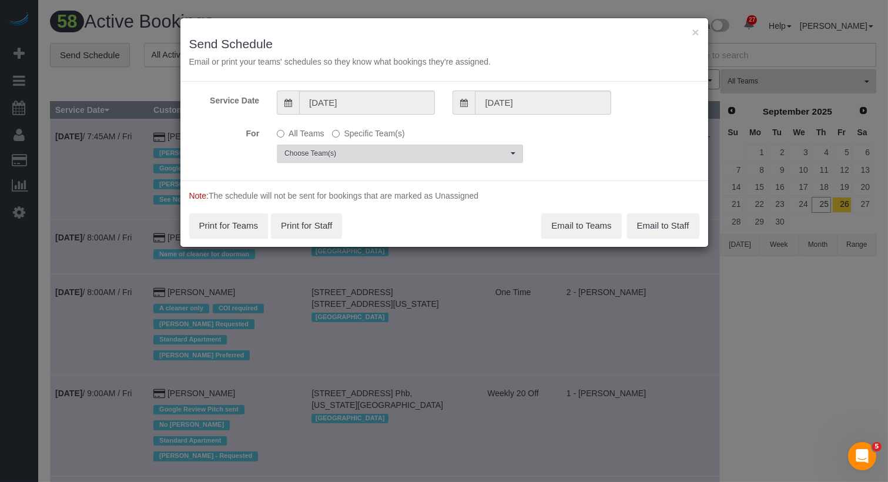
click at [374, 157] on button "Choose Team(s)" at bounding box center [400, 154] width 246 height 18
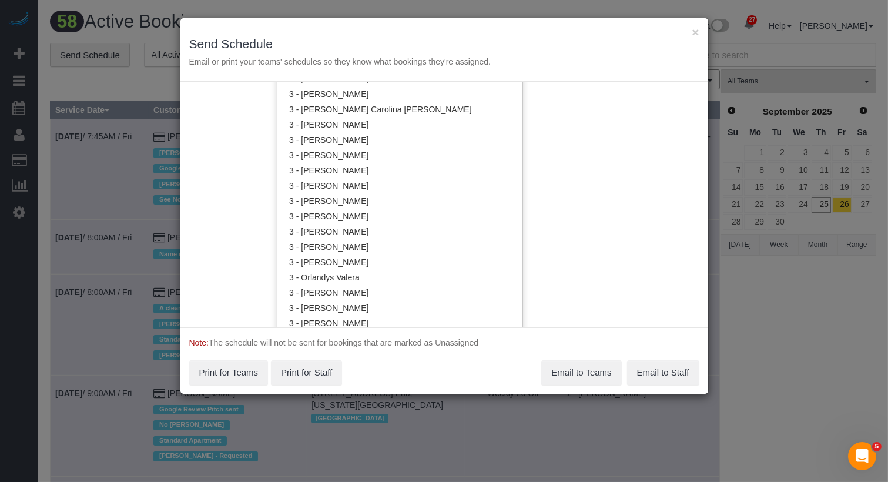
scroll to position [1015, 0]
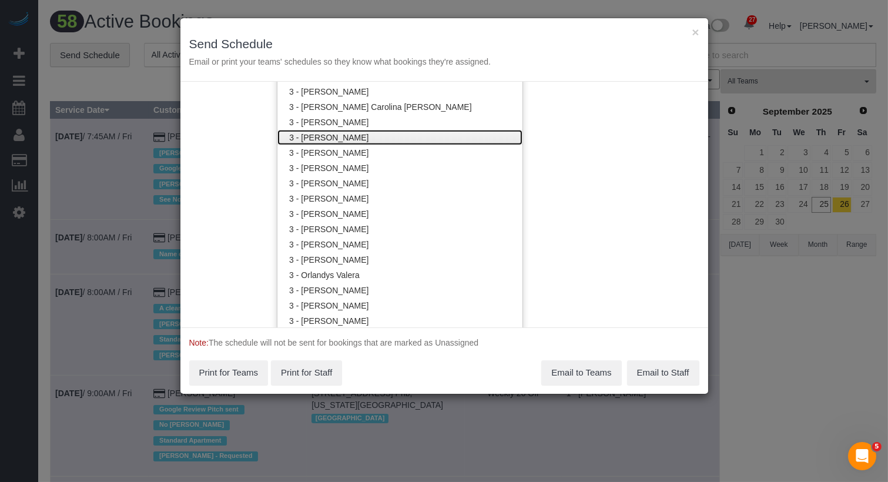
click at [386, 137] on link "3 - [PERSON_NAME]" at bounding box center [399, 137] width 245 height 15
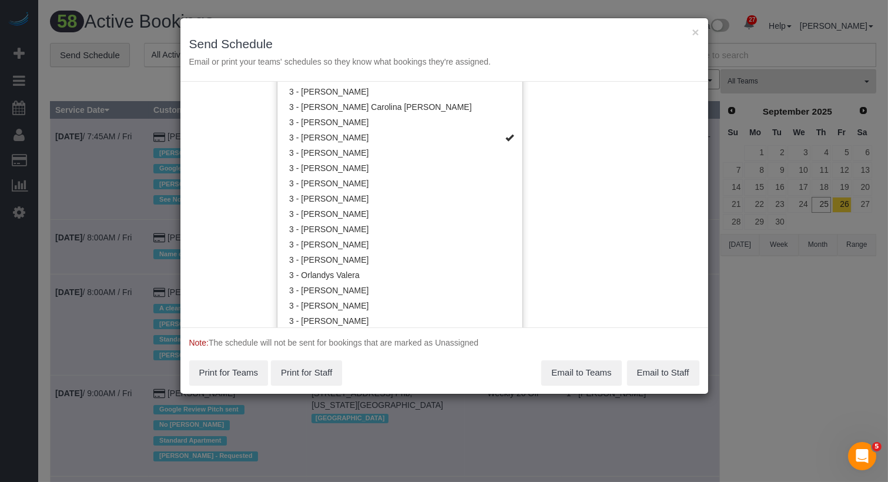
click at [588, 156] on div "Service Date 09/26/2025 09/26/2025 For All Teams Specific Team(s) 3 - Diana Gon…" at bounding box center [444, 205] width 528 height 246
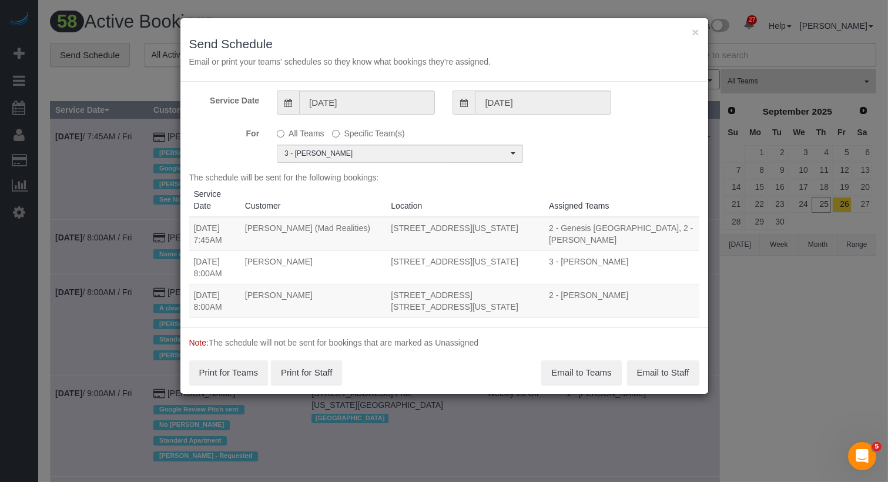
scroll to position [0, 0]
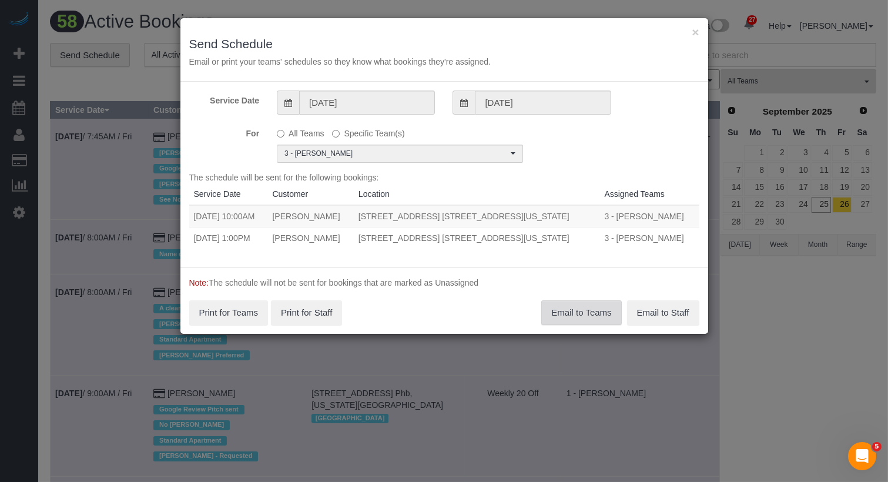
click at [565, 310] on button "Email to Teams" at bounding box center [581, 312] width 80 height 25
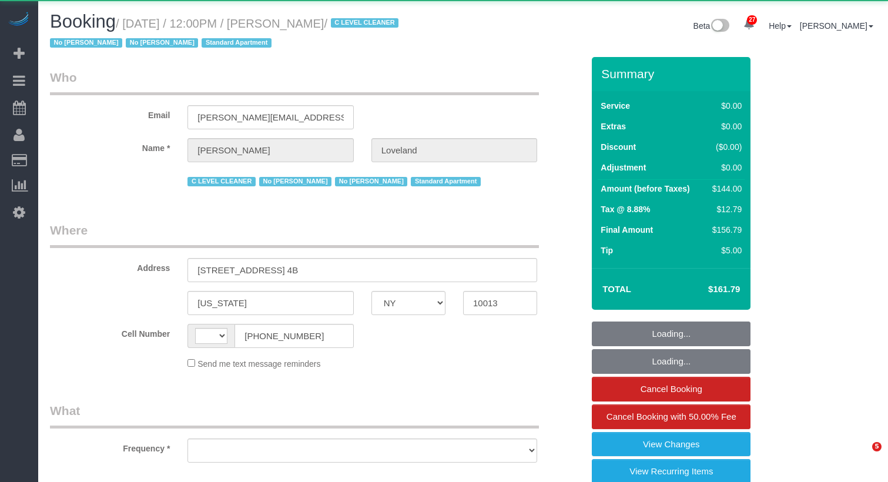
select select "NY"
select select "object:505"
select select "string:stripe-pm_1I3l7J4VGloSiKo7u5a91gzw"
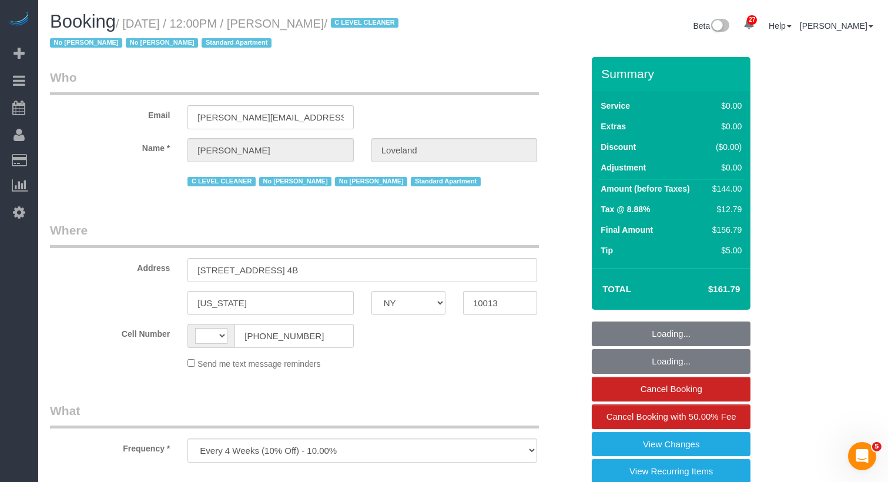
select select "1"
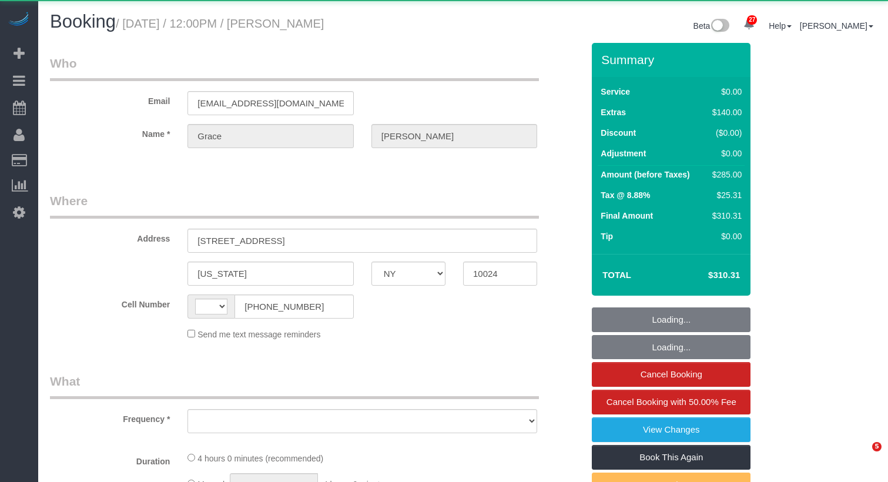
select select "NY"
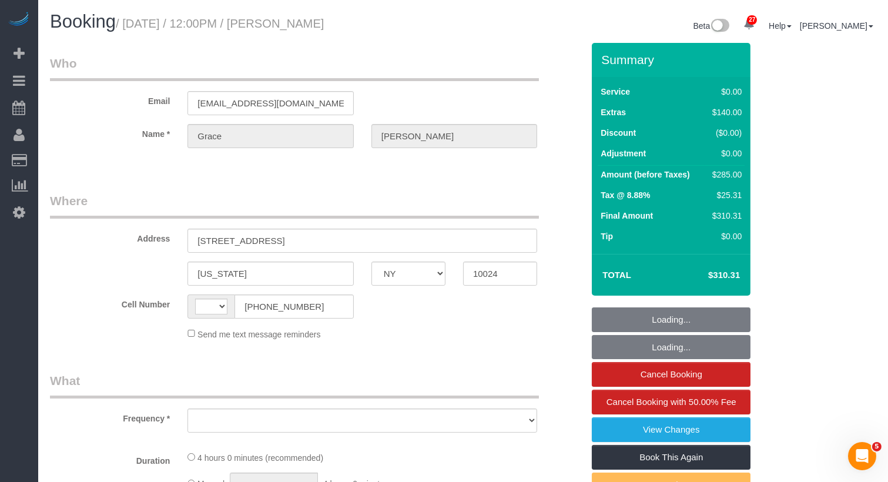
select select "string:[GEOGRAPHIC_DATA]"
select select "object:804"
select select "string:stripe-pm_1SBIJ24VGloSiKo75LeeNviW"
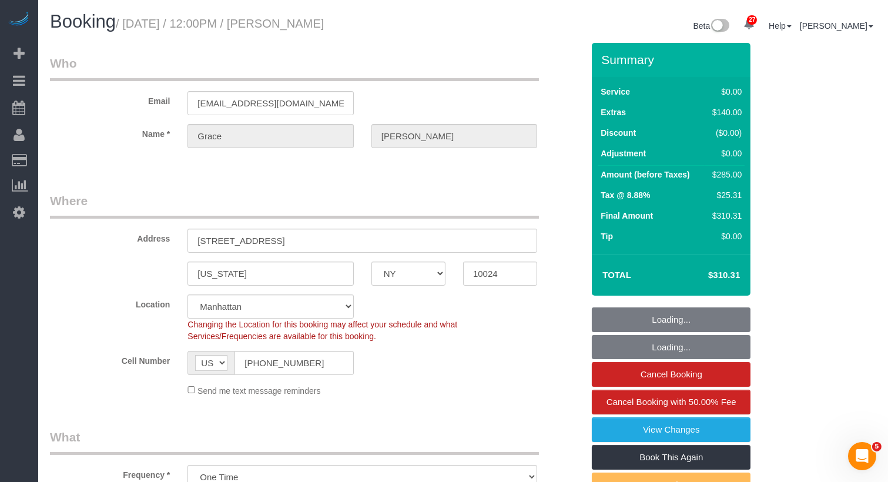
select select "spot1"
select select "1"
select select "object:1919"
select select "1"
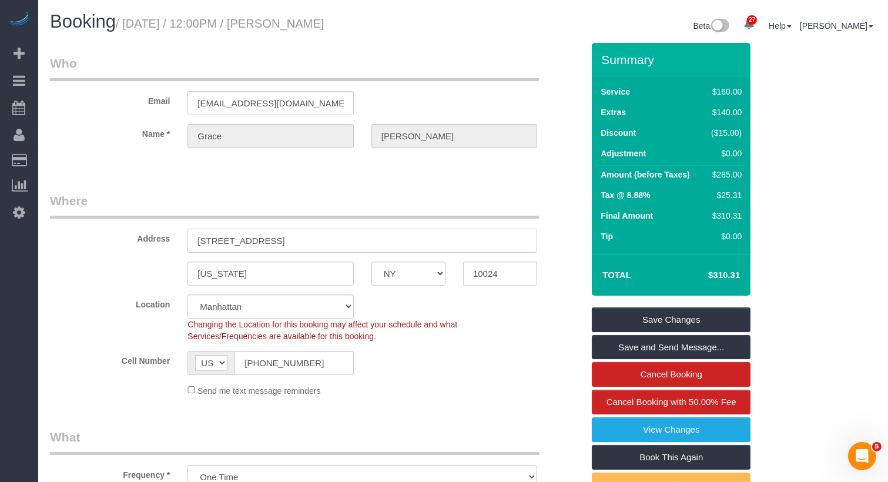
drag, startPoint x: 334, startPoint y: 243, endPoint x: 183, endPoint y: 240, distance: 151.0
click at [182, 240] on div "173 W 78th Street, Apt 3C" at bounding box center [362, 241] width 367 height 24
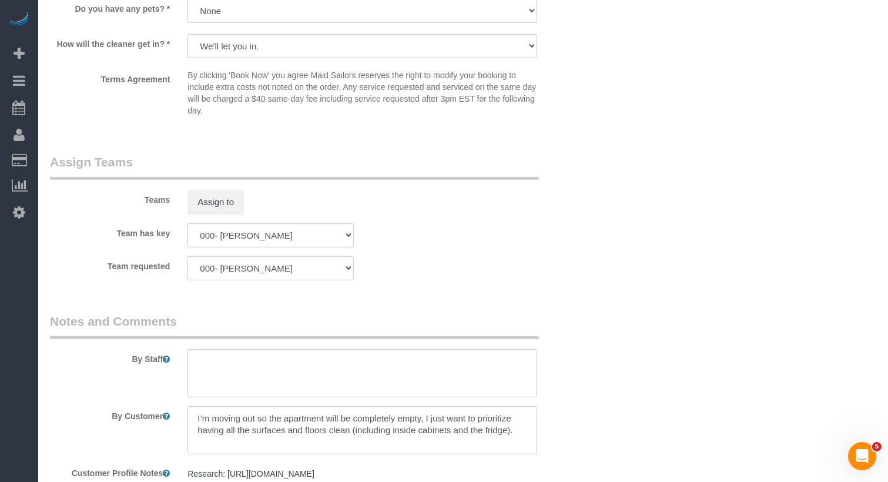
scroll to position [1561, 0]
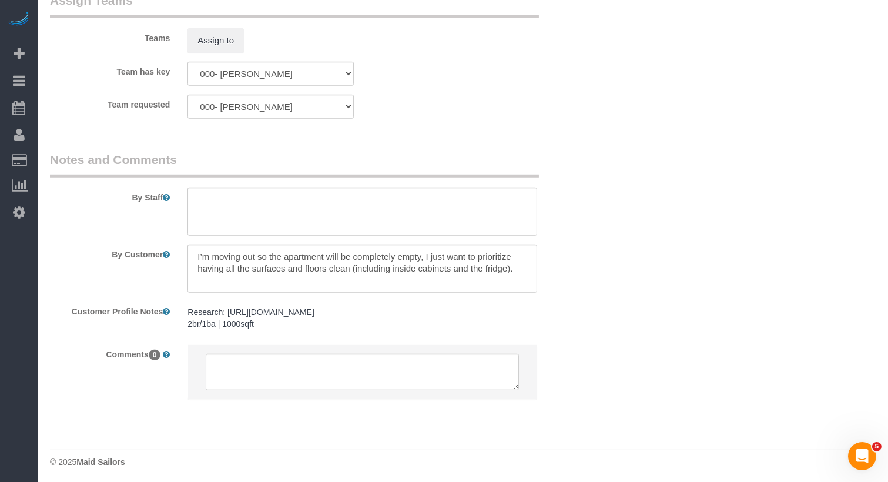
click at [241, 321] on pre "Research: https://www.trulia.com/home/370-w-30th-st-11b-new-york-ny-10001-21297…" at bounding box center [362, 318] width 350 height 24
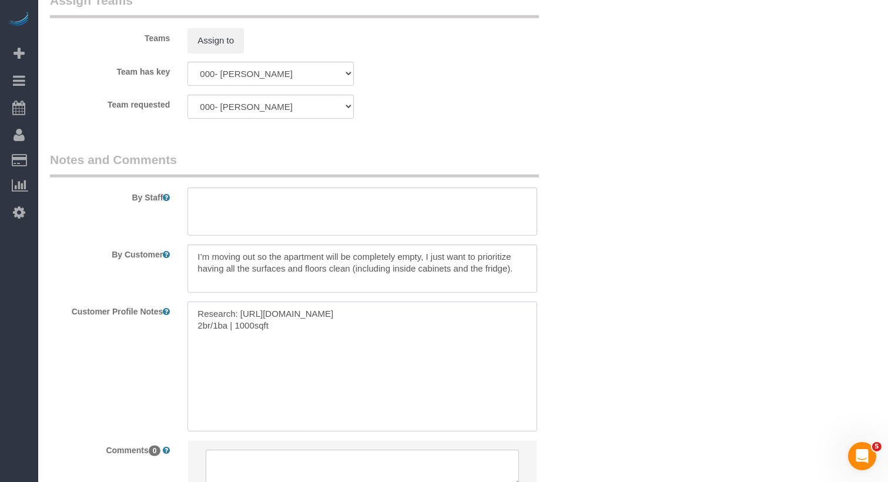
click at [296, 332] on textarea "Research: https://www.trulia.com/home/370-w-30th-st-11b-new-york-ny-10001-21297…" at bounding box center [362, 366] width 350 height 130
paste textarea "https://streeteasy.com/building/173-west-78-street-new_york/3c?utm_campaign=ren…"
type textarea "Research: https://www.trulia.com/home/370-w-30th-st-11b-new-york-ny-10001-21297…"
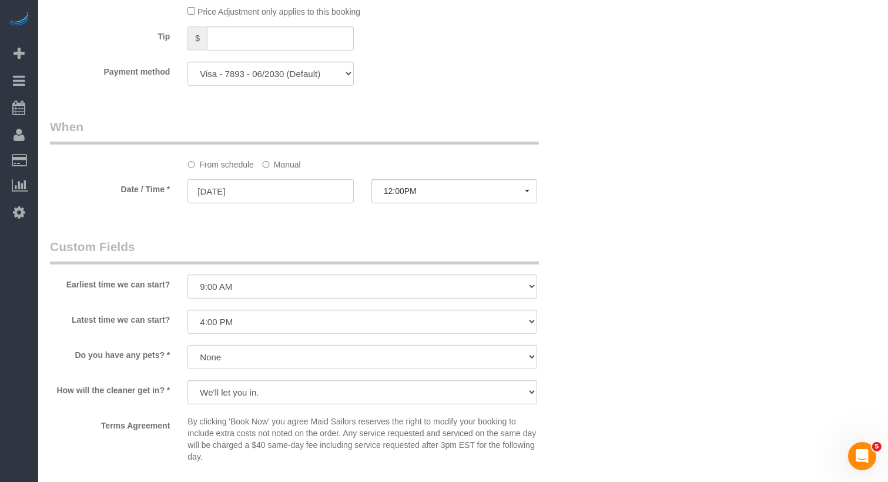
scroll to position [1000, 0]
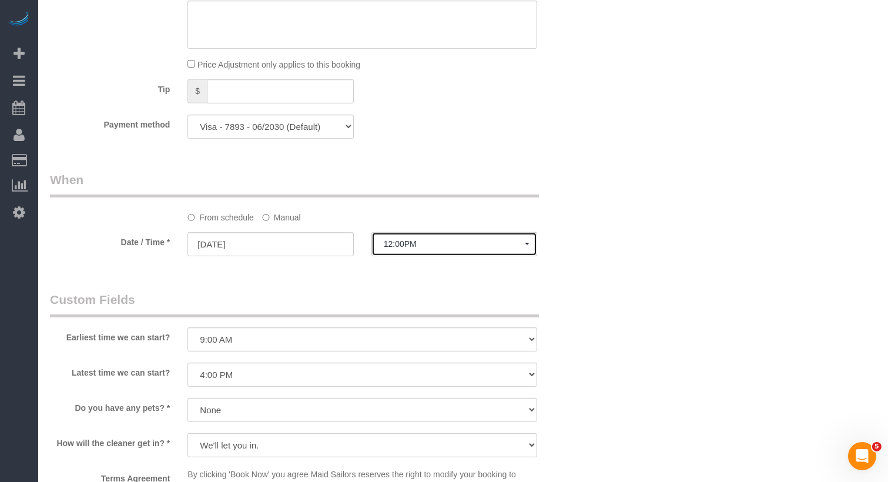
click at [397, 246] on span "12:00PM" at bounding box center [454, 243] width 141 height 9
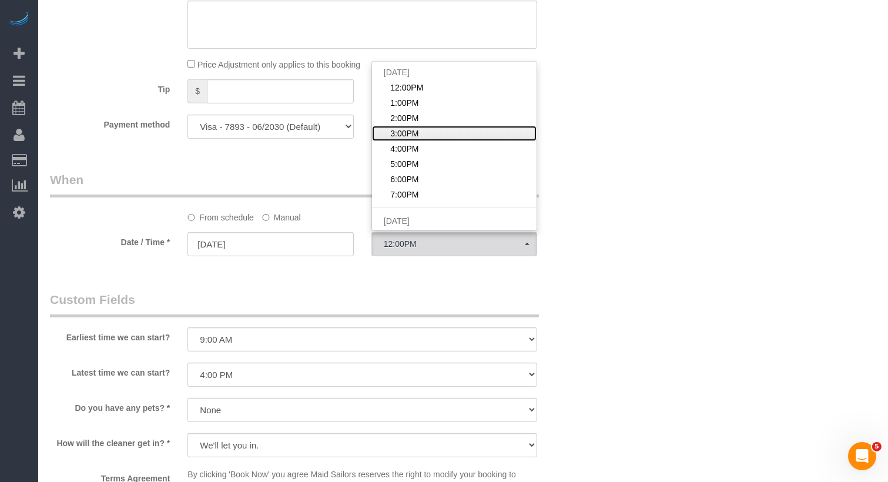
click at [422, 134] on link "3:00PM" at bounding box center [454, 133] width 165 height 15
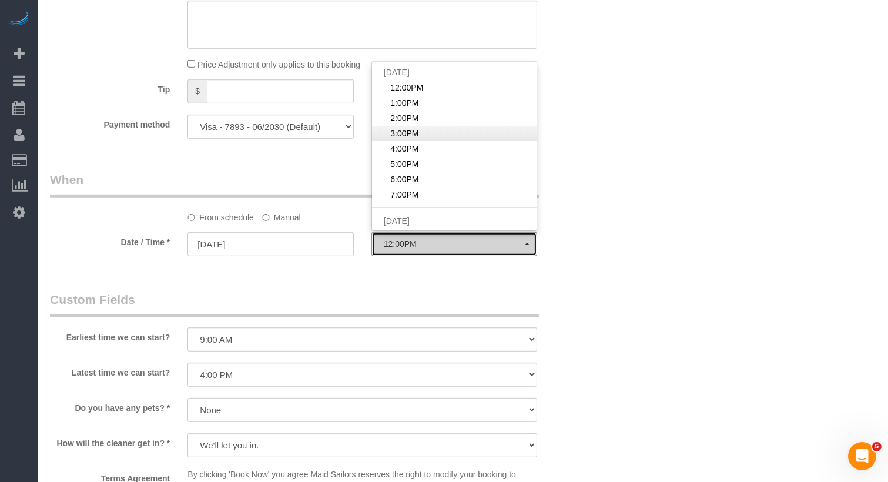
select select "spot4"
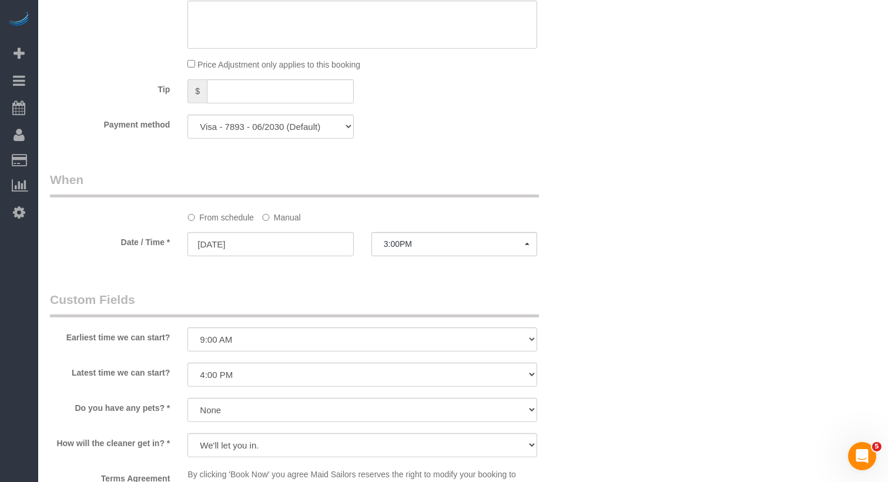
click at [288, 213] on label "Manual" at bounding box center [281, 215] width 39 height 16
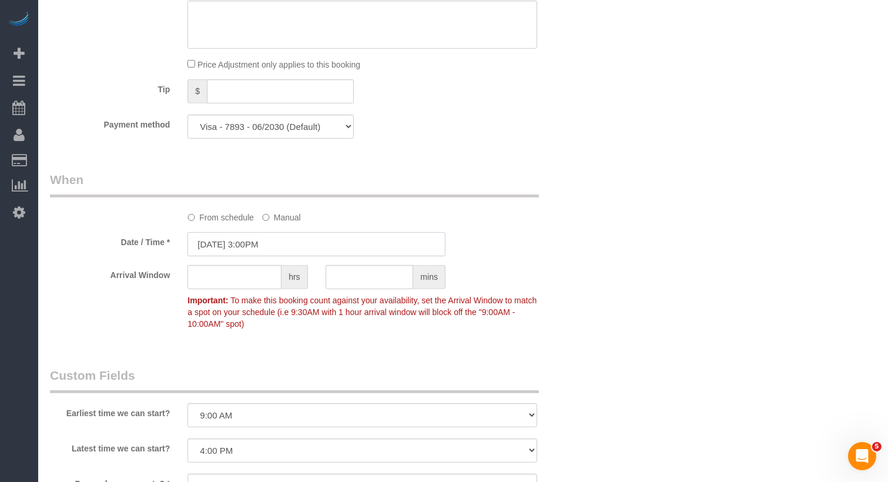
click at [279, 243] on input "09/26/2025 3:00PM" at bounding box center [316, 244] width 258 height 24
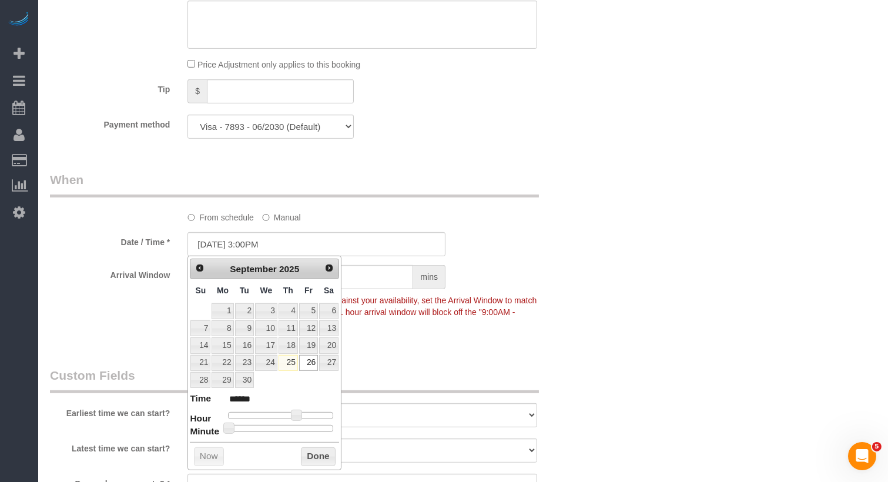
type input "09/26/2025 3:30PM"
type input "******"
click at [283, 425] on div at bounding box center [280, 428] width 105 height 7
click at [318, 449] on button "Done" at bounding box center [318, 456] width 35 height 19
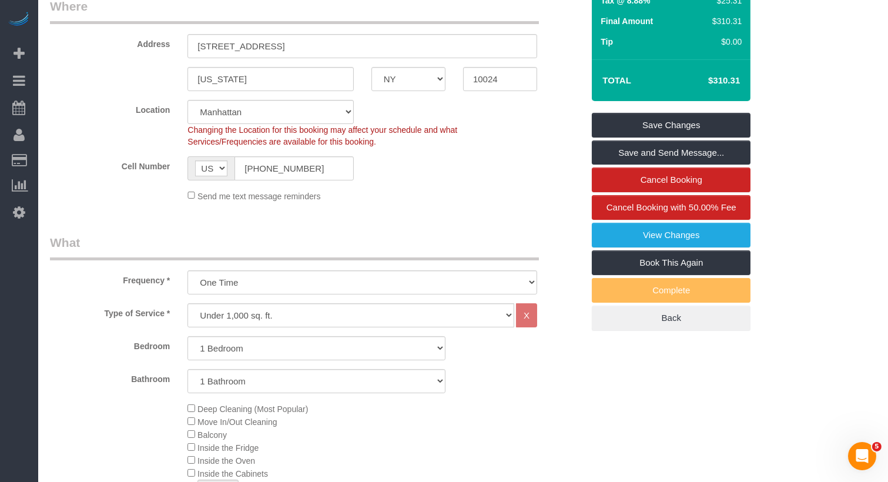
scroll to position [154, 0]
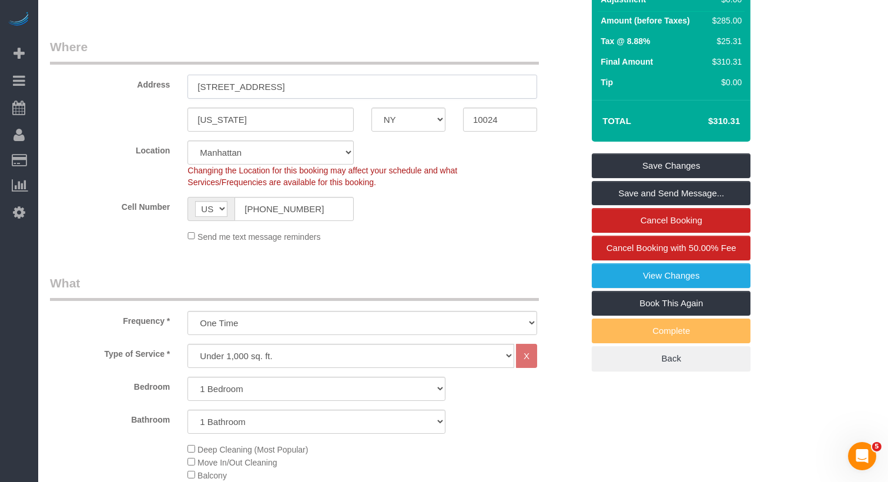
click at [221, 86] on input "173 W 78th Street, Apt 3C" at bounding box center [362, 87] width 350 height 24
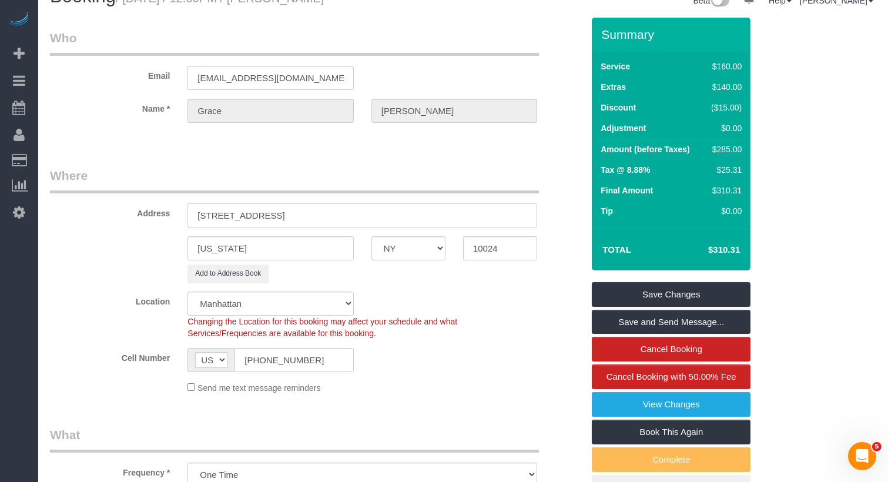
scroll to position [0, 0]
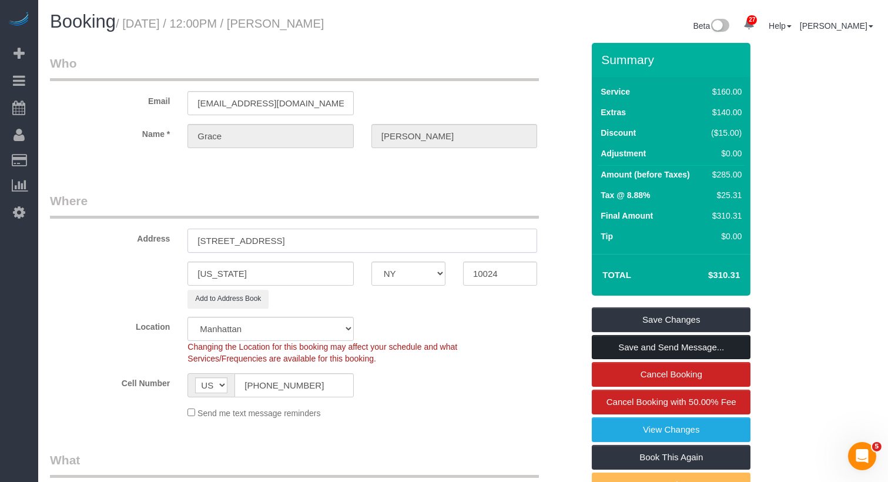
type input "173 West 78th Street, Apt 3C"
click at [680, 348] on link "Save and Send Message..." at bounding box center [671, 347] width 159 height 25
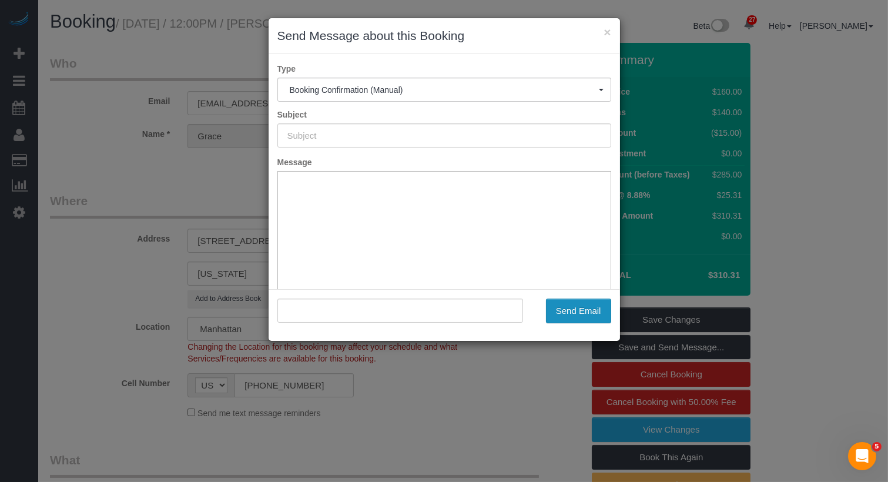
click at [574, 315] on button "Send Email" at bounding box center [578, 310] width 65 height 25
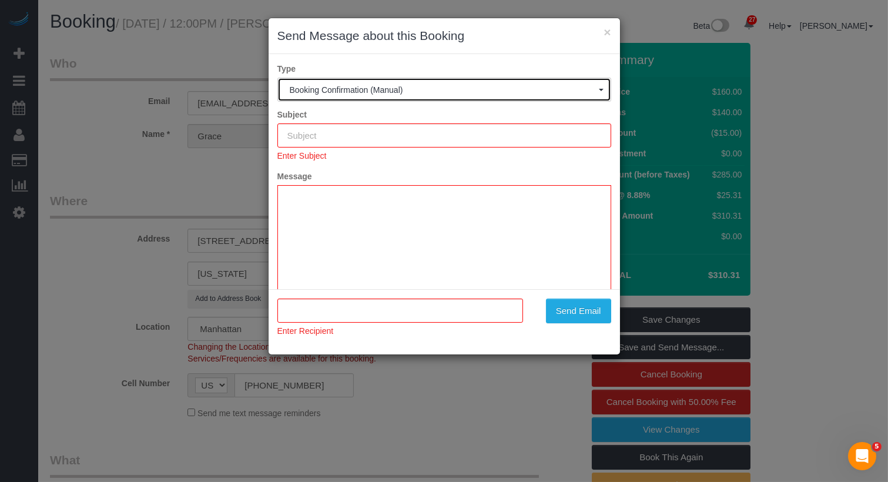
click at [539, 94] on button "Booking Confirmation (Manual)" at bounding box center [444, 90] width 334 height 24
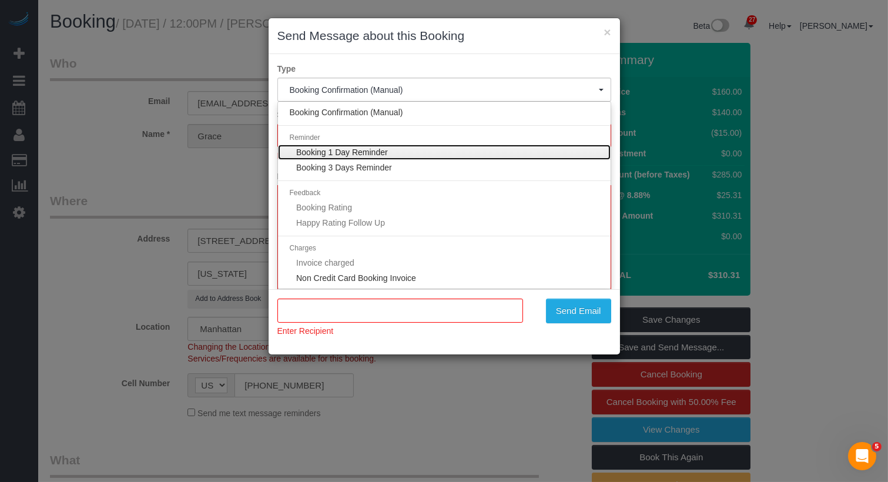
type input "Cleaning Confirmed for 09/26/2025 at 3:30pm"
type input ""Grace Akinola" <fifoluakinola@gmail.com>"
click at [411, 154] on link "Booking 1 Day Reminder" at bounding box center [444, 152] width 333 height 15
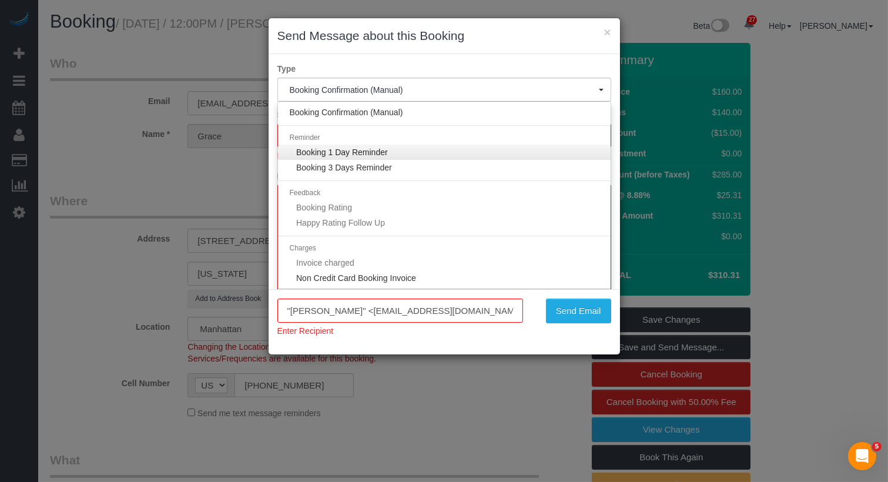
select select "1"
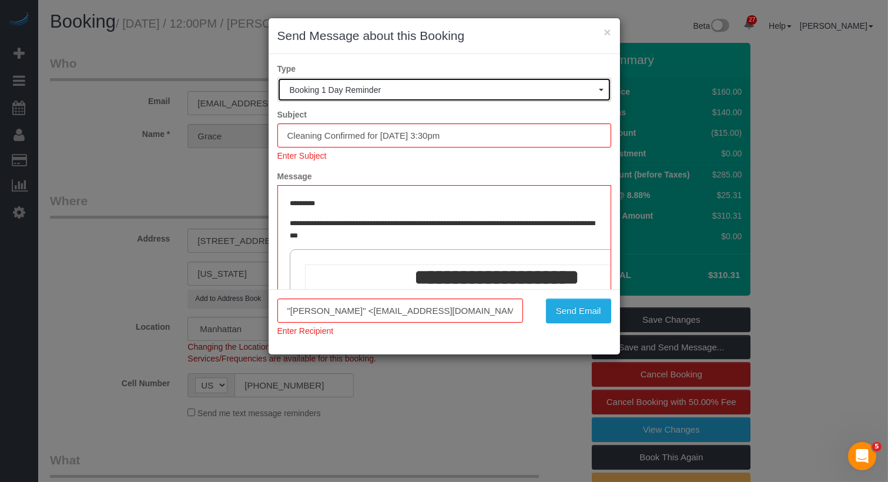
type input "Reminder: Your Cleaning is Tomorrow!"
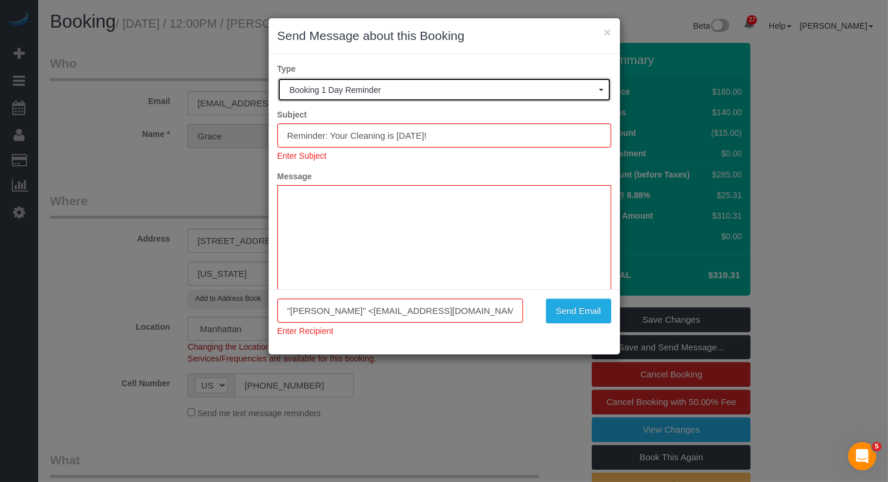
click at [431, 92] on span "Booking 1 Day Reminder" at bounding box center [444, 89] width 309 height 9
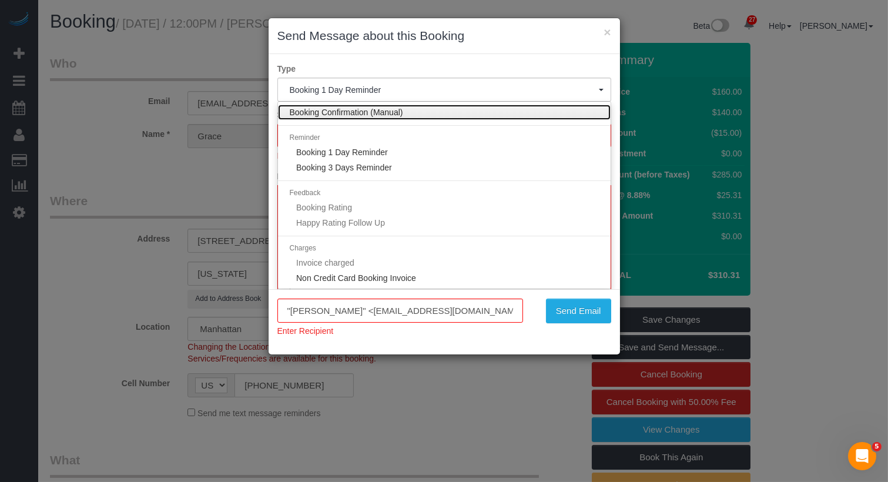
click at [422, 110] on link "Booking Confirmation (Manual)" at bounding box center [444, 112] width 333 height 15
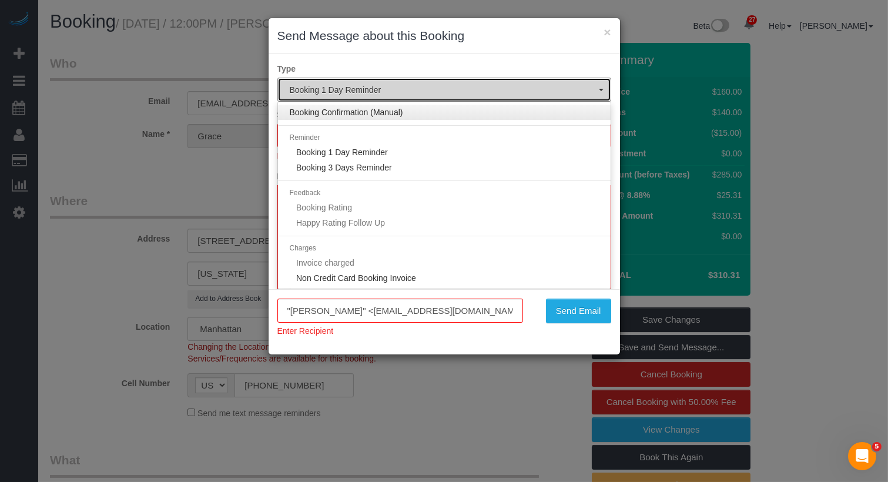
select select "30"
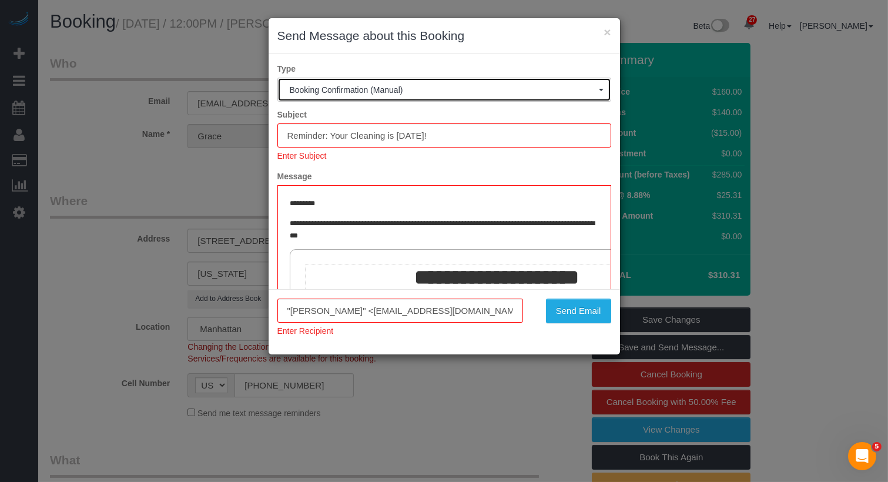
type input "Cleaning Confirmed for 09/26/2025 at 3:30pm"
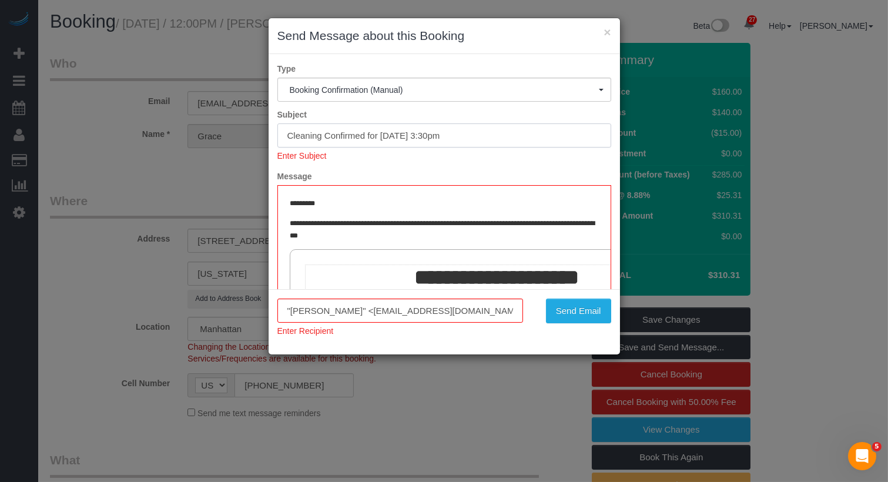
click at [509, 140] on input "Cleaning Confirmed for 09/26/2025 at 3:30pm" at bounding box center [444, 135] width 334 height 24
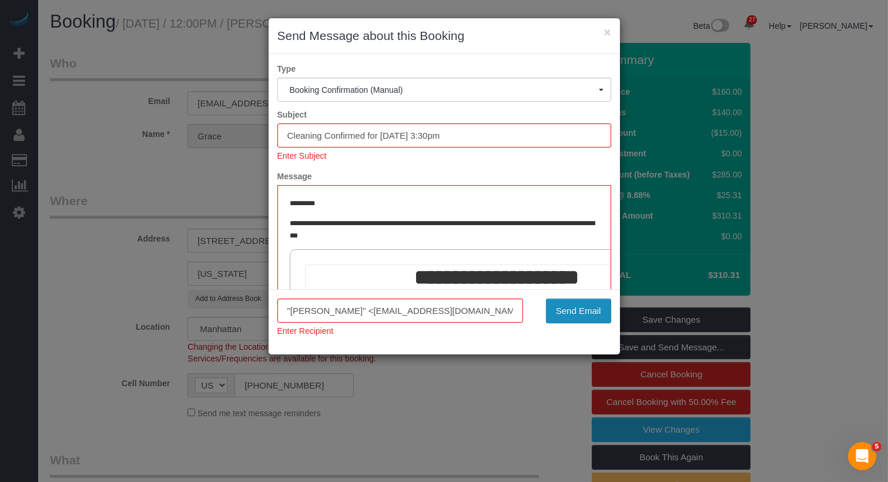
click at [582, 317] on button "Send Email" at bounding box center [578, 310] width 65 height 25
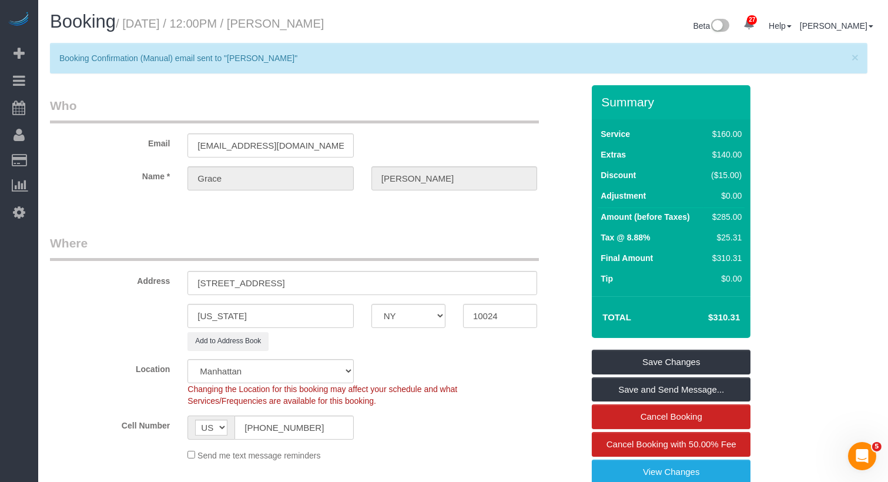
click at [72, 108] on legend "Who" at bounding box center [294, 110] width 489 height 26
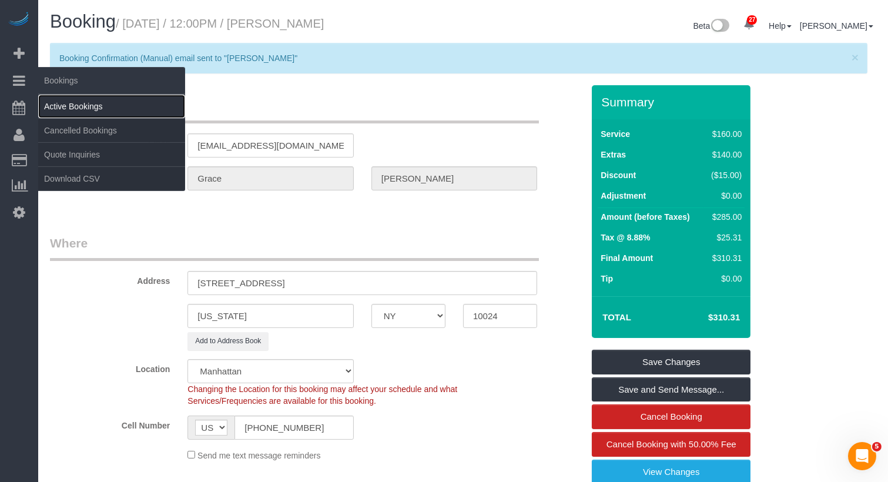
click at [59, 105] on link "Active Bookings" at bounding box center [111, 107] width 147 height 24
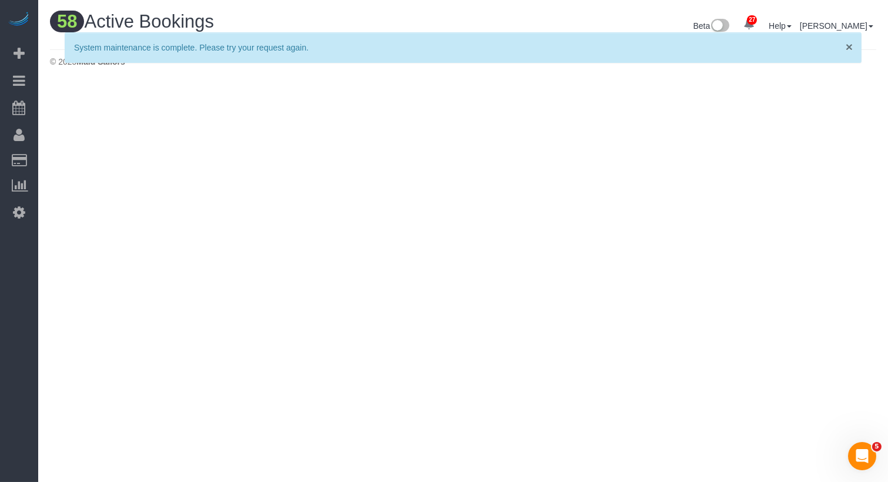
click at [848, 45] on span "×" at bounding box center [849, 47] width 7 height 14
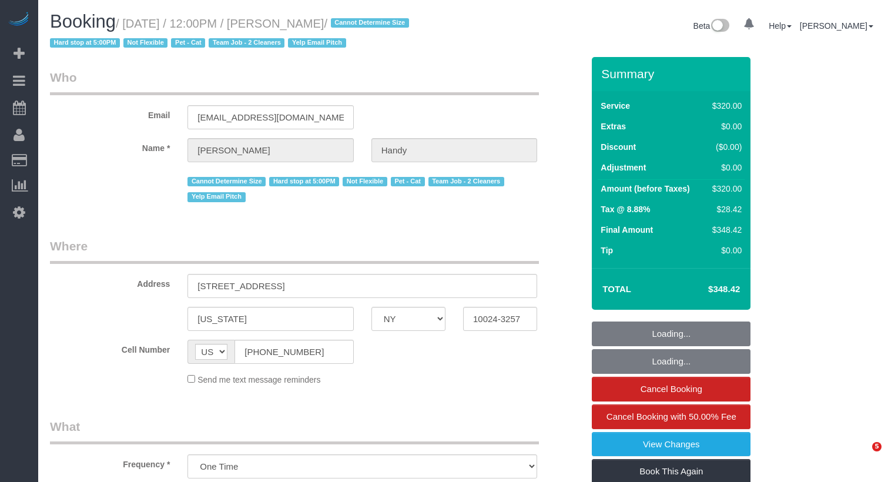
select select "NY"
select select "spot1"
select select "number:59"
select select "number:73"
select select "number:14"
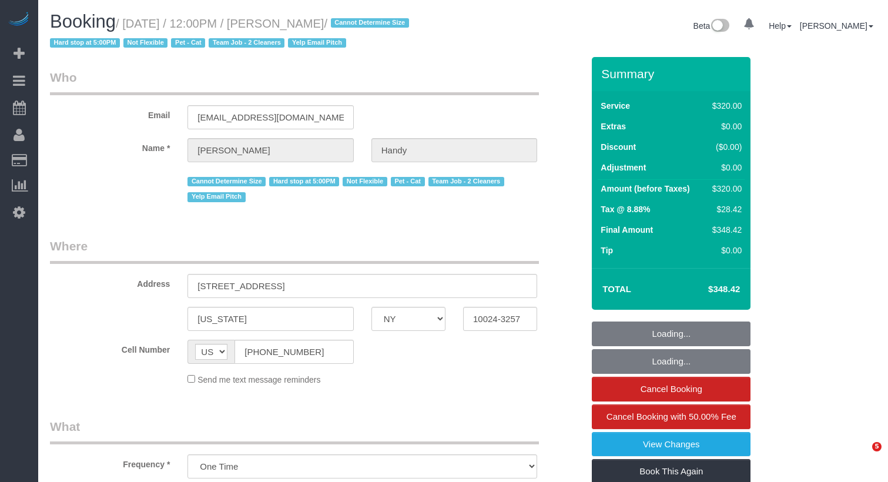
select select "number:5"
select select "240"
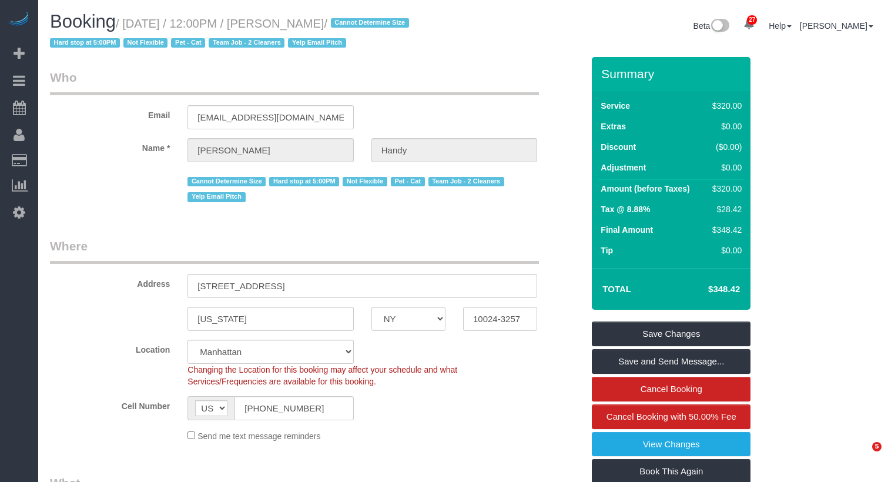
select select "spot52"
select select "object:1926"
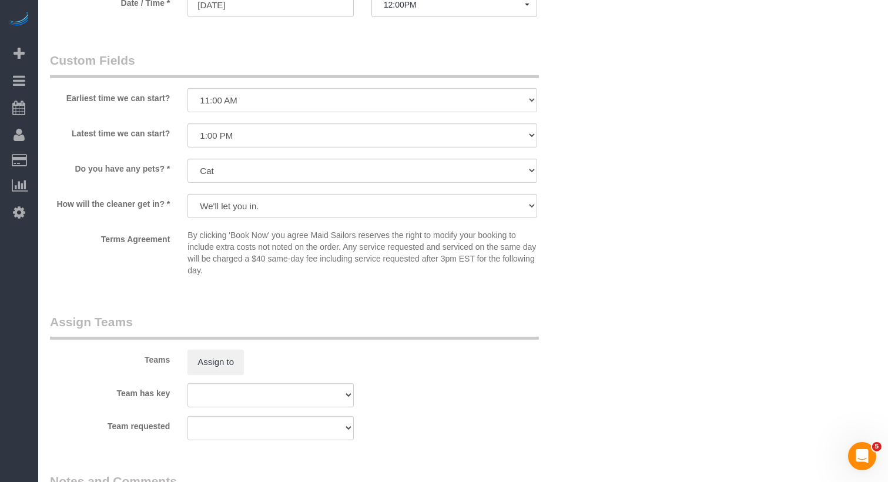
scroll to position [1048, 0]
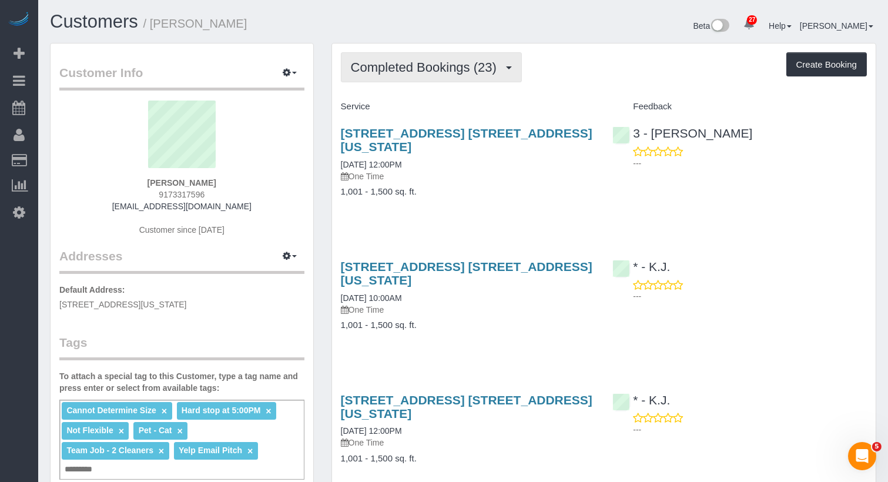
click at [417, 70] on span "Completed Bookings (23)" at bounding box center [427, 67] width 152 height 15
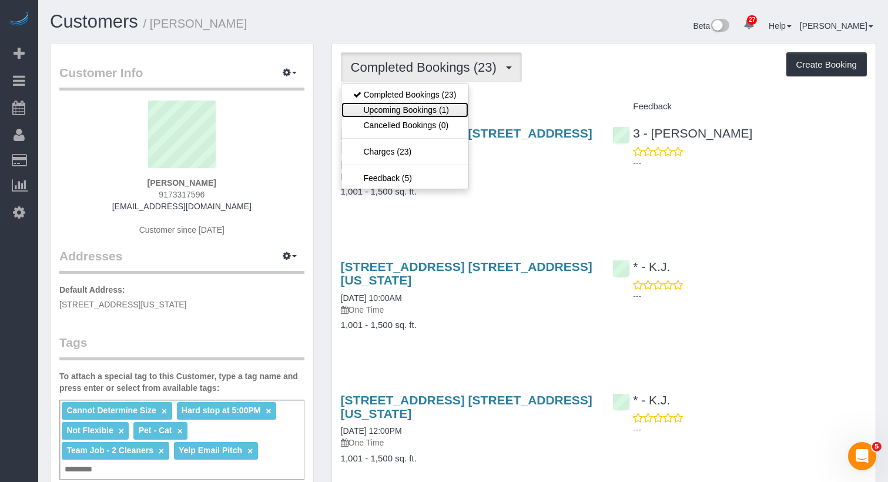
click at [422, 107] on link "Upcoming Bookings (1)" at bounding box center [404, 109] width 127 height 15
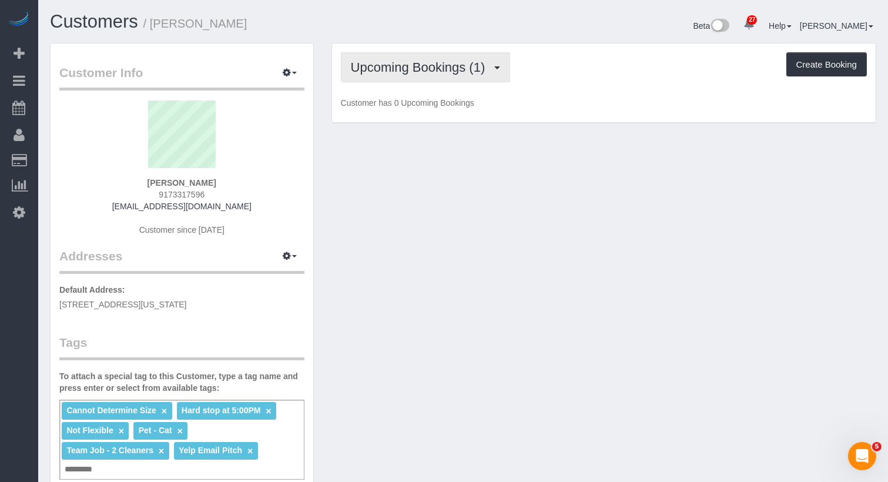
click at [430, 75] on button "Upcoming Bookings (1)" at bounding box center [426, 67] width 170 height 30
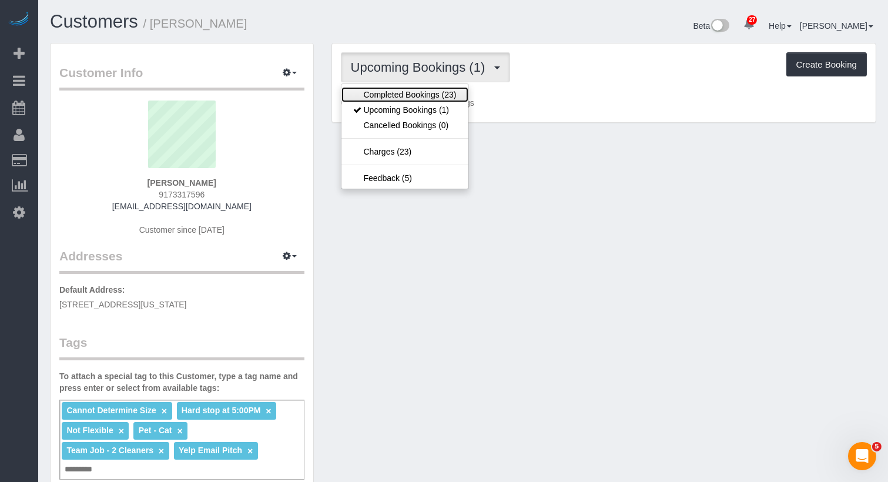
click at [424, 100] on link "Completed Bookings (23)" at bounding box center [404, 94] width 127 height 15
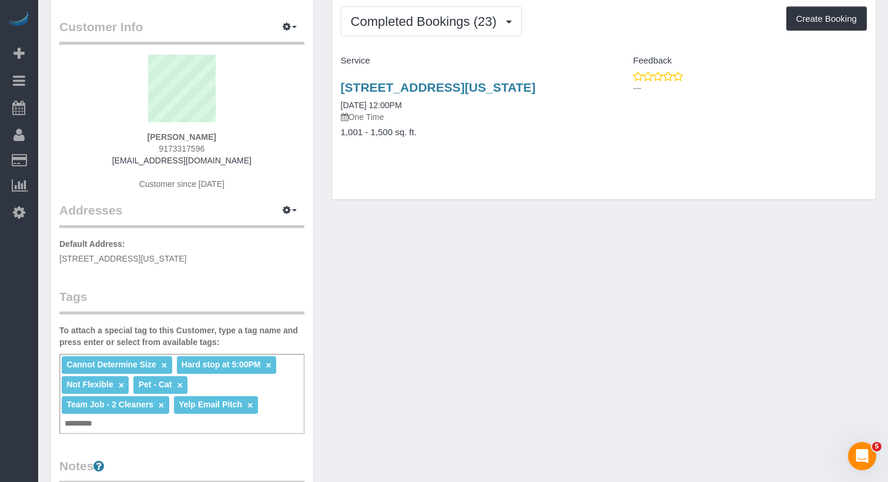
scroll to position [49, 0]
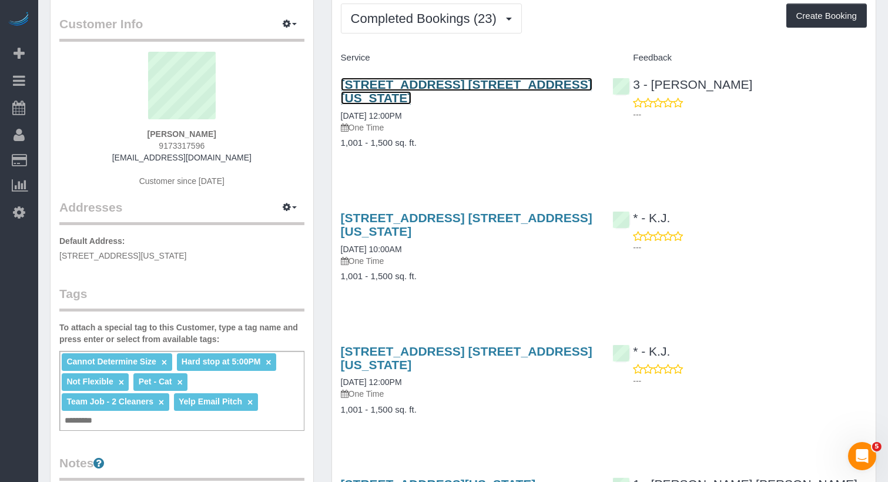
click at [427, 84] on link "[STREET_ADDRESS] [STREET_ADDRESS][US_STATE]" at bounding box center [466, 91] width 251 height 27
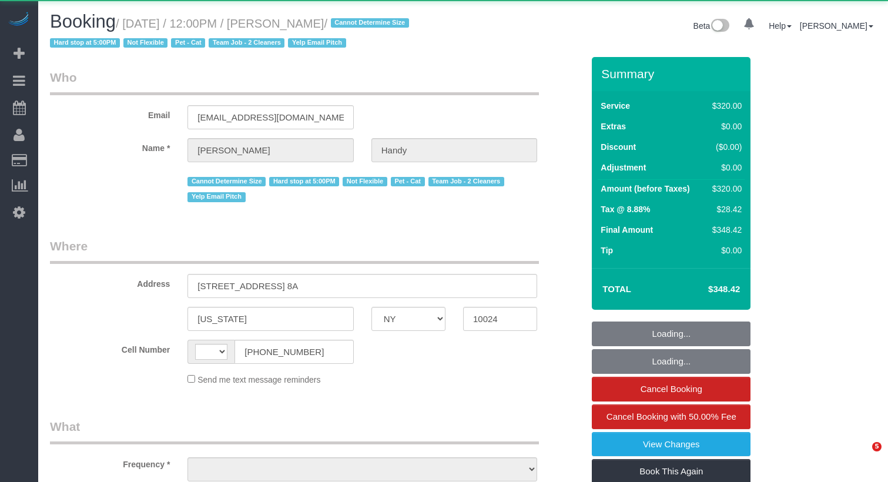
select select "NY"
select select "object:522"
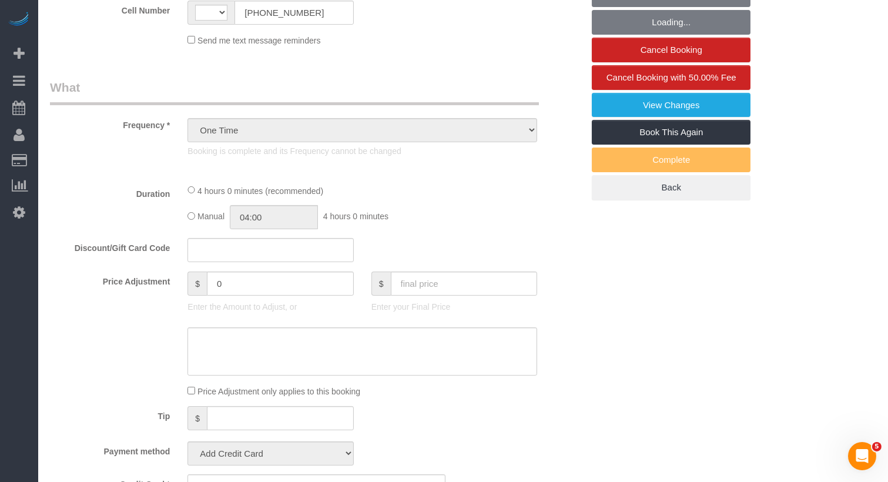
scroll to position [253, 0]
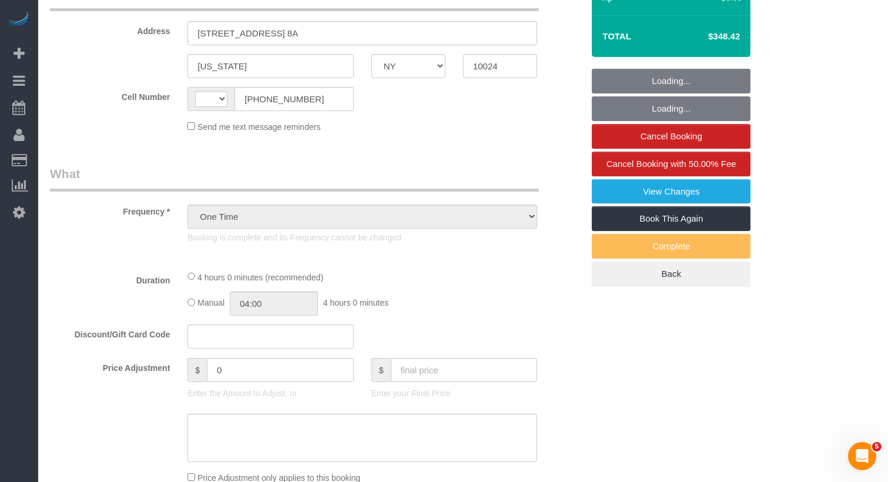
select select "string:[GEOGRAPHIC_DATA]"
select select "string:stripe-pm_1N0aqB4VGloSiKo7K1PFk39U"
select select "240"
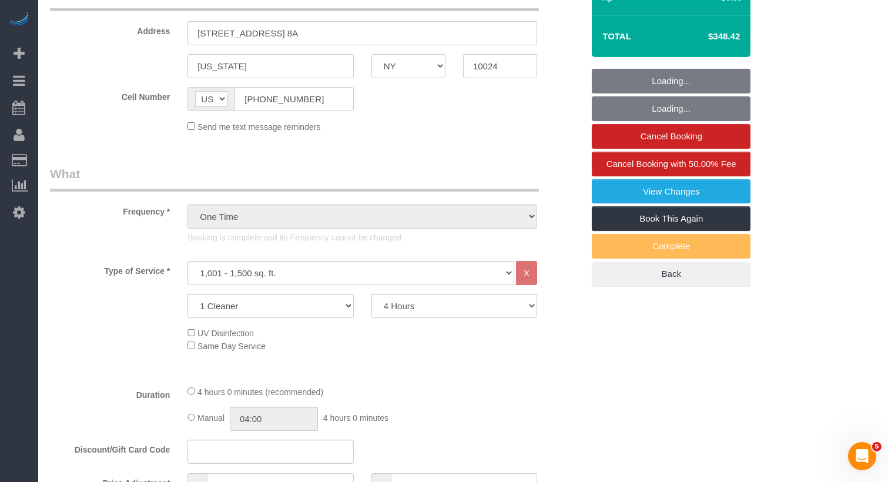
select select "object:1371"
select select "spot1"
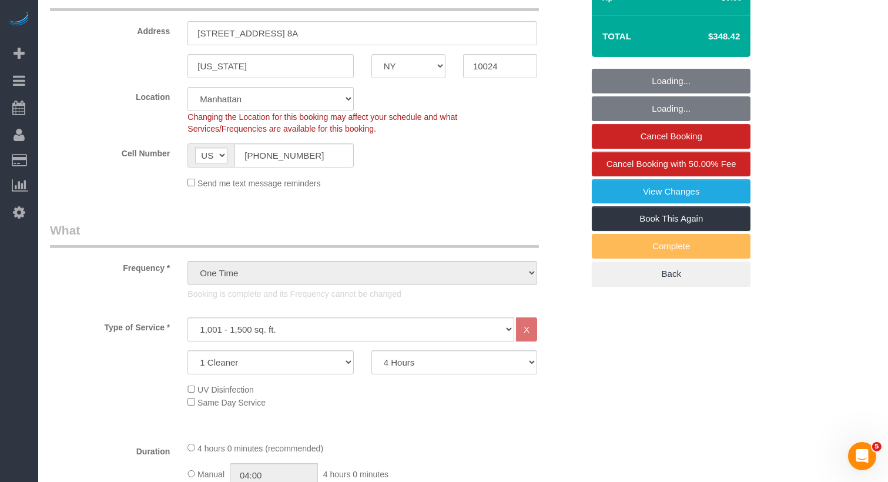
select select "number:60"
select select "number:74"
select select "number:14"
select select "number:5"
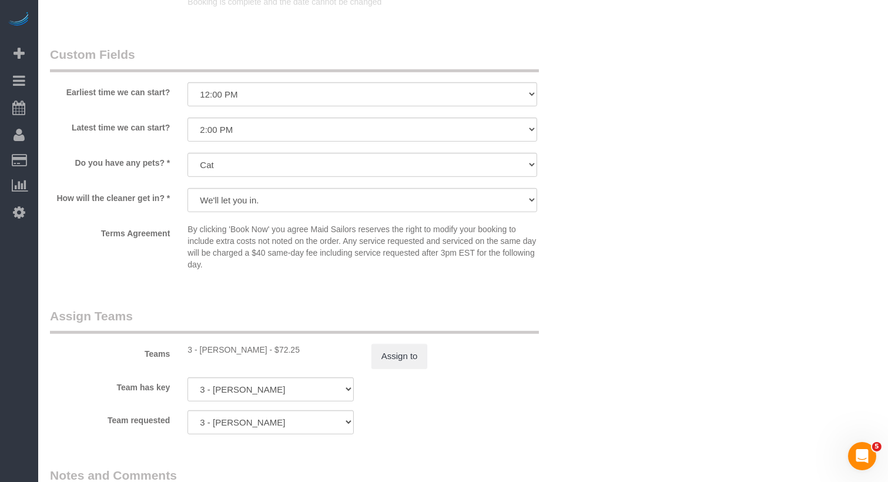
scroll to position [971, 0]
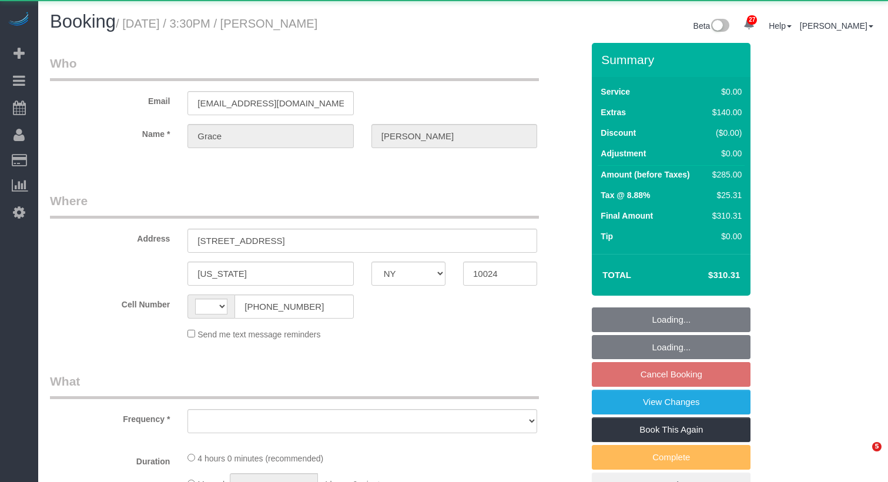
select select "NY"
select select "string:[GEOGRAPHIC_DATA]"
select select "object:800"
select select "number:57"
select select "number:76"
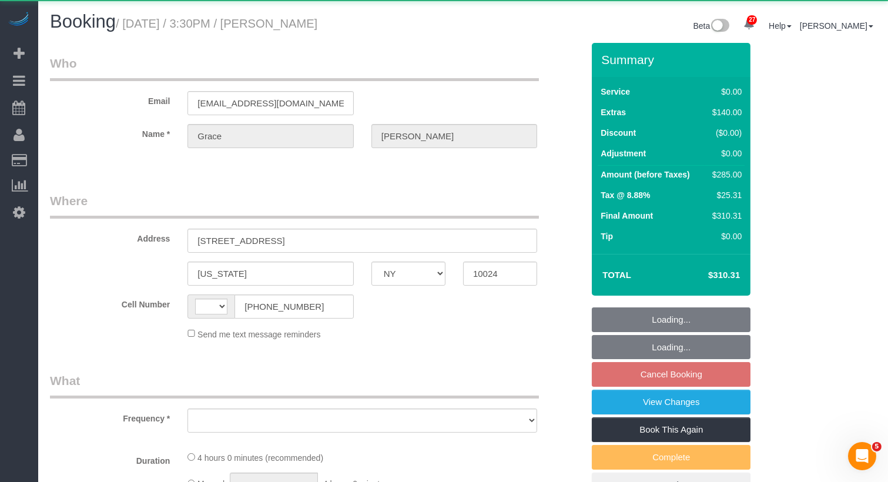
select select "number:15"
select select "number:5"
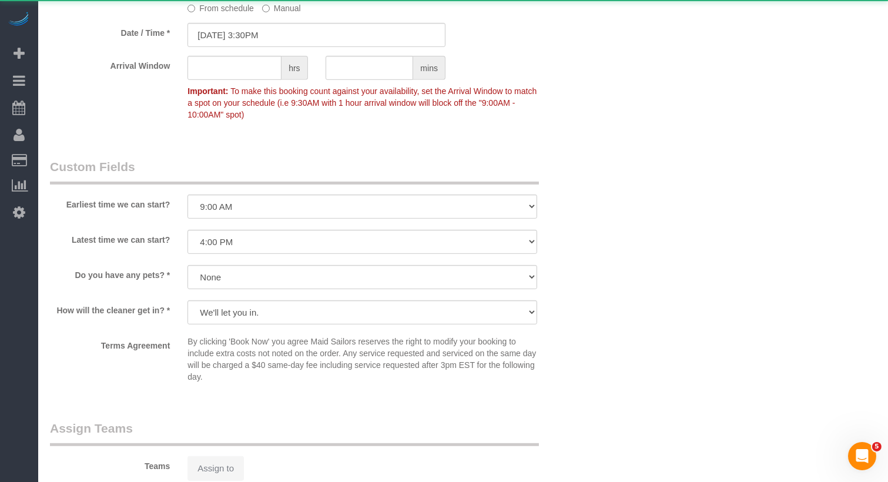
select select "string:stripe-pm_1SBIJ24VGloSiKo75LeeNviW"
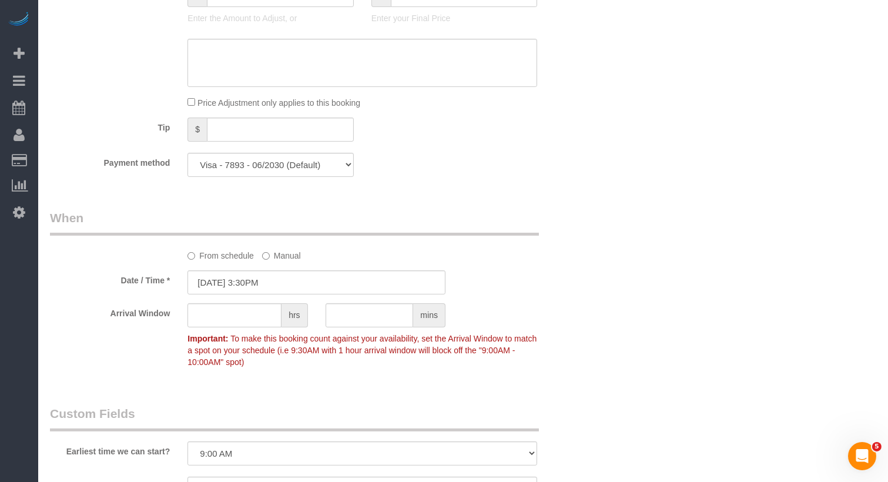
select select "object:1068"
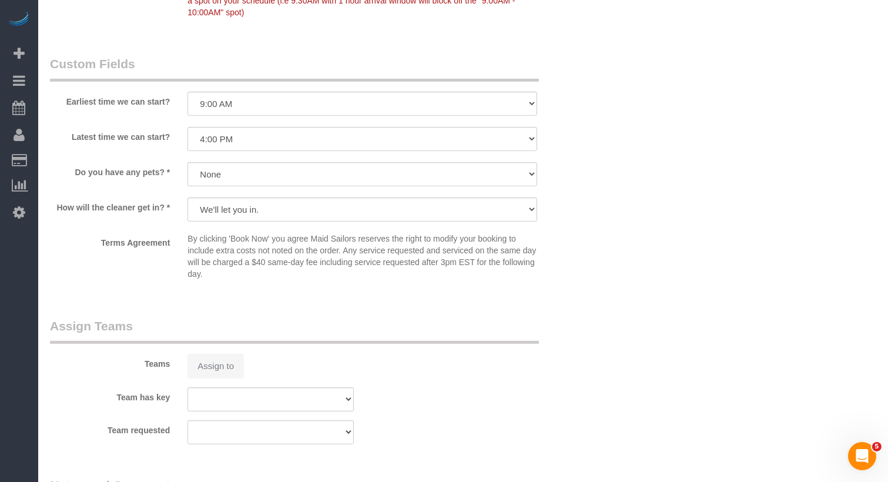
select select "1"
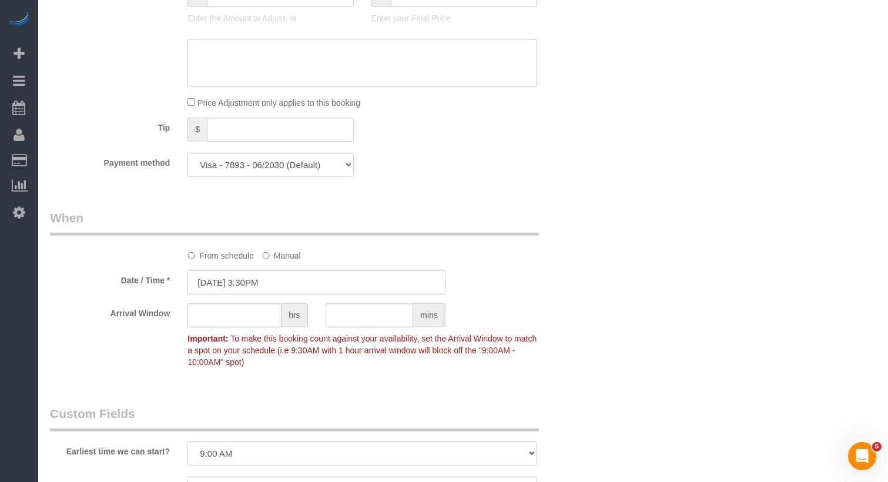
click at [272, 276] on input "[DATE] 3:30PM" at bounding box center [316, 282] width 258 height 24
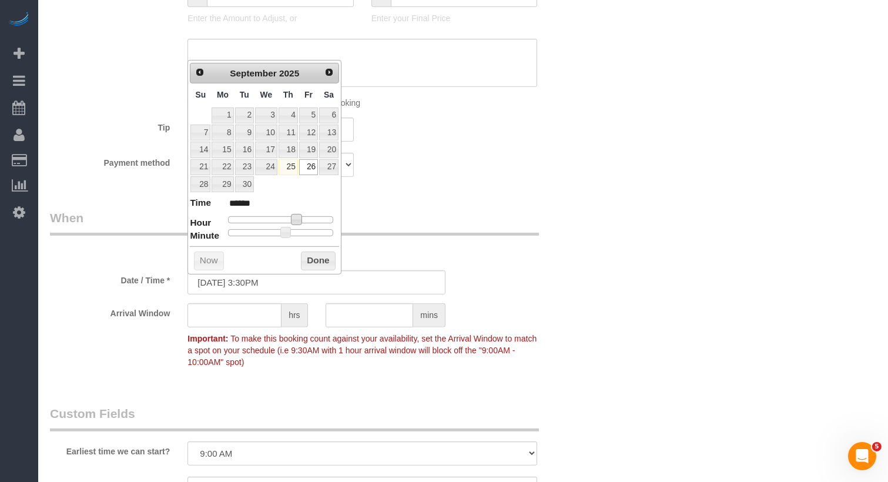
type input "[DATE] 2:30PM"
type input "******"
type input "[DATE] 1:30PM"
type input "******"
type input "[DATE] 12:30PM"
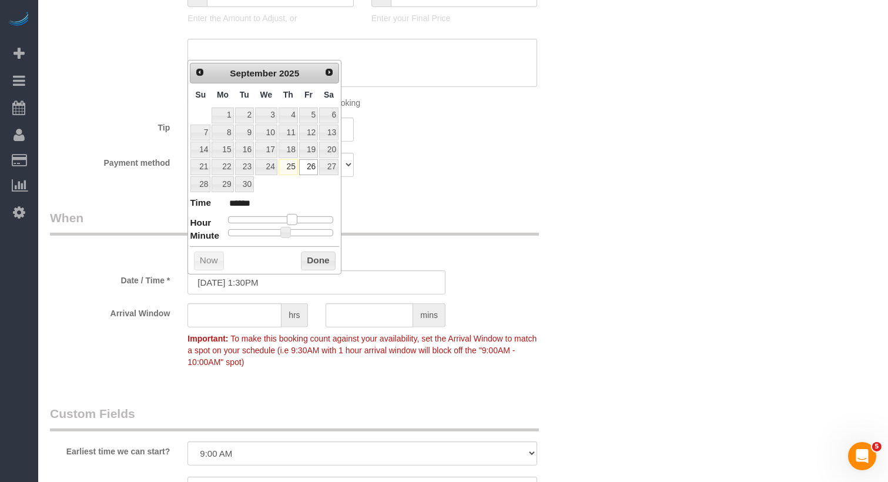
type input "*******"
select select "1"
drag, startPoint x: 296, startPoint y: 216, endPoint x: 284, endPoint y: 216, distance: 12.3
click at [284, 216] on span at bounding box center [282, 219] width 11 height 11
type input "[DATE] 12:25PM"
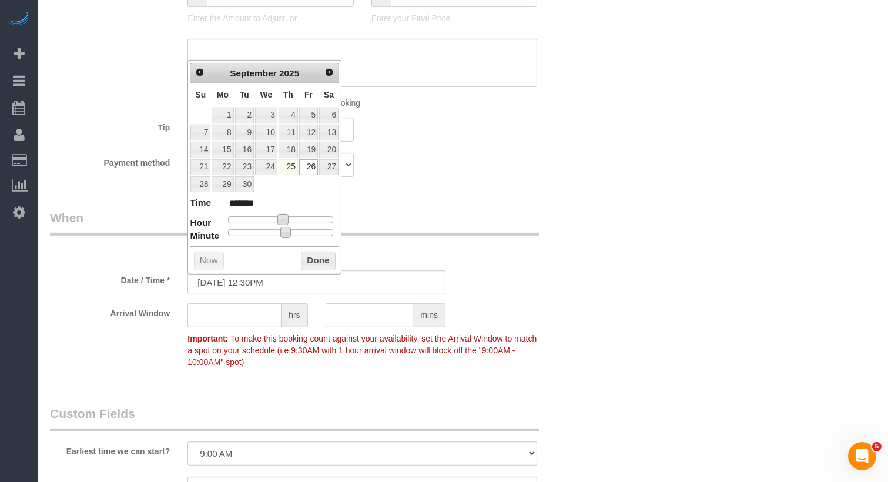
type input "*******"
type input "[DATE] 12:20PM"
type input "*******"
type input "[DATE] 12:15PM"
type input "*******"
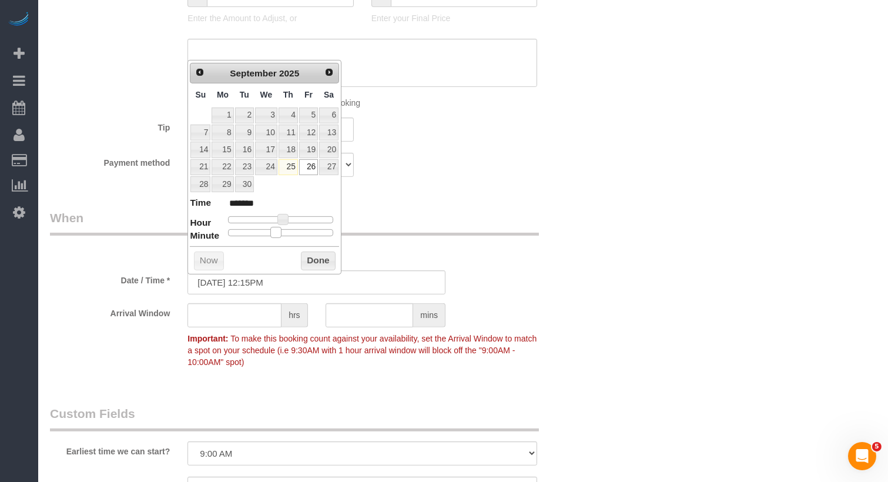
type input "[DATE] 12:10PM"
type input "*******"
type input "[DATE] 12:05PM"
type input "*******"
type input "[DATE] 12:00PM"
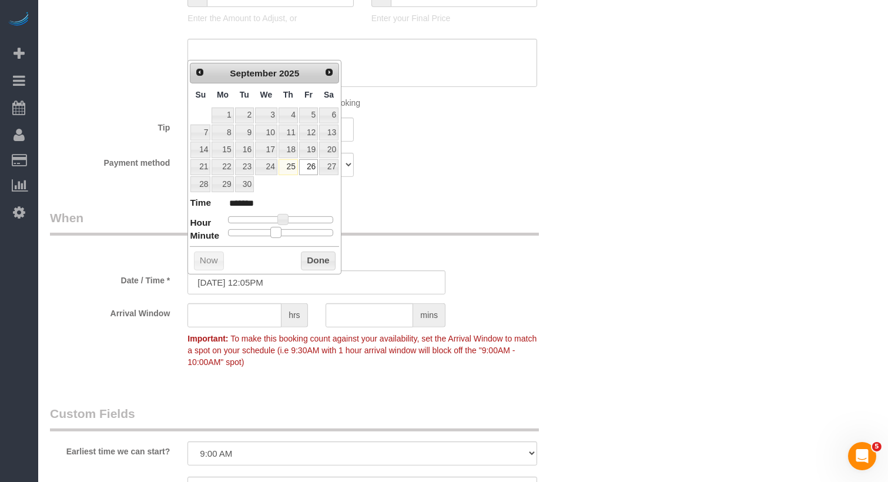
type input "*******"
drag, startPoint x: 284, startPoint y: 225, endPoint x: 209, endPoint y: 226, distance: 74.6
click at [209, 226] on dl "Time ******* Hour Minute Second Millisecond Microsecond Time Zone ***** ***** *…" at bounding box center [264, 216] width 149 height 41
click at [327, 259] on button "Done" at bounding box center [318, 260] width 35 height 19
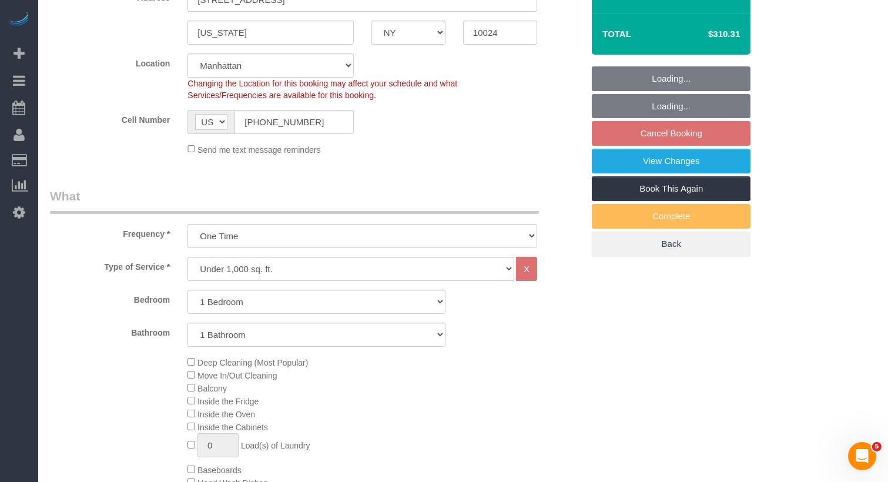
scroll to position [0, 0]
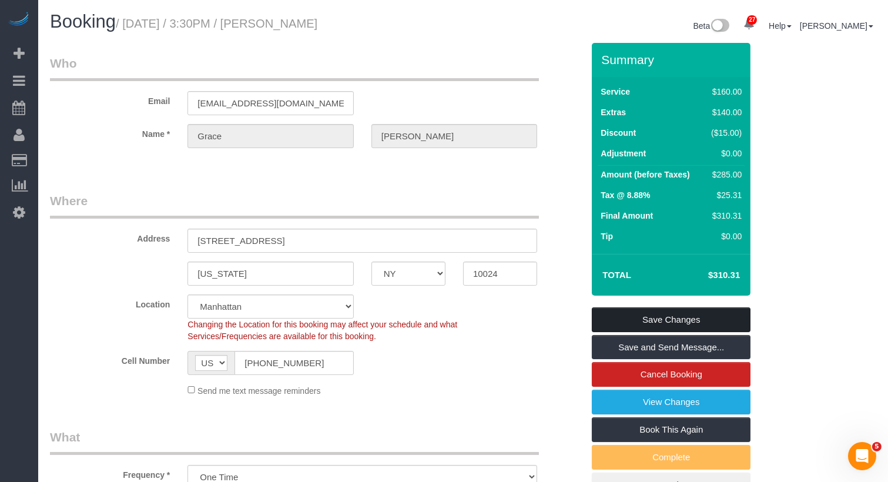
click at [647, 314] on link "Save Changes" at bounding box center [671, 319] width 159 height 25
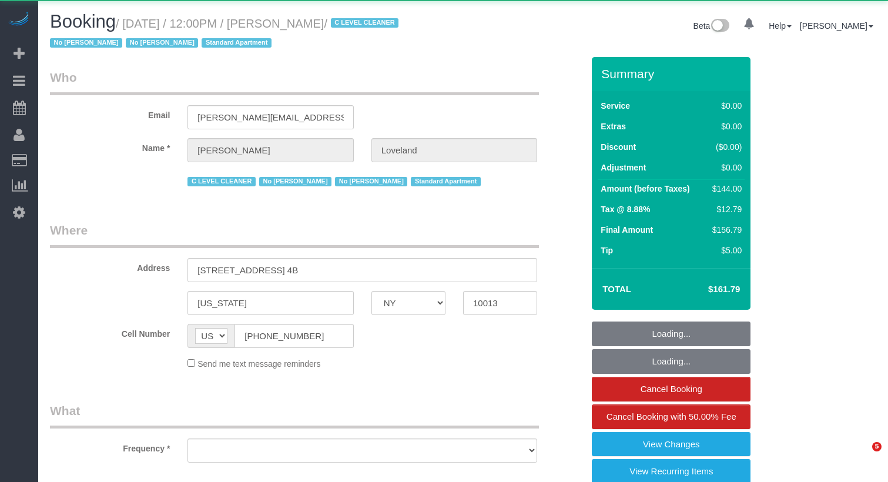
select select "NY"
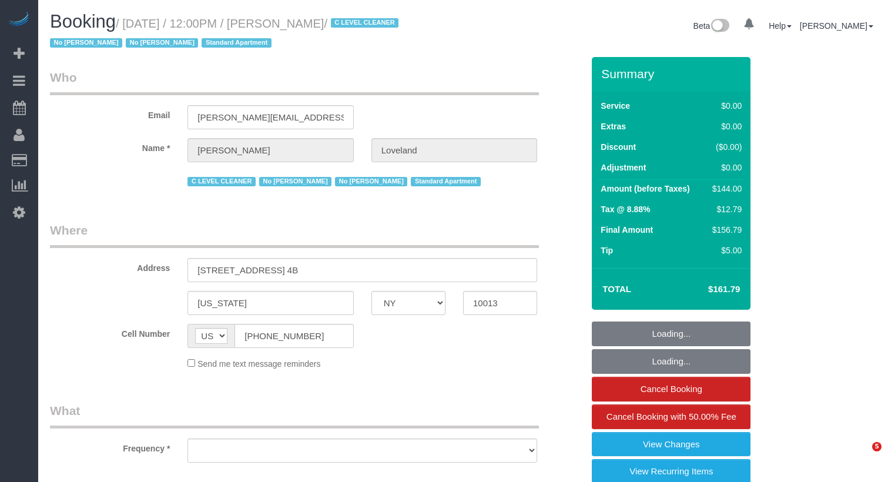
select select "object:829"
select select "string:stripe-pm_1I3l7J4VGloSiKo7u5a91gzw"
select select "number:89"
select select "number:90"
select select "number:15"
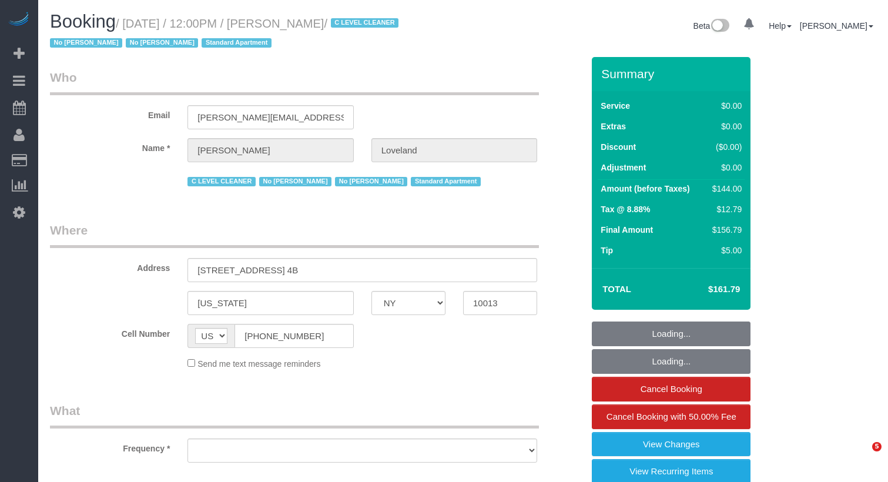
select select "number:5"
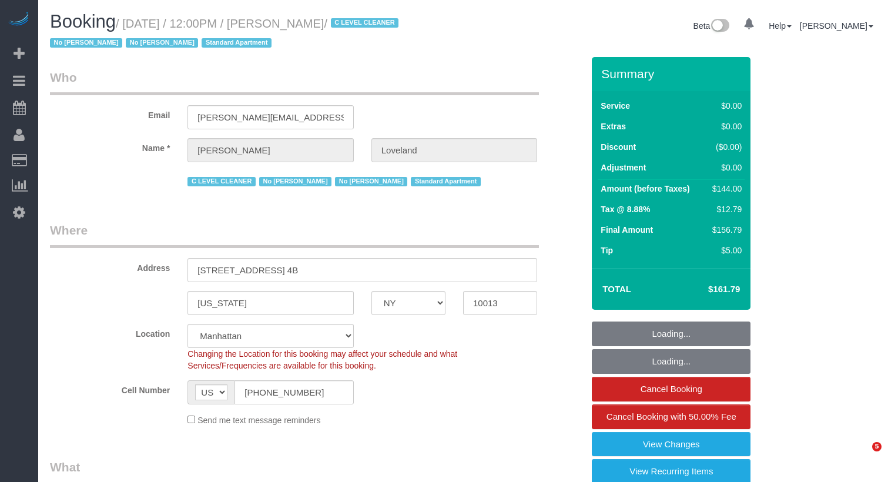
select select "spot1"
select select "1"
select select "object:1553"
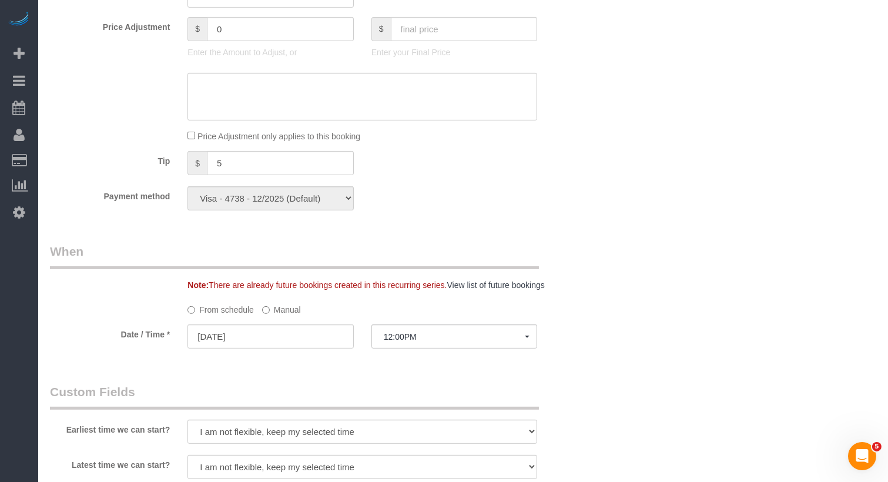
scroll to position [1169, 0]
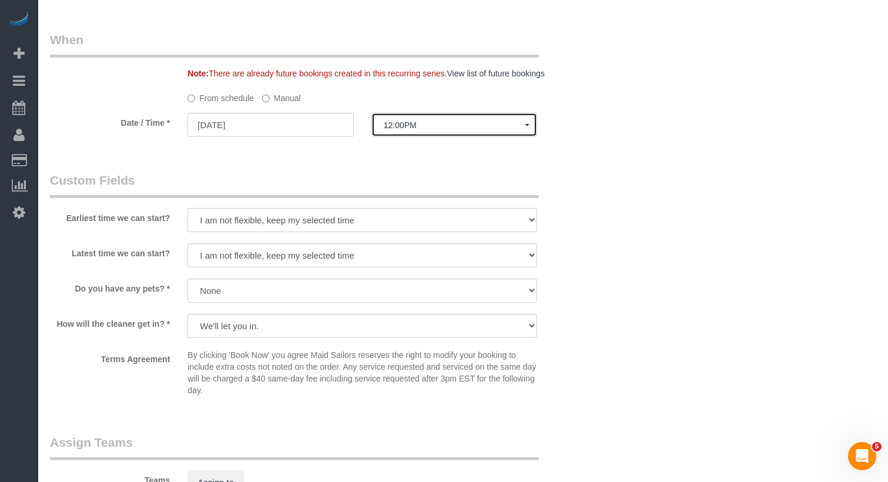
click at [428, 124] on span "12:00PM" at bounding box center [454, 124] width 141 height 9
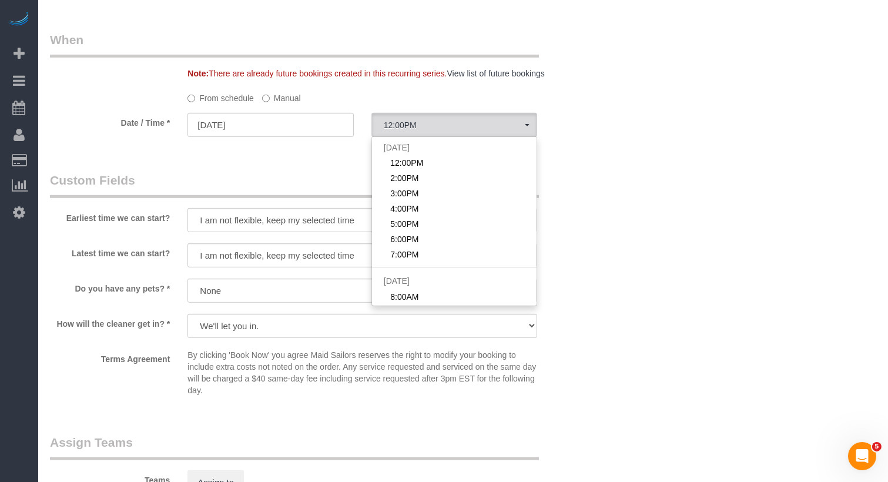
click at [278, 96] on label "Manual" at bounding box center [281, 96] width 39 height 16
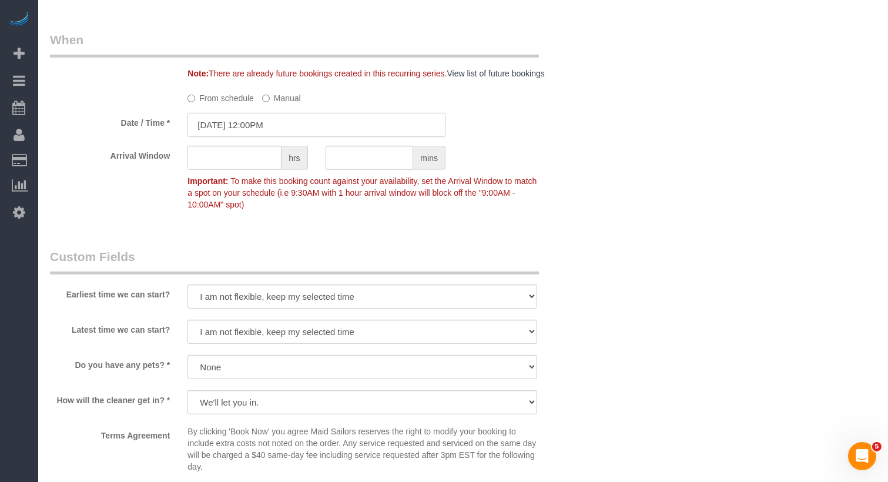
click at [270, 117] on input "09/26/2025 12:00PM" at bounding box center [316, 125] width 258 height 24
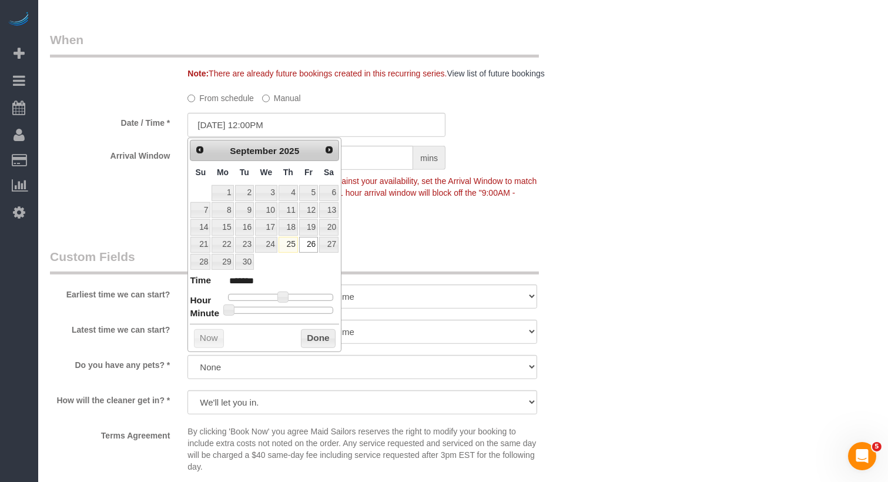
type input "09/26/2025 12:35PM"
type input "*******"
click at [293, 307] on div at bounding box center [280, 310] width 105 height 7
type input "09/26/2025 12:30PM"
type input "*******"
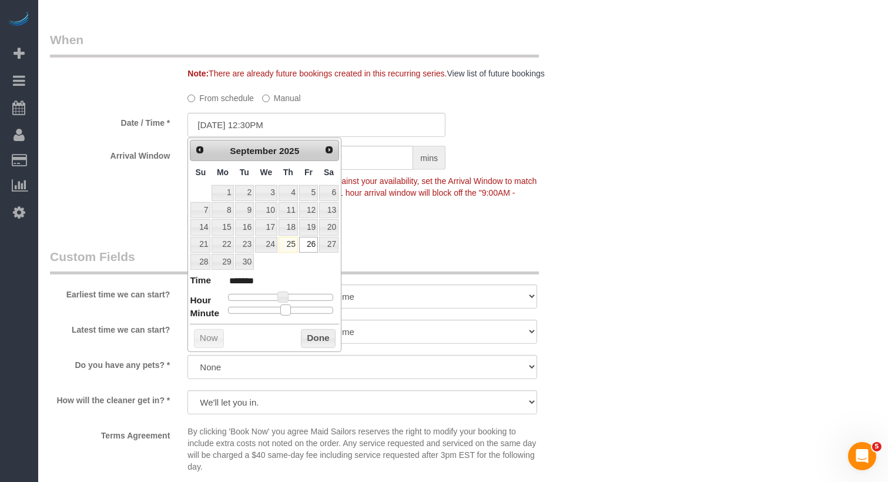
click at [285, 304] on span at bounding box center [285, 309] width 11 height 11
click at [311, 334] on button "Done" at bounding box center [318, 338] width 35 height 19
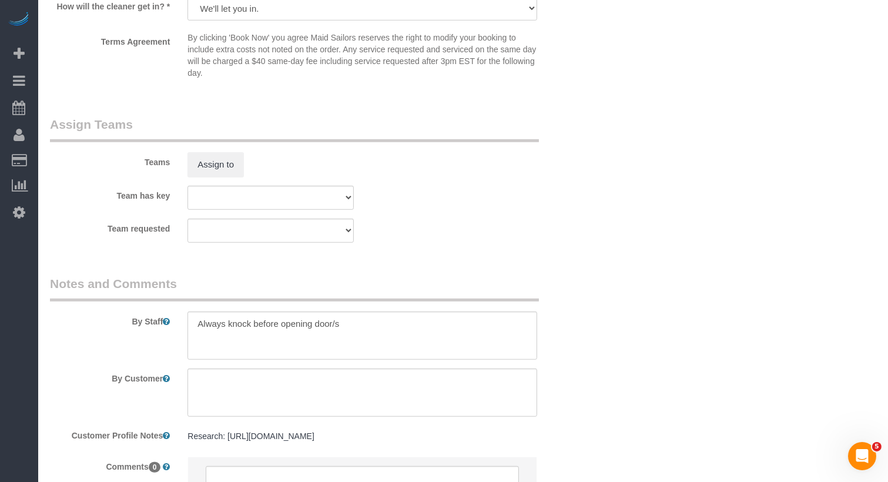
scroll to position [1676, 0]
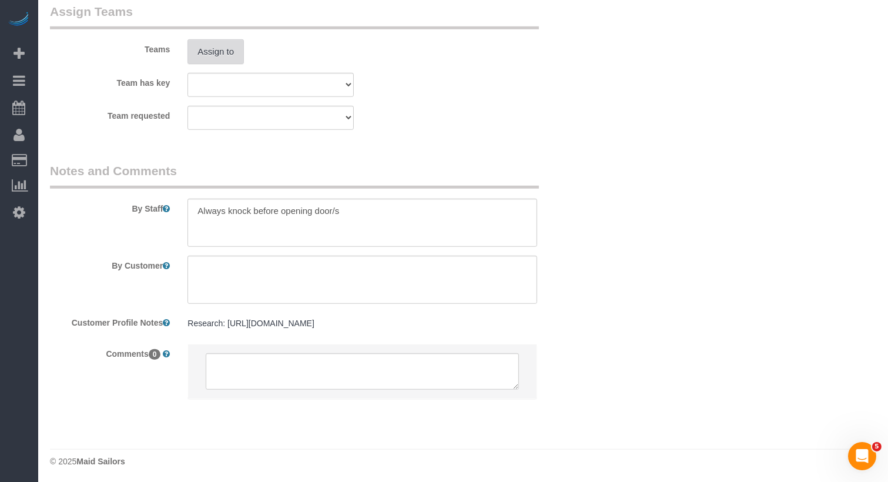
click at [195, 52] on button "Assign to" at bounding box center [215, 51] width 56 height 25
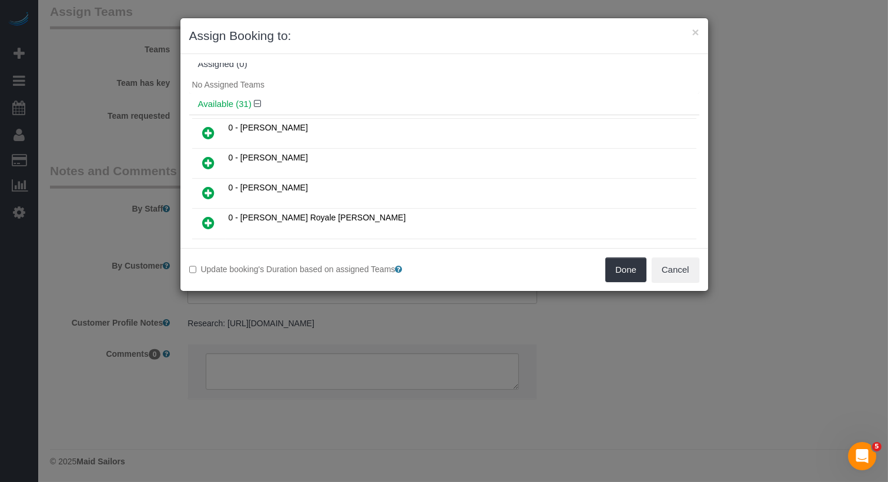
scroll to position [0, 0]
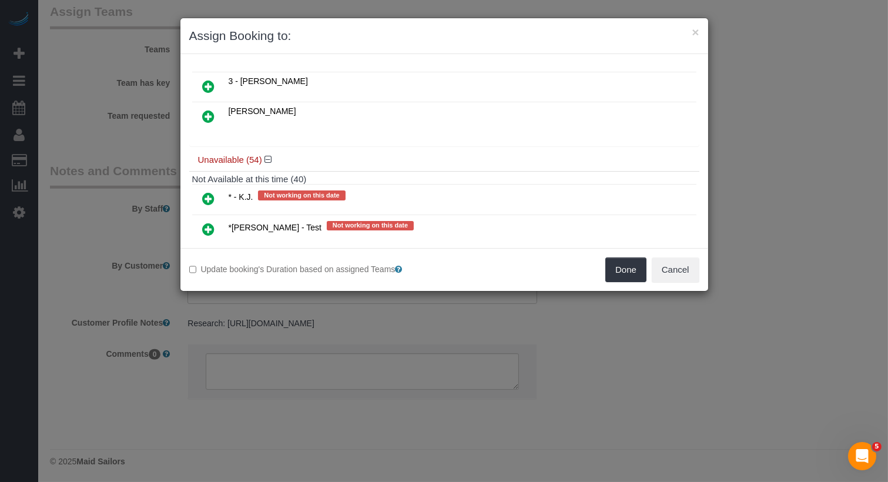
click at [216, 248] on link at bounding box center [209, 260] width 28 height 24
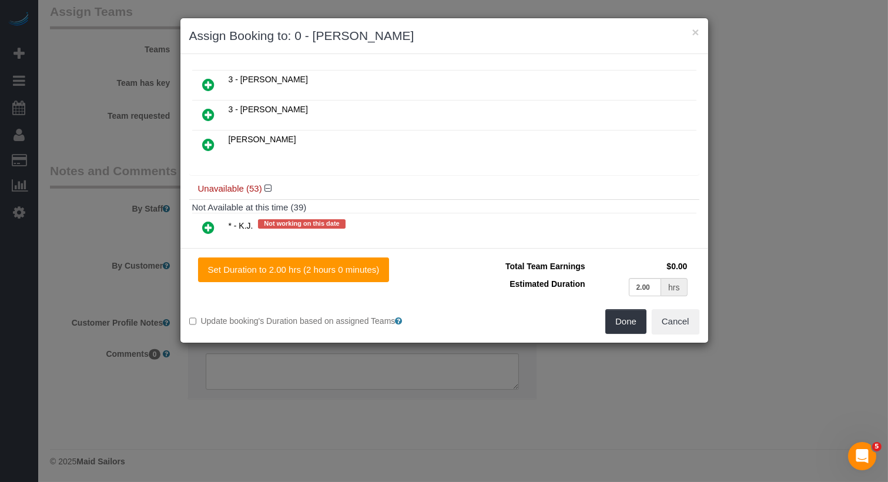
scroll to position [954, 0]
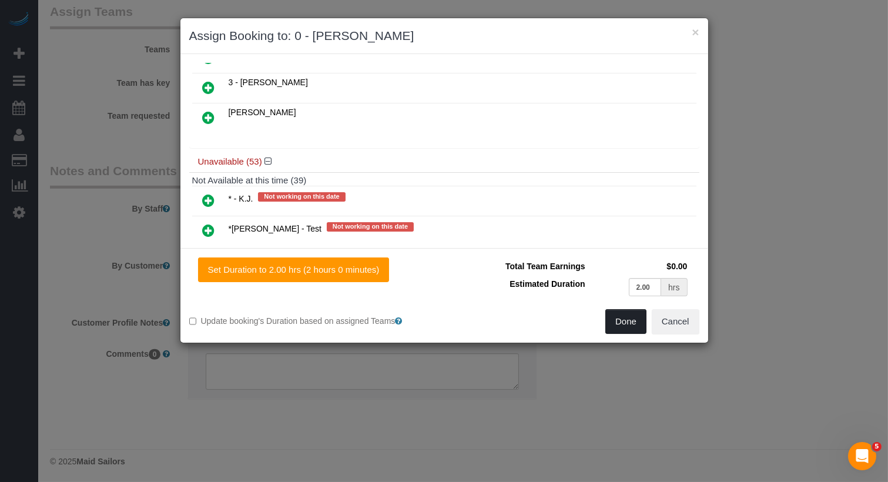
click at [616, 323] on button "Done" at bounding box center [625, 321] width 41 height 25
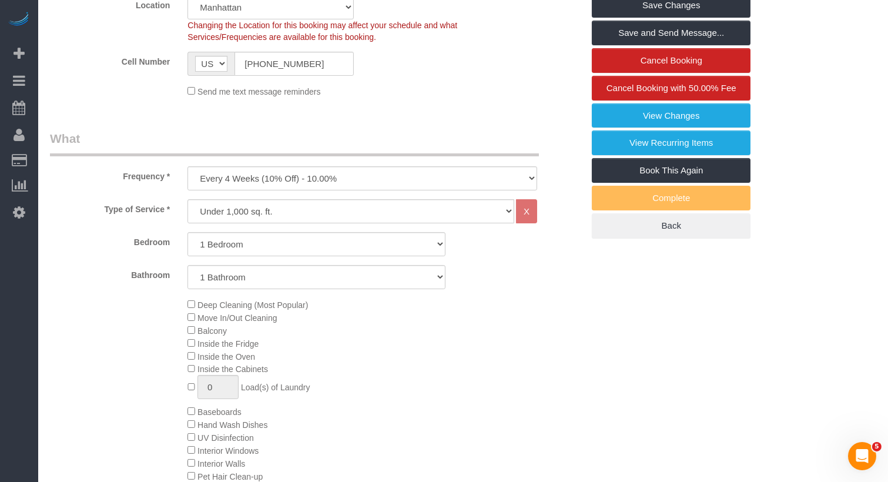
scroll to position [0, 0]
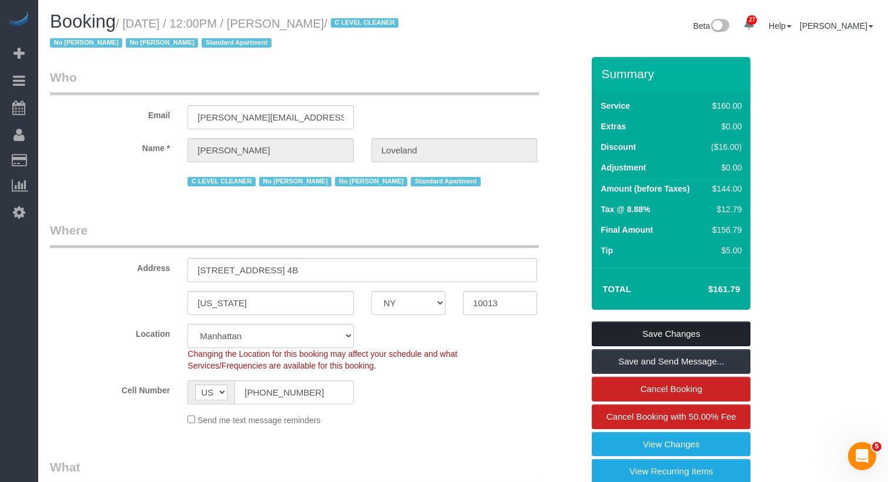
click at [673, 331] on link "Save Changes" at bounding box center [671, 333] width 159 height 25
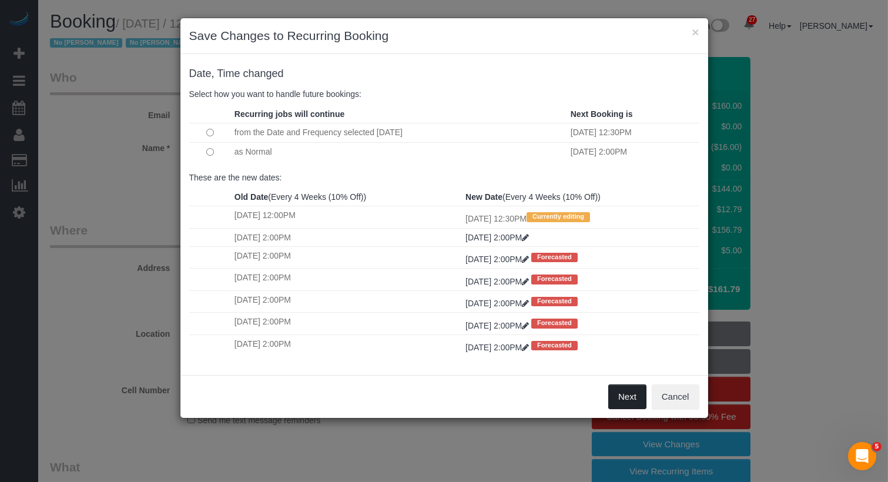
click at [634, 392] on button "Next" at bounding box center [627, 396] width 38 height 25
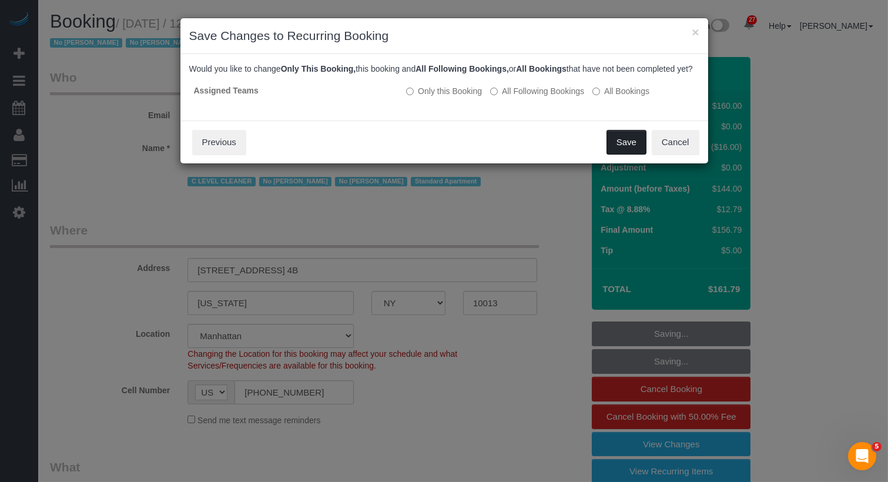
click at [621, 143] on button "Save" at bounding box center [626, 142] width 40 height 25
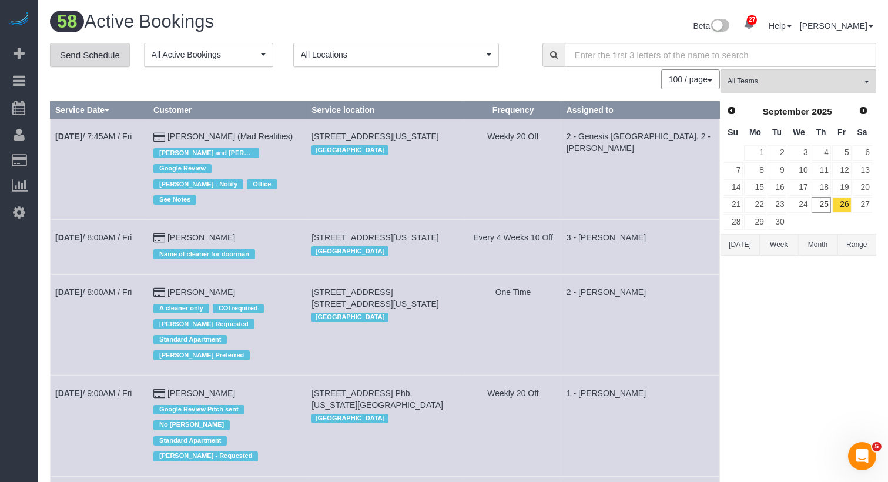
click at [107, 59] on link "Send Schedule" at bounding box center [90, 55] width 80 height 25
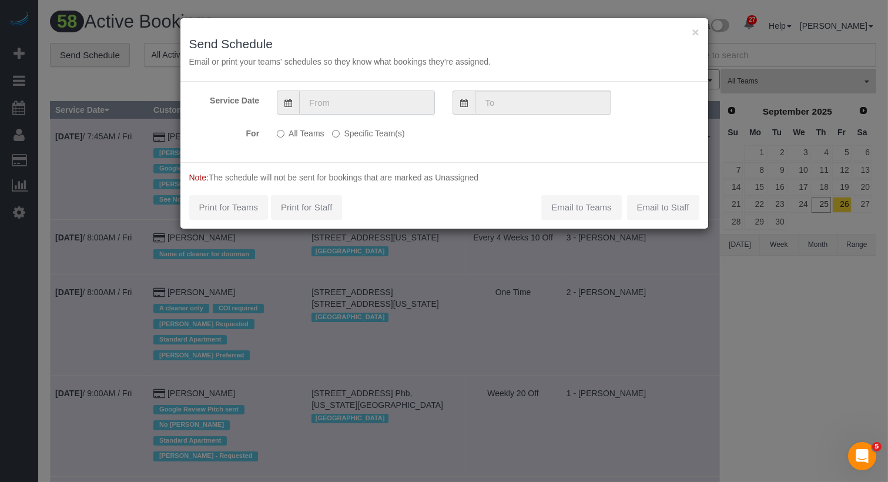
click at [381, 108] on input "text" at bounding box center [367, 102] width 136 height 24
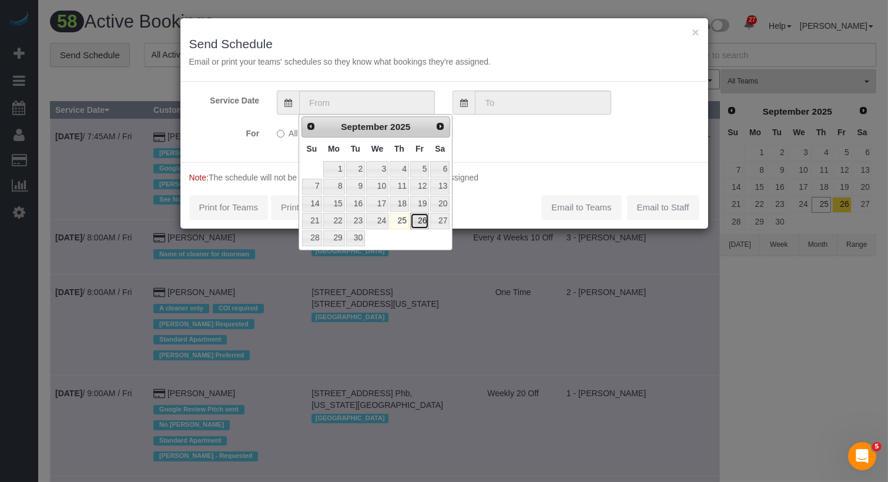
click at [423, 218] on link "26" at bounding box center [419, 221] width 19 height 16
type input "[DATE]"
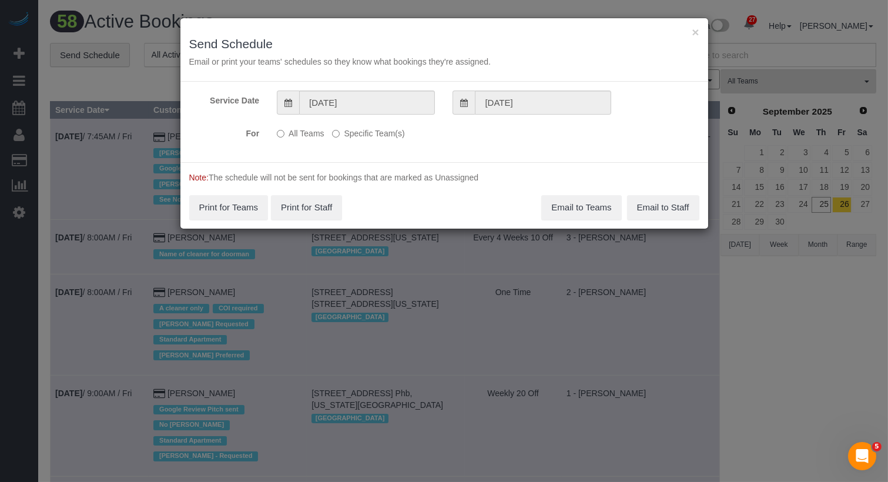
click at [388, 133] on label "Specific Team(s)" at bounding box center [368, 131] width 72 height 16
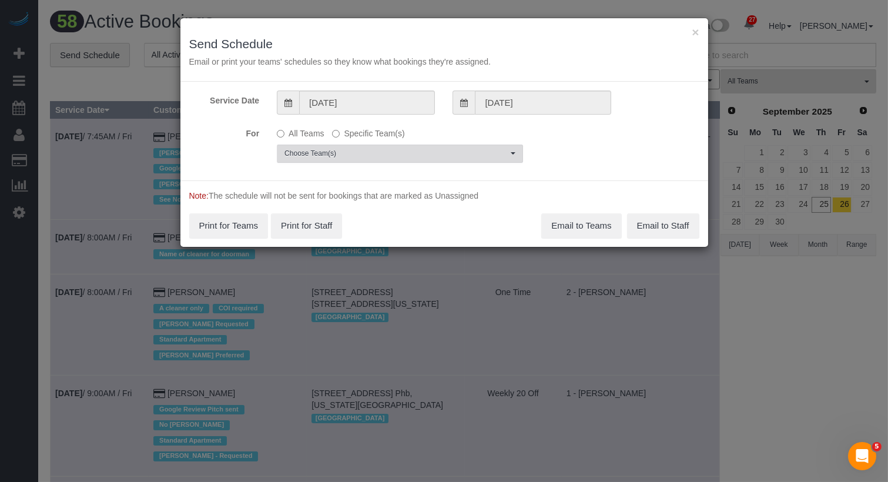
click at [378, 152] on span "Choose Team(s)" at bounding box center [395, 154] width 223 height 10
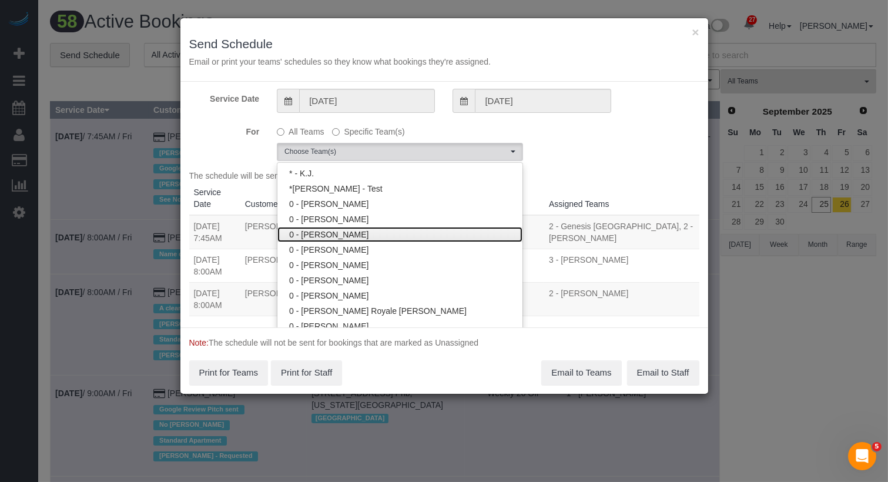
click at [411, 239] on link "0 - [PERSON_NAME]" at bounding box center [399, 234] width 245 height 15
click at [411, 235] on link "0 - [PERSON_NAME]" at bounding box center [399, 234] width 245 height 15
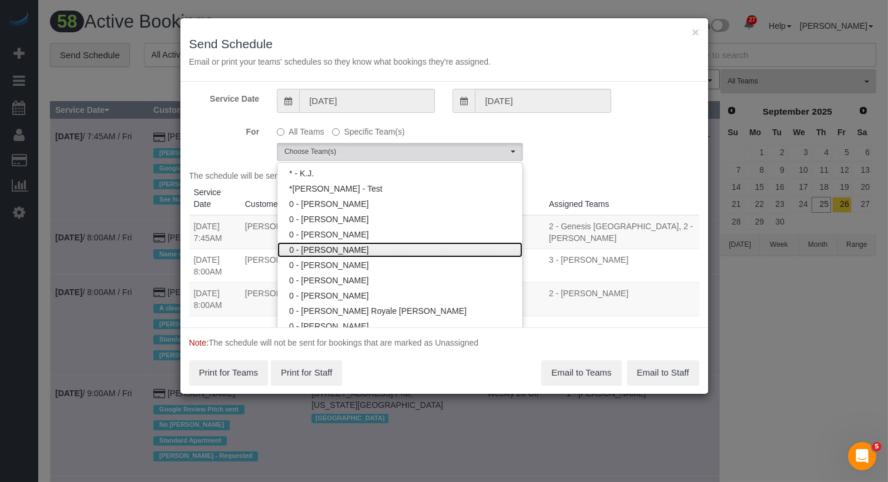
click at [411, 244] on link "0 - [PERSON_NAME]" at bounding box center [399, 249] width 245 height 15
click at [620, 133] on div "For All Teams Specific Team(s) 0 - Inez Jackson Choose Team(s) * - K.J. *Irene …" at bounding box center [444, 141] width 528 height 39
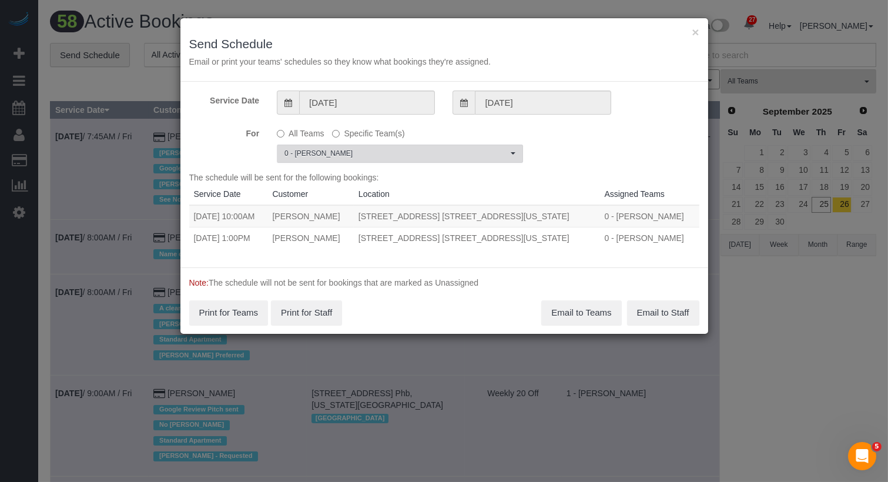
click at [384, 156] on span "0 - [PERSON_NAME]" at bounding box center [395, 154] width 223 height 10
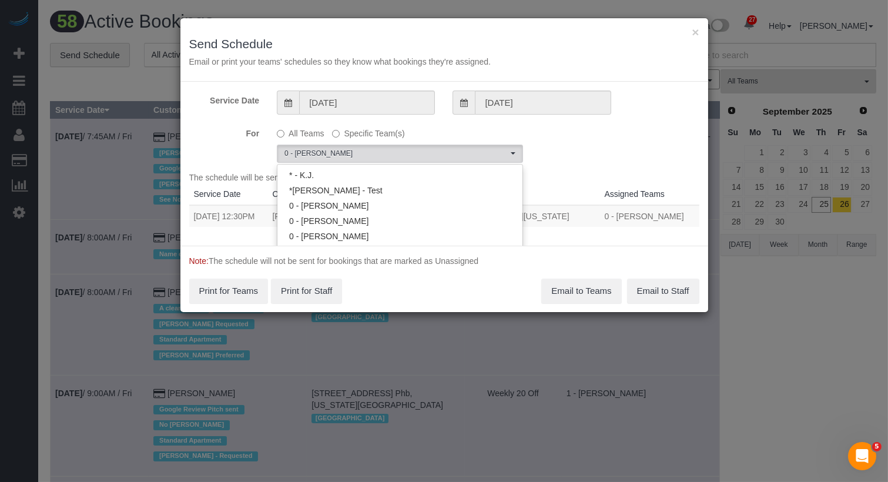
click at [593, 178] on div "The schedule will be sent for the following bookings: Service Date Customer Loc…" at bounding box center [444, 204] width 510 height 65
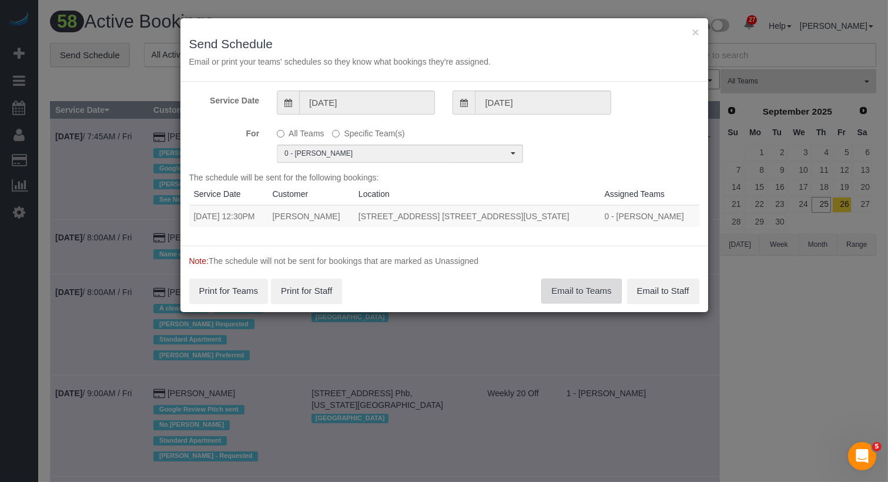
click at [569, 292] on button "Email to Teams" at bounding box center [581, 291] width 80 height 25
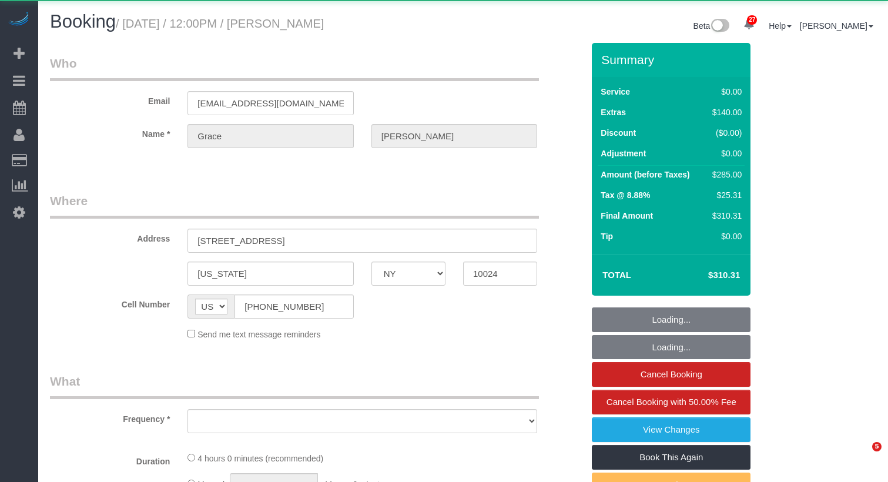
select select "NY"
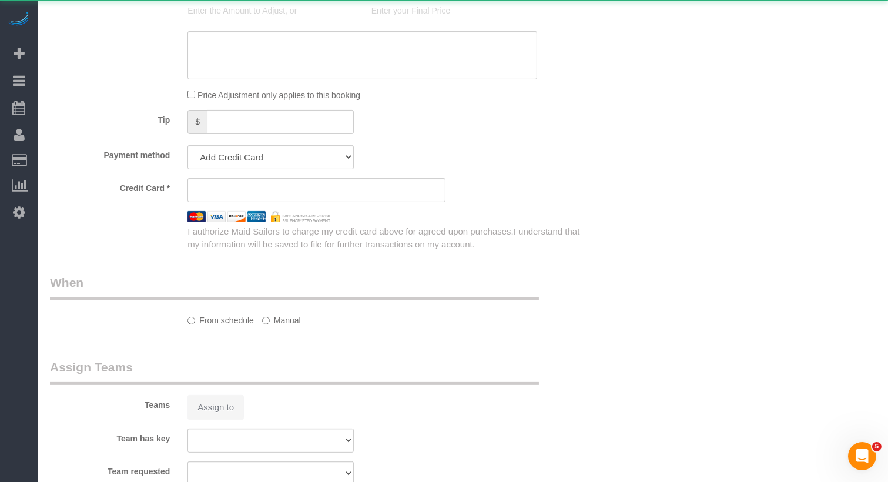
select select "1"
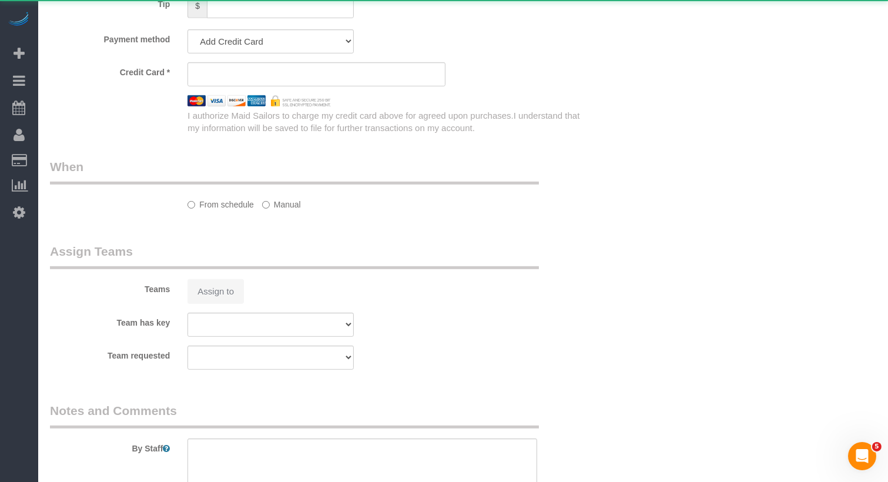
scroll to position [1303, 0]
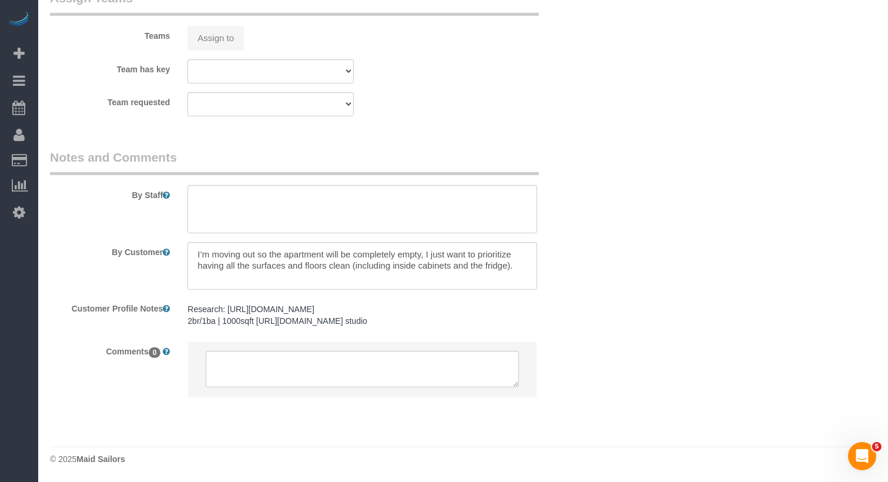
select select "object:909"
select select "spot1"
select select "1"
select select "object:1530"
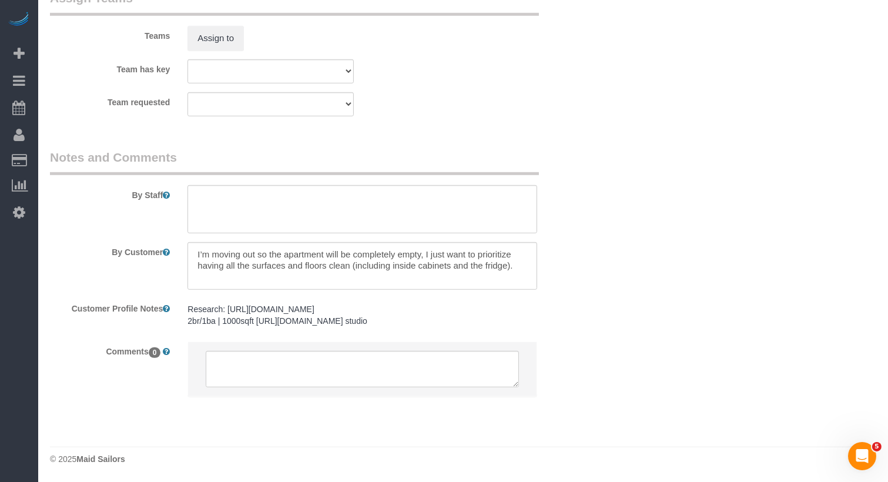
select select "number:57"
select select "number:76"
select select "number:15"
select select "number:5"
select select "string:stripe-pm_1SBIJ24VGloSiKo75LeeNviW"
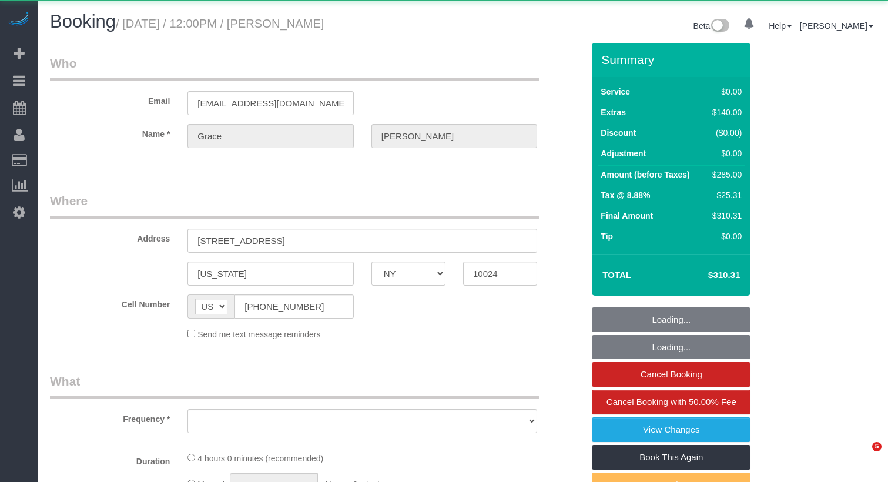
select select "NY"
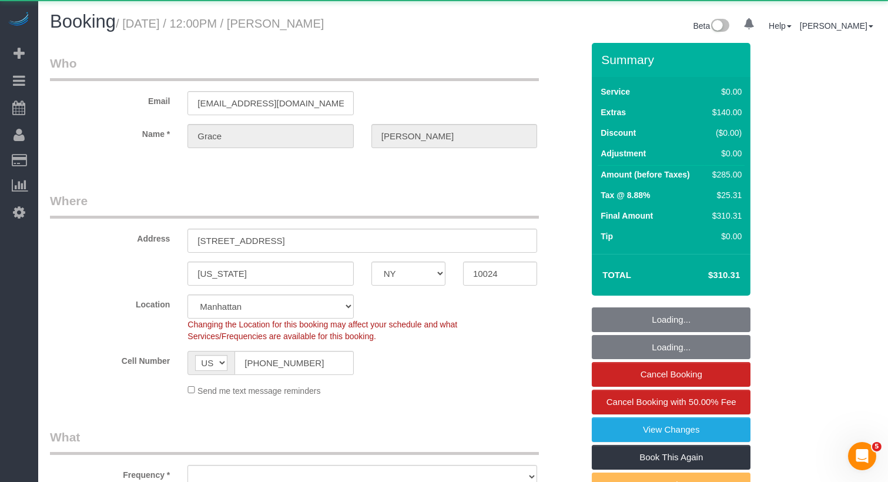
select select "number:57"
select select "number:76"
select select "number:15"
select select "number:5"
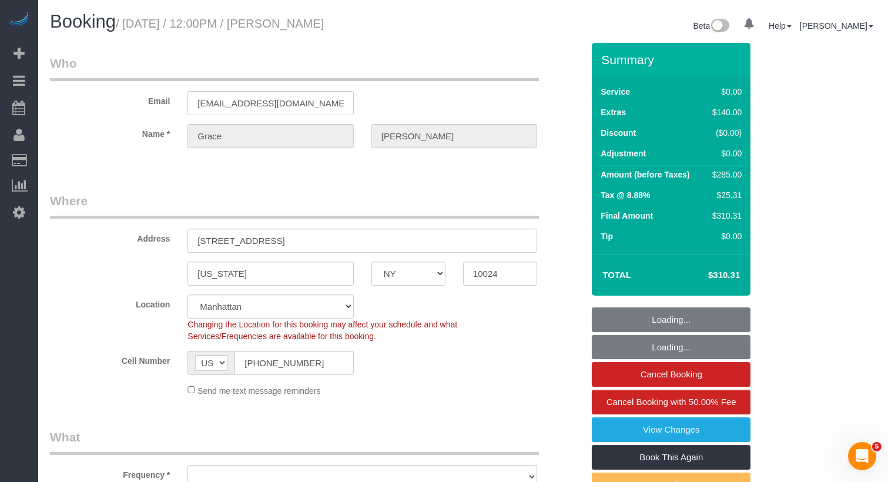
select select "object:951"
select select "1"
select select "string:stripe-pm_1SBIJ24VGloSiKo75LeeNviW"
select select "spot1"
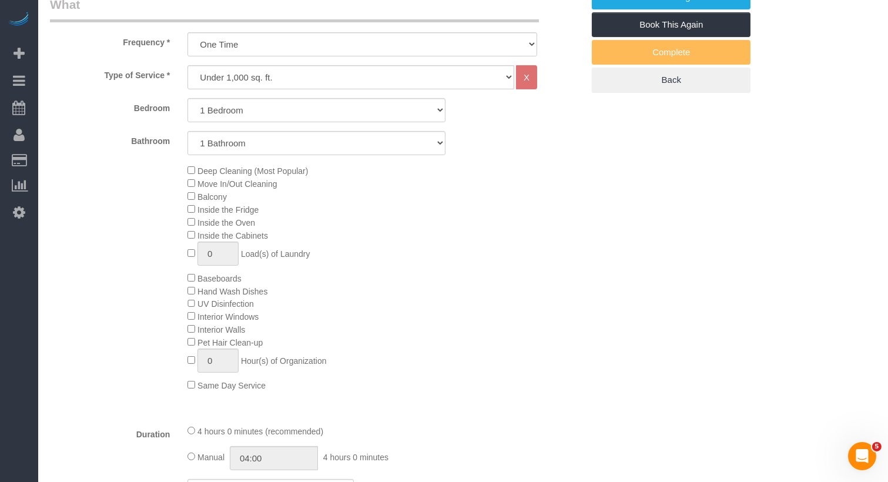
select select "object:1530"
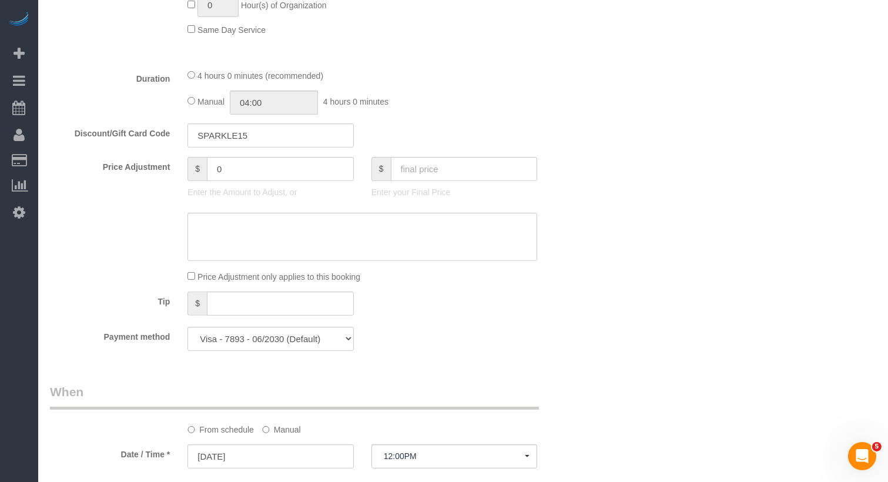
scroll to position [801, 0]
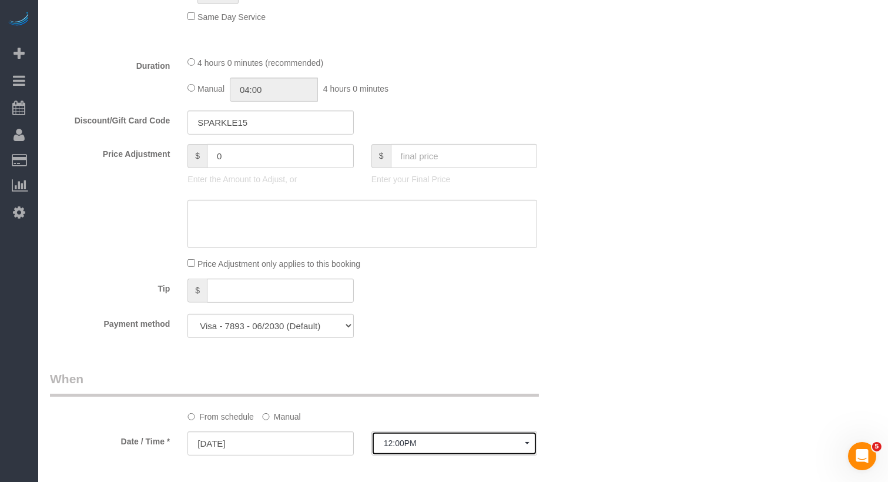
click at [400, 441] on span "12:00PM" at bounding box center [454, 442] width 141 height 9
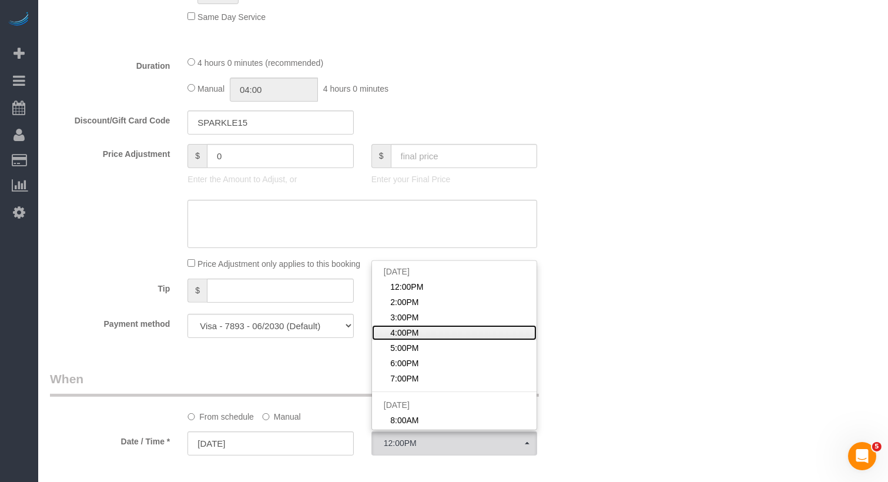
click at [412, 328] on span "4:00PM" at bounding box center [404, 333] width 28 height 12
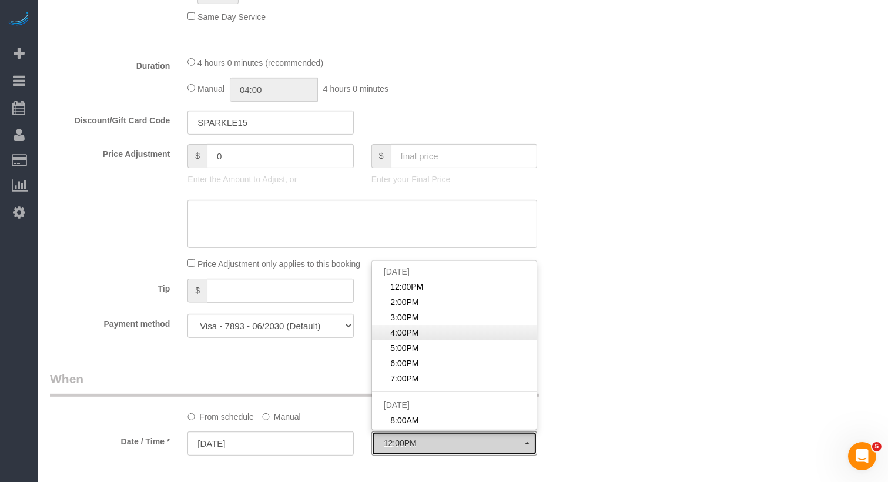
select select "spot4"
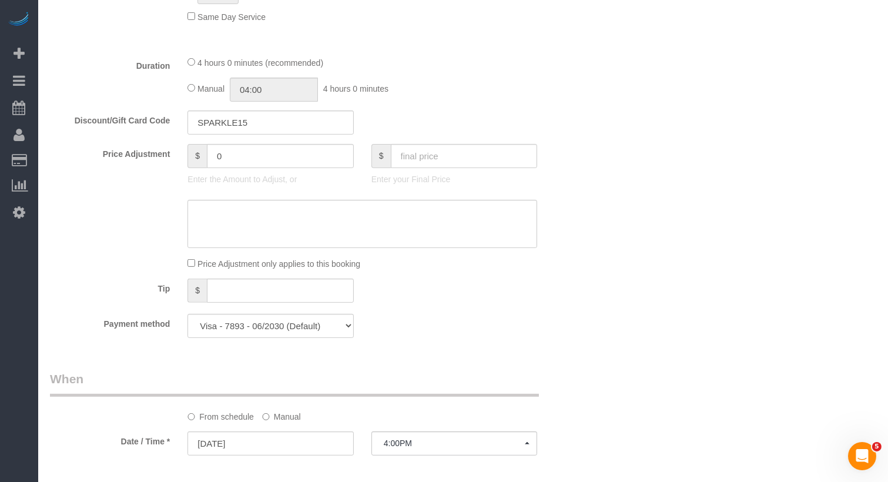
click at [274, 422] on sui-booking-spot "From schedule Manual Date / Time * 09/26/2025 4:00PM Fri September 26th 12:00PM…" at bounding box center [316, 414] width 533 height 88
click at [274, 416] on label "Manual" at bounding box center [281, 415] width 39 height 16
click at [270, 437] on input "09/26/2025 4:00PM" at bounding box center [316, 443] width 258 height 24
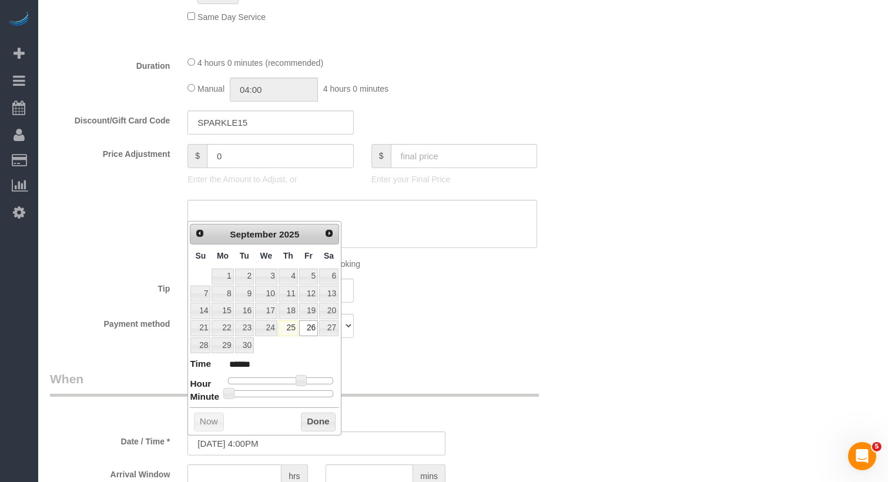
type input "09/26/2025 4:30PM"
type input "******"
click at [286, 390] on div at bounding box center [280, 393] width 105 height 7
click at [316, 412] on button "Done" at bounding box center [318, 421] width 35 height 19
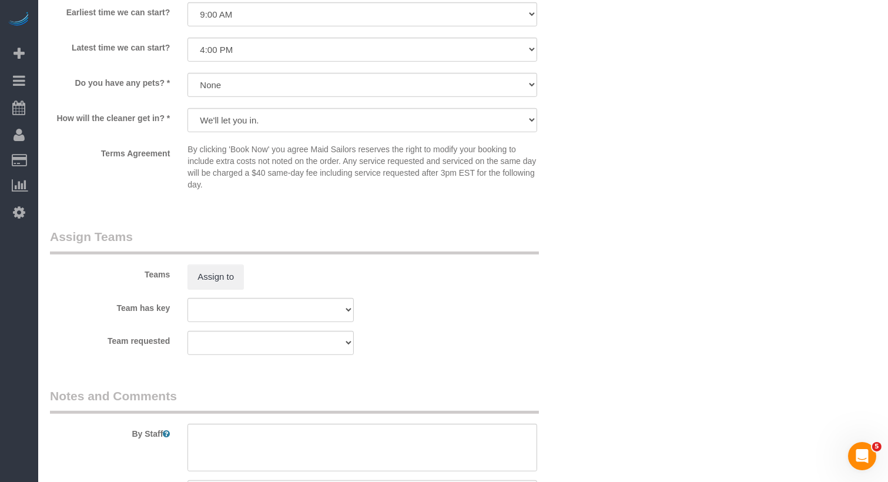
scroll to position [1490, 0]
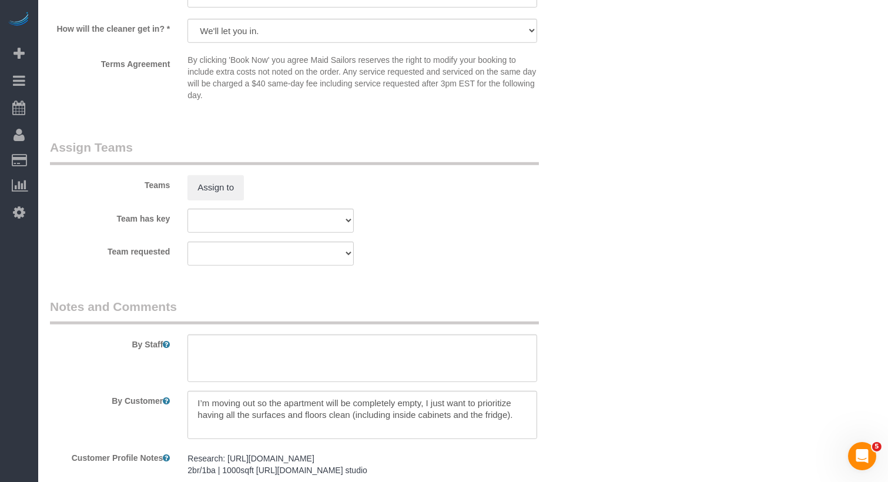
click at [213, 202] on sui-booking-teams "Teams Assign to Team has key 000- Donna Mercado 000 - Partnerships 000 - TEAM J…" at bounding box center [316, 202] width 533 height 127
click at [210, 181] on button "Assign to" at bounding box center [215, 187] width 56 height 25
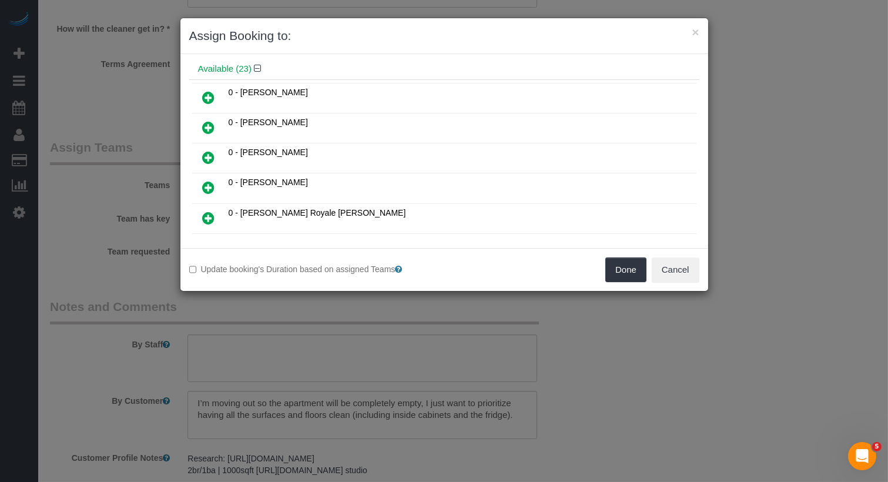
click at [206, 159] on icon at bounding box center [209, 157] width 12 height 14
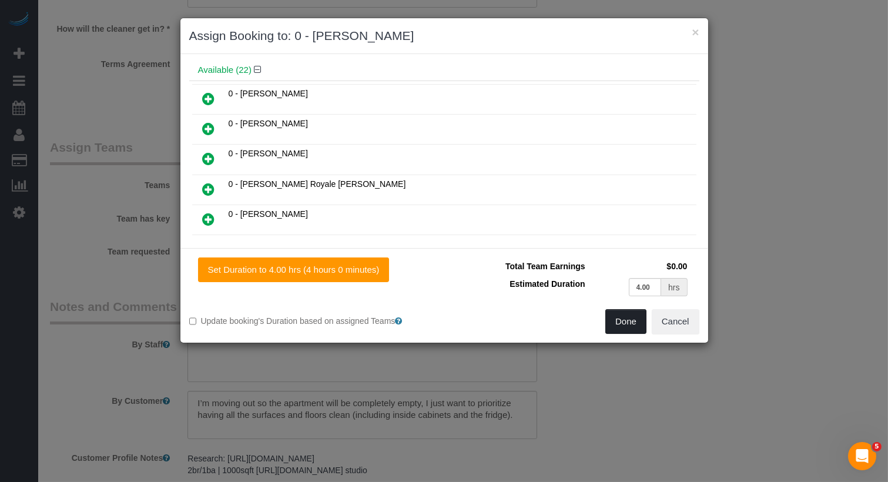
click at [632, 321] on button "Done" at bounding box center [625, 321] width 41 height 25
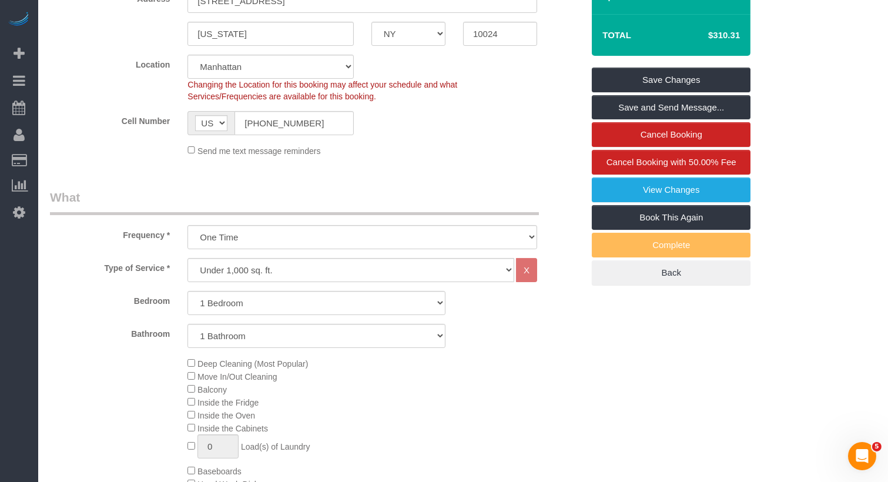
scroll to position [0, 0]
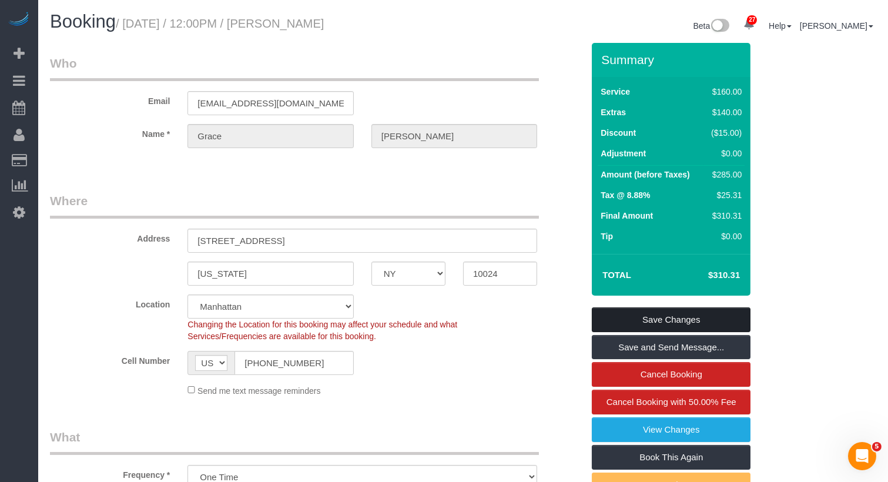
click at [669, 320] on link "Save Changes" at bounding box center [671, 319] width 159 height 25
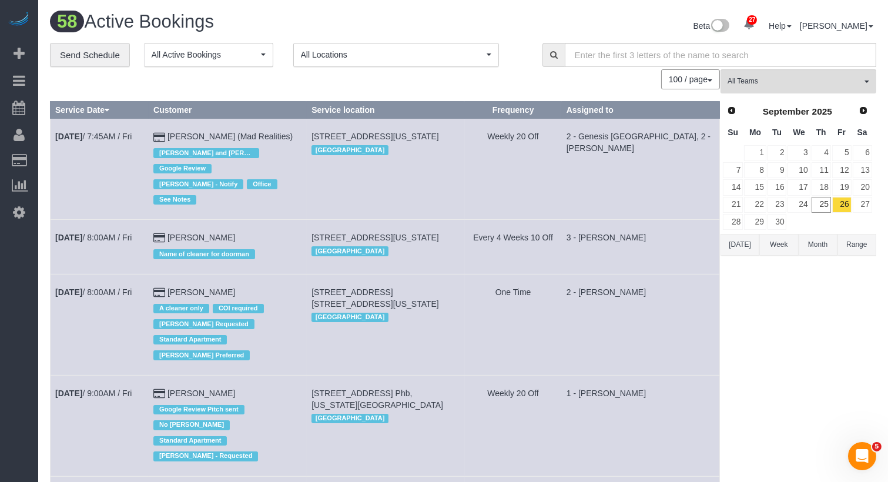
click at [808, 78] on span "All Teams" at bounding box center [794, 81] width 134 height 10
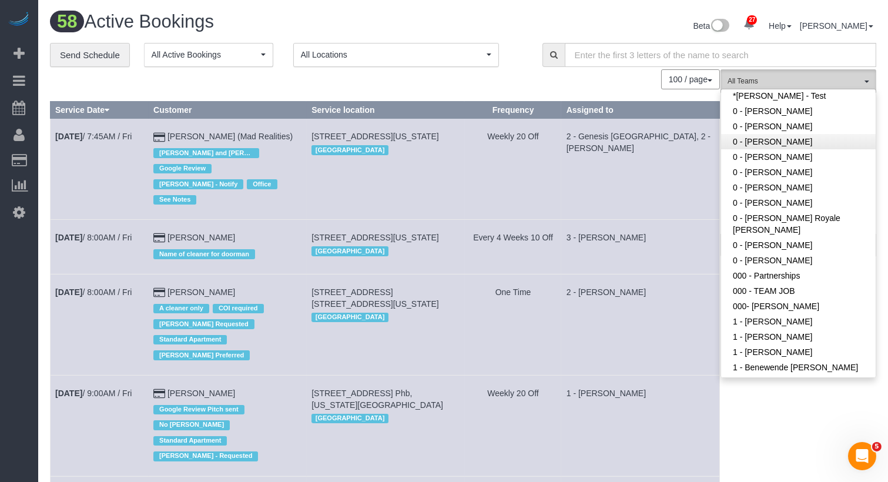
scroll to position [26, 0]
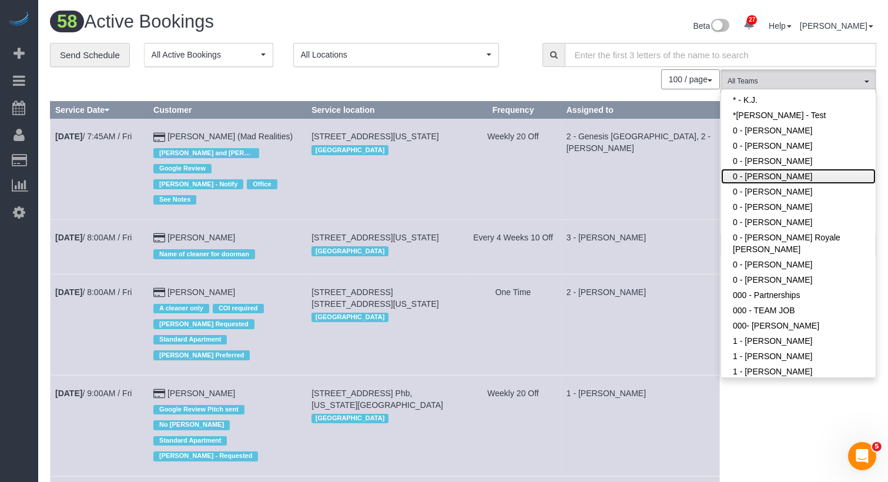
click at [803, 173] on link "0 - [PERSON_NAME]" at bounding box center [798, 176] width 155 height 15
click at [641, 226] on td "3 - [PERSON_NAME]" at bounding box center [640, 247] width 158 height 54
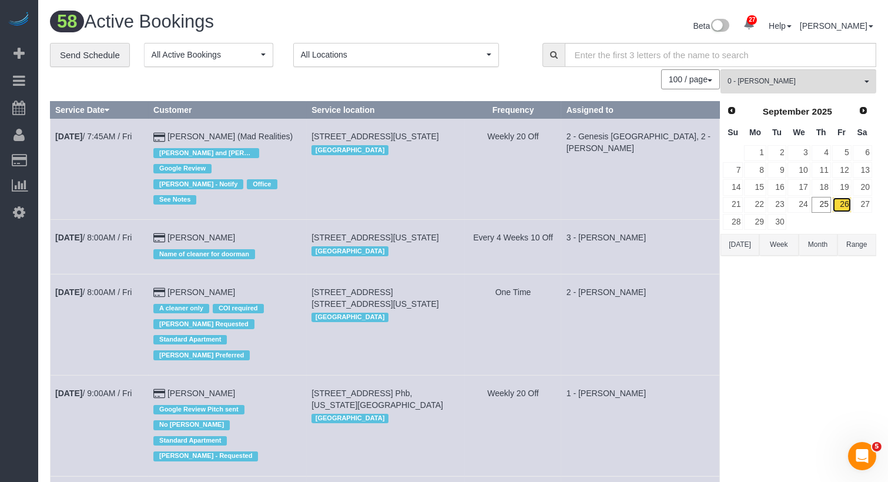
click at [844, 198] on link "26" at bounding box center [841, 205] width 19 height 16
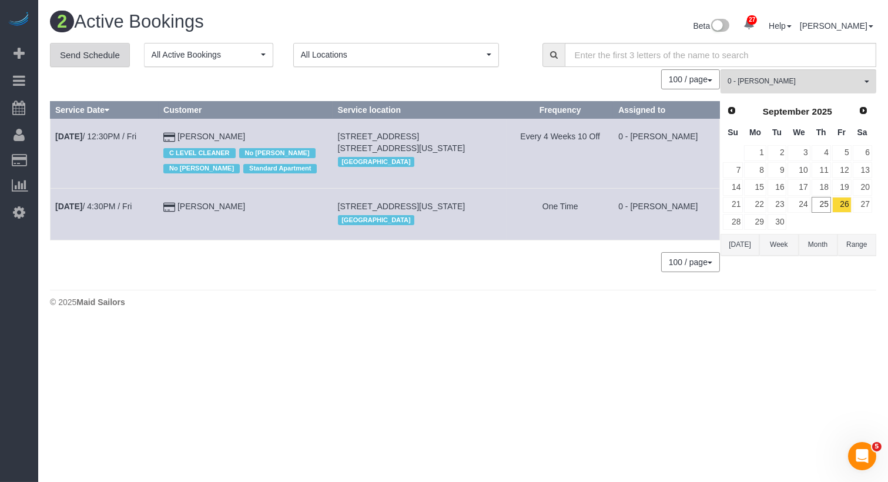
click at [109, 59] on link "Send Schedule" at bounding box center [90, 55] width 80 height 25
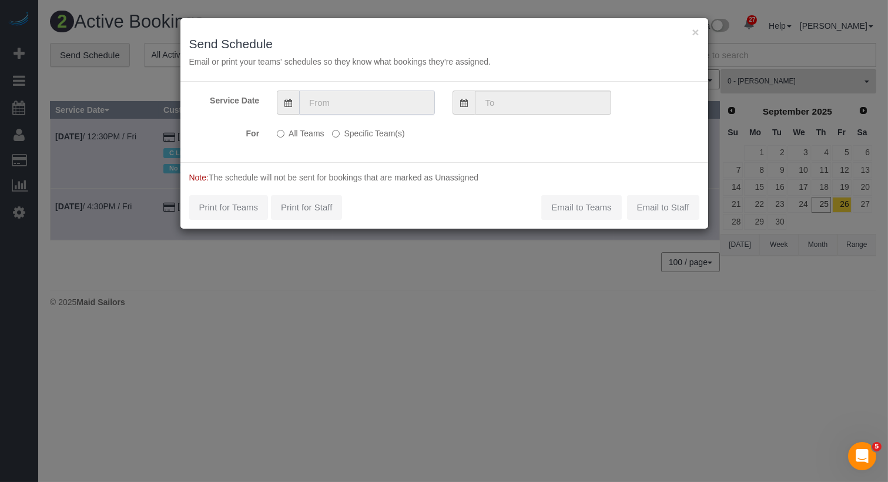
click at [331, 106] on input "text" at bounding box center [367, 102] width 136 height 24
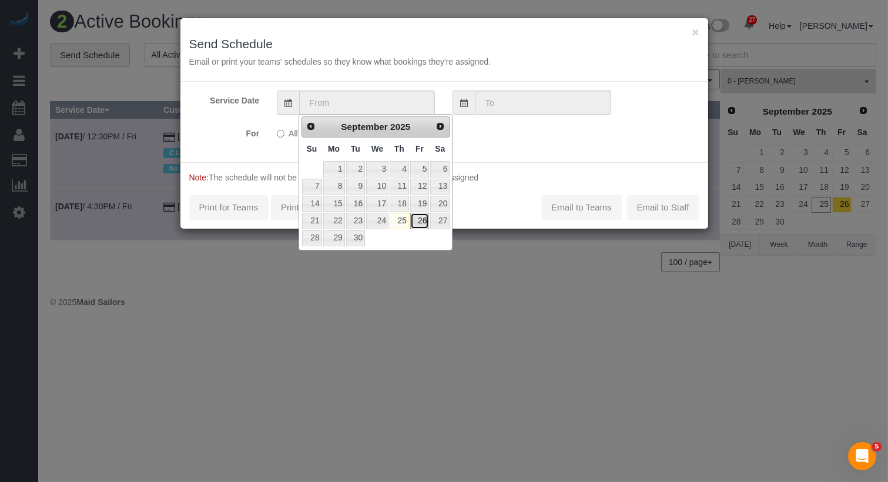
click at [424, 213] on link "26" at bounding box center [419, 221] width 19 height 16
type input "09/26/2025"
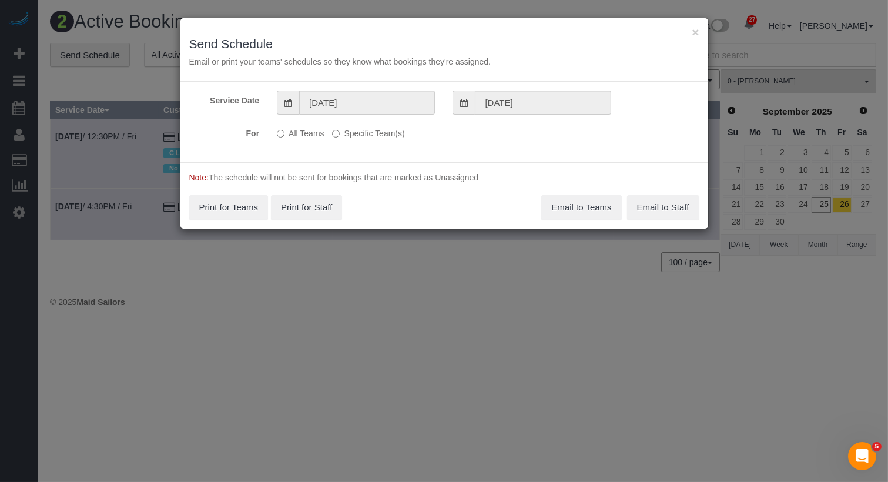
click at [392, 130] on label "Specific Team(s)" at bounding box center [368, 131] width 72 height 16
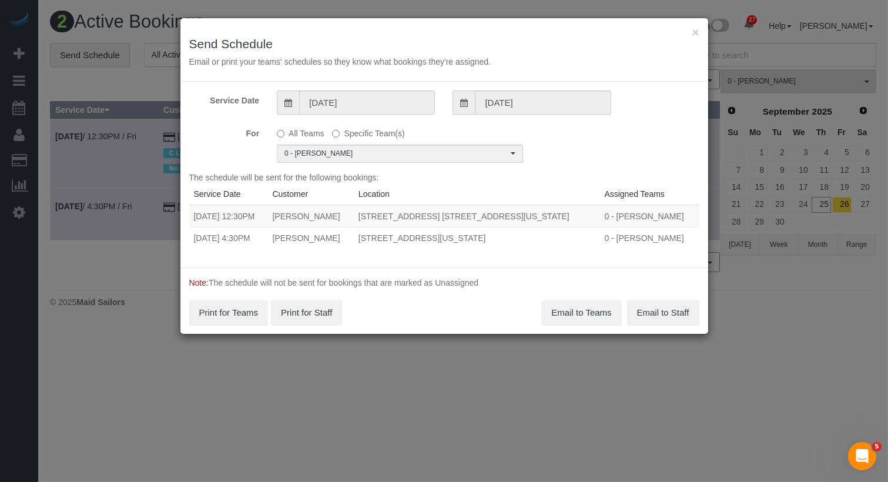
click at [582, 140] on div "For All Teams Specific Team(s) 0 - Inez Jackson Choose Team(s) * - K.J. *Irene …" at bounding box center [444, 142] width 528 height 39
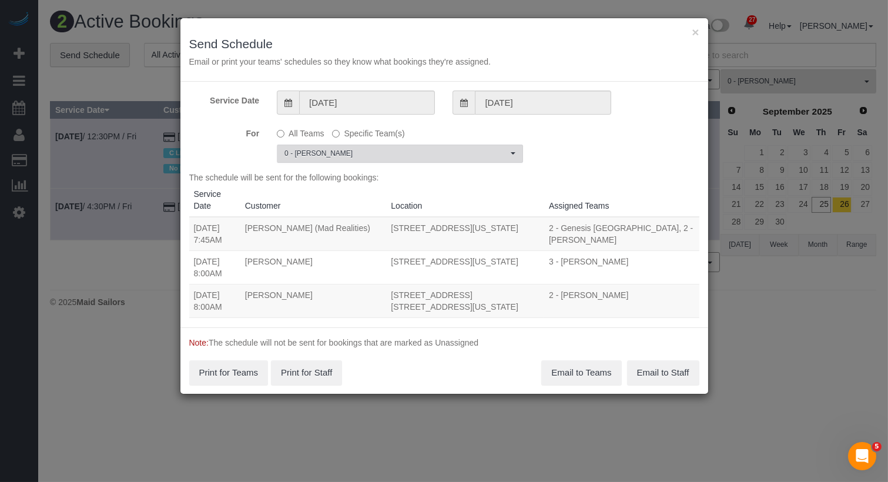
click at [403, 156] on span "0 - [PERSON_NAME]" at bounding box center [395, 154] width 223 height 10
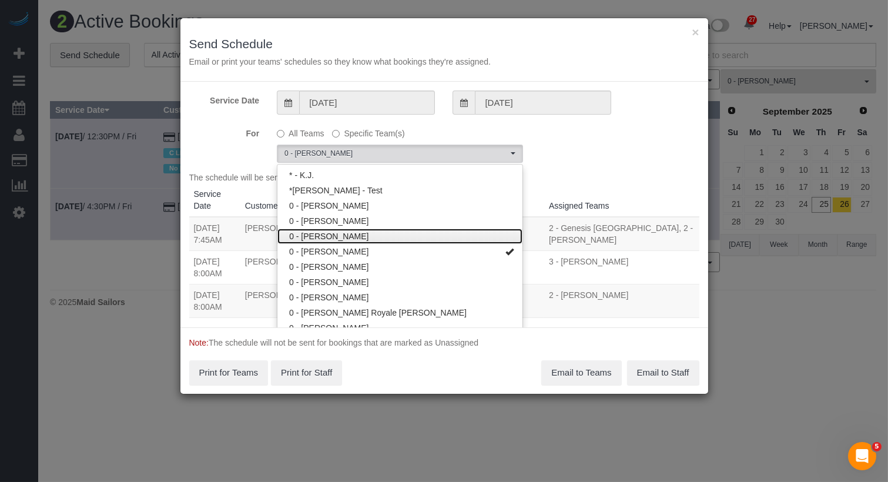
click at [371, 234] on link "0 - [PERSON_NAME]" at bounding box center [399, 236] width 245 height 15
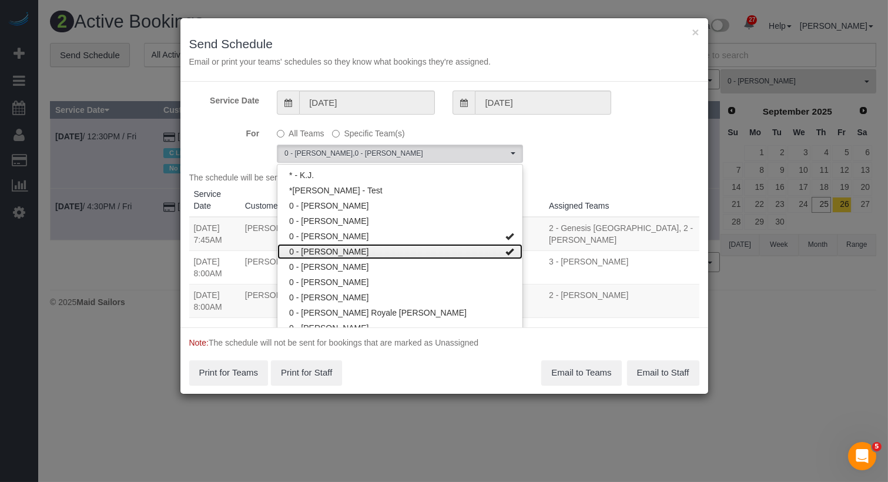
click at [369, 247] on link "0 - [PERSON_NAME]" at bounding box center [399, 251] width 245 height 15
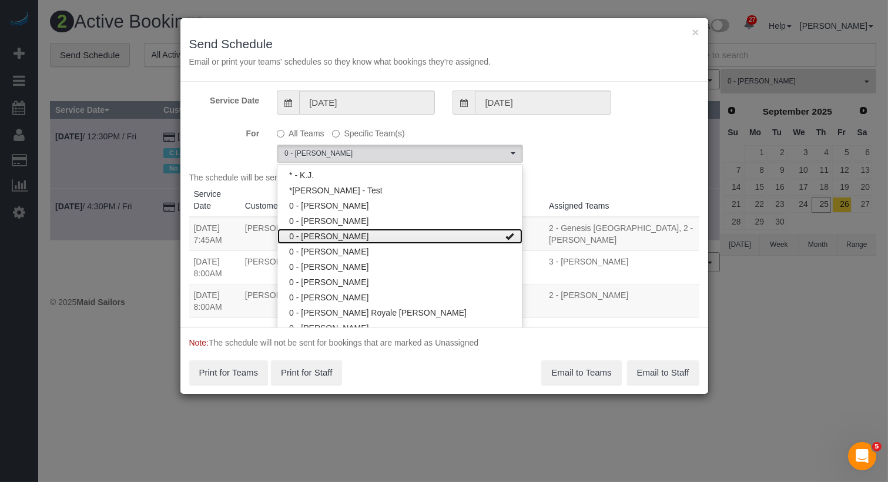
click at [369, 234] on link "0 - [PERSON_NAME]" at bounding box center [399, 236] width 245 height 15
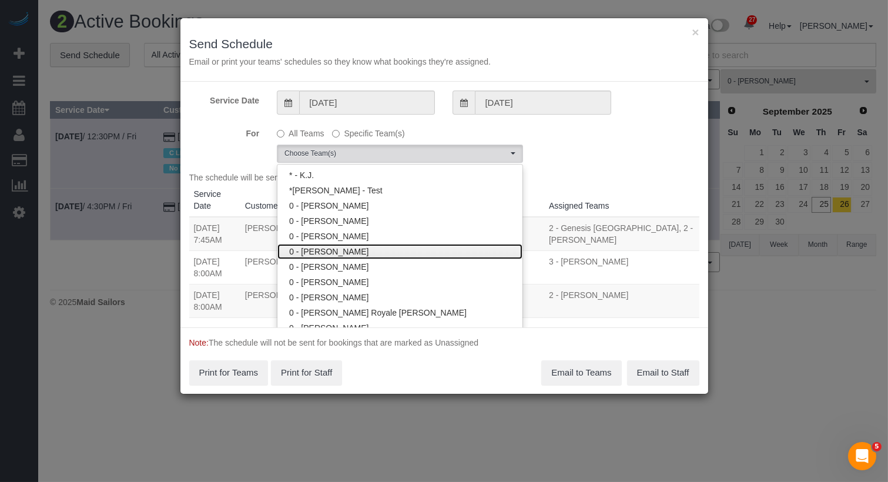
click at [370, 249] on link "0 - [PERSON_NAME]" at bounding box center [399, 251] width 245 height 15
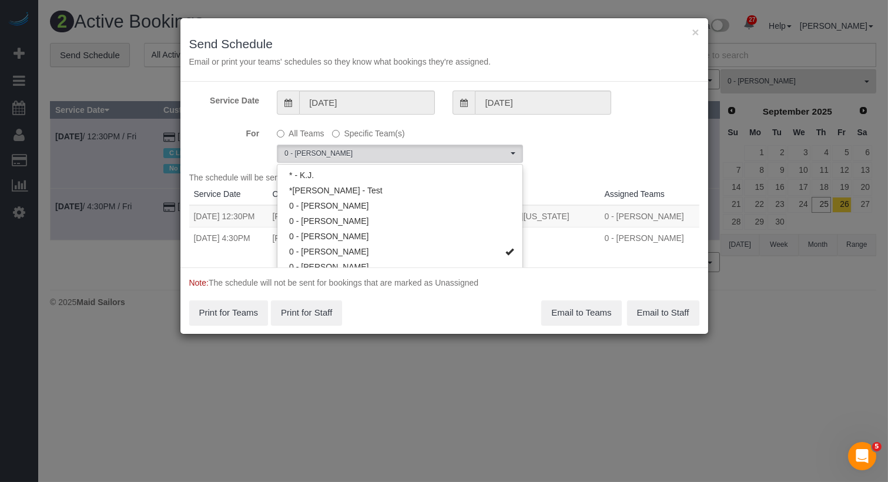
click at [595, 165] on div "Service Date 09/26/2025 09/26/2025 For All Teams Specific Team(s) 0 - Inez Jack…" at bounding box center [444, 175] width 528 height 186
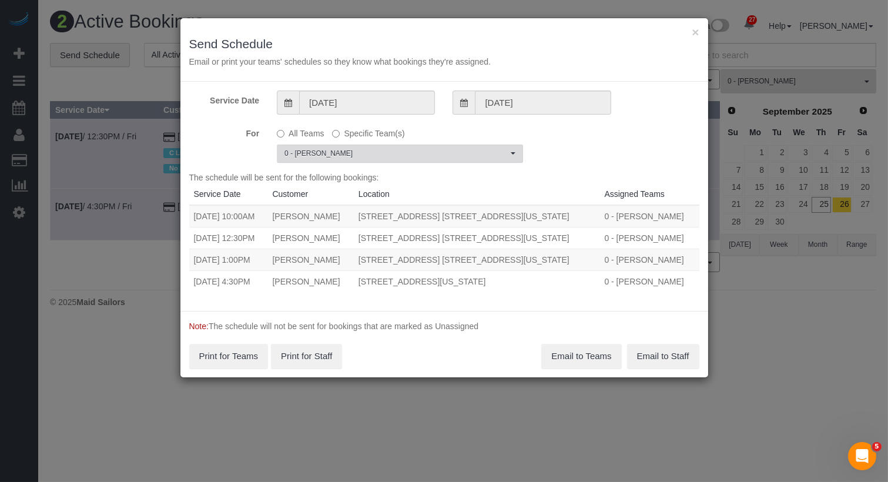
click at [509, 156] on button "0 - Inez Jackson Choose Team(s)" at bounding box center [400, 154] width 246 height 18
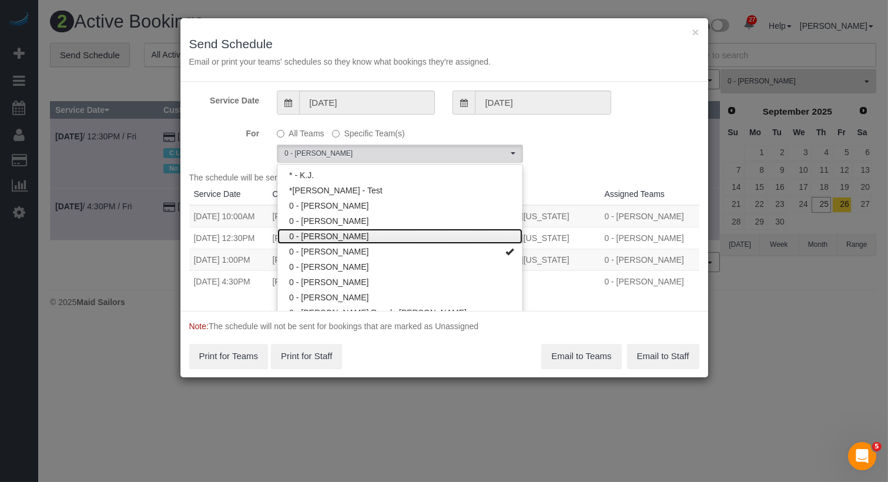
click at [338, 239] on link "0 - [PERSON_NAME]" at bounding box center [399, 236] width 245 height 15
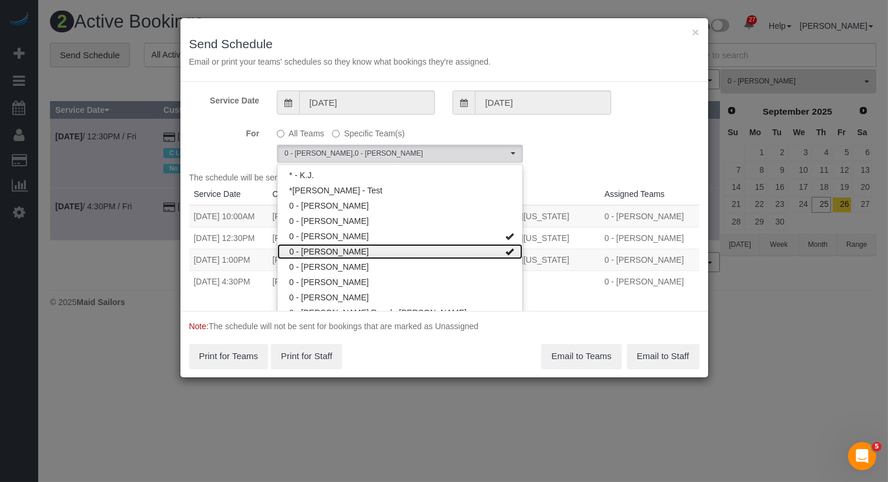
click at [340, 250] on link "0 - [PERSON_NAME]" at bounding box center [399, 251] width 245 height 15
click at [343, 250] on link "0 - [PERSON_NAME]" at bounding box center [399, 251] width 245 height 15
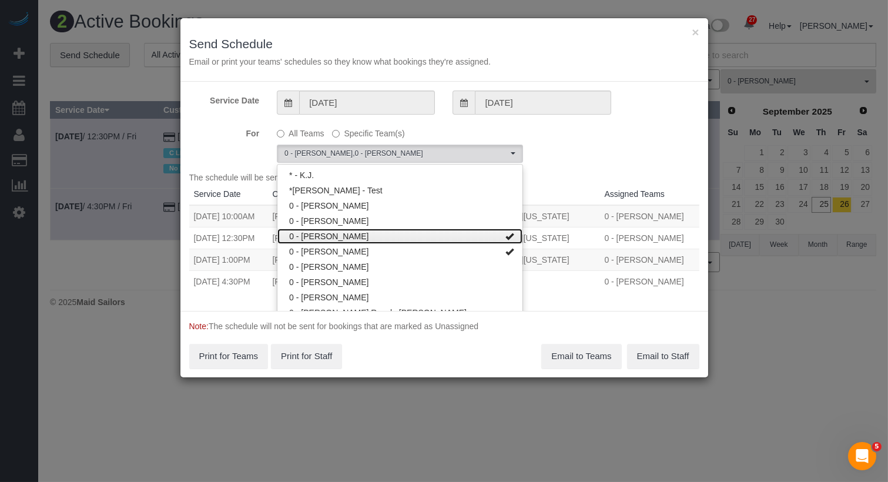
click at [343, 239] on link "0 - [PERSON_NAME]" at bounding box center [399, 236] width 245 height 15
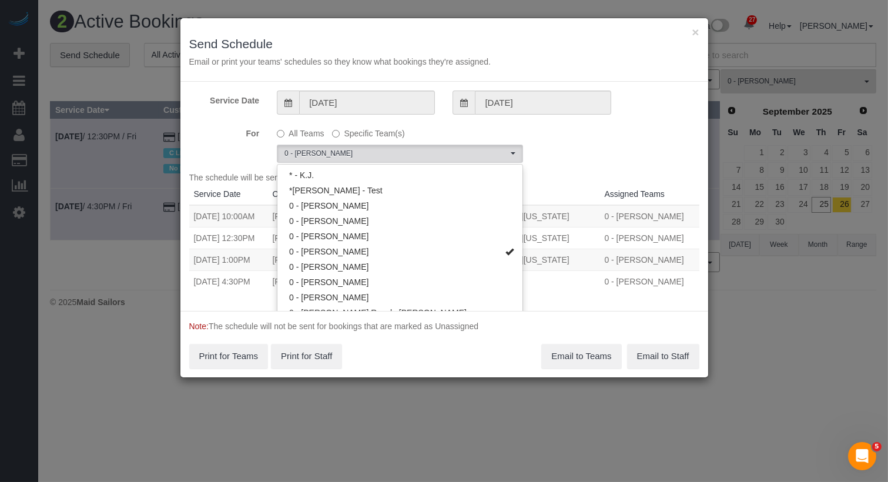
click at [600, 147] on div "For All Teams Specific Team(s) 0 - Inez Jackson Choose Team(s) * - K.J. *Irene …" at bounding box center [444, 142] width 528 height 39
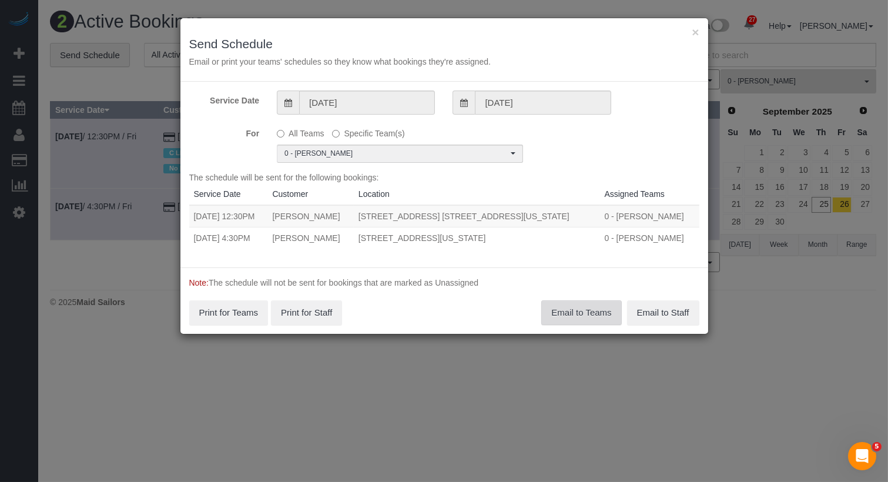
click at [584, 310] on button "Email to Teams" at bounding box center [581, 312] width 80 height 25
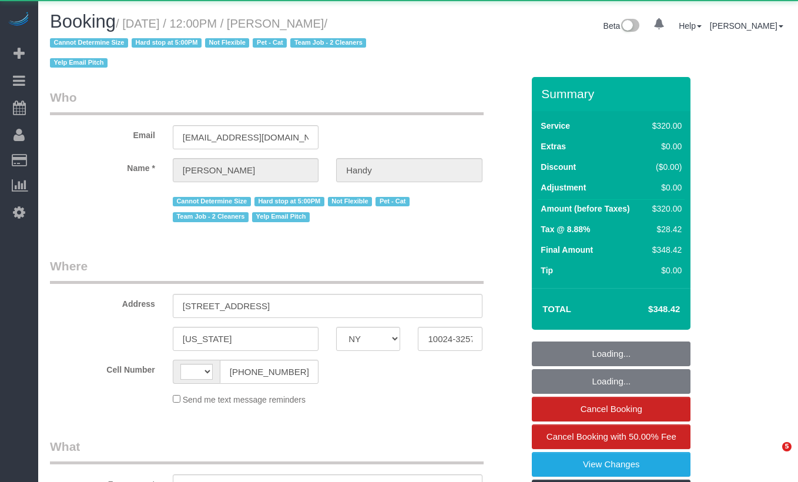
select select "NY"
select select "string:[GEOGRAPHIC_DATA]"
select select "object:586"
select select "spot1"
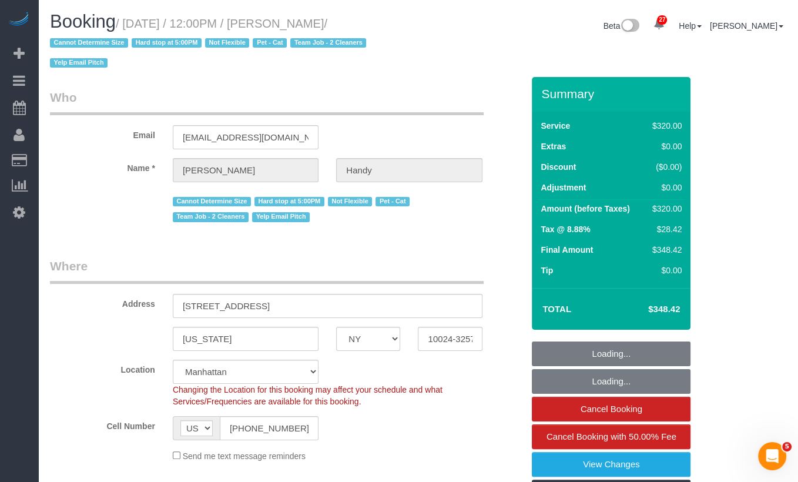
select select "object:1070"
select select "string:stripe-pm_1N0aqB4VGloSiKo7K1PFk39U"
select select "240"
select select "number:59"
select select "number:73"
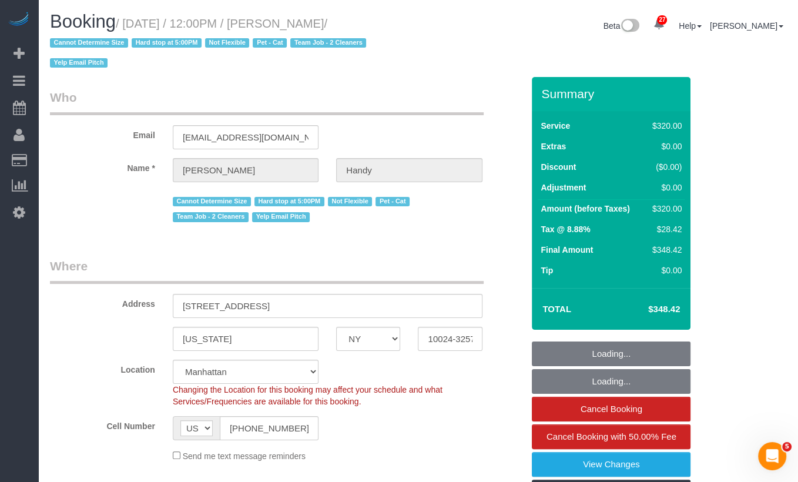
select select "number:14"
select select "number:5"
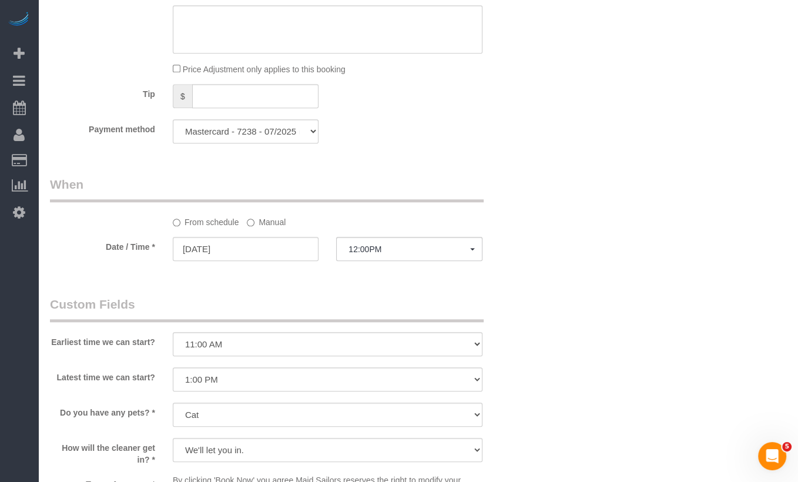
scroll to position [827, 0]
click at [365, 254] on button "12:00PM" at bounding box center [409, 248] width 146 height 24
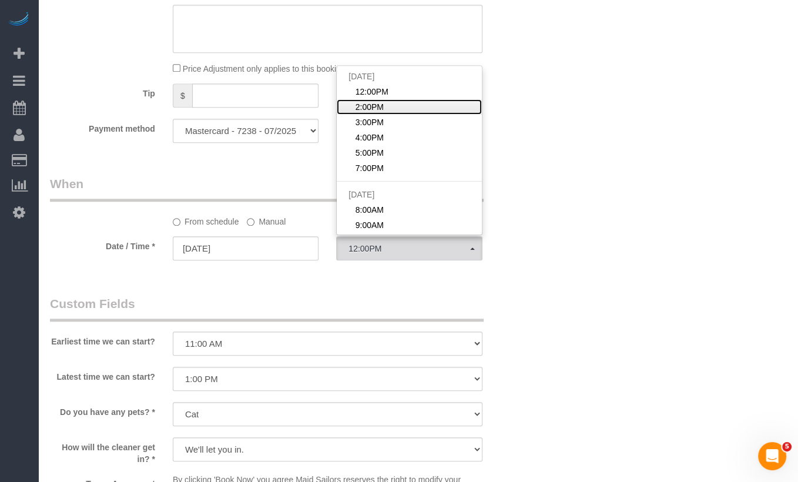
click at [385, 109] on link "2:00PM" at bounding box center [409, 106] width 145 height 15
select select "spot2"
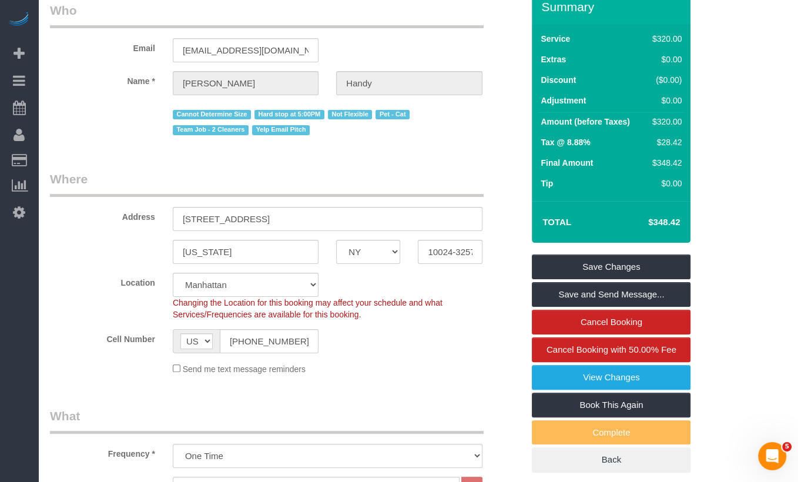
scroll to position [184, 0]
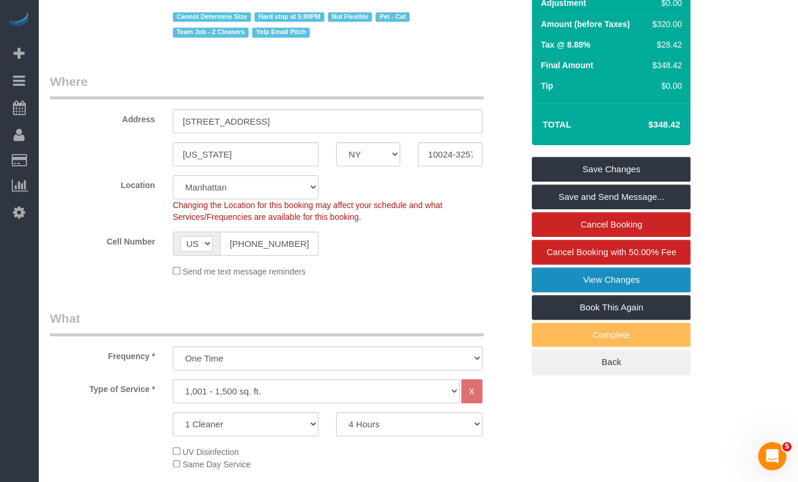
click at [597, 271] on link "View Changes" at bounding box center [611, 279] width 159 height 25
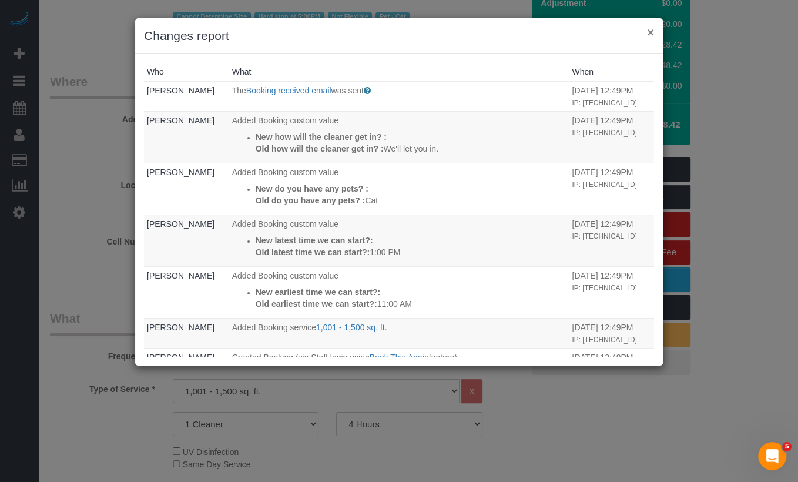
click at [651, 30] on button "×" at bounding box center [650, 32] width 7 height 12
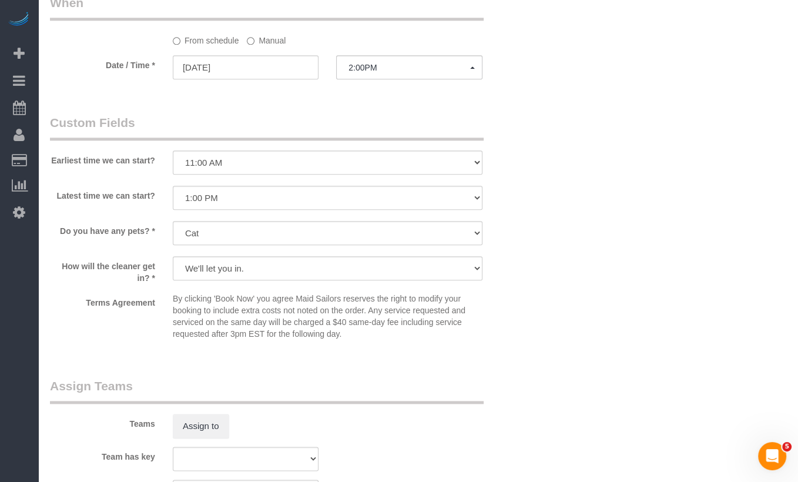
scroll to position [1380, 0]
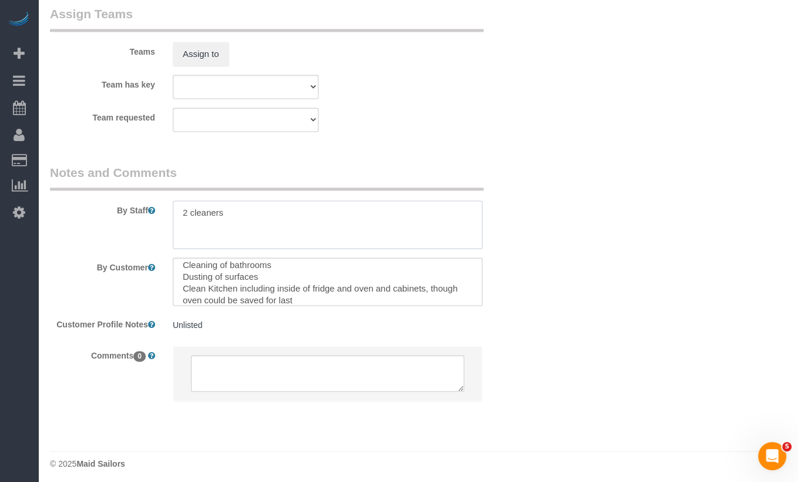
drag, startPoint x: 251, startPoint y: 214, endPoint x: 136, endPoint y: 212, distance: 115.2
click at [136, 212] on div "By Staff" at bounding box center [286, 206] width 491 height 85
click at [216, 36] on div "Teams Assign to" at bounding box center [286, 35] width 491 height 61
click at [216, 43] on button "Assign to" at bounding box center [201, 54] width 56 height 25
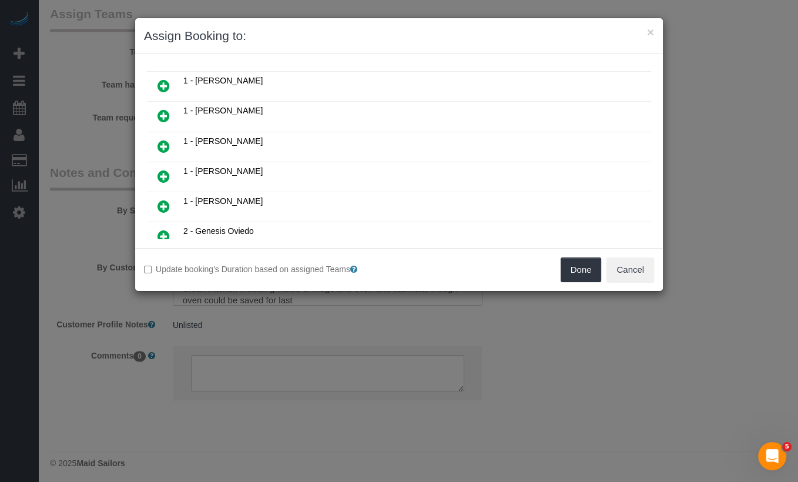
click at [169, 109] on icon at bounding box center [163, 116] width 12 height 14
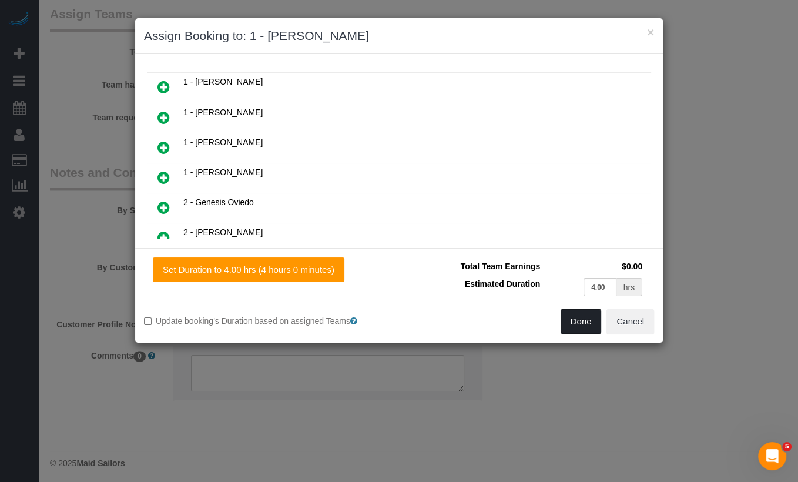
click at [576, 330] on button "Done" at bounding box center [581, 321] width 41 height 25
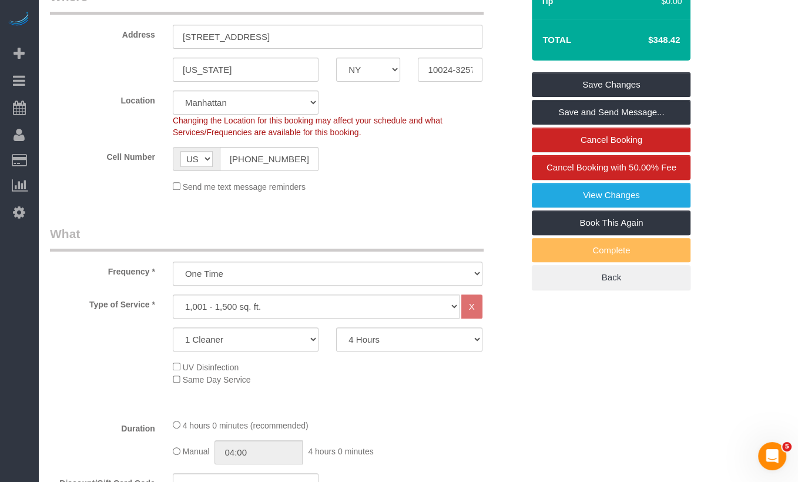
scroll to position [0, 0]
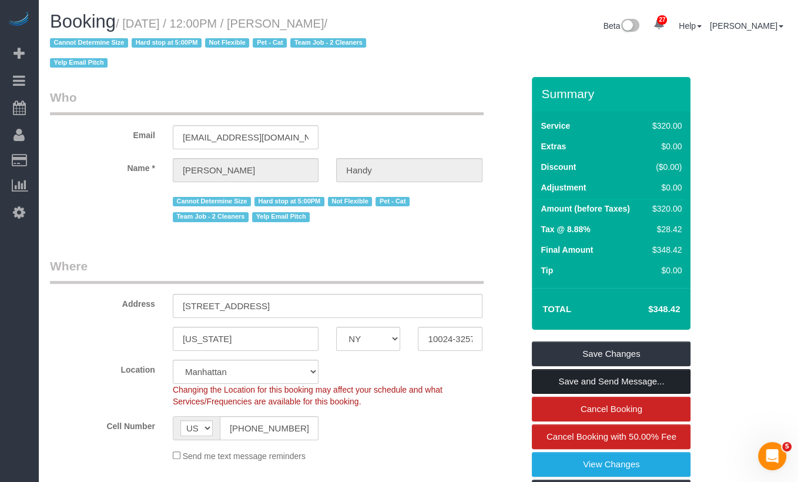
click at [628, 375] on link "Save and Send Message..." at bounding box center [611, 381] width 159 height 25
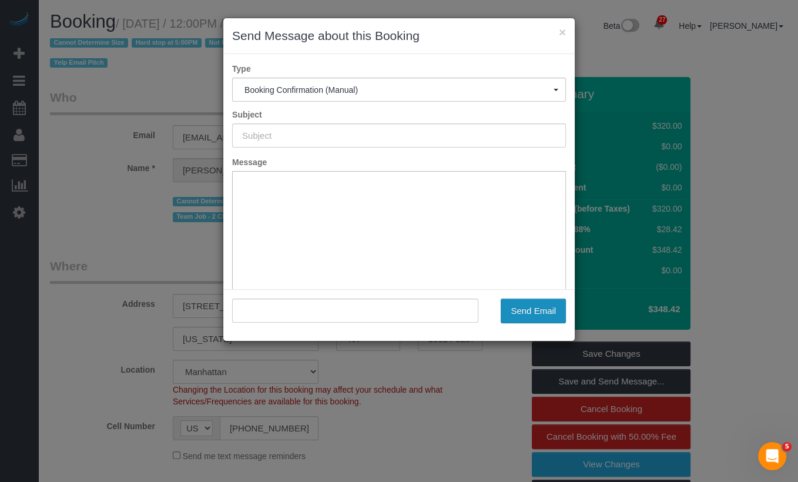
type input "Cleaning Confirmed for [DATE] 2:00pm"
type input ""[PERSON_NAME]" <[EMAIL_ADDRESS][DOMAIN_NAME]>"
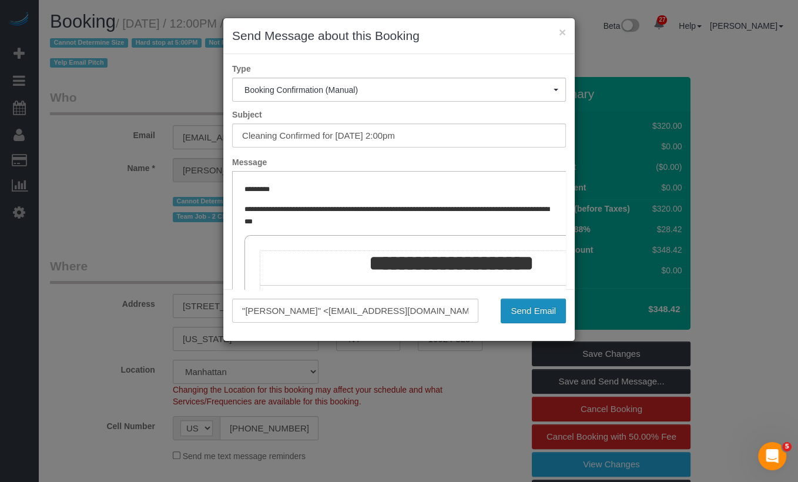
click at [534, 308] on button "Send Email" at bounding box center [533, 310] width 65 height 25
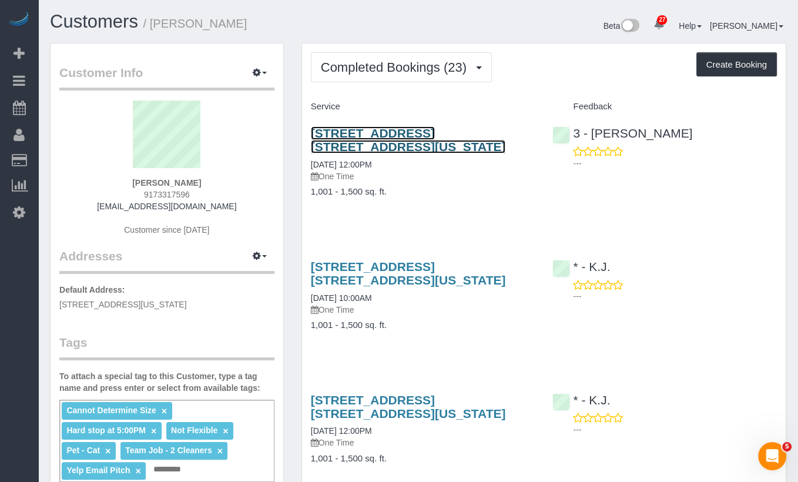
click at [431, 134] on link "[STREET_ADDRESS] [STREET_ADDRESS][US_STATE]" at bounding box center [408, 139] width 195 height 27
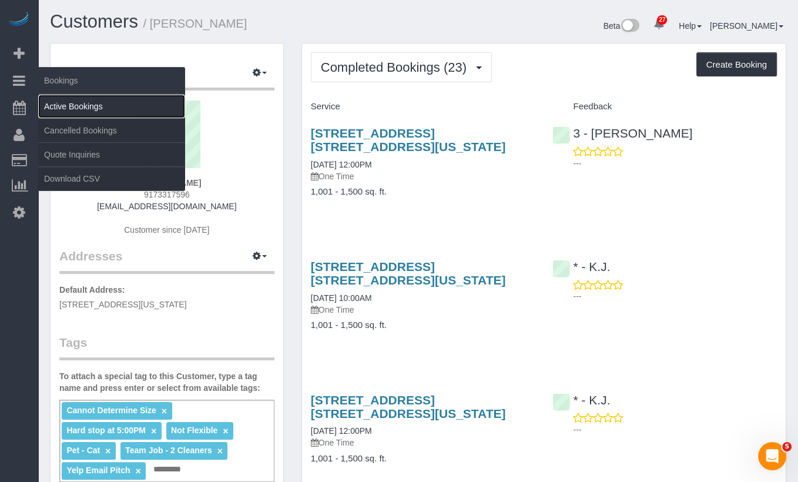
click at [76, 102] on link "Active Bookings" at bounding box center [111, 107] width 147 height 24
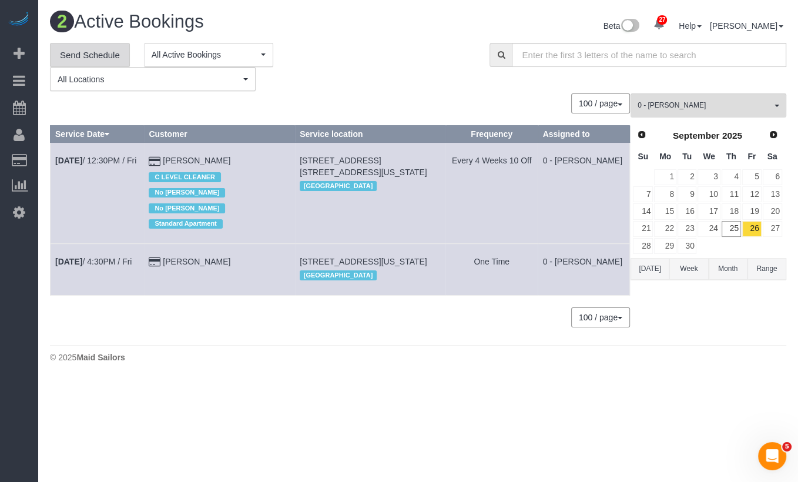
click at [107, 54] on link "Send Schedule" at bounding box center [90, 55] width 80 height 25
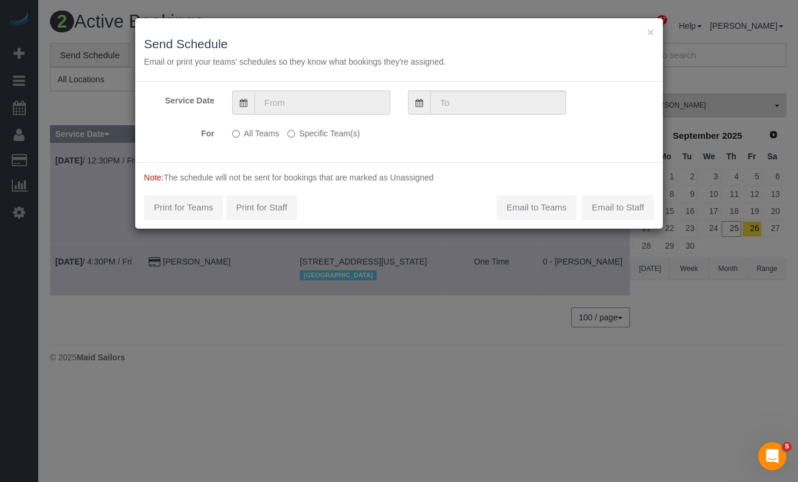
click at [338, 105] on input "text" at bounding box center [322, 102] width 136 height 24
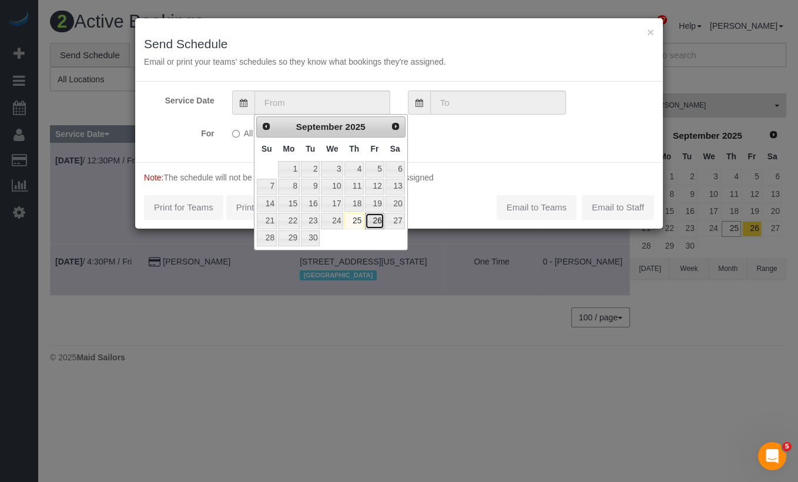
click at [374, 218] on link "26" at bounding box center [374, 221] width 19 height 16
type input "[DATE]"
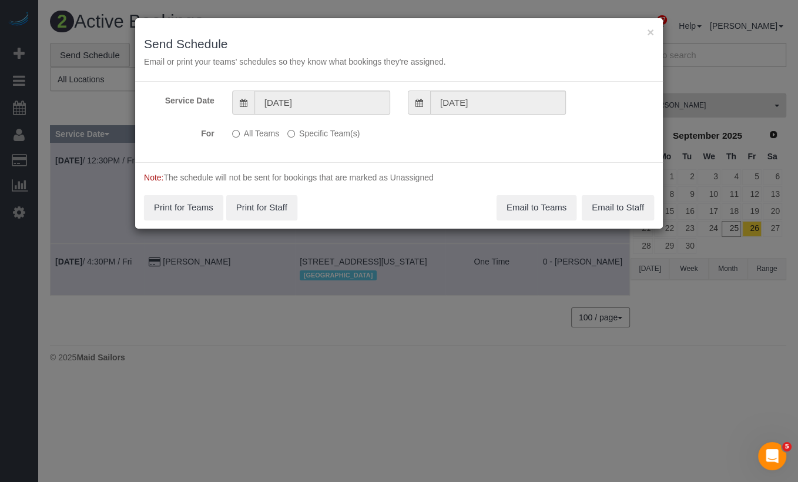
click at [347, 132] on label "Specific Team(s)" at bounding box center [323, 131] width 72 height 16
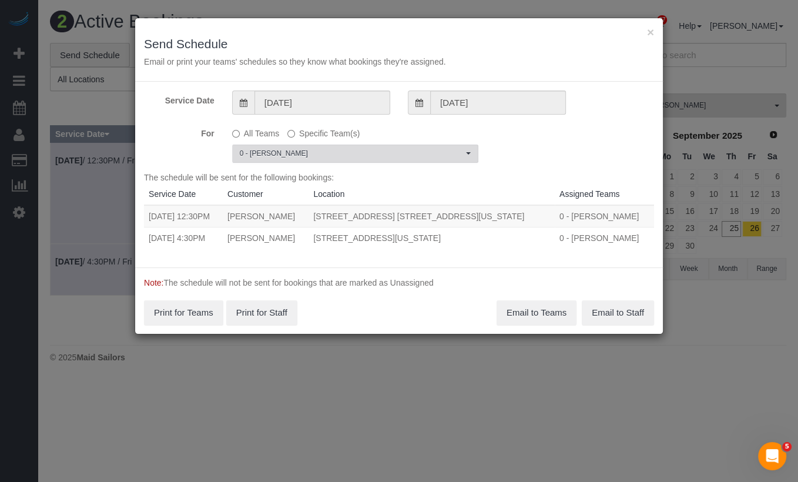
click at [330, 154] on span "0 - [PERSON_NAME]" at bounding box center [351, 154] width 223 height 10
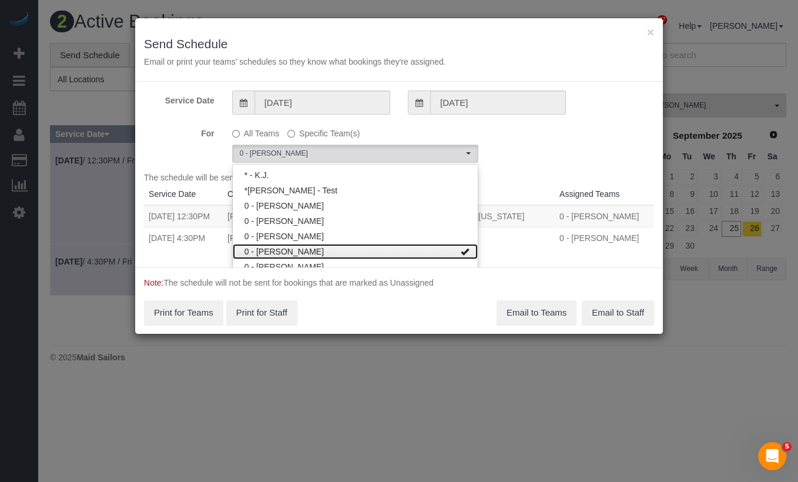
click at [317, 247] on link "0 - [PERSON_NAME]" at bounding box center [355, 251] width 245 height 15
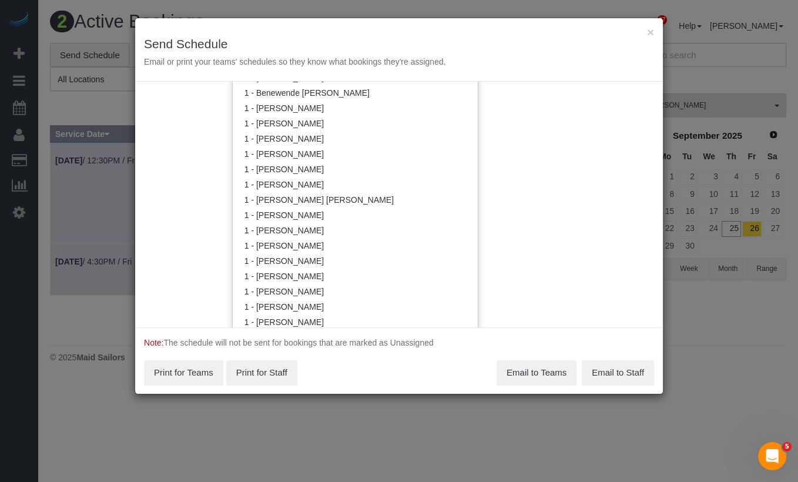
scroll to position [415, 0]
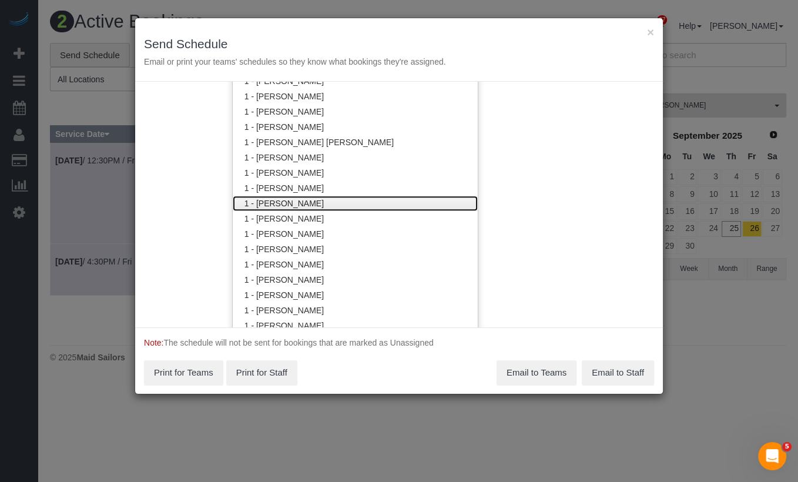
click at [315, 204] on link "1 - [PERSON_NAME]" at bounding box center [355, 203] width 245 height 15
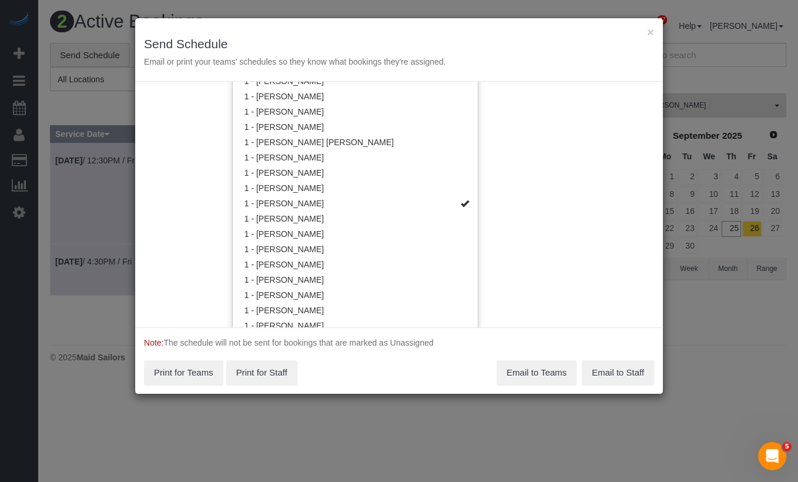
click at [545, 203] on div "Service Date [DATE] [DATE] For All Teams Specific Team(s) 1 - [PERSON_NAME] Cho…" at bounding box center [399, 205] width 528 height 246
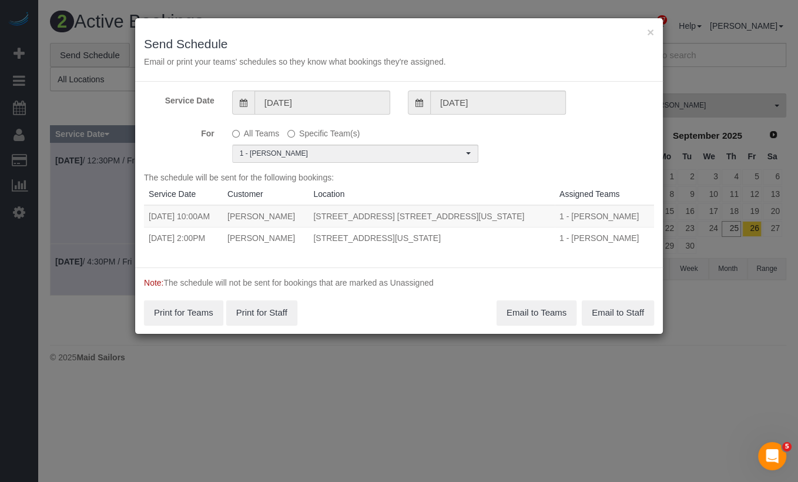
scroll to position [0, 0]
click at [518, 314] on button "Email to Teams" at bounding box center [536, 312] width 80 height 25
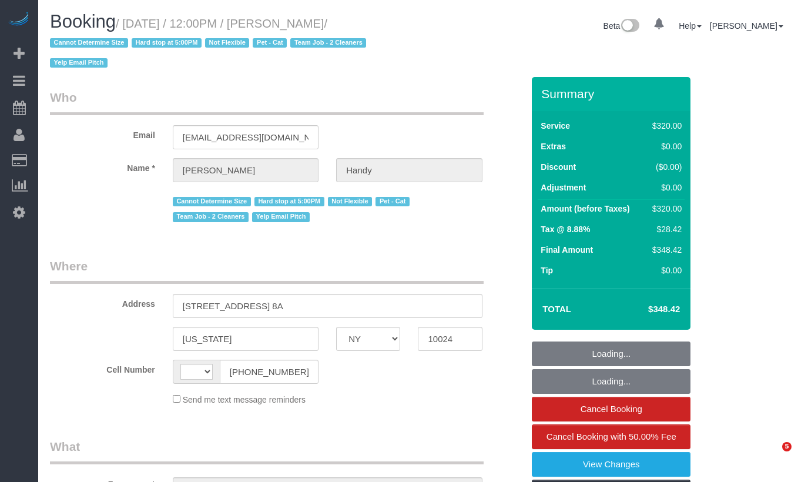
select select "NY"
select select "object:522"
select select "240"
select select "number:60"
select select "number:74"
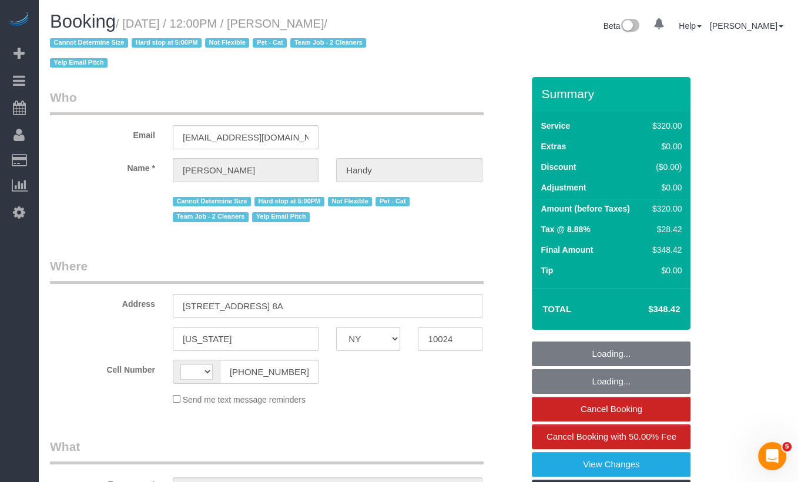
select select "number:14"
select select "number:5"
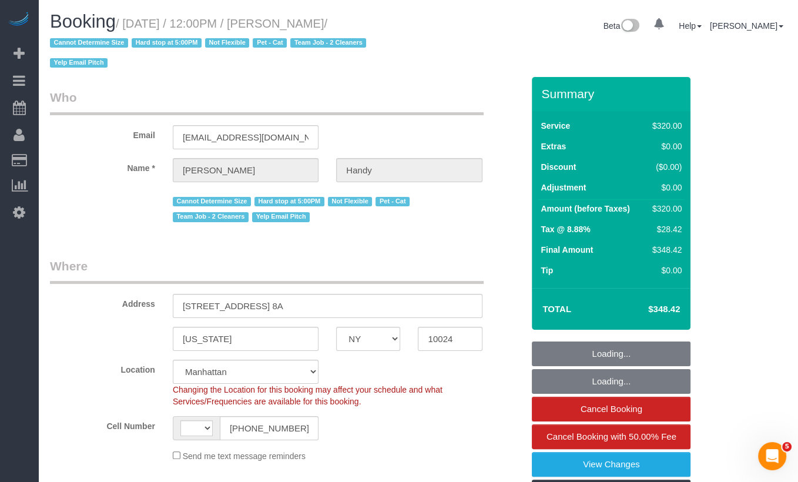
select select "object:1262"
select select "string:[GEOGRAPHIC_DATA]"
select select "string:stripe-pm_1N0aqB4VGloSiKo7K1PFk39U"
select select "spot1"
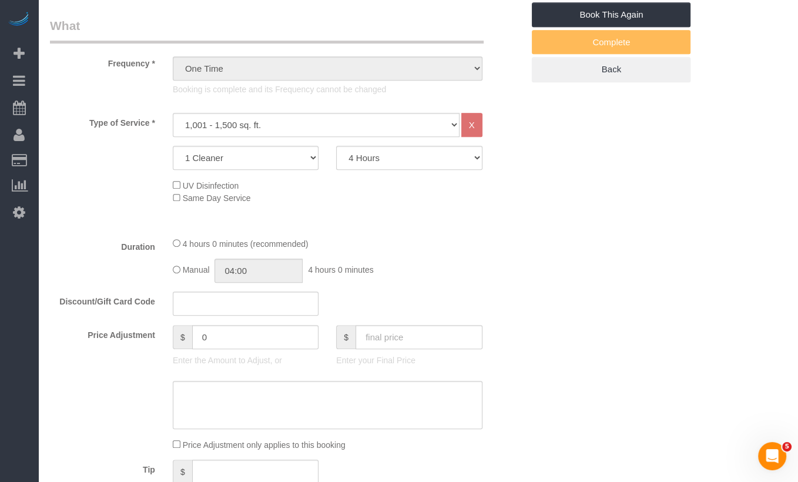
scroll to position [398, 0]
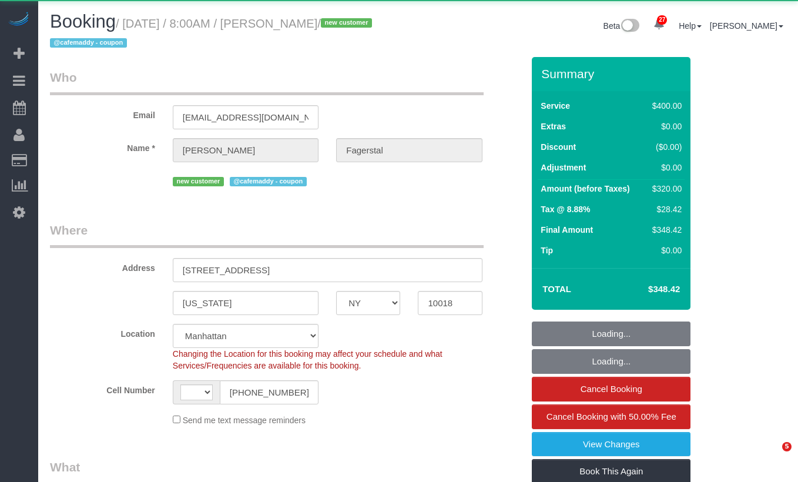
select select "NY"
select select "object:829"
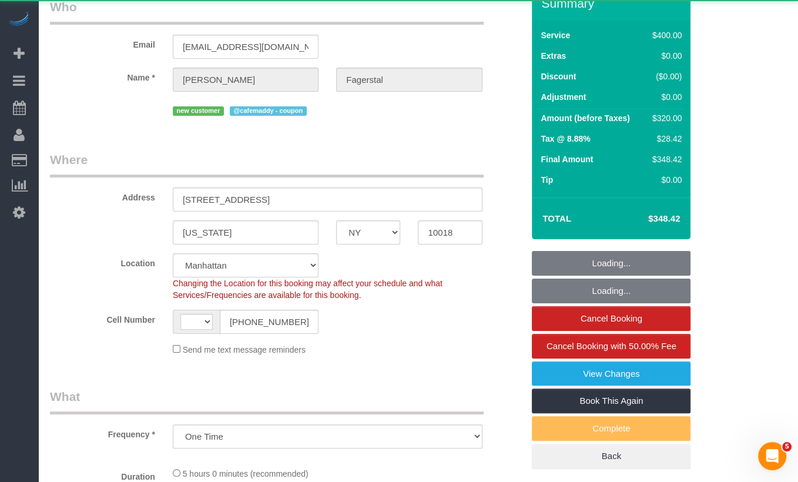
select select "string:[GEOGRAPHIC_DATA]"
select select "string:stripe-pm_1SAgBp4VGloSiKo7GebCEJYy"
select select "300"
select select "spot1"
select select "number:56"
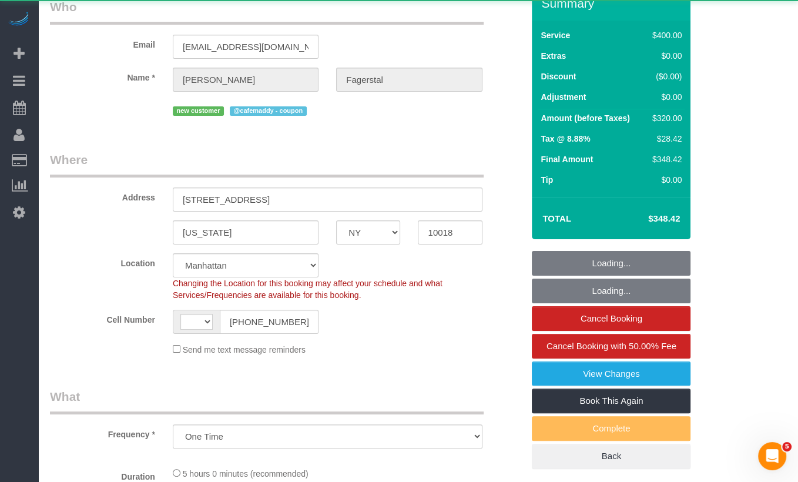
select select "number:70"
select select "number:15"
select select "number:5"
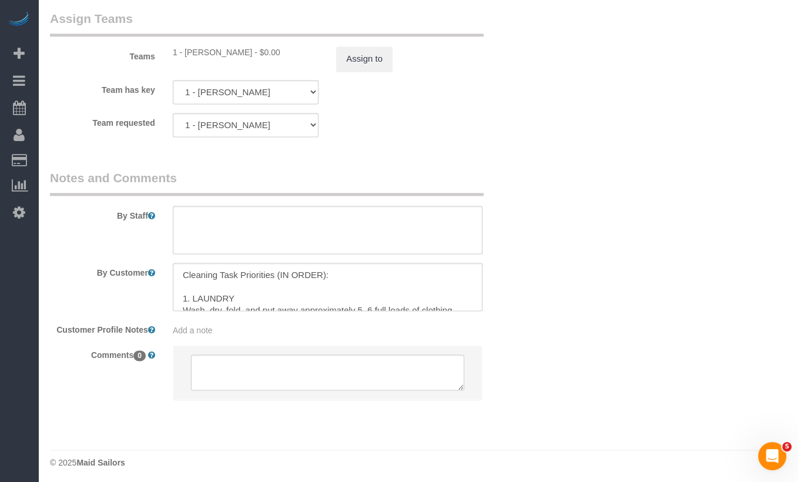
scroll to position [32, 0]
